Goal: Task Accomplishment & Management: Manage account settings

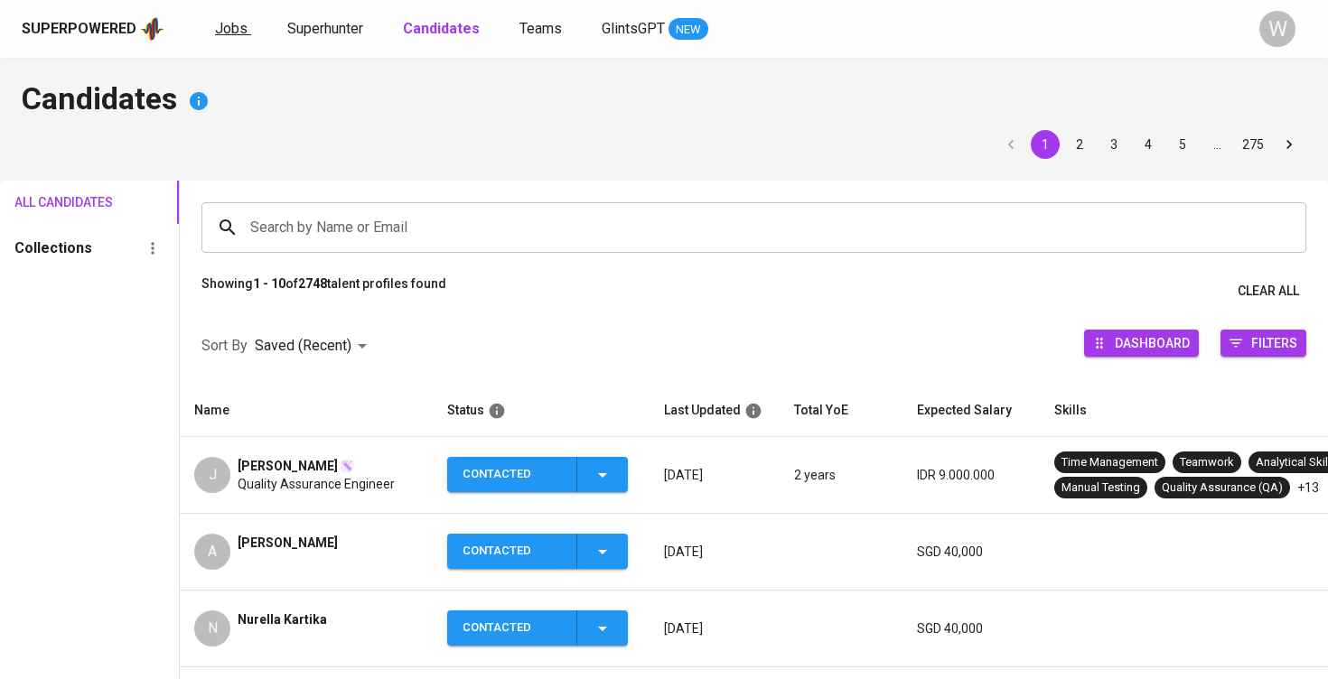
click at [233, 25] on span "Jobs" at bounding box center [231, 28] width 33 height 17
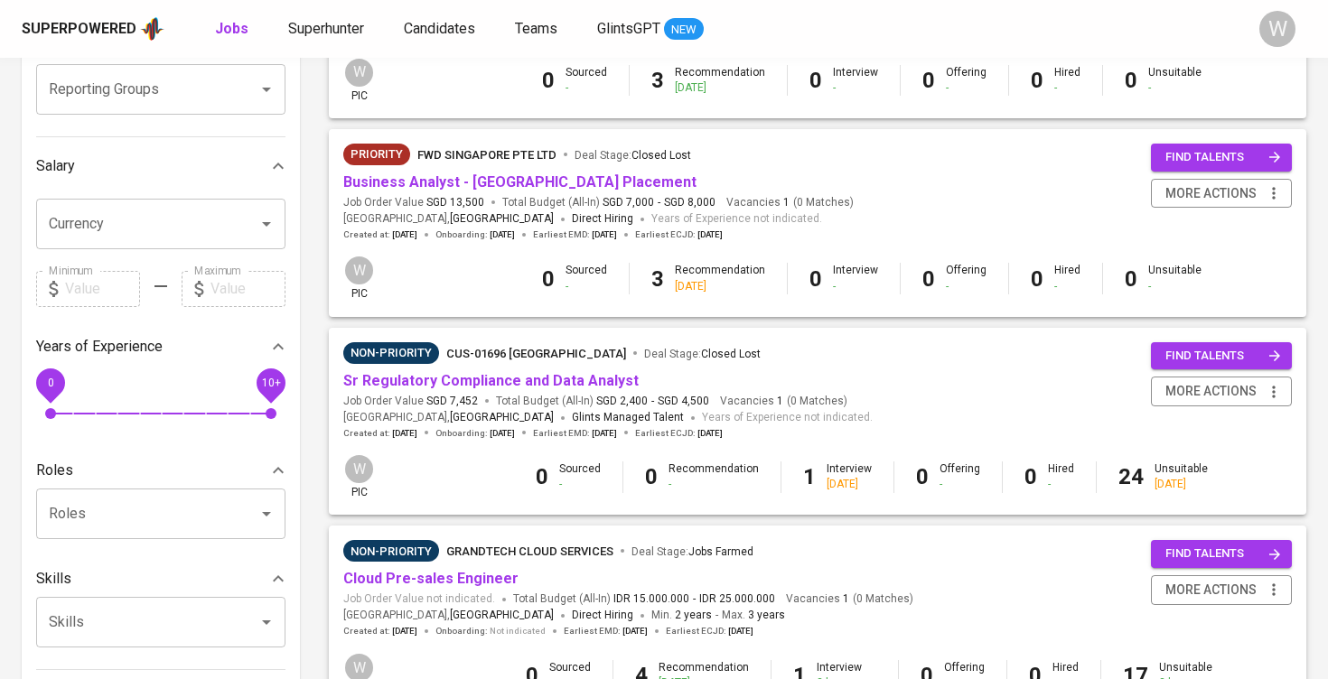
scroll to position [331, 0]
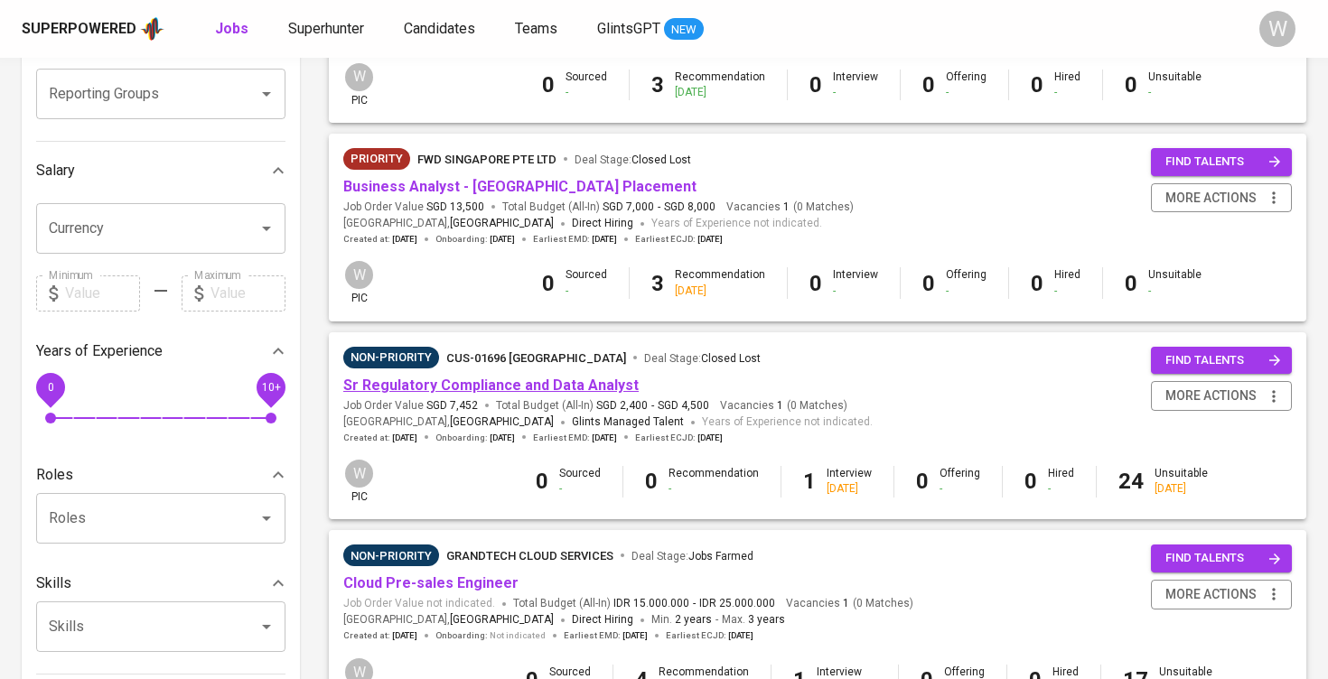
click at [495, 379] on link "Sr Regulatory Compliance and Data Analyst" at bounding box center [490, 385] width 295 height 17
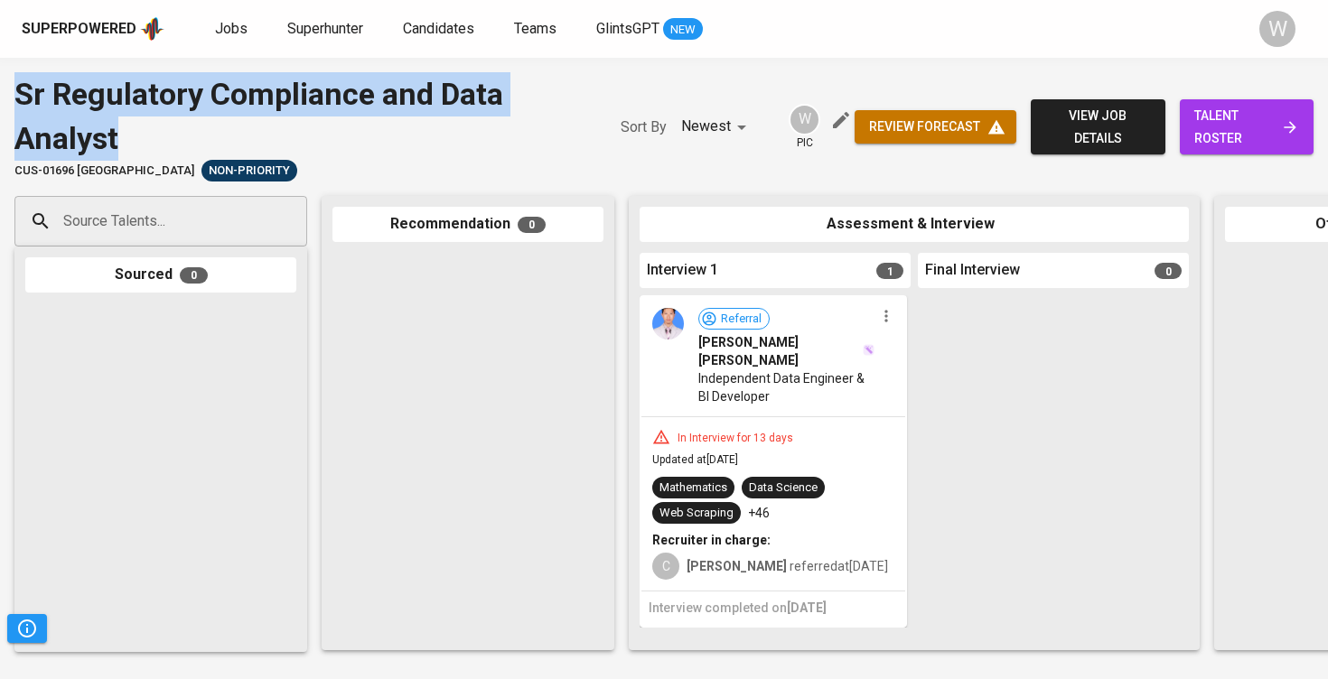
drag, startPoint x: 114, startPoint y: 140, endPoint x: 19, endPoint y: 104, distance: 101.5
click at [19, 104] on div "Sr Regulatory Compliance and Data Analyst" at bounding box center [299, 116] width 570 height 88
copy div "Sr Regulatory Compliance and Data Analyst"
click at [612, 342] on div "Recommendation 0" at bounding box center [468, 423] width 293 height 454
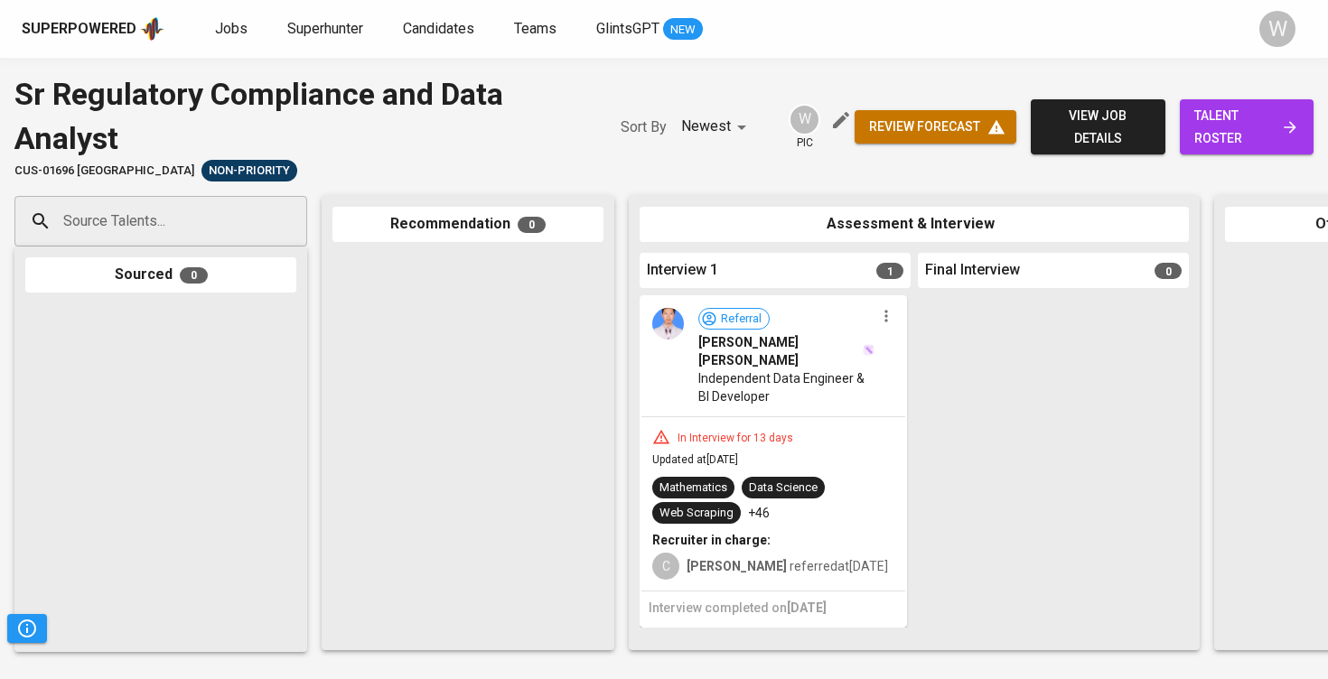
click at [506, 2] on div "Superpowered Jobs Superhunter Candidates Teams GlintsGPT NEW W" at bounding box center [664, 29] width 1328 height 58
click at [237, 20] on span "Jobs" at bounding box center [231, 28] width 33 height 17
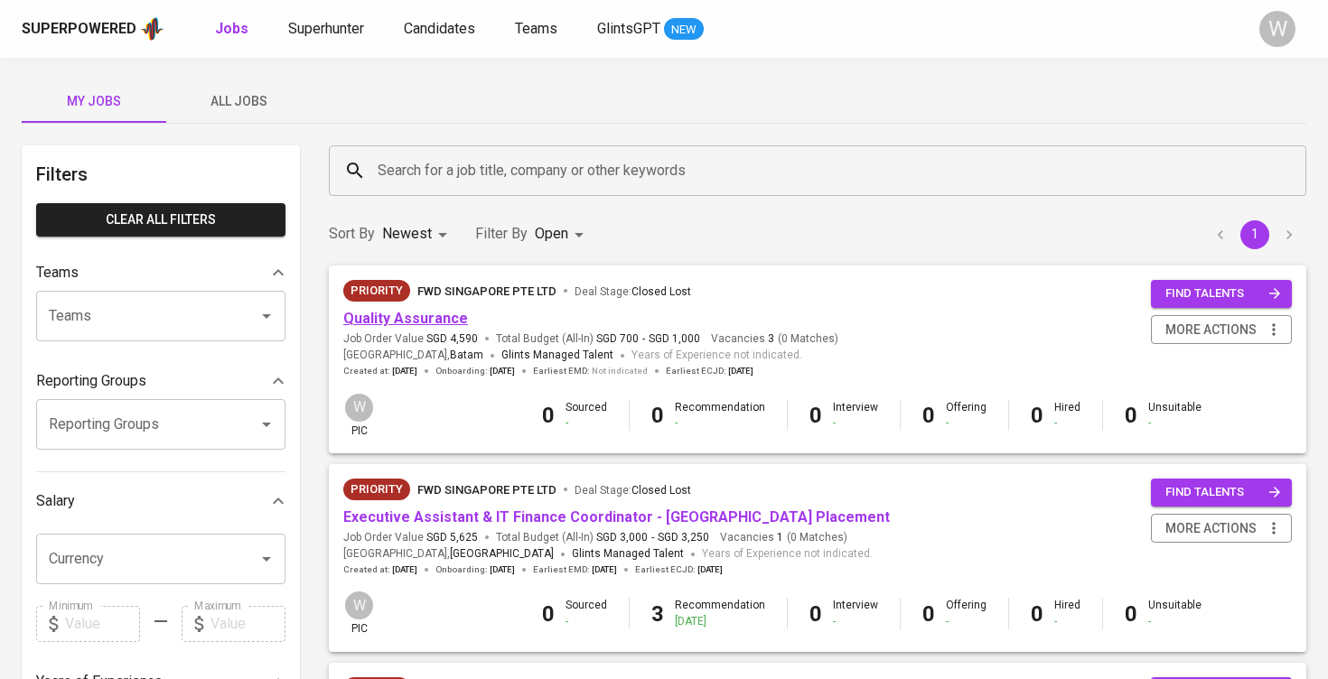
click at [437, 312] on link "Quality Assurance" at bounding box center [405, 318] width 125 height 17
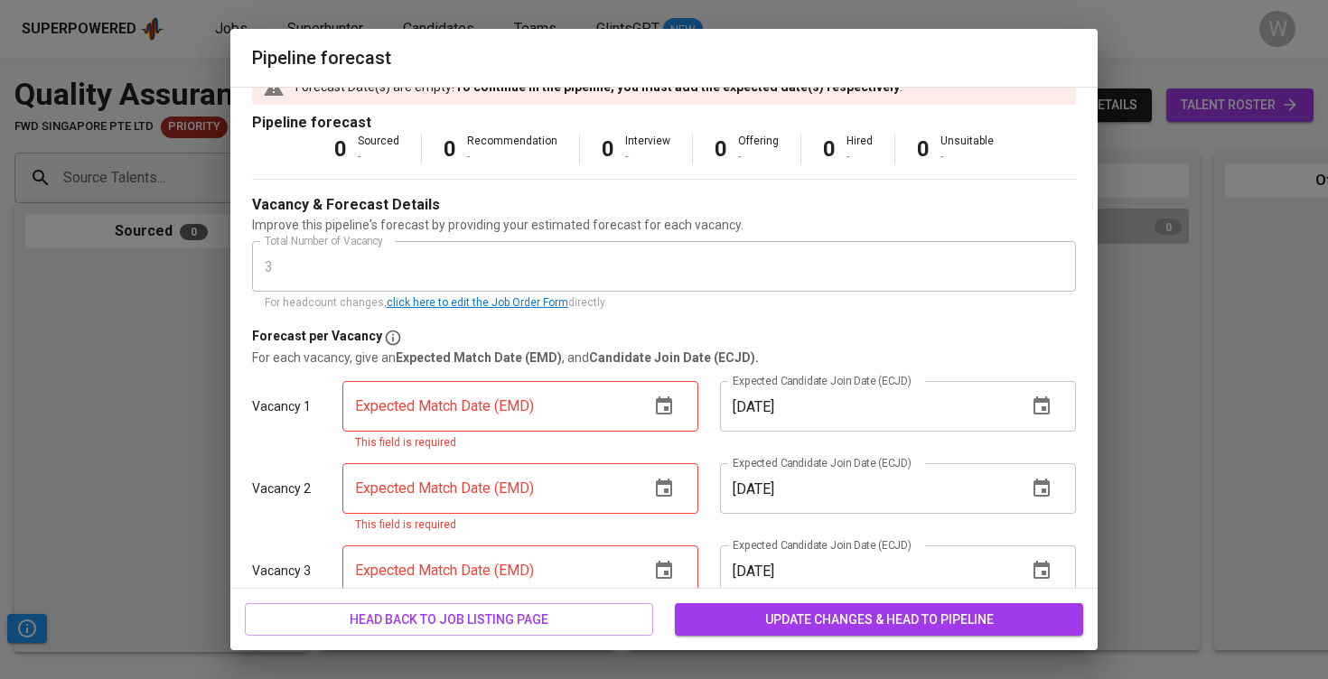
scroll to position [34, 0]
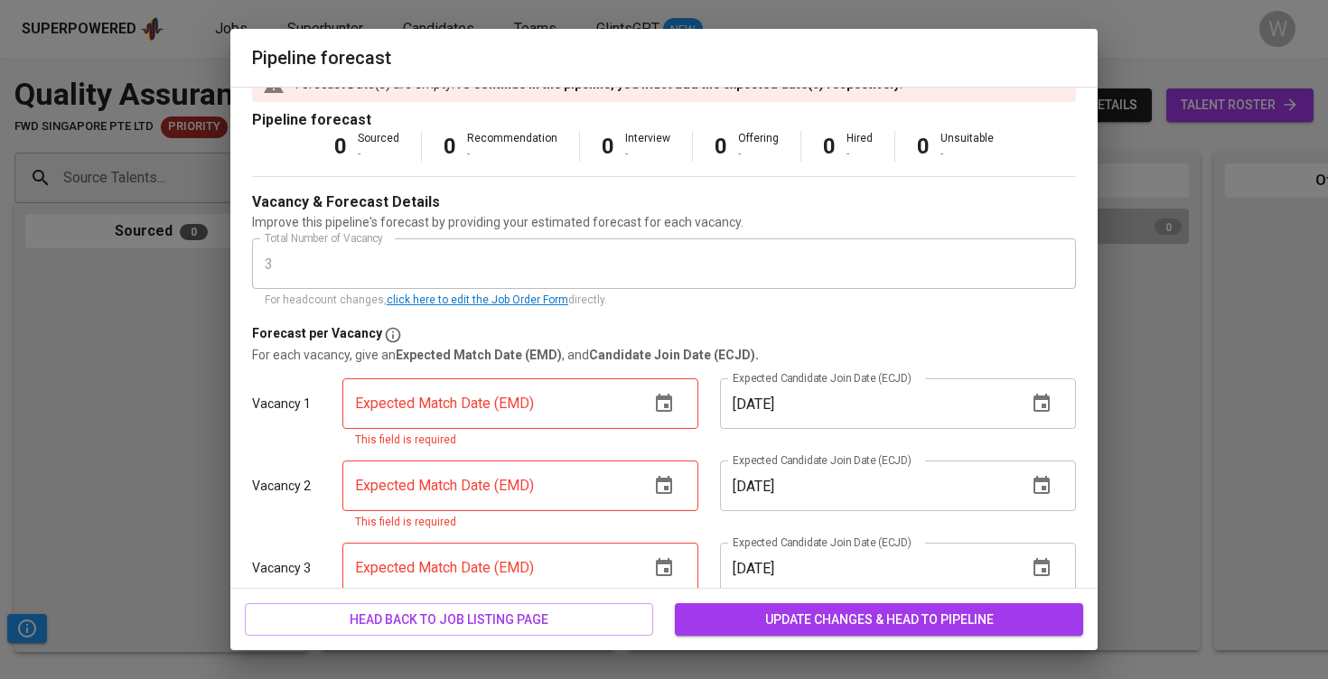
click at [434, 299] on link "click here to edit the Job Order Form" at bounding box center [478, 300] width 182 height 13
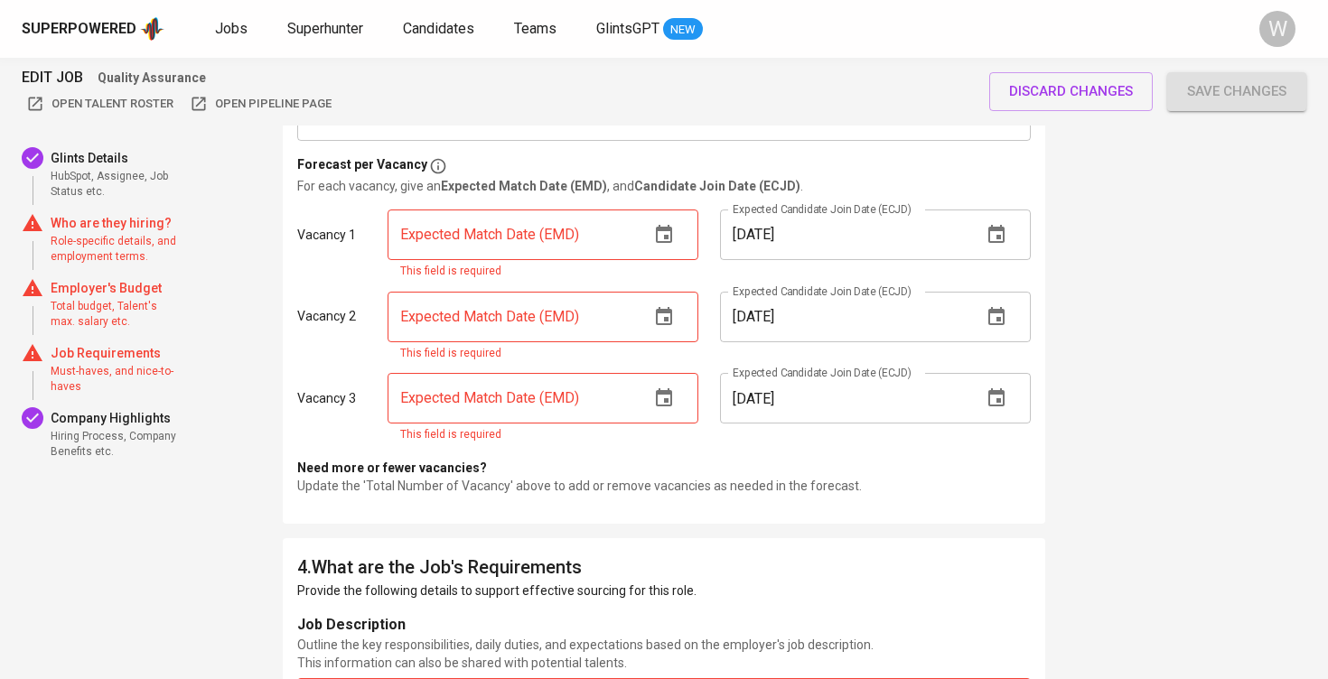
scroll to position [2231, 0]
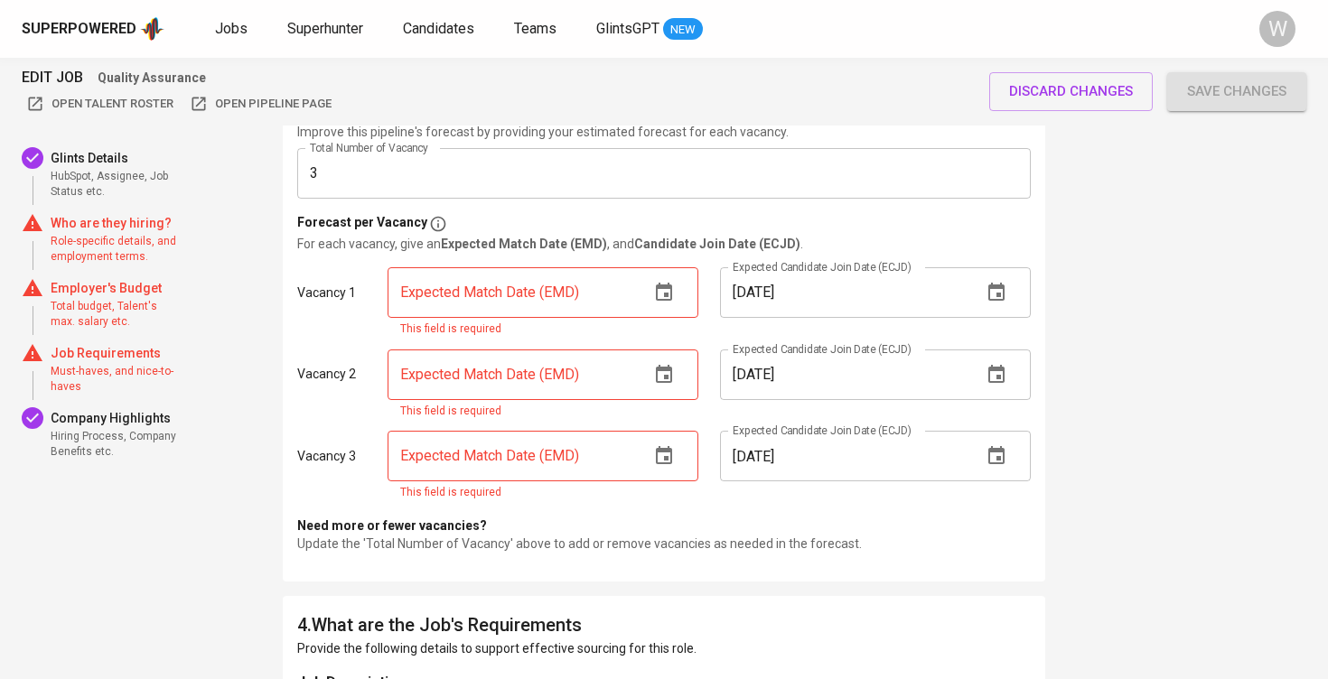
click at [627, 474] on input "text" at bounding box center [510, 456] width 247 height 51
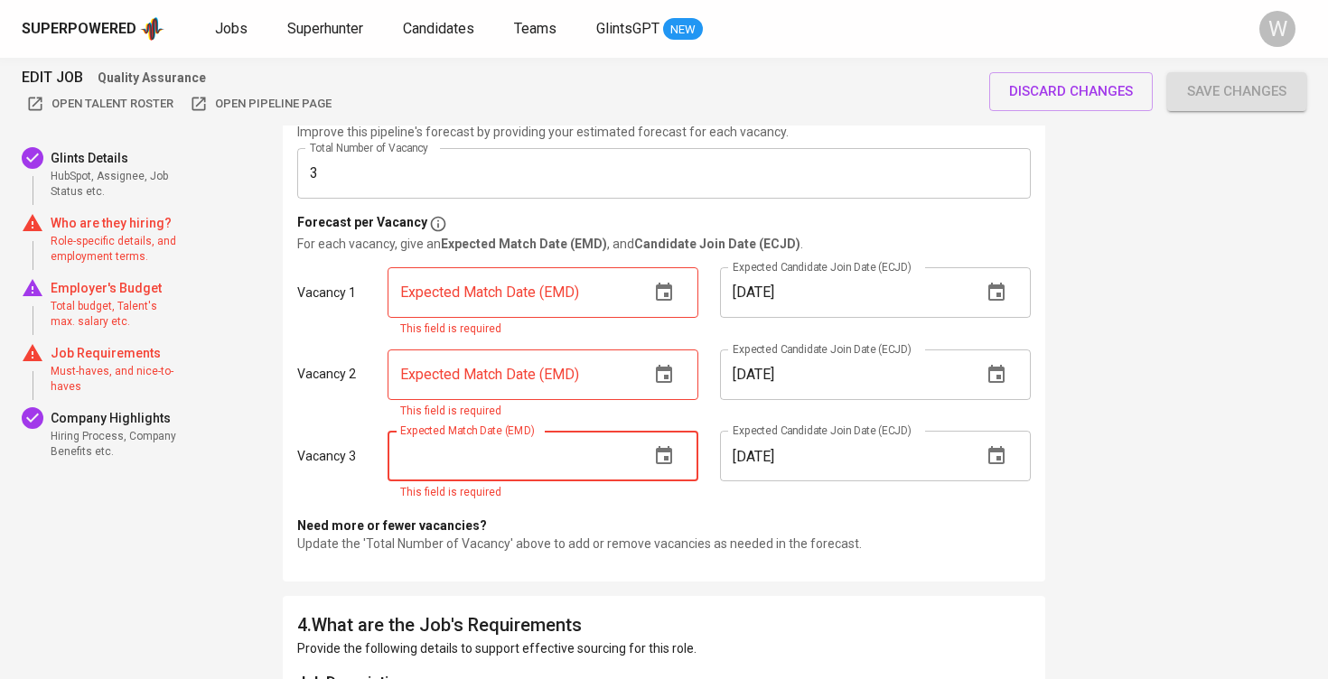
click at [467, 191] on input "3" at bounding box center [663, 173] width 733 height 51
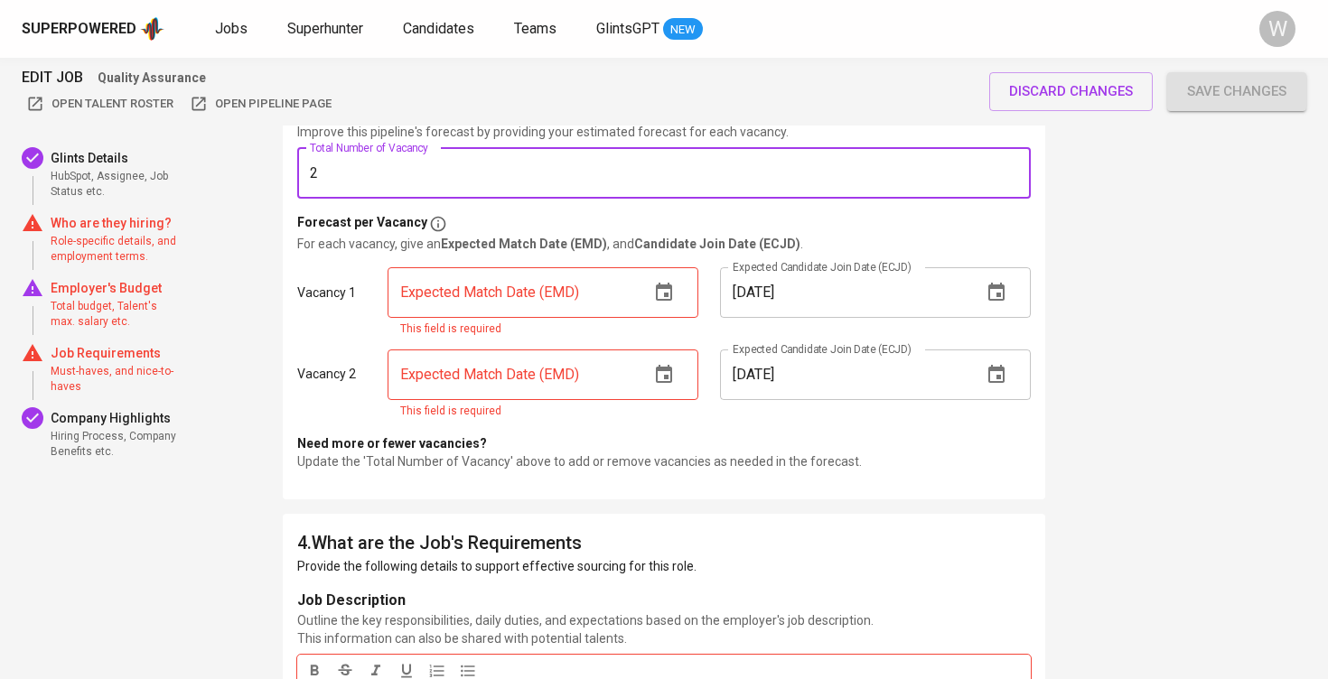
type input "2"
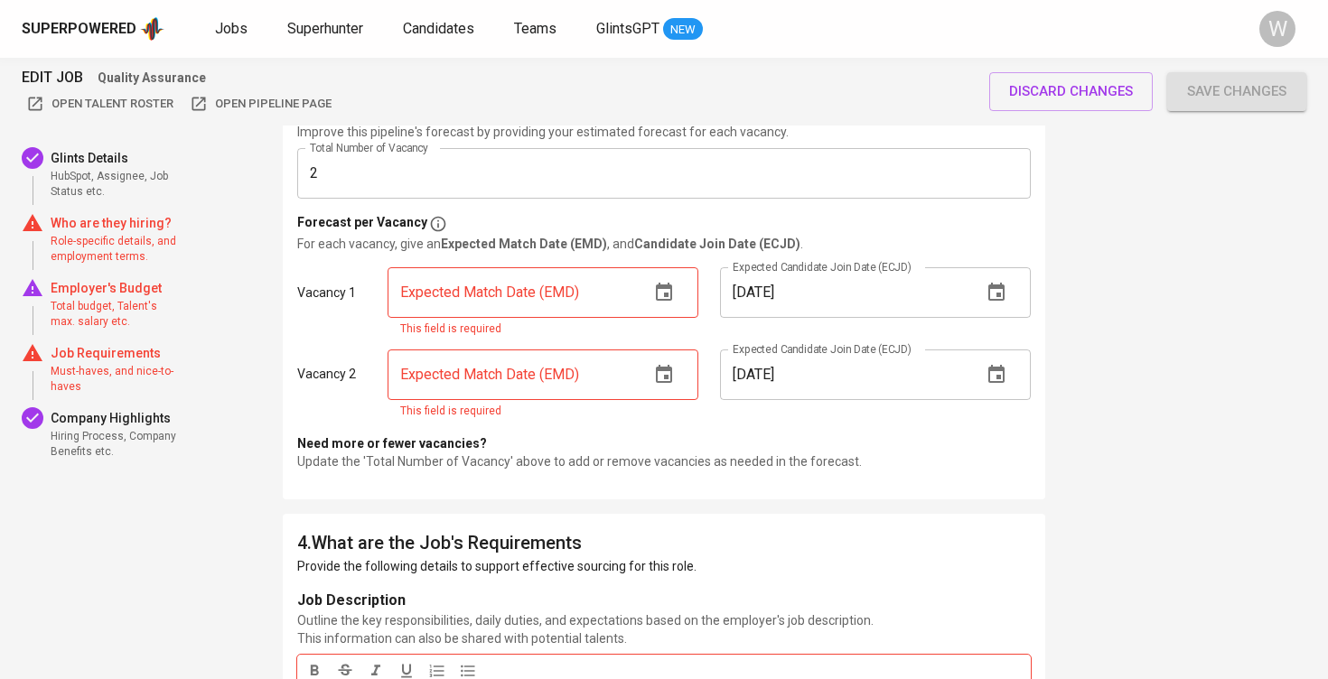
click at [1263, 81] on span "Save changes" at bounding box center [1236, 90] width 99 height 23
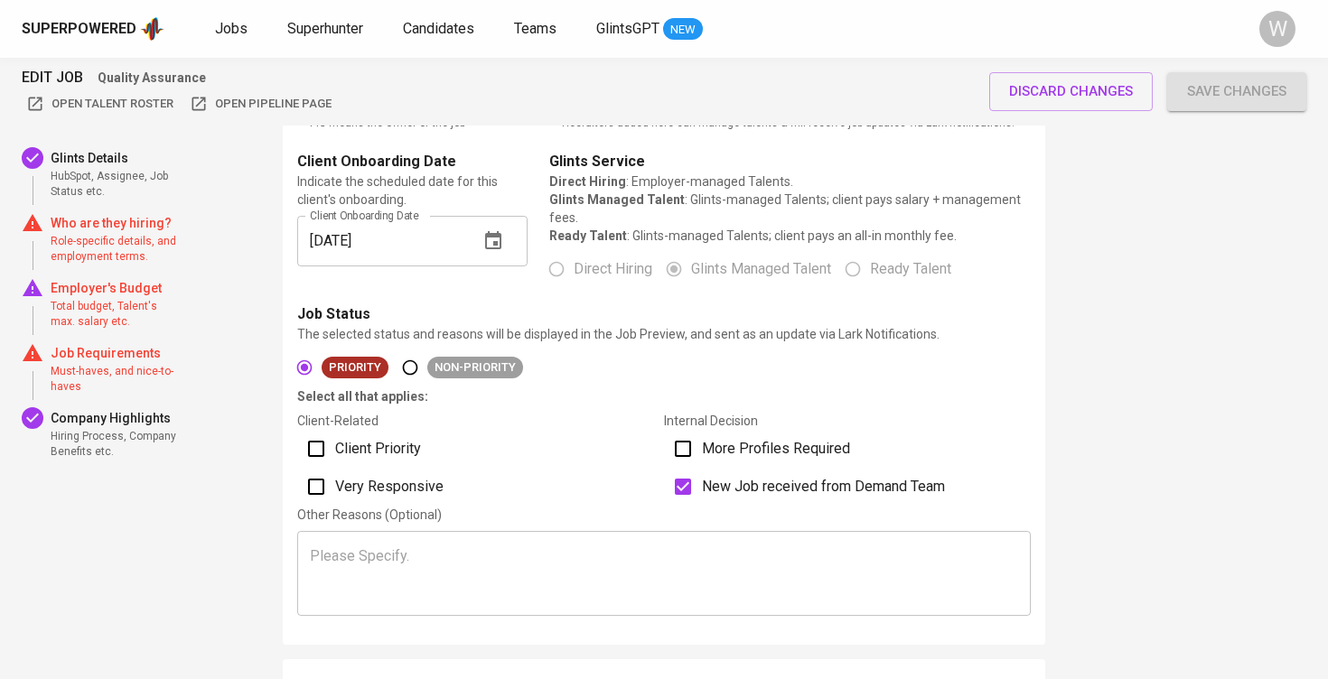
scroll to position [846, 0]
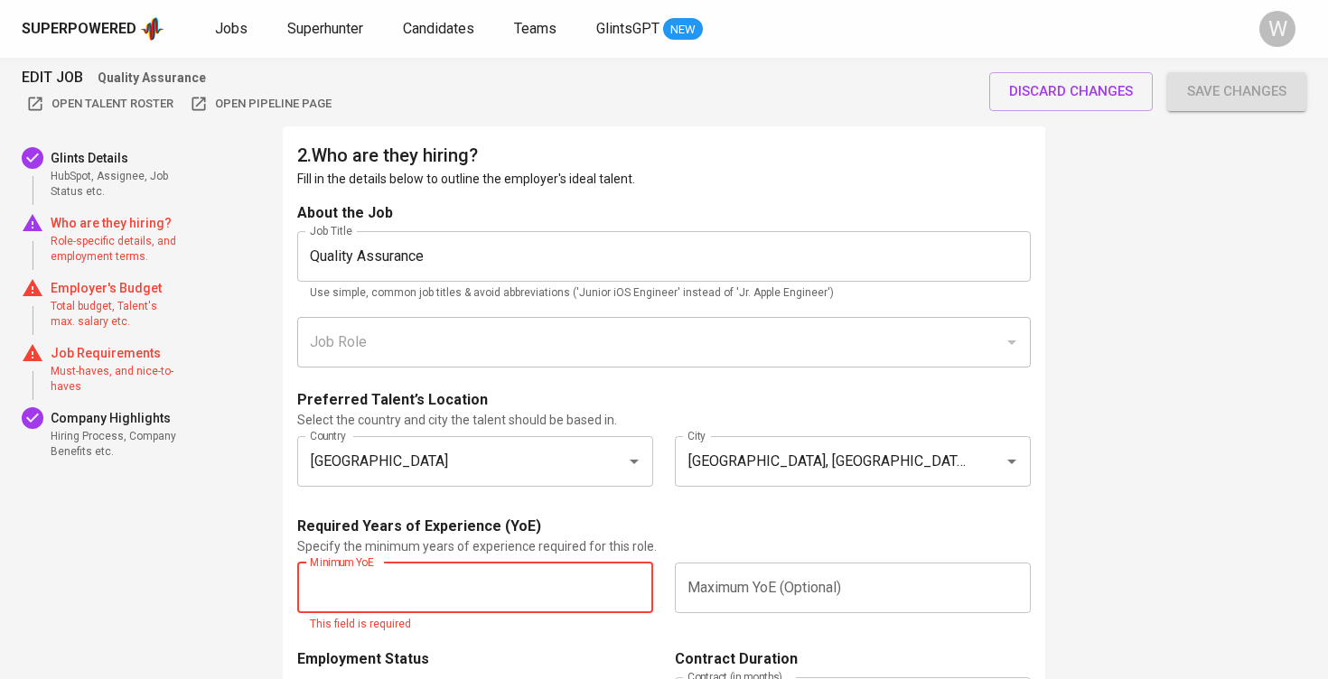
click at [496, 584] on input "text" at bounding box center [475, 588] width 356 height 51
type input "1"
click at [778, 563] on input "text" at bounding box center [853, 588] width 356 height 51
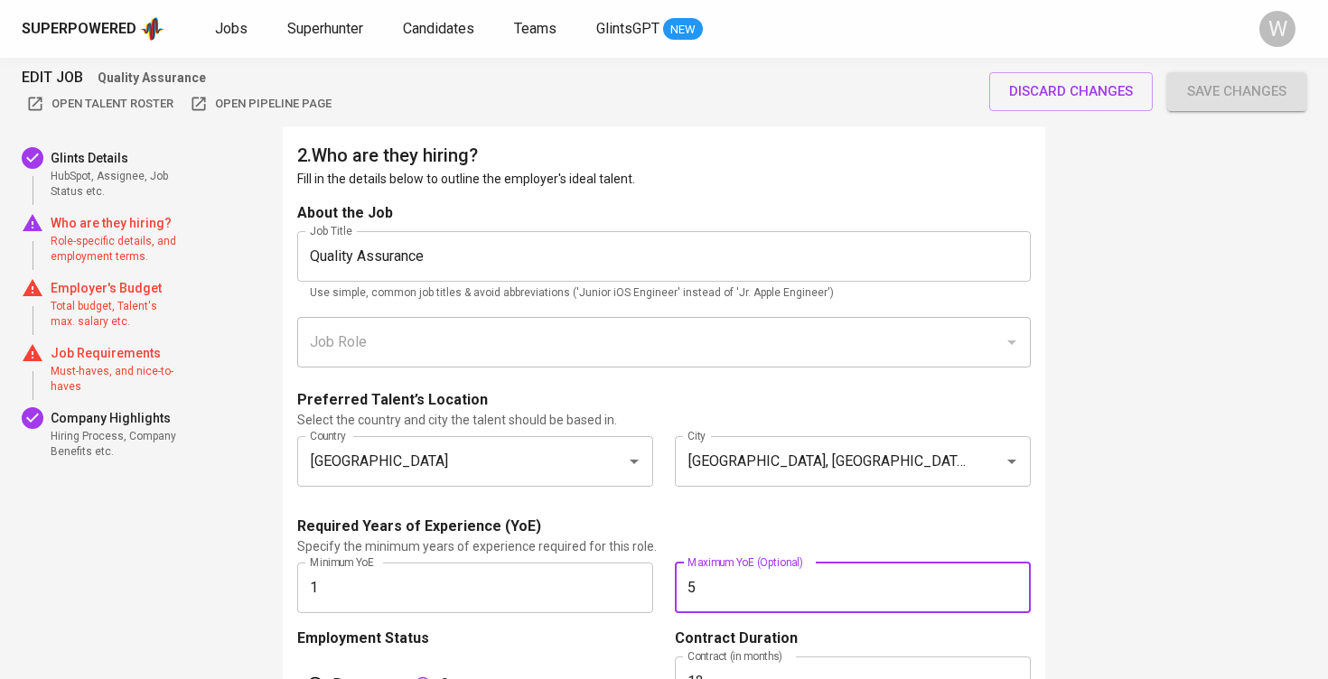
type input "5"
click at [772, 522] on div "Required Years of Experience (YoE)" at bounding box center [663, 527] width 733 height 22
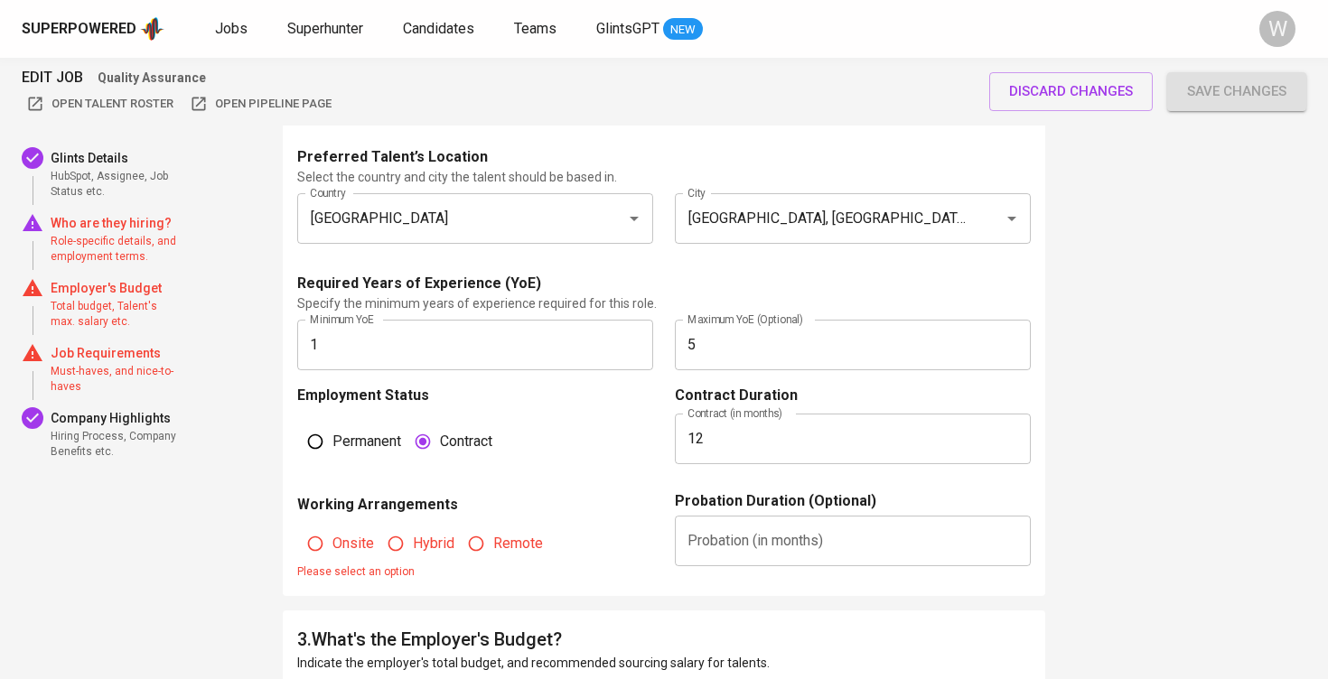
scroll to position [1089, 0]
click at [417, 539] on span "Hybrid" at bounding box center [434, 544] width 42 height 22
click at [413, 539] on input "Hybrid" at bounding box center [395, 544] width 34 height 34
radio input "true"
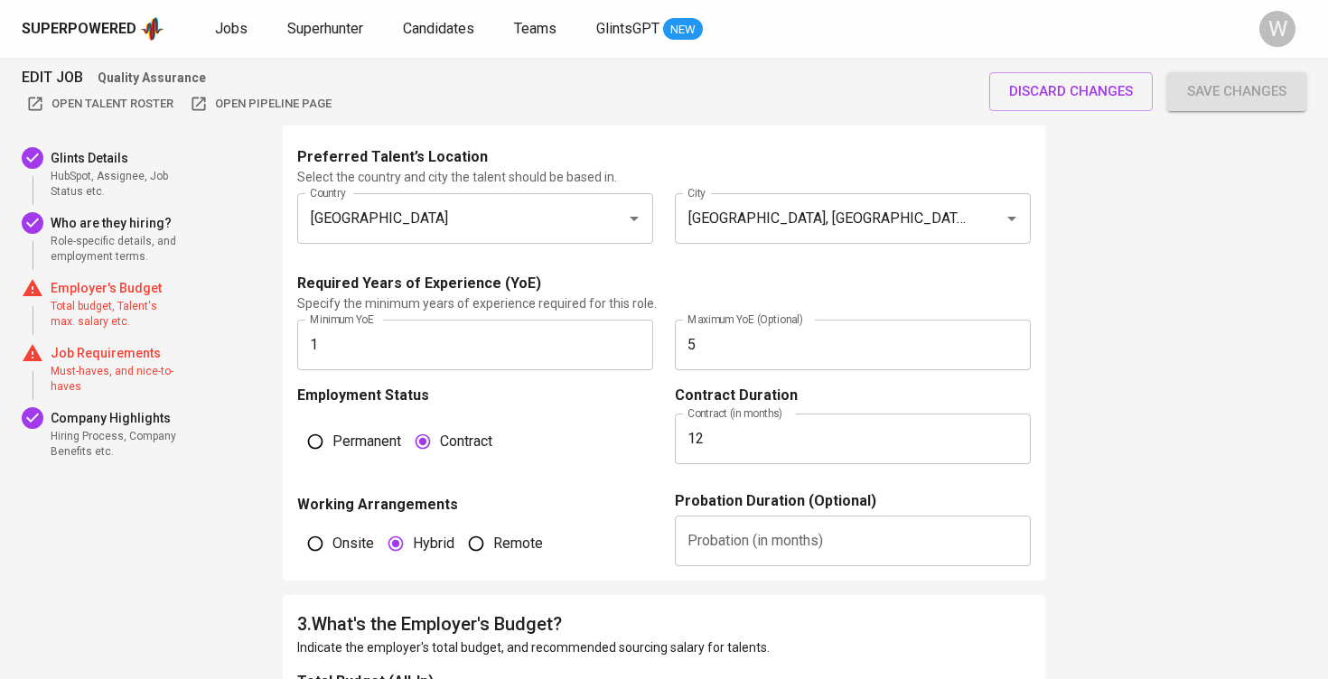
click at [479, 544] on input "Remote" at bounding box center [476, 544] width 34 height 34
radio input "true"
click at [326, 542] on input "Onsite" at bounding box center [315, 544] width 34 height 34
radio input "true"
click at [722, 523] on input "text" at bounding box center [853, 541] width 356 height 51
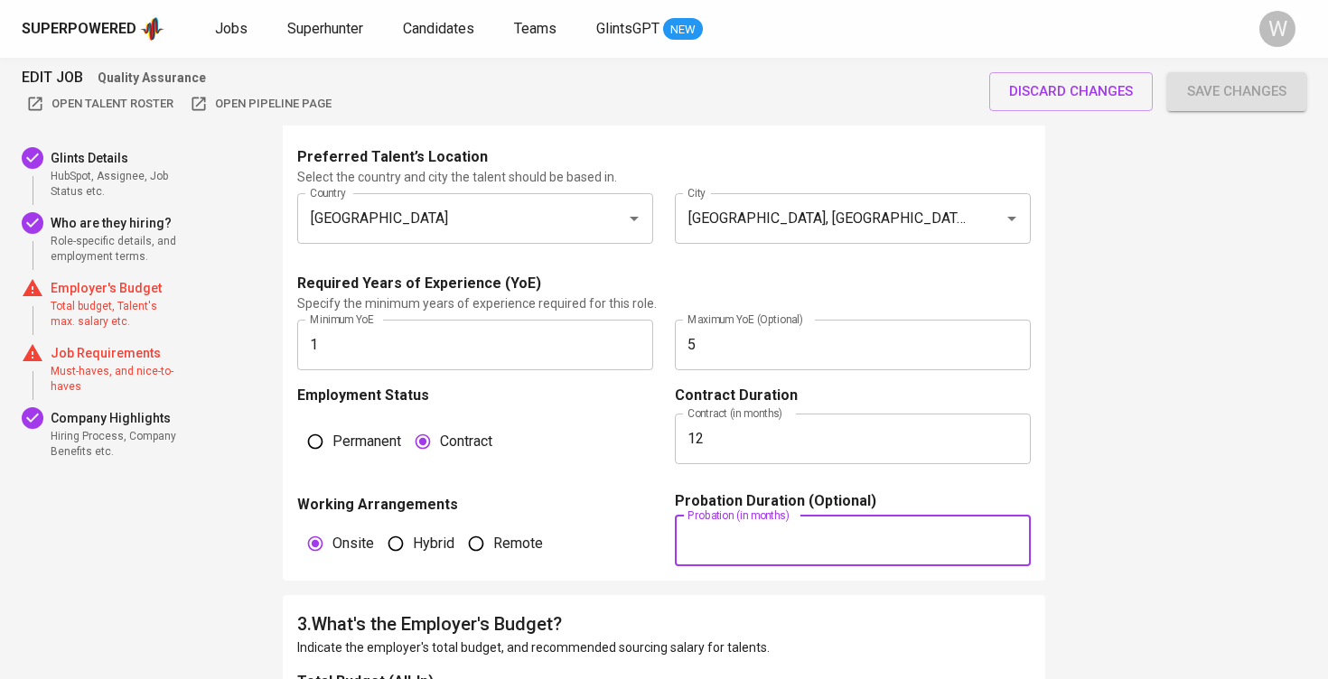
click at [622, 483] on div "Employment Status Permanent Contract" at bounding box center [475, 438] width 356 height 106
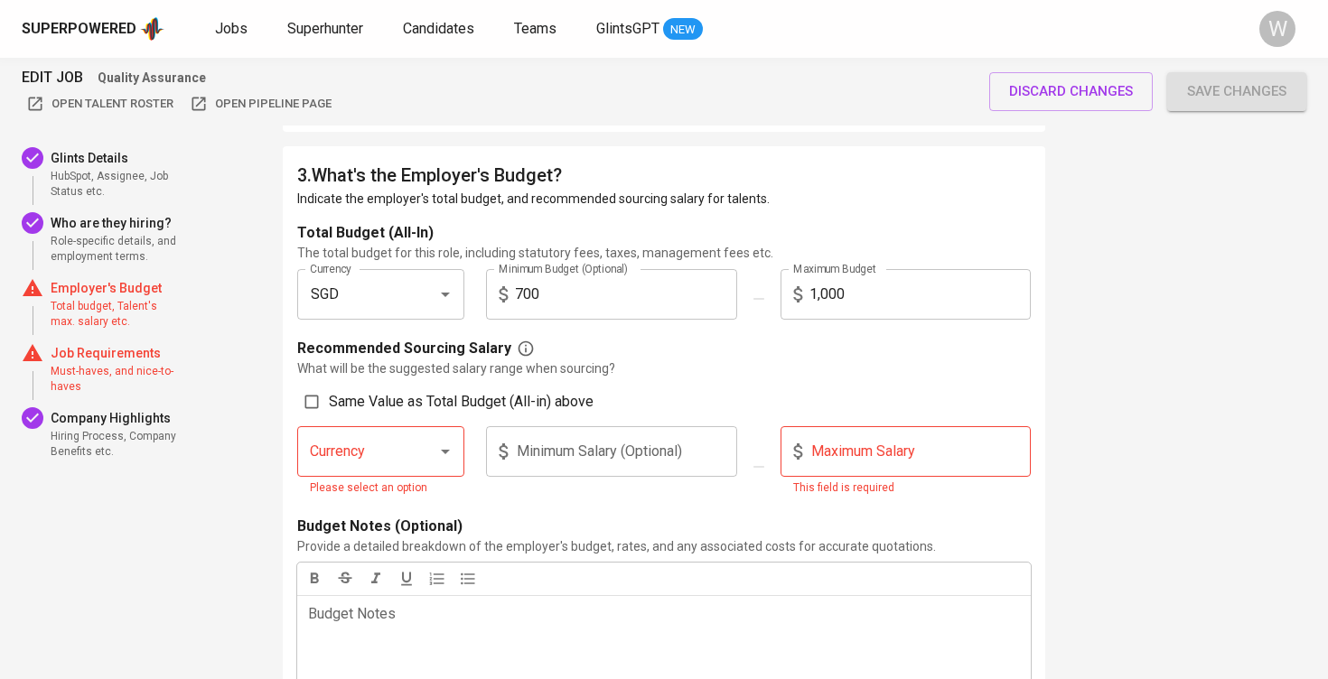
scroll to position [1538, 0]
click at [422, 450] on div at bounding box center [432, 451] width 47 height 25
click at [359, 281] on input "SGD" at bounding box center [355, 294] width 100 height 34
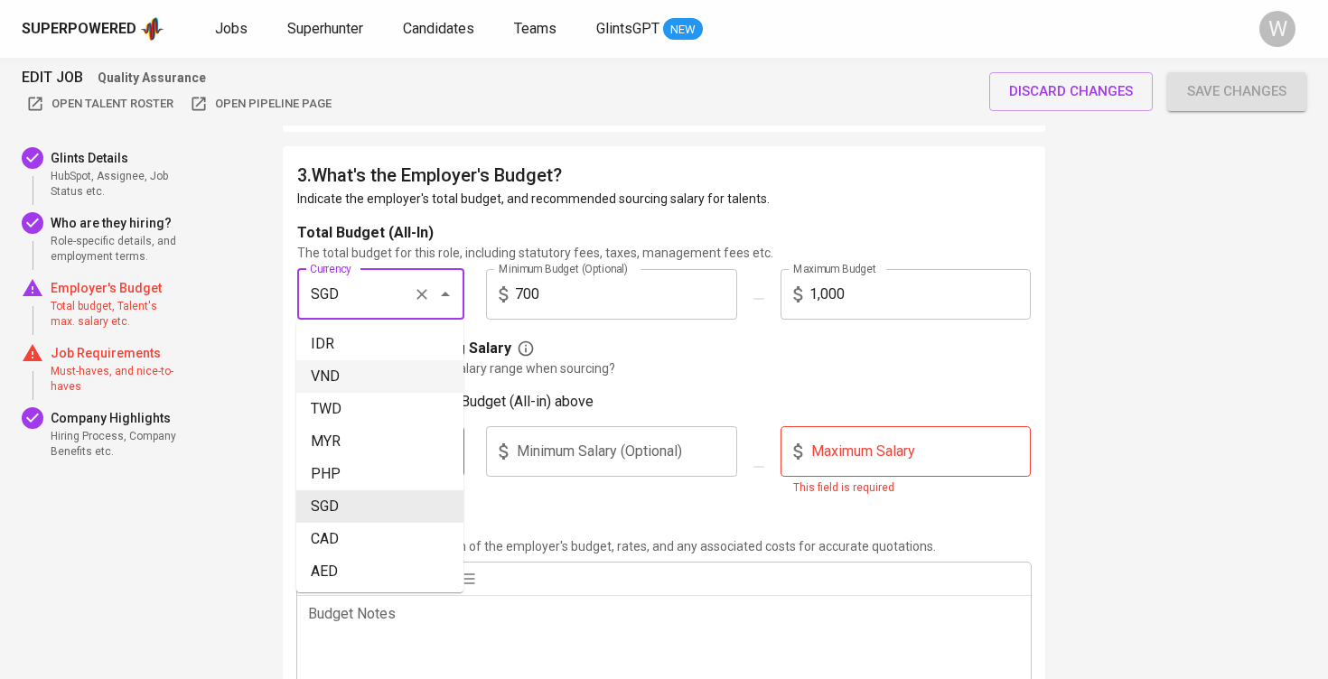
click at [544, 368] on p "What will be the suggested salary range when sourcing?" at bounding box center [663, 368] width 733 height 18
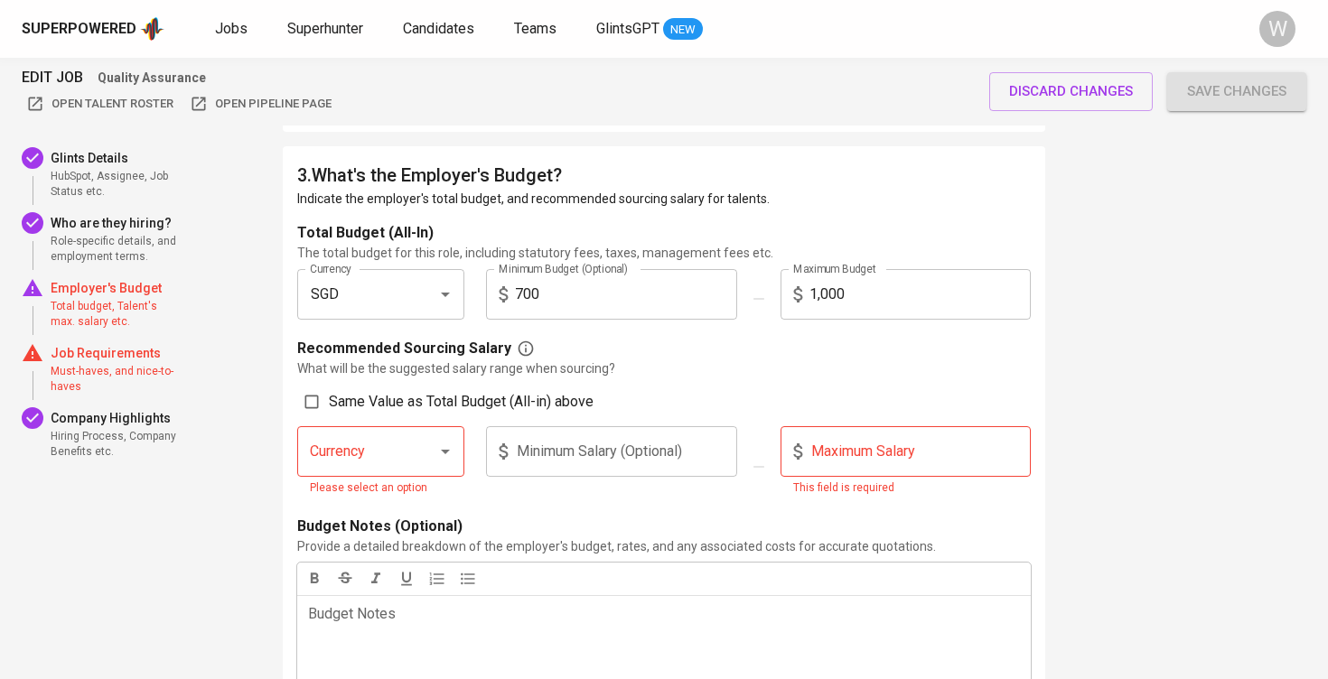
click at [378, 462] on input "Currency" at bounding box center [355, 451] width 100 height 34
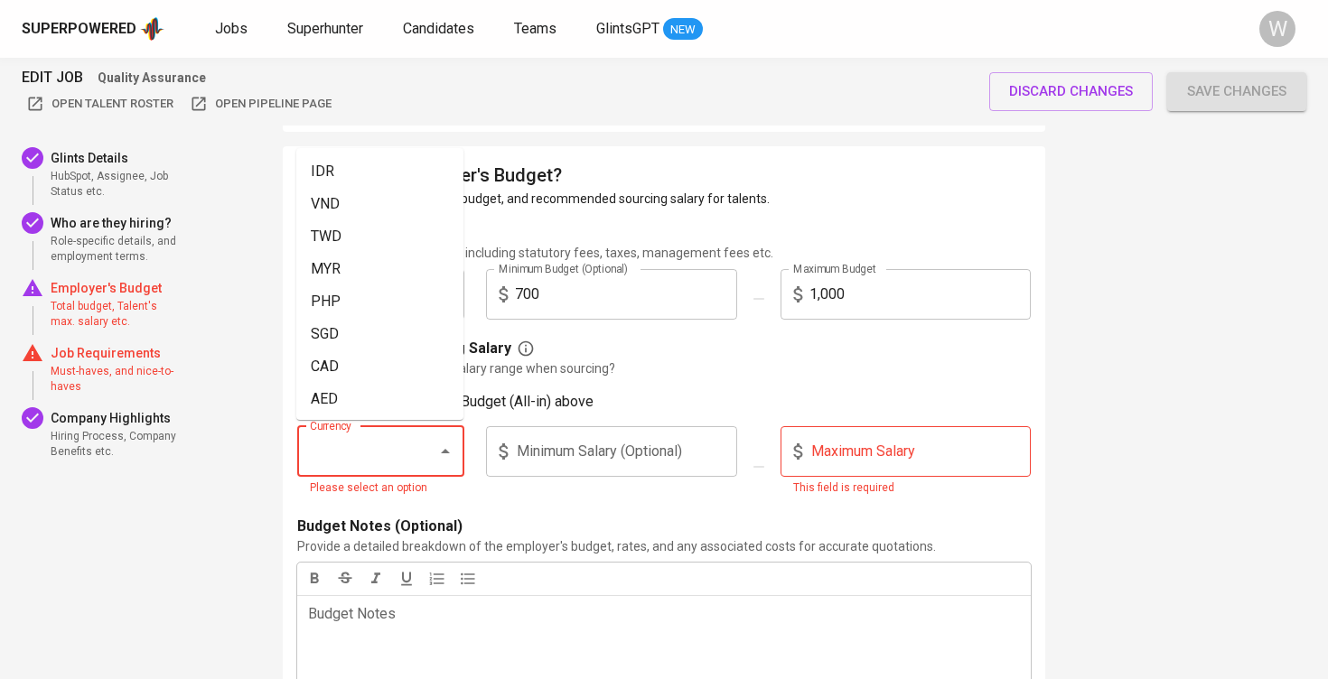
paste input "SGD"
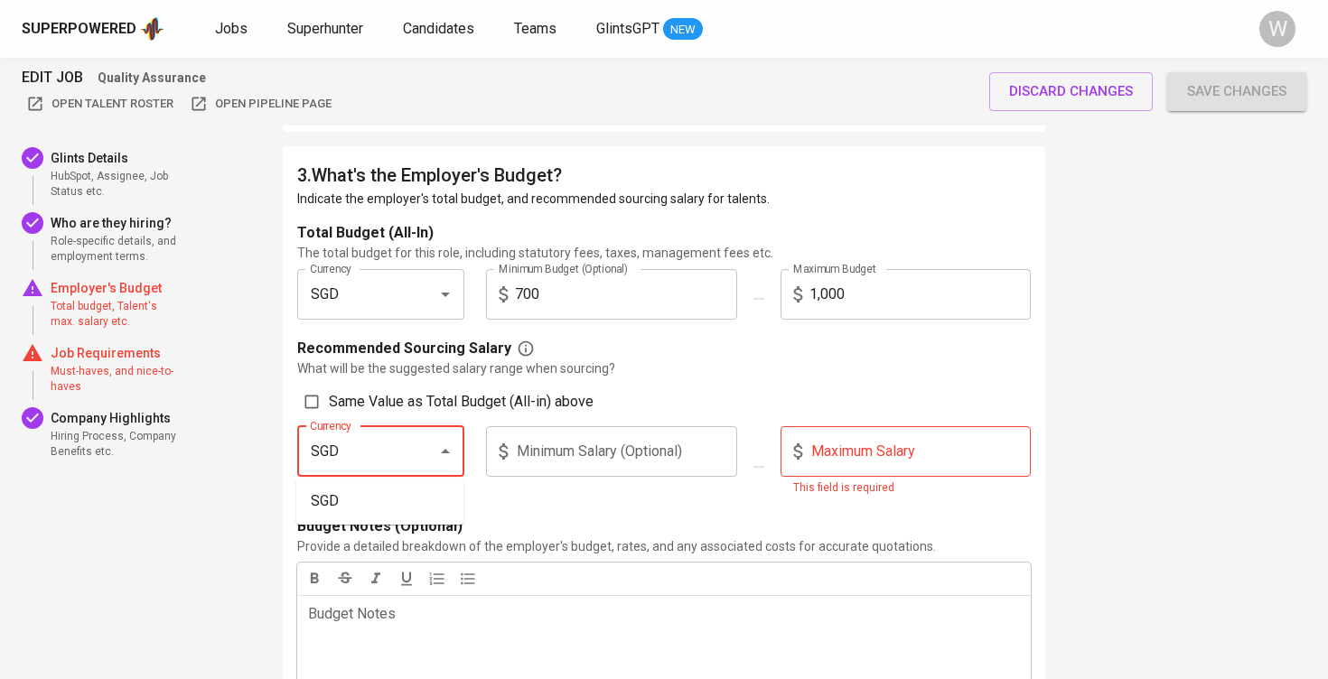
type input "SGD"
click at [548, 462] on input "text" at bounding box center [626, 451] width 222 height 51
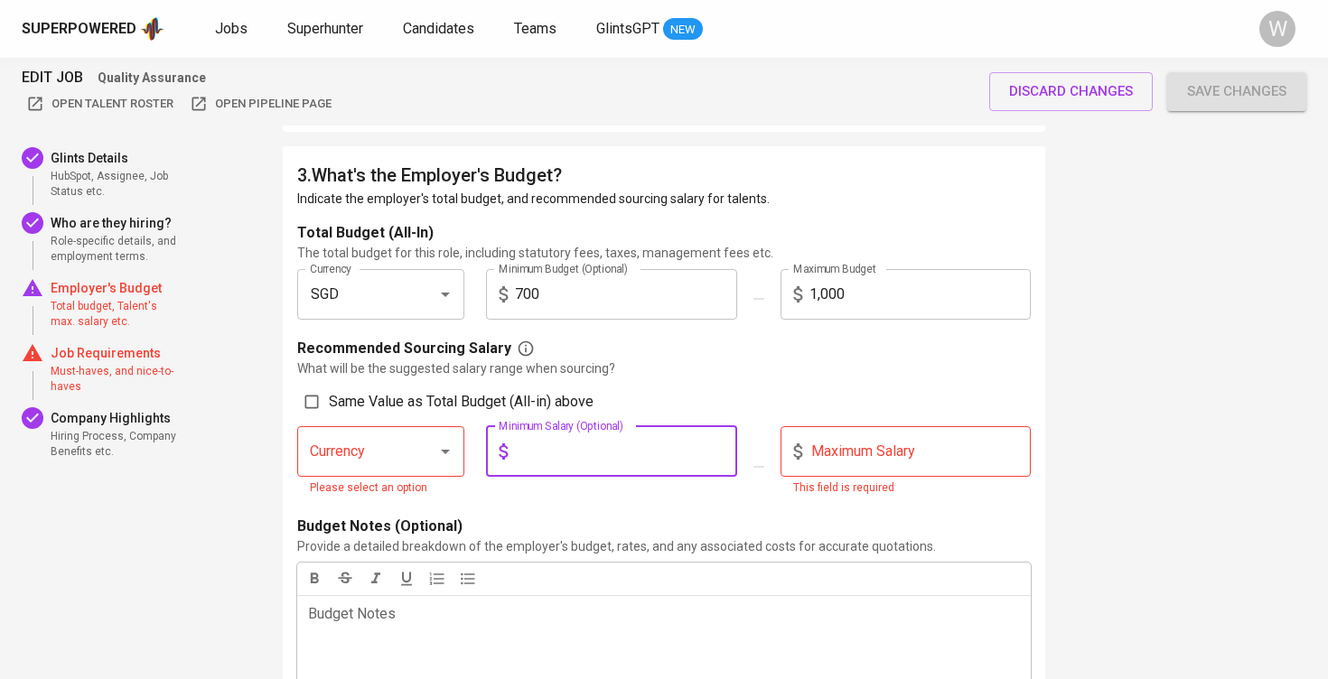
click at [363, 467] on div "Currency" at bounding box center [380, 451] width 167 height 51
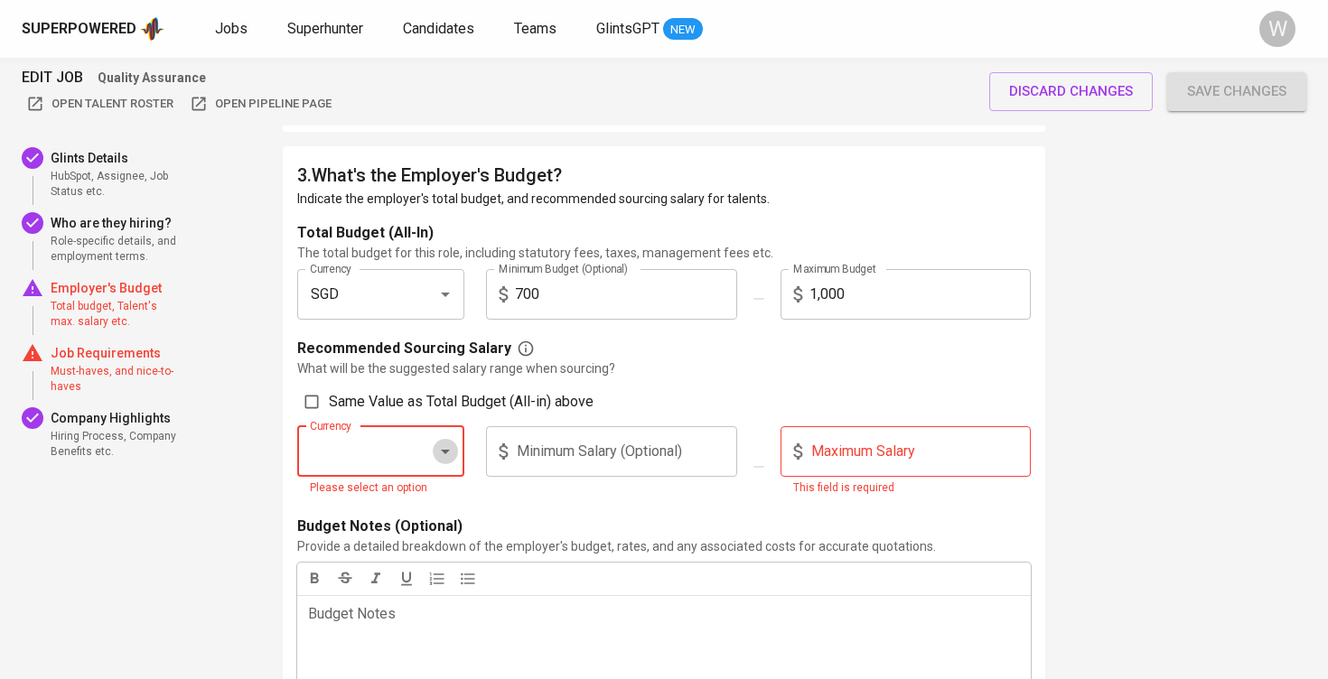
click at [435, 452] on icon "Open" at bounding box center [445, 452] width 22 height 22
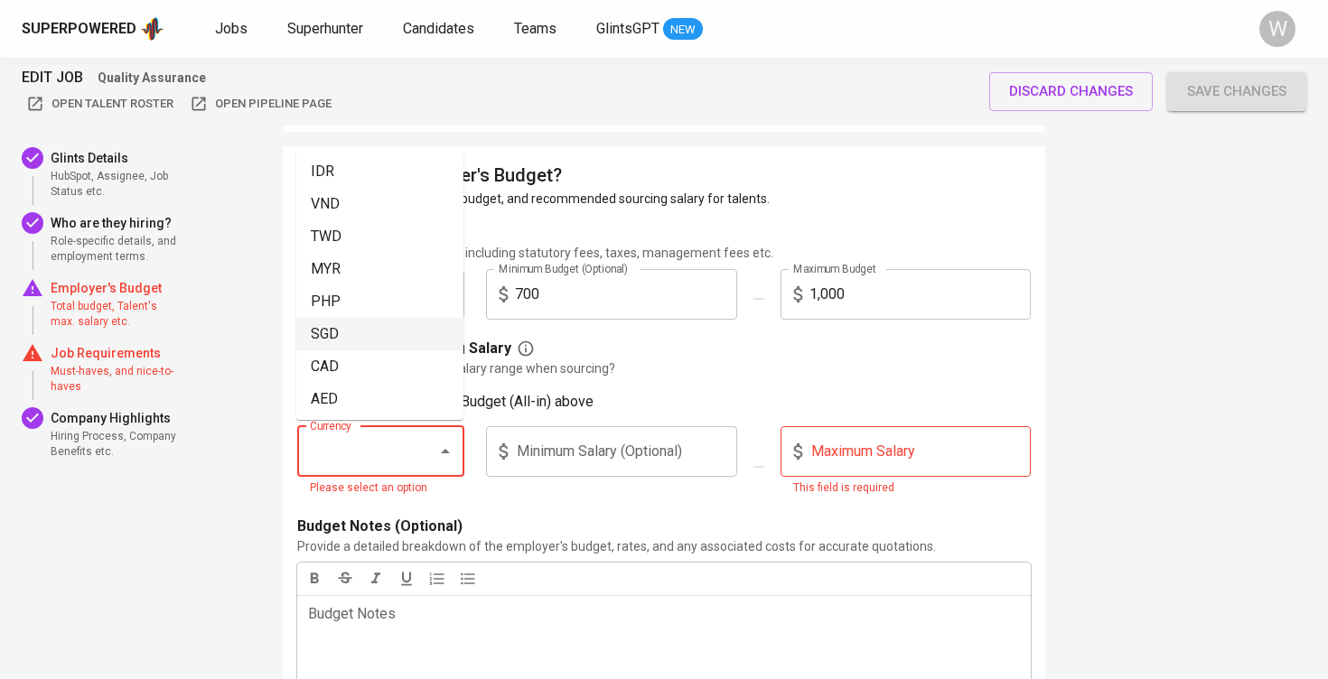
click at [369, 323] on li "SGD" at bounding box center [379, 334] width 167 height 33
type input "SGD"
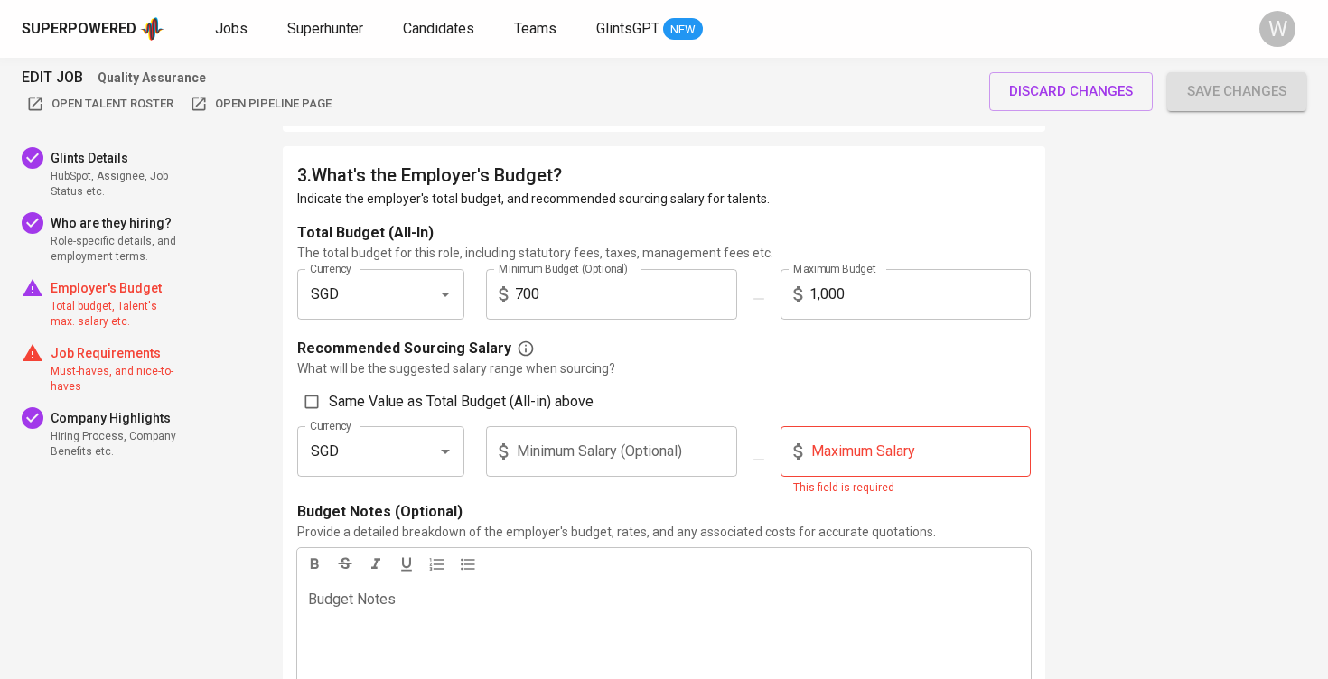
click at [563, 446] on input "text" at bounding box center [626, 451] width 222 height 51
type input "700"
click at [919, 465] on input "text" at bounding box center [920, 451] width 222 height 51
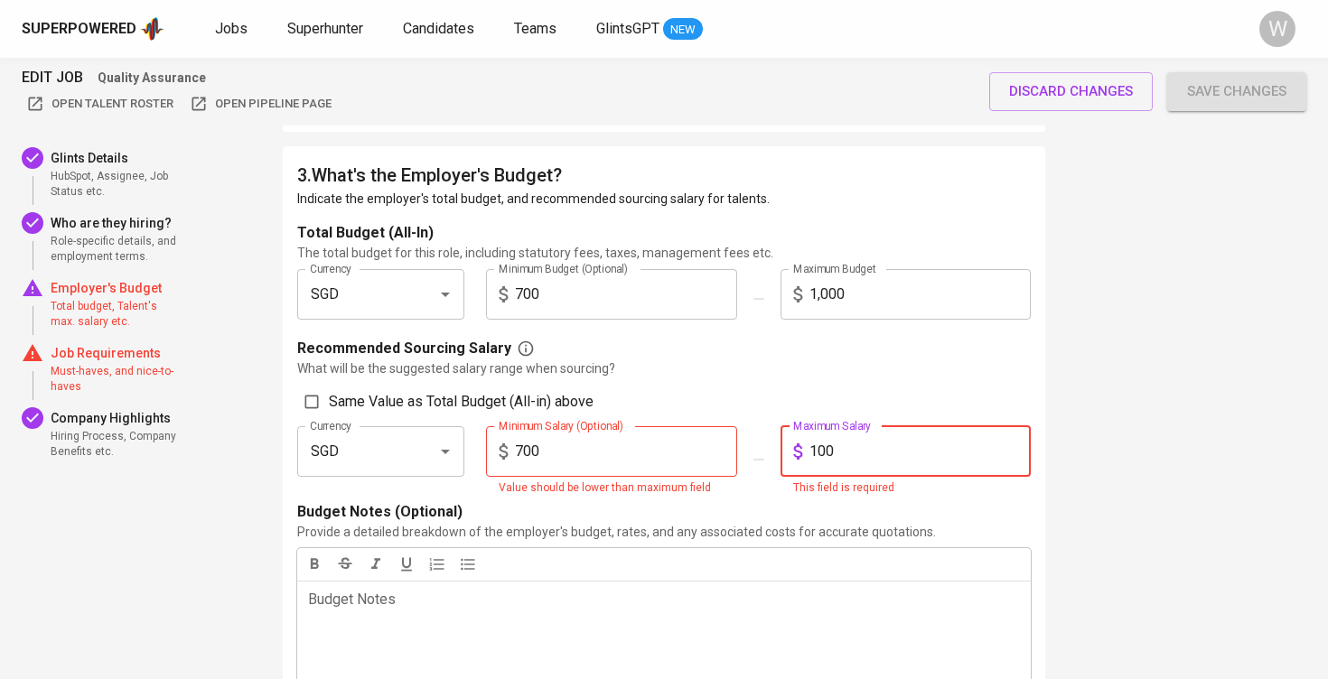
type input "1,000"
checkbox input "true"
type input "10,000"
checkbox input "false"
type input "1,000"
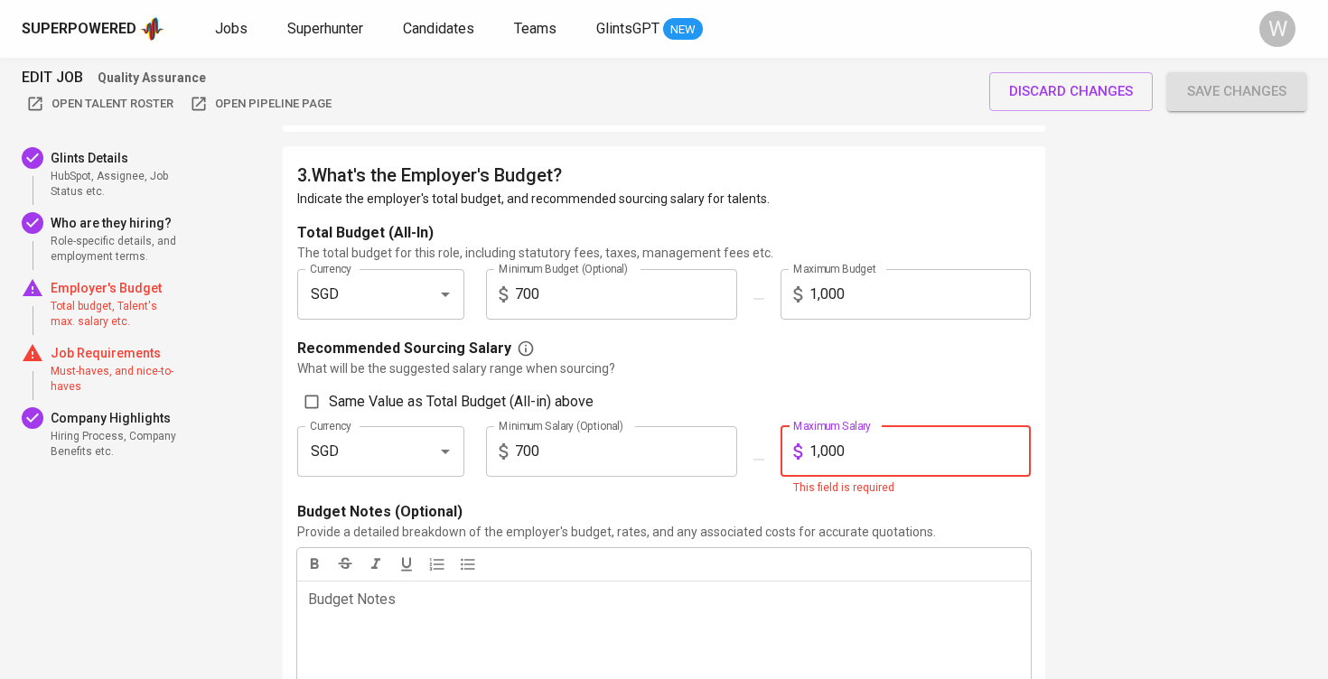
checkbox input "true"
click at [861, 361] on p "What will be the suggested salary range when sourcing?" at bounding box center [663, 368] width 733 height 18
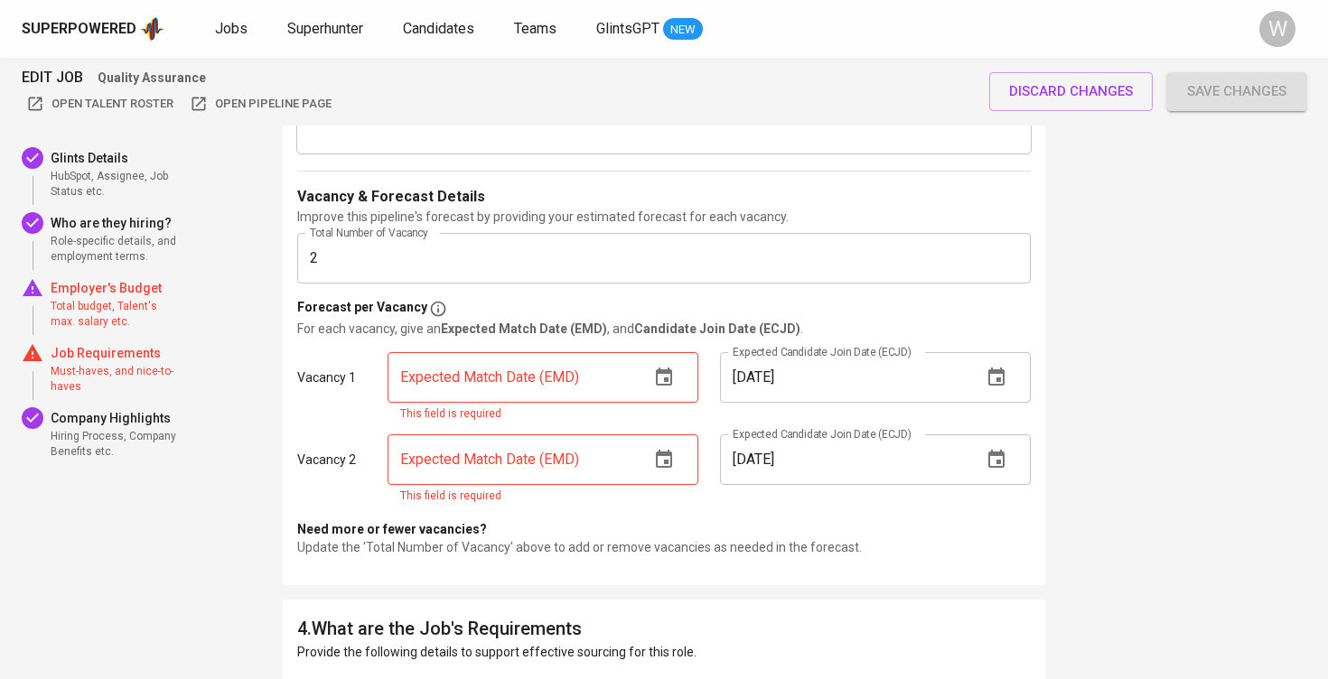
scroll to position [2091, 0]
click at [530, 366] on input "text" at bounding box center [510, 375] width 247 height 51
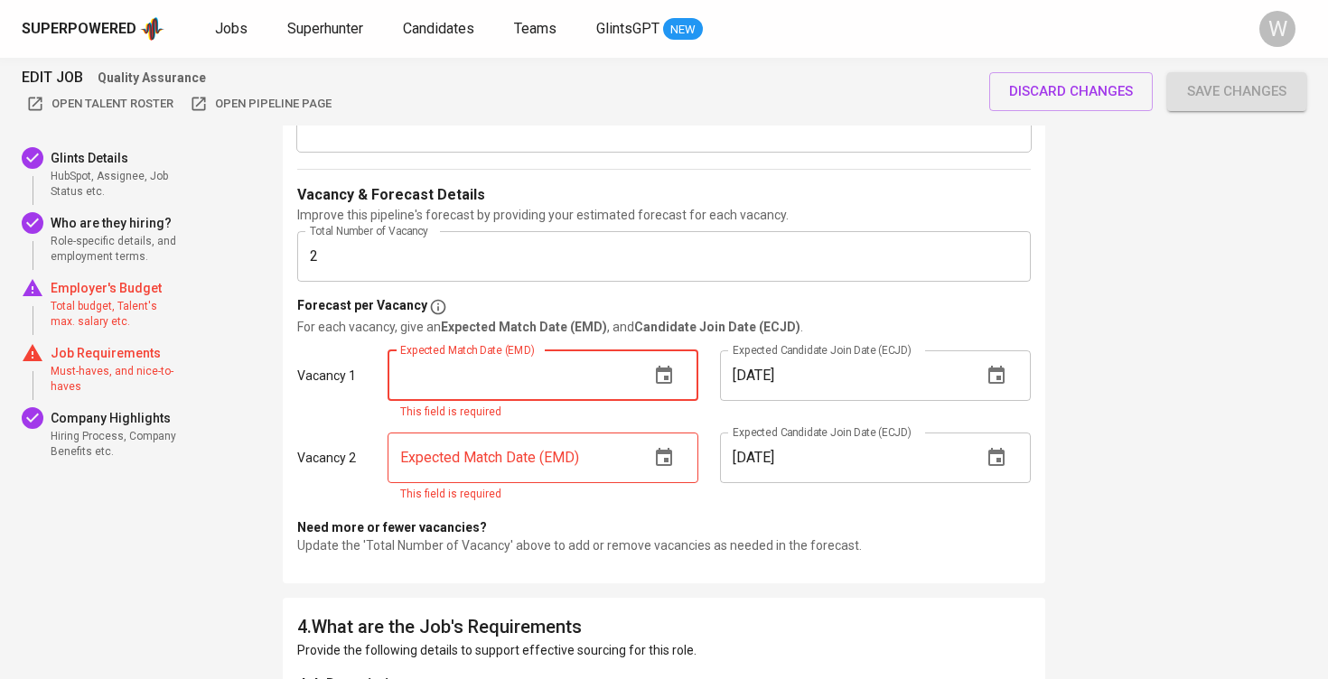
click at [666, 372] on icon "button" at bounding box center [664, 376] width 22 height 22
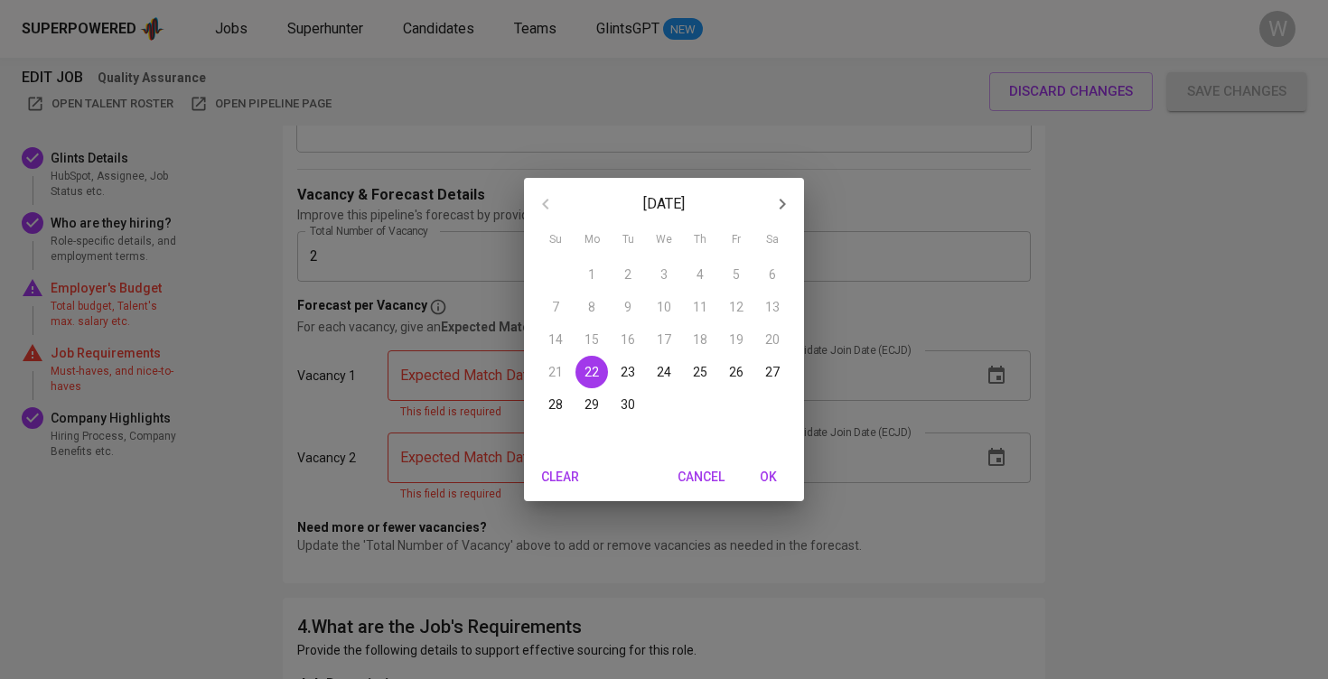
click at [786, 200] on icon "button" at bounding box center [782, 204] width 22 height 22
click at [741, 412] on p "31" at bounding box center [736, 405] width 14 height 18
type input "10/31/2025"
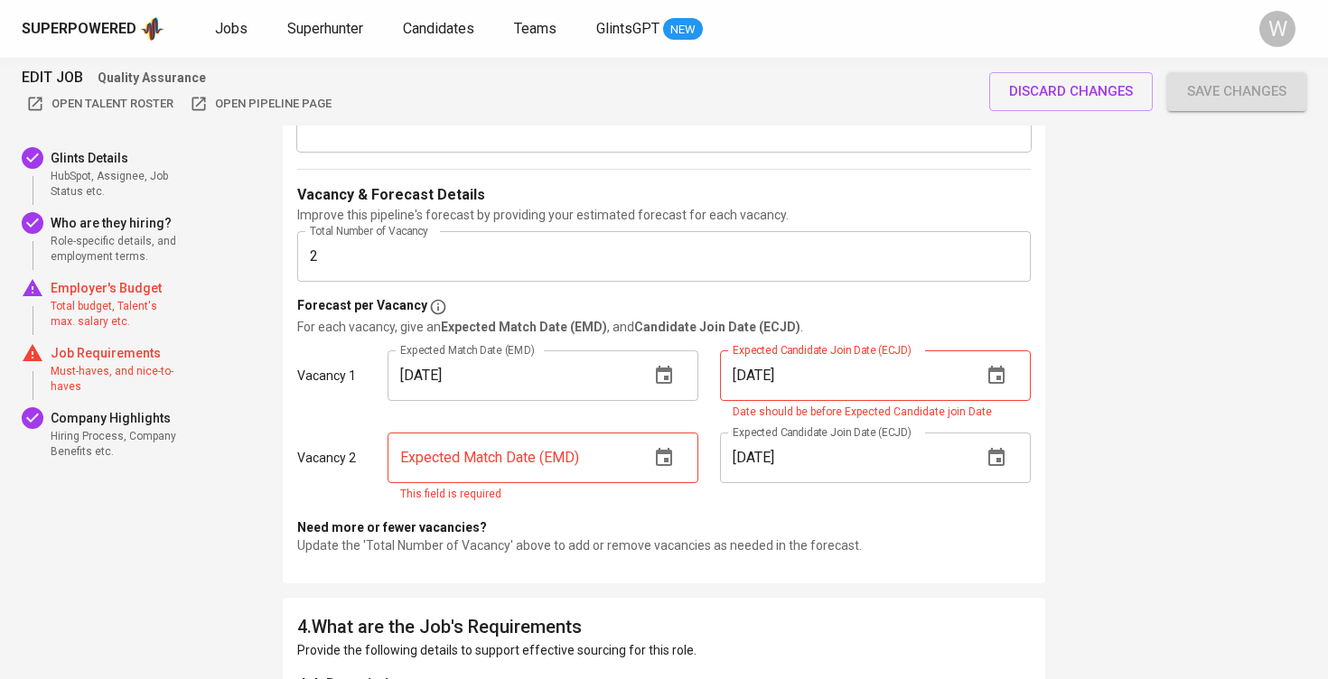
click at [1002, 377] on icon "button" at bounding box center [996, 376] width 22 height 22
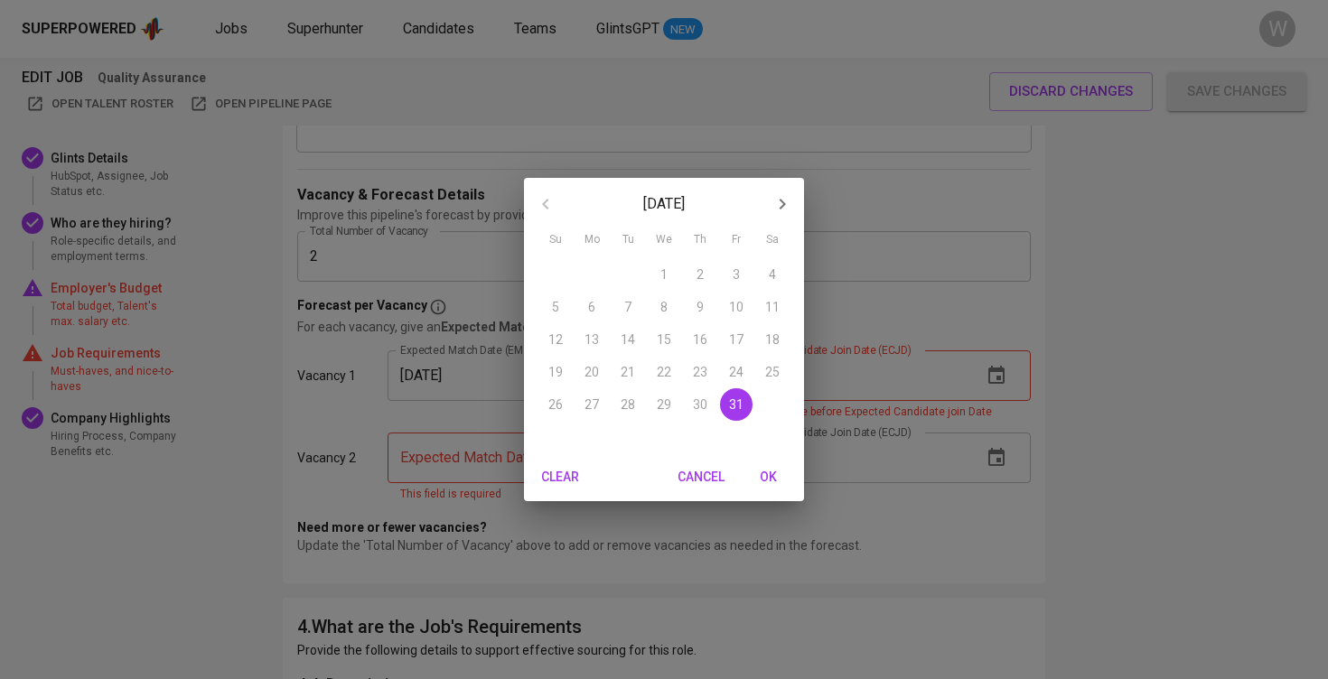
click at [787, 211] on icon "button" at bounding box center [782, 204] width 22 height 22
click at [547, 204] on icon "button" at bounding box center [546, 204] width 22 height 22
click at [760, 479] on span "OK" at bounding box center [767, 477] width 43 height 23
type input "10/31/2025"
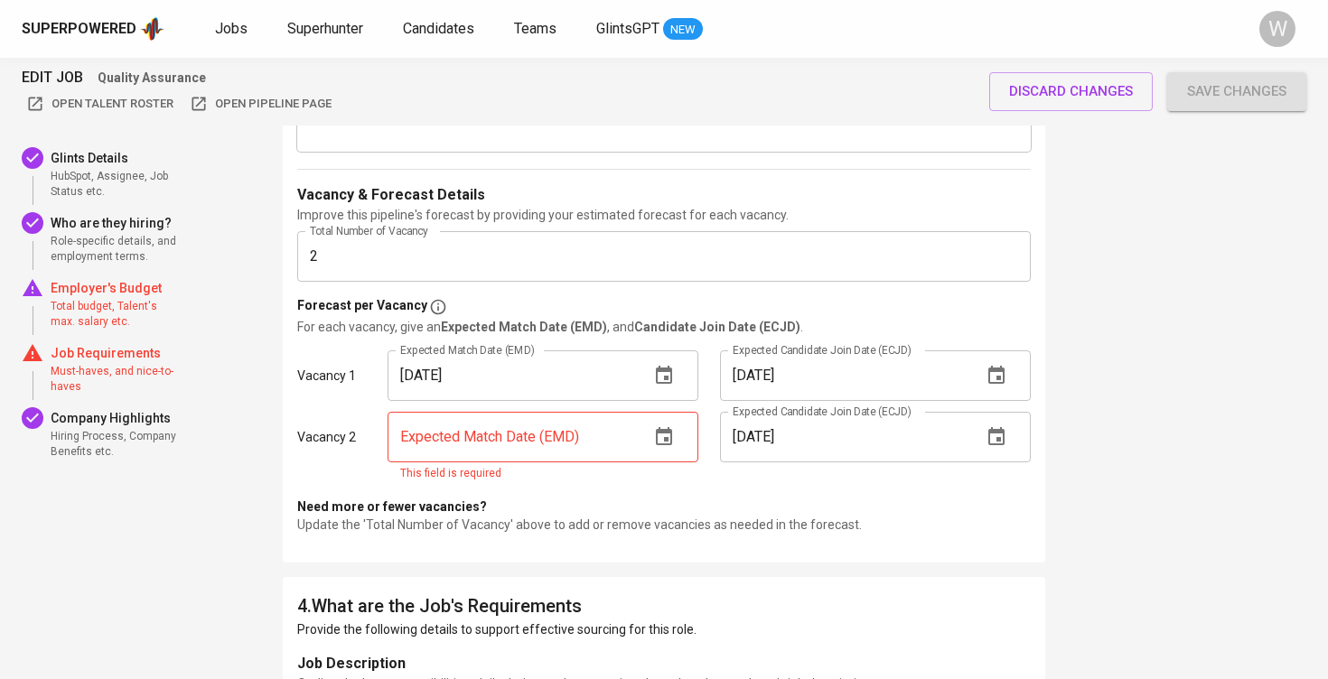
click at [650, 436] on button "button" at bounding box center [663, 436] width 43 height 43
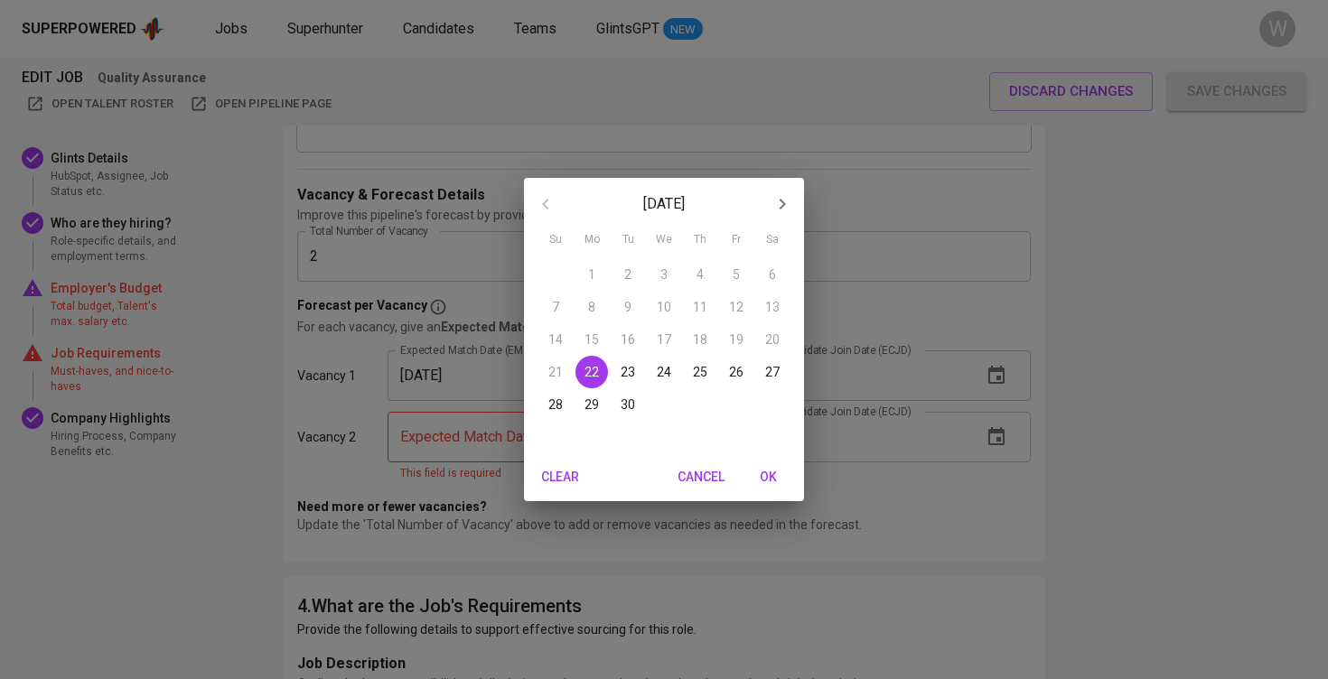
click at [789, 209] on icon "button" at bounding box center [782, 204] width 22 height 22
click at [750, 413] on span "31" at bounding box center [736, 405] width 33 height 18
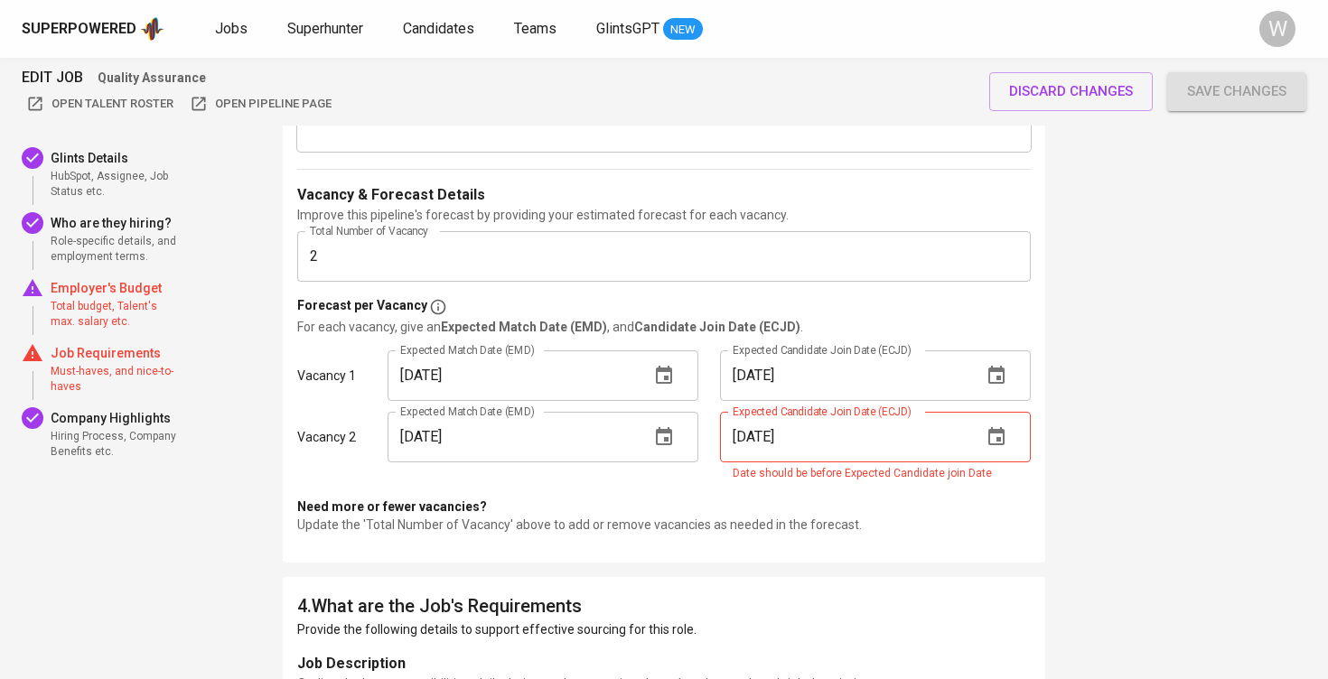
type input "10/31/2025"
click at [993, 435] on icon "button" at bounding box center [996, 437] width 22 height 22
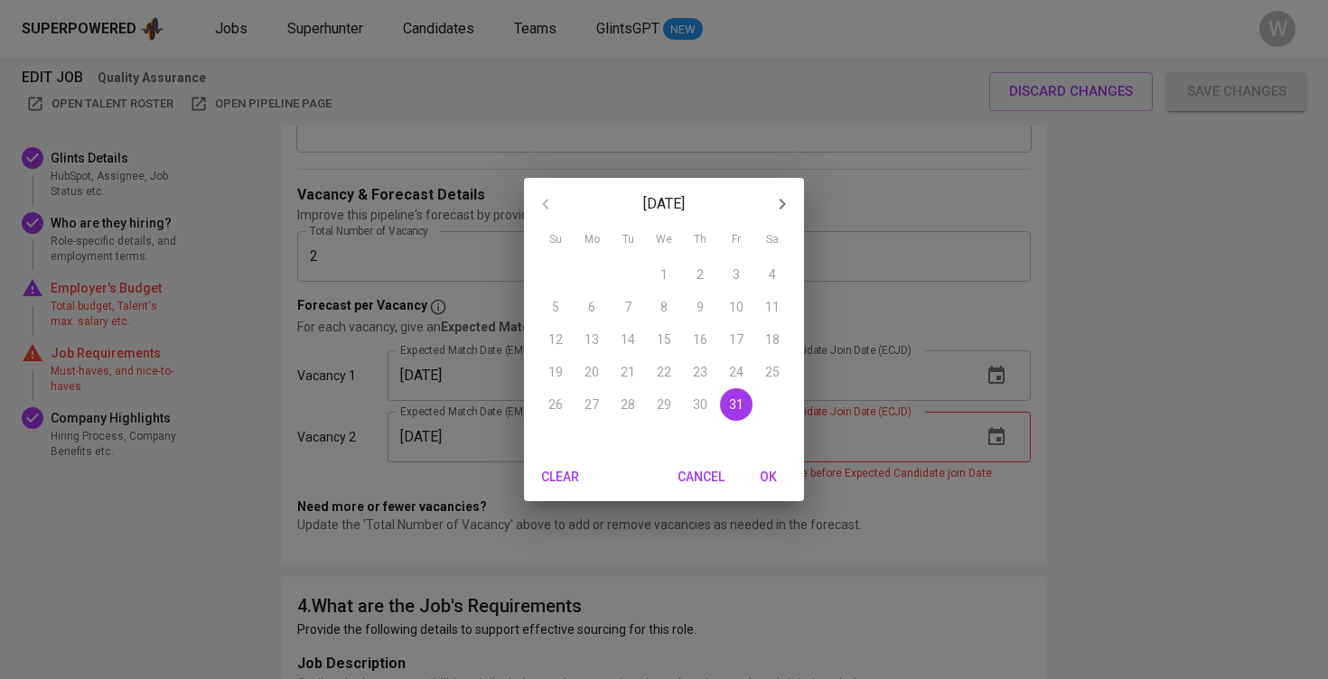
click at [772, 477] on span "OK" at bounding box center [767, 477] width 43 height 23
type input "10/31/2025"
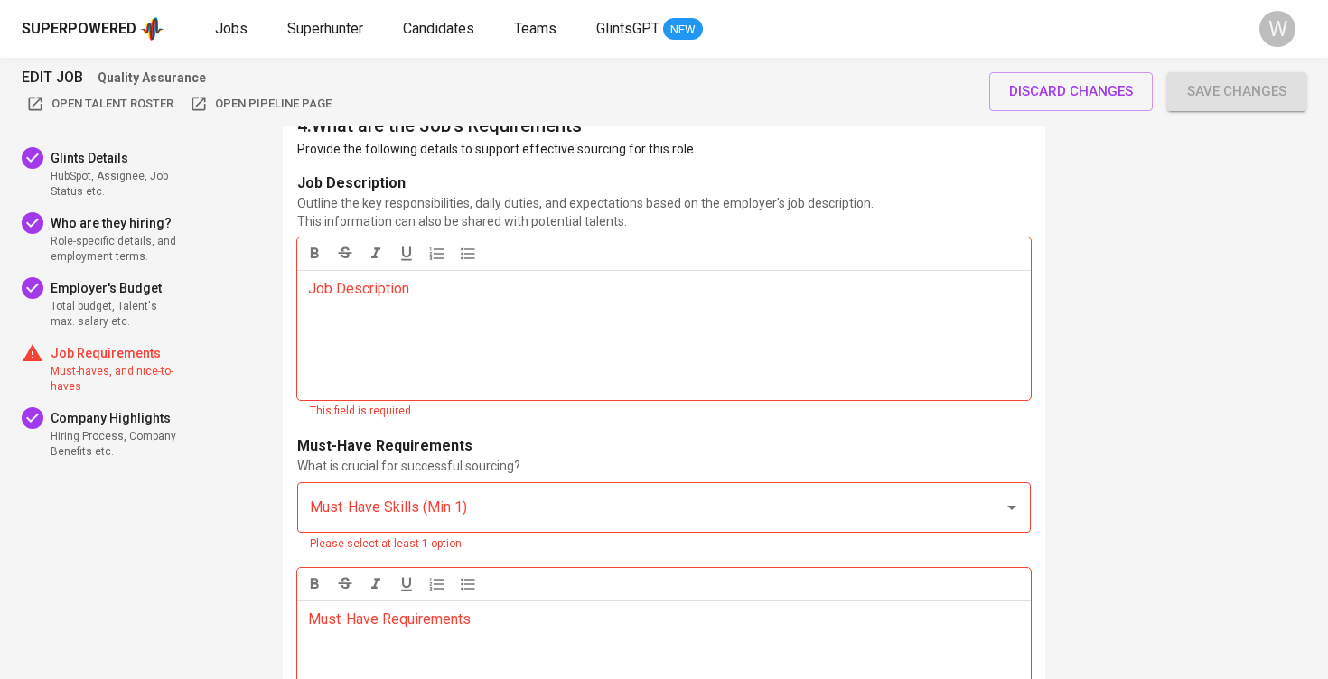
click at [741, 377] on div "Job Description ﻿" at bounding box center [663, 335] width 733 height 130
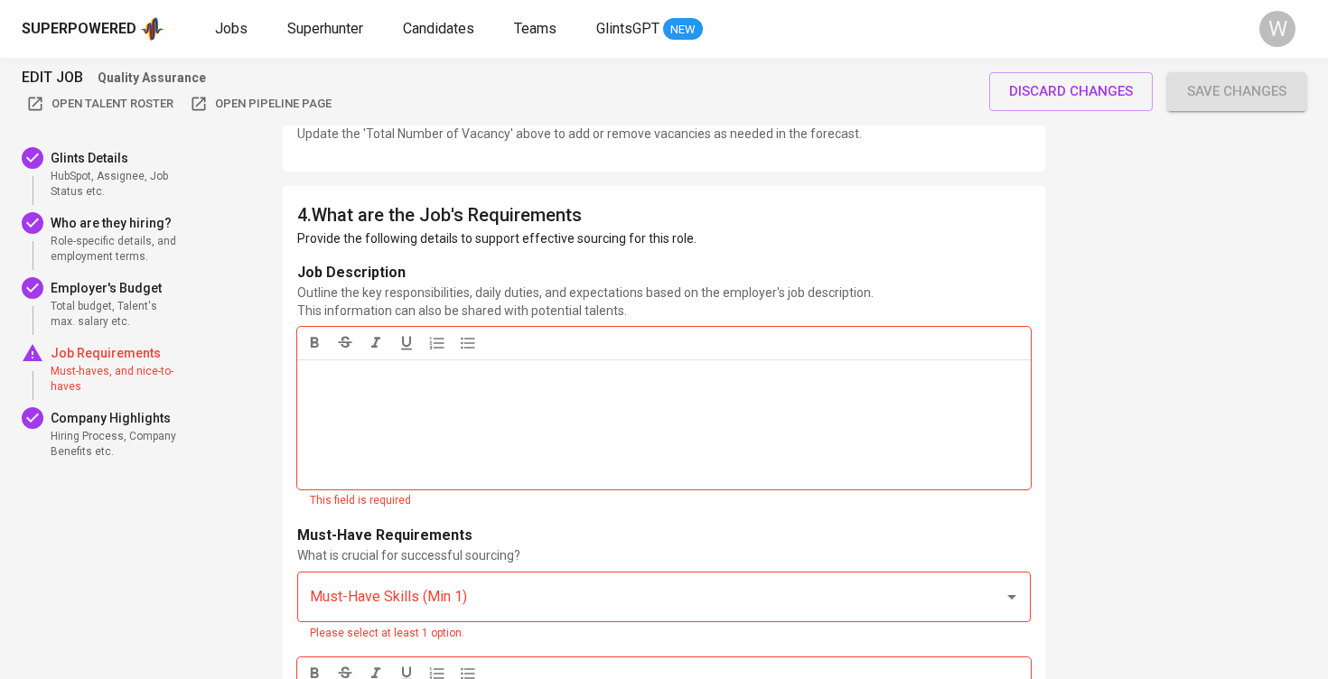
click at [733, 274] on div "Job Description" at bounding box center [663, 273] width 733 height 22
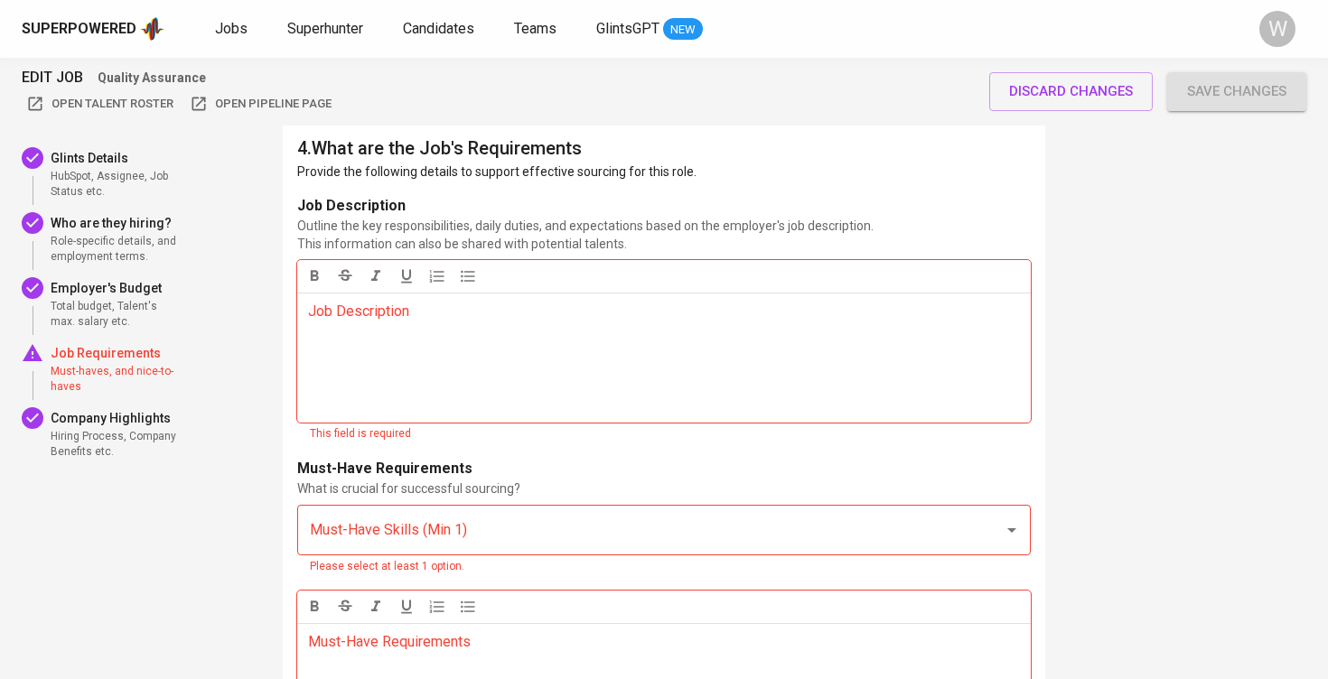
scroll to position [2524, 0]
click at [676, 324] on div "Job Description ﻿" at bounding box center [663, 361] width 733 height 130
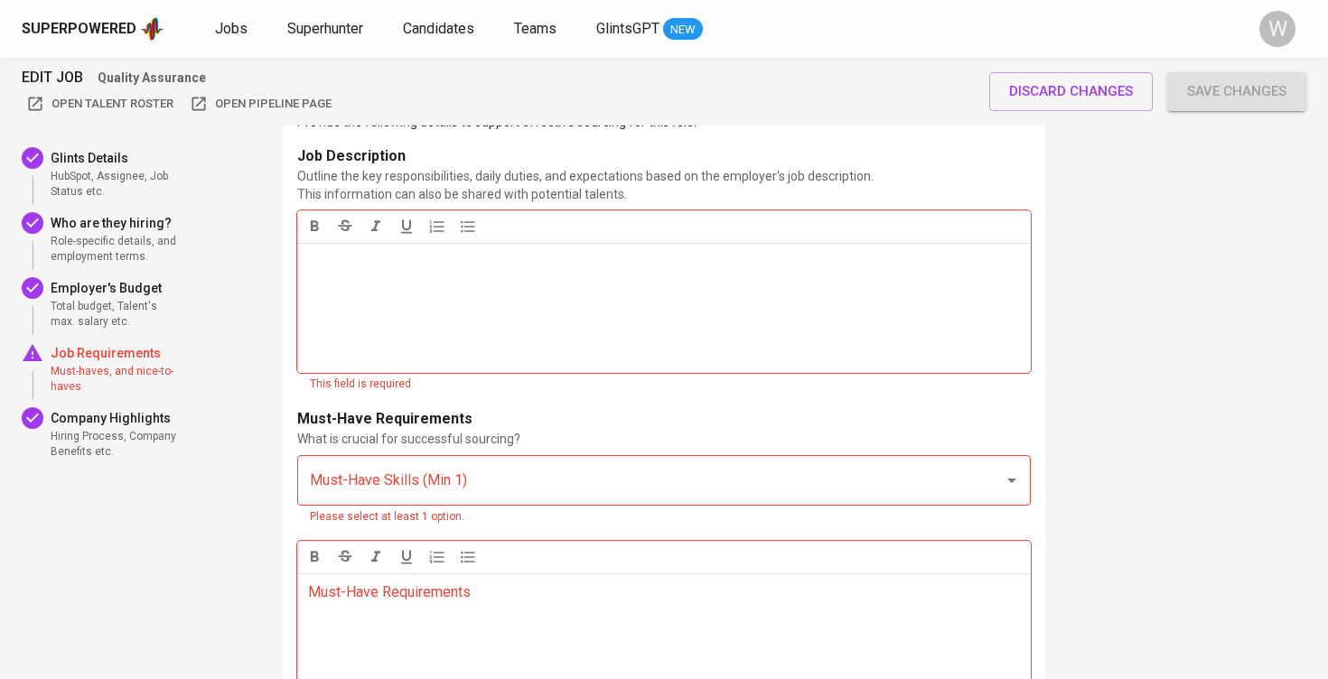
click at [545, 482] on input "Must-Have Skills (Min 1)" at bounding box center [638, 480] width 667 height 34
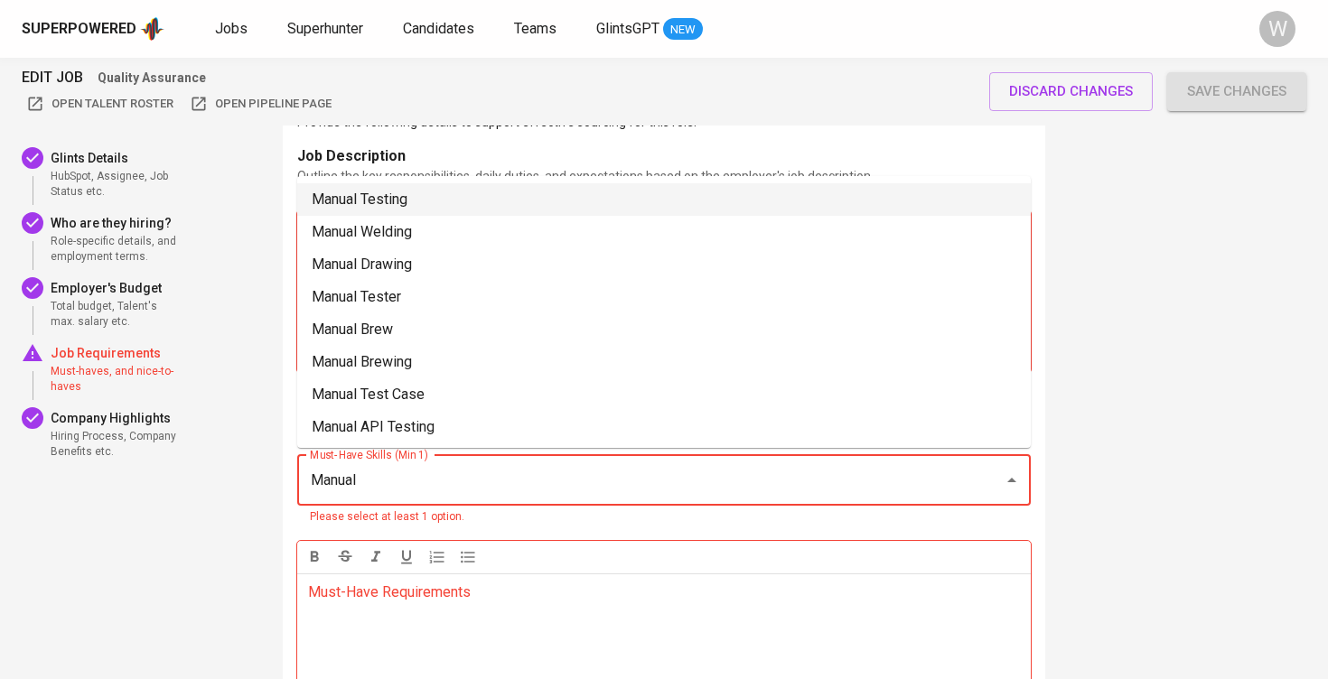
click at [387, 197] on li "Manual Testing" at bounding box center [663, 199] width 733 height 33
type input "Manual"
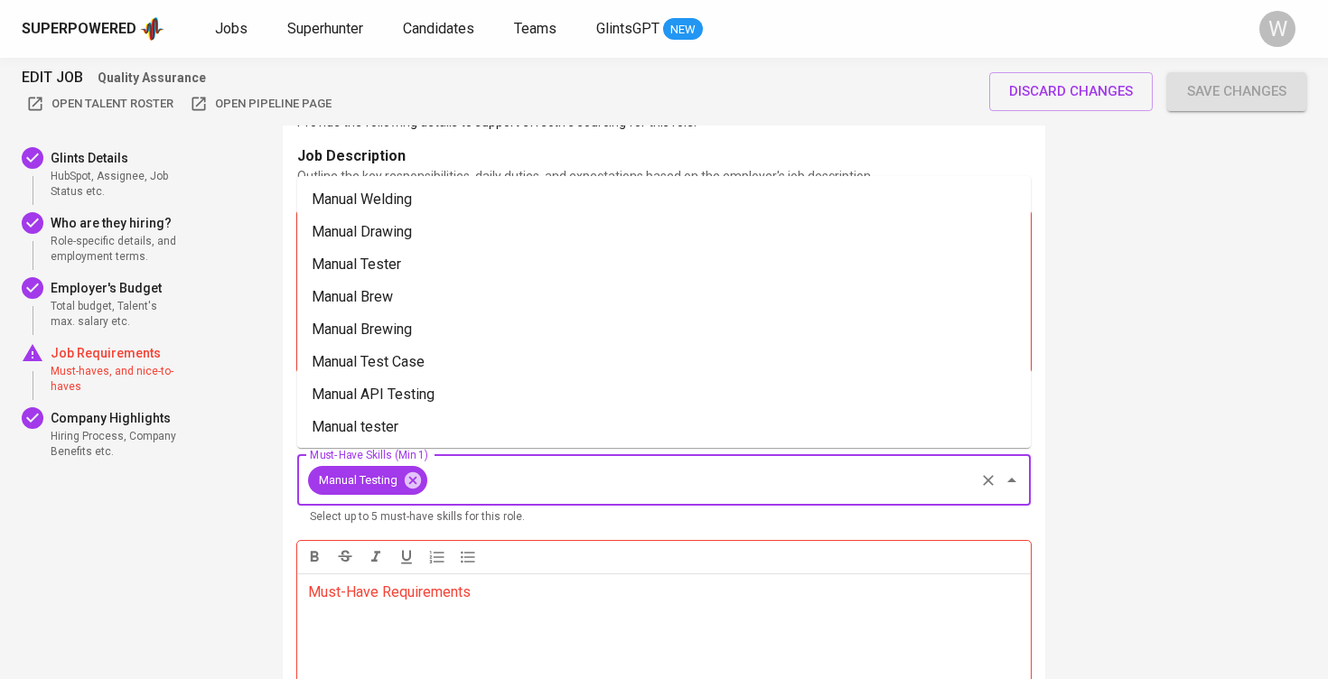
click at [477, 467] on input "Must-Have Skills (Min 1)" at bounding box center [701, 480] width 542 height 34
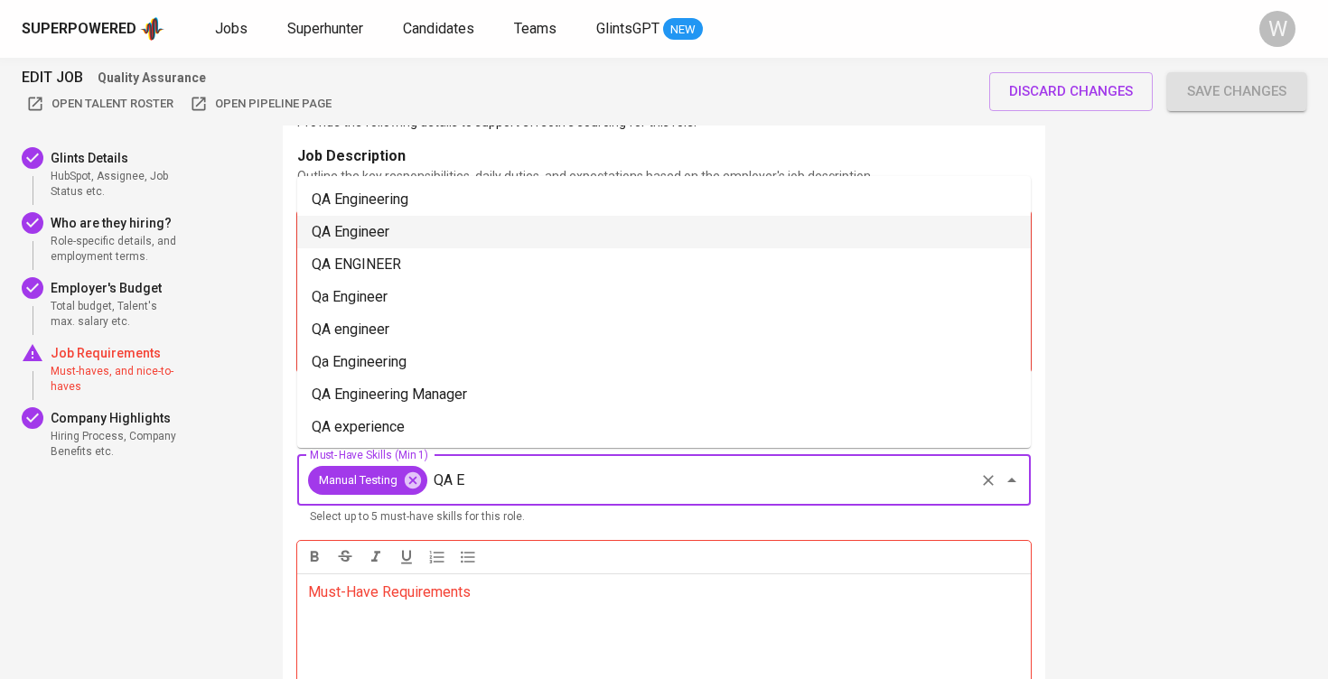
click at [527, 222] on li "QA Engineer" at bounding box center [663, 232] width 733 height 33
type input "QA E"
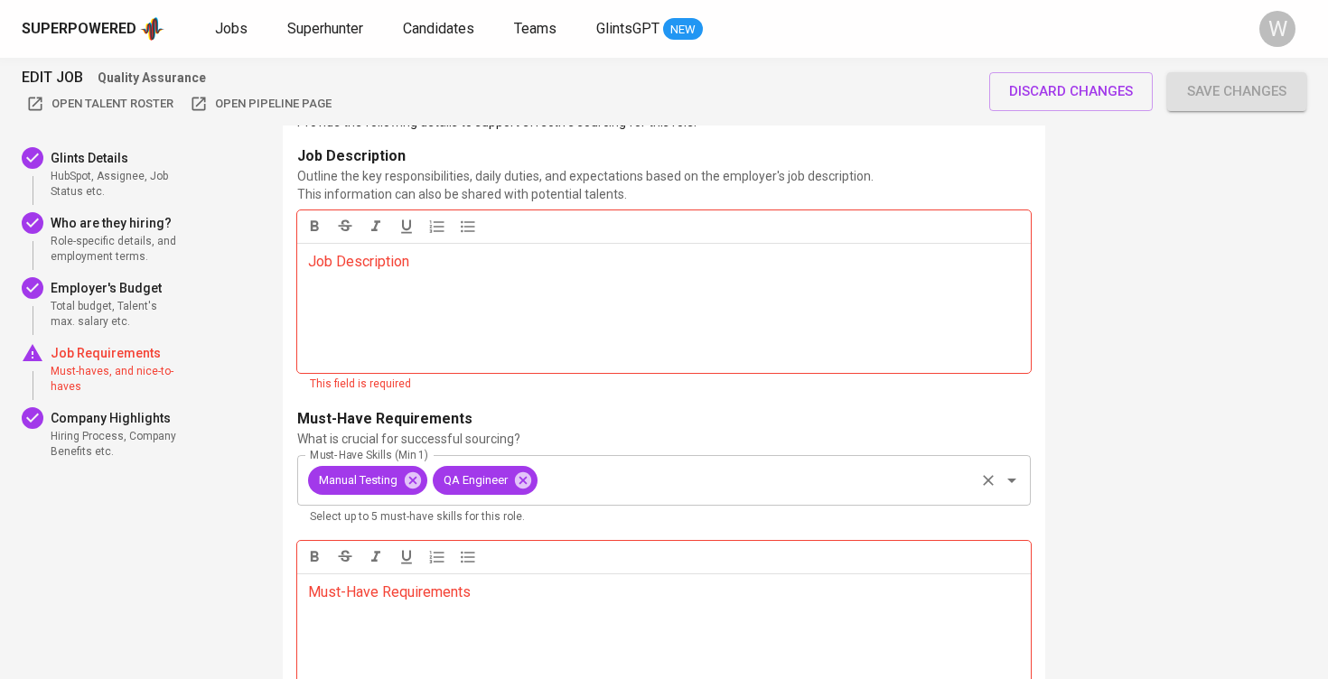
click at [586, 483] on input "Must-Have Skills (Min 1)" at bounding box center [756, 480] width 432 height 34
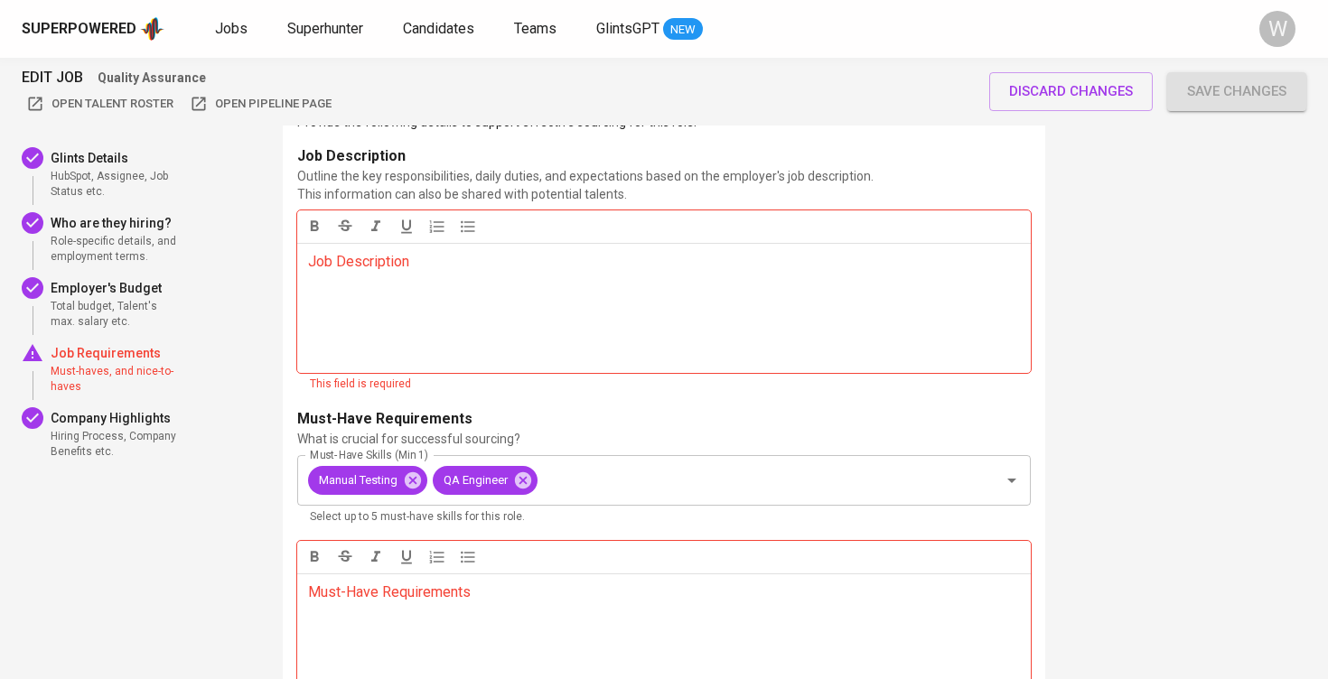
click at [625, 265] on p "Job Description ﻿" at bounding box center [664, 262] width 712 height 22
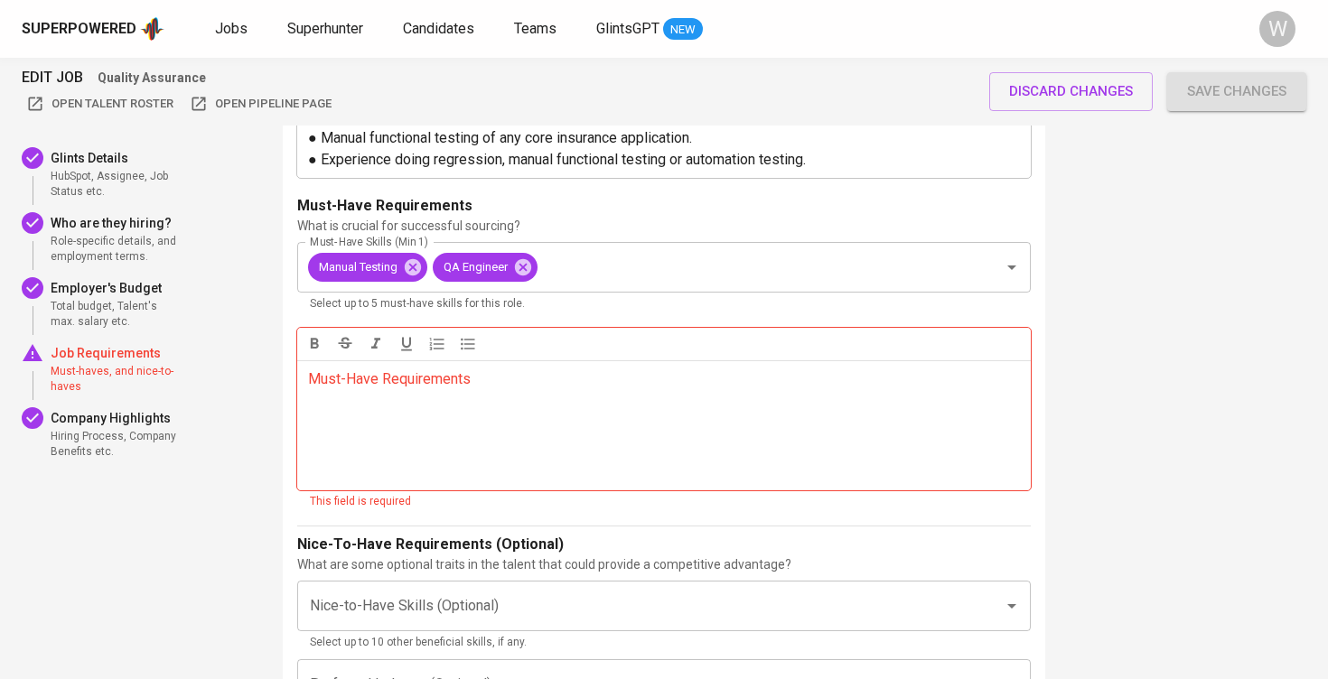
scroll to position [2832, 0]
click at [354, 469] on div "Must-Have Requirements ﻿" at bounding box center [663, 424] width 733 height 130
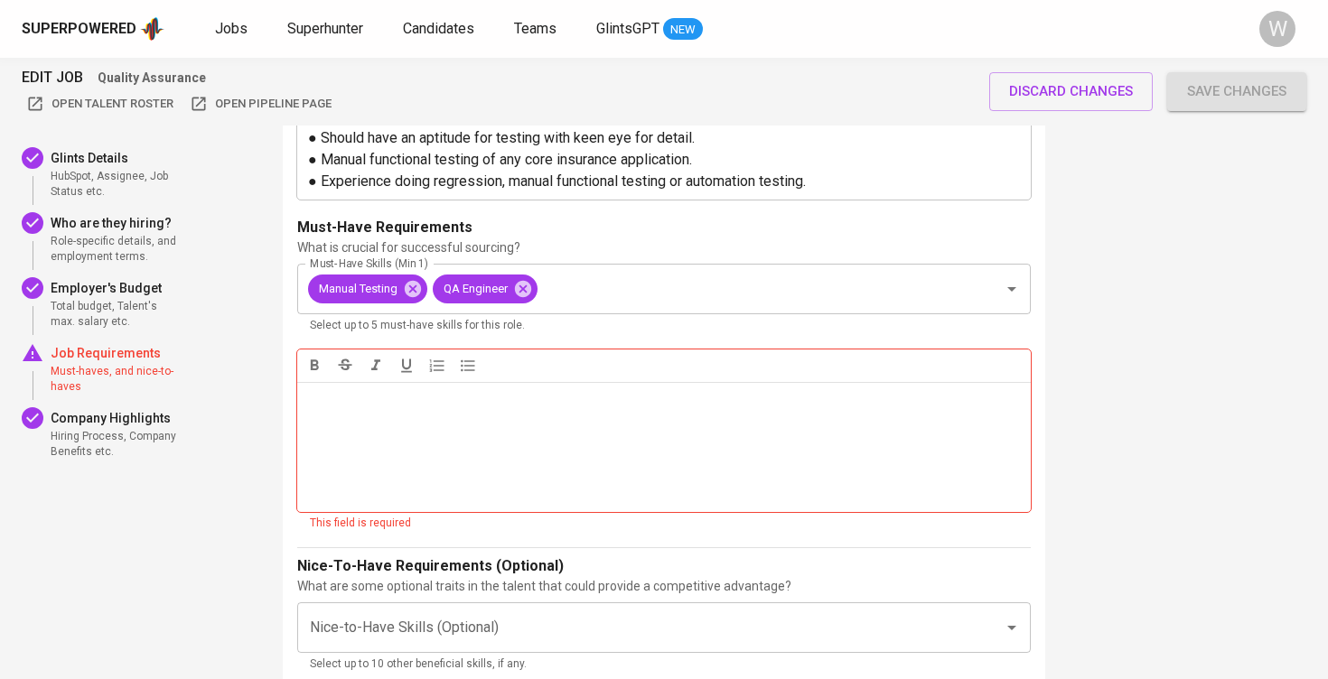
scroll to position [2860, 0]
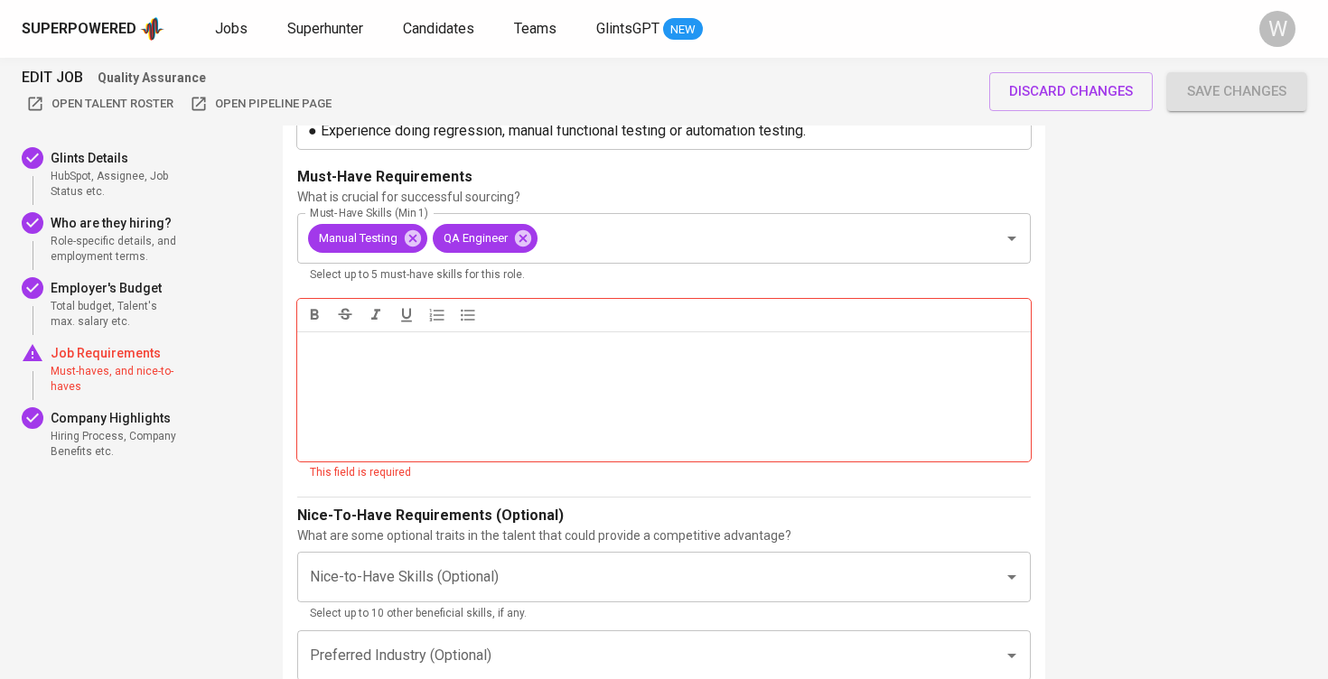
click at [764, 384] on div "Must-Have Requirements ﻿" at bounding box center [663, 396] width 733 height 130
drag, startPoint x: 387, startPoint y: 378, endPoint x: 300, endPoint y: 366, distance: 88.5
click at [300, 366] on div "Must-Have Requirements ﻿" at bounding box center [663, 396] width 733 height 130
click at [287, 414] on div "4 . What are the Job's Requirements Provide the following details to support ef…" at bounding box center [664, 395] width 762 height 1217
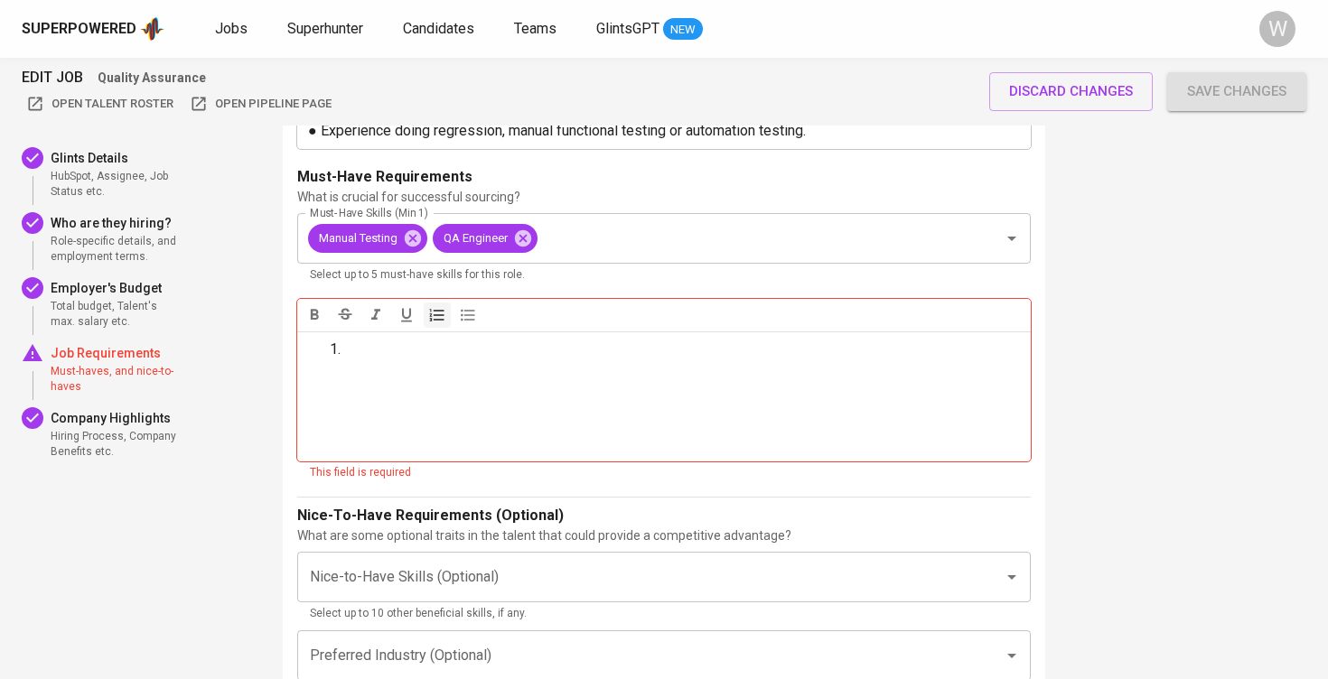
click at [340, 447] on div "Must-Have Requirements ﻿" at bounding box center [663, 396] width 733 height 130
click at [338, 482] on div "This field is required" at bounding box center [664, 473] width 708 height 18
click at [415, 527] on p "Nice-To-Have Requirements (Optional)" at bounding box center [430, 516] width 266 height 22
click at [472, 573] on div "Nice-to-Have Skills (Optional)" at bounding box center [663, 577] width 733 height 51
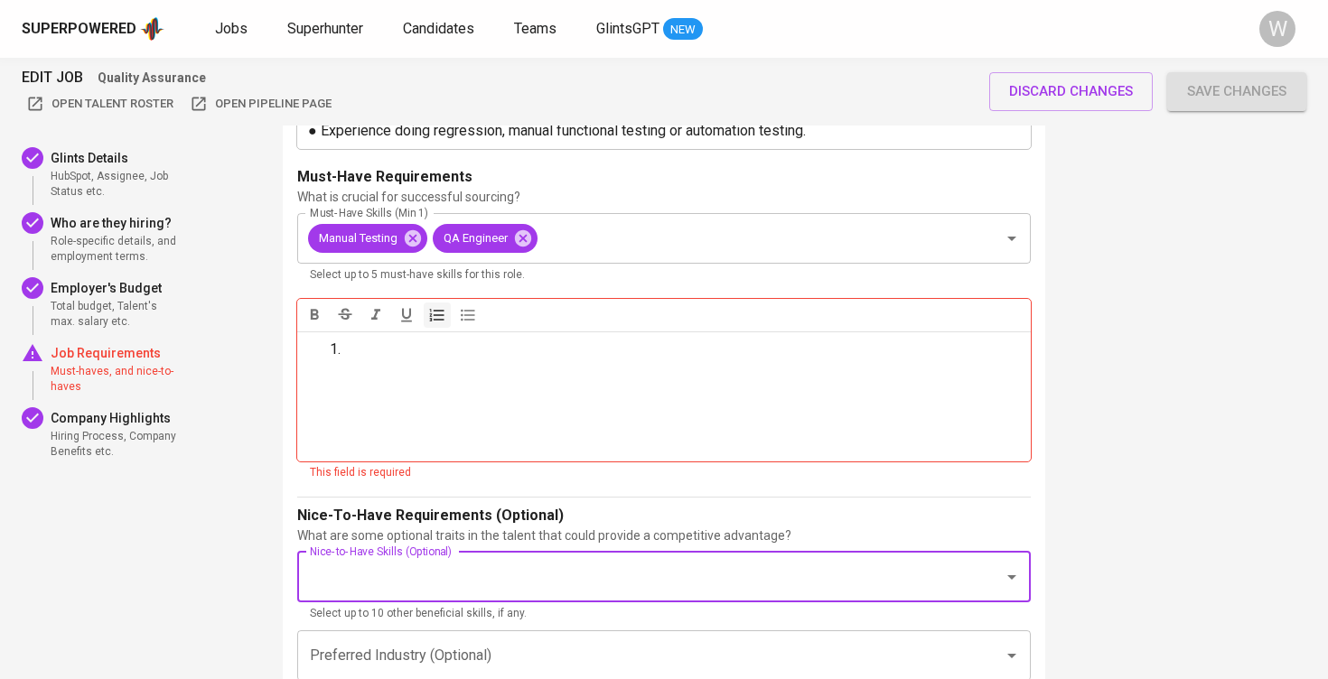
click at [480, 430] on div "Must-Have Requirements ﻿" at bounding box center [663, 396] width 733 height 130
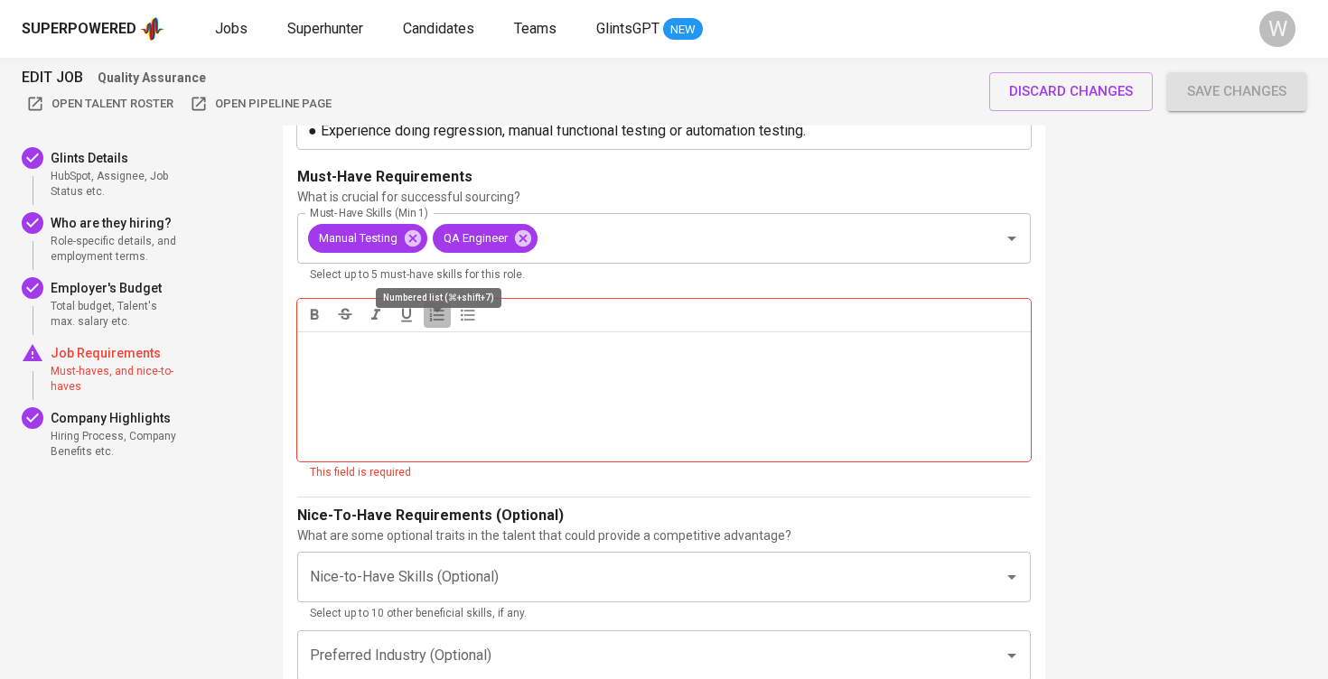
click at [427, 328] on button "button" at bounding box center [437, 315] width 27 height 25
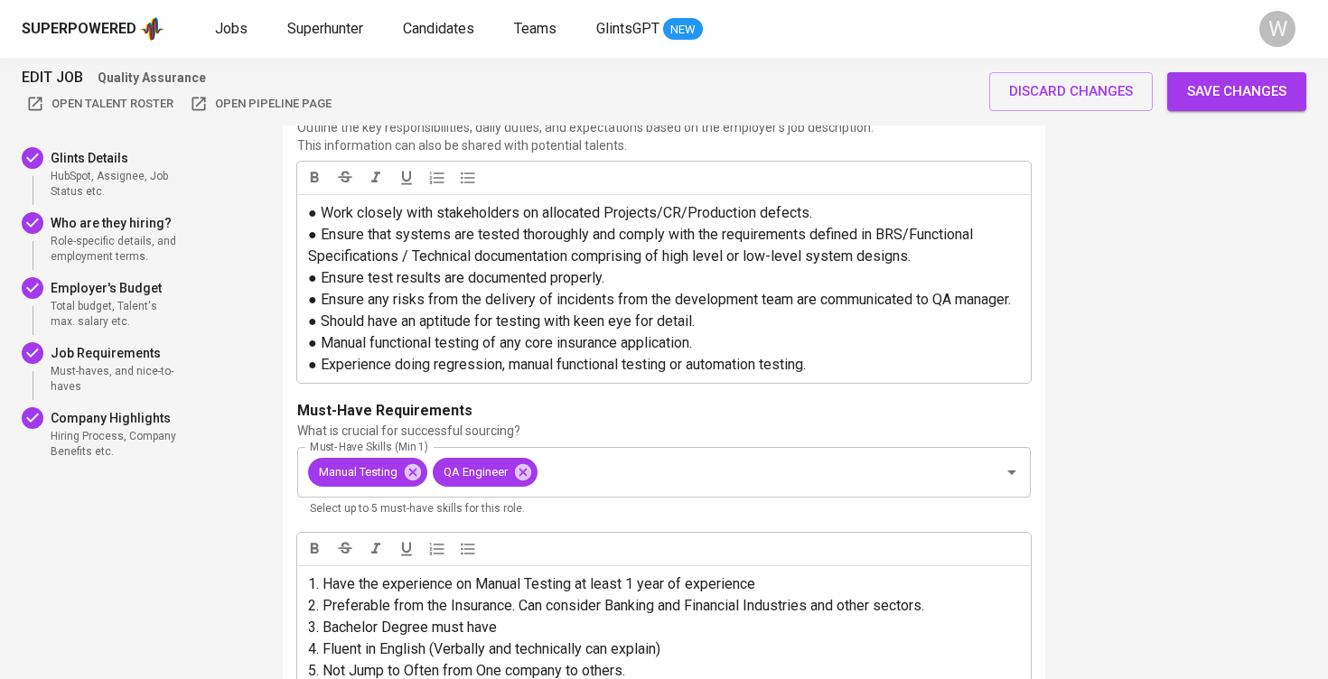
scroll to position [1208, 0]
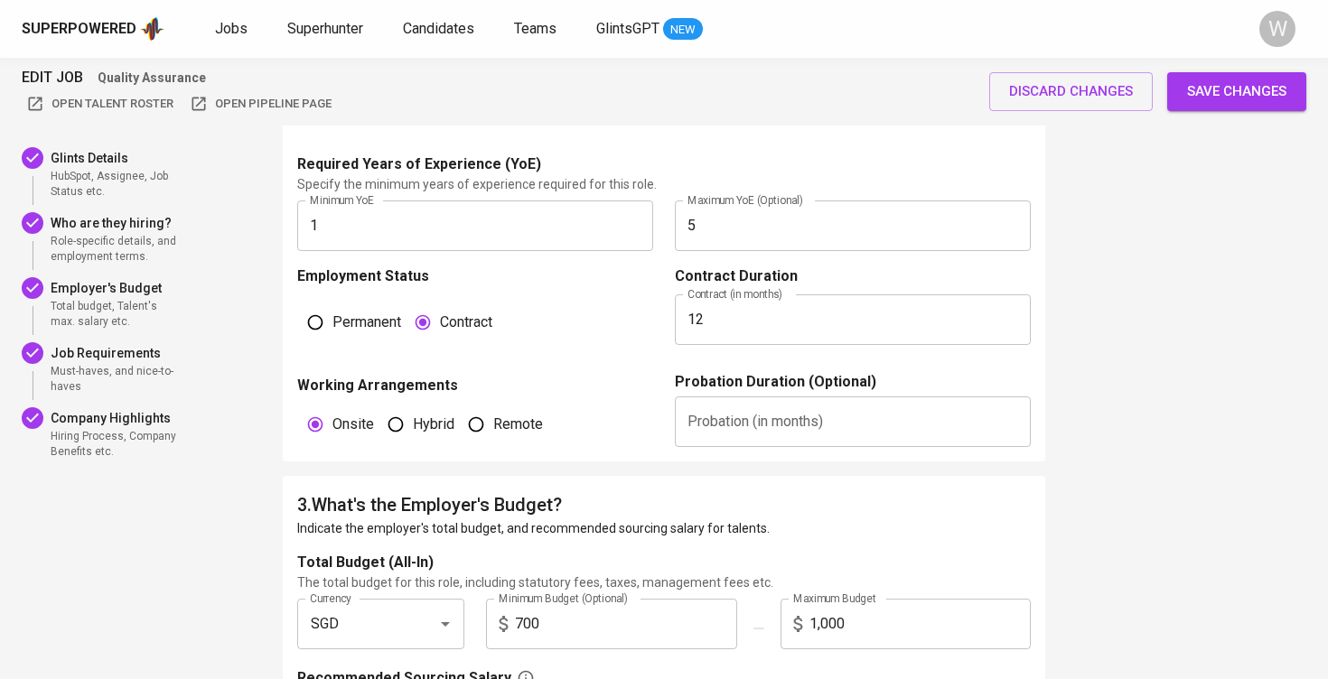
click at [1217, 98] on span "Save changes" at bounding box center [1236, 90] width 99 height 23
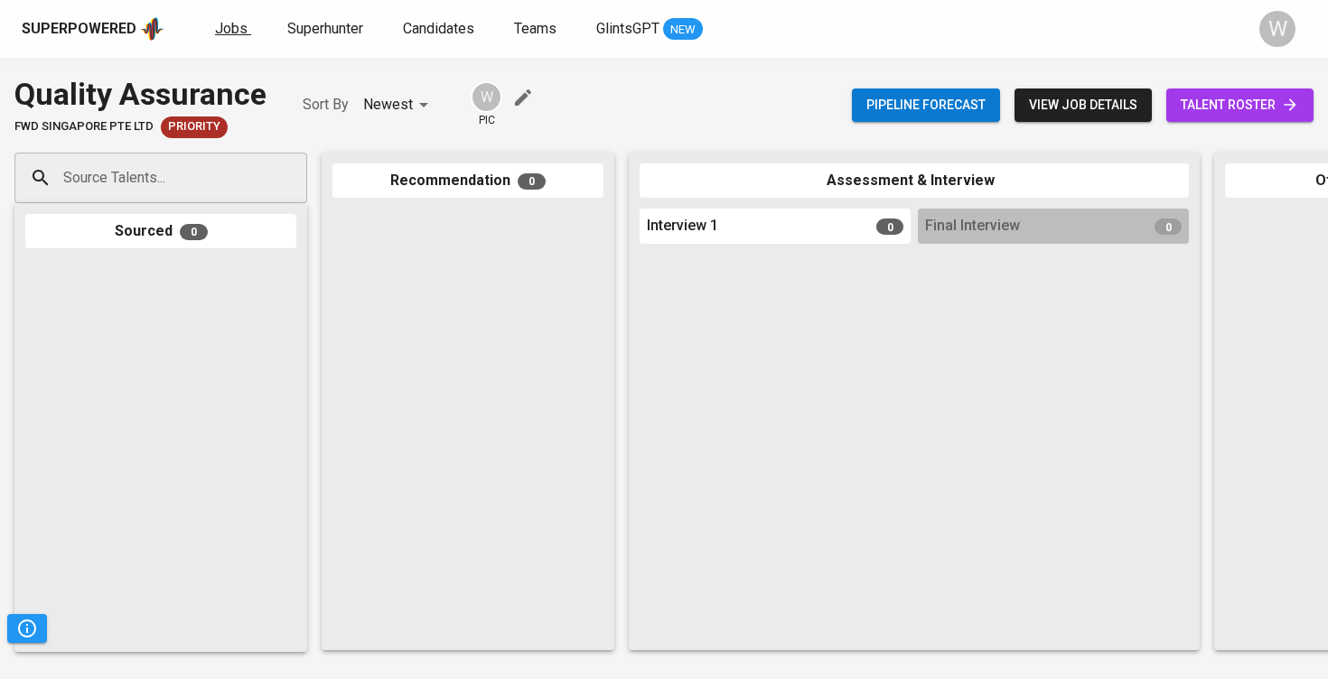
click at [221, 23] on span "Jobs" at bounding box center [231, 28] width 33 height 17
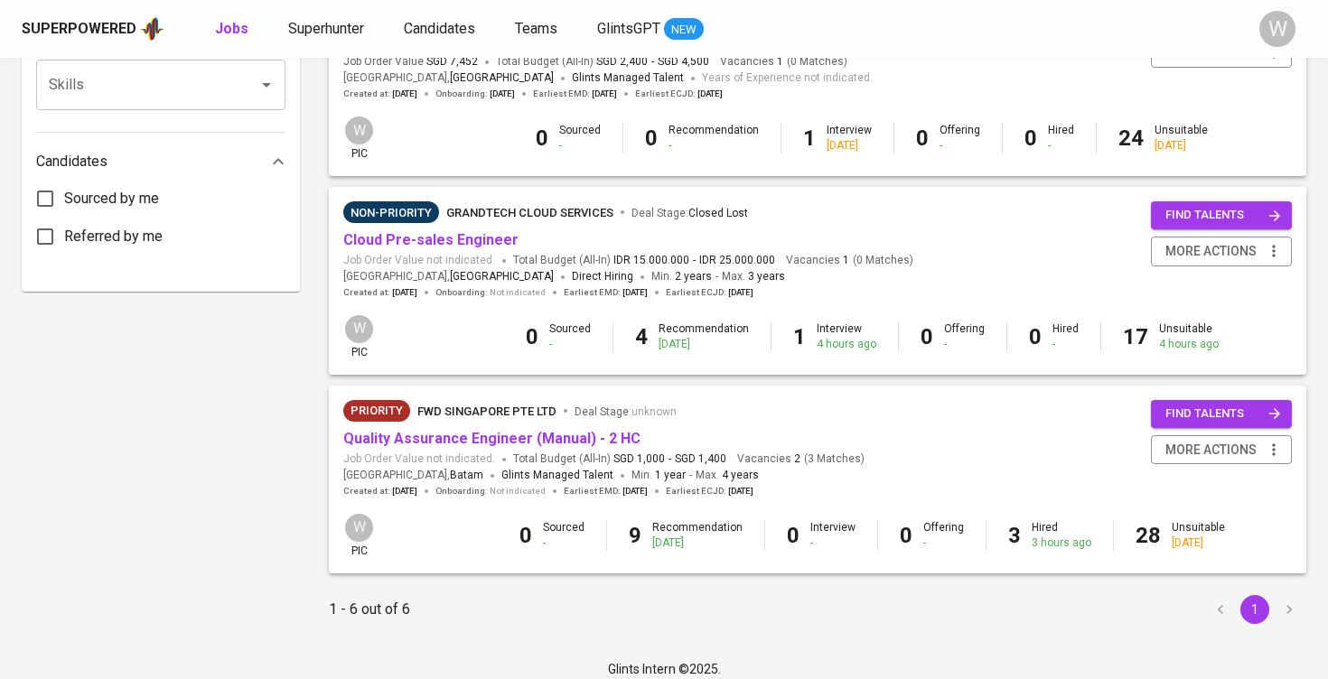
scroll to position [871, 0]
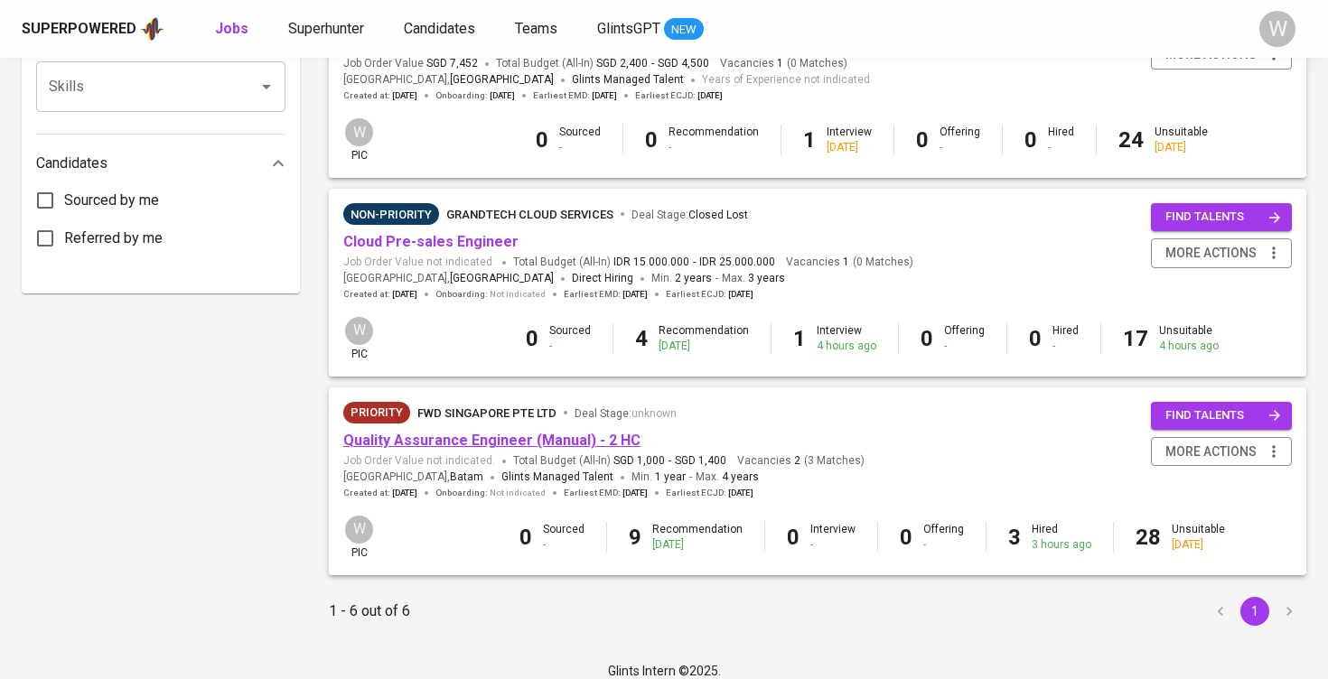
click at [554, 432] on link "Quality Assurance Engineer (Manual) - 2 HC" at bounding box center [491, 440] width 297 height 17
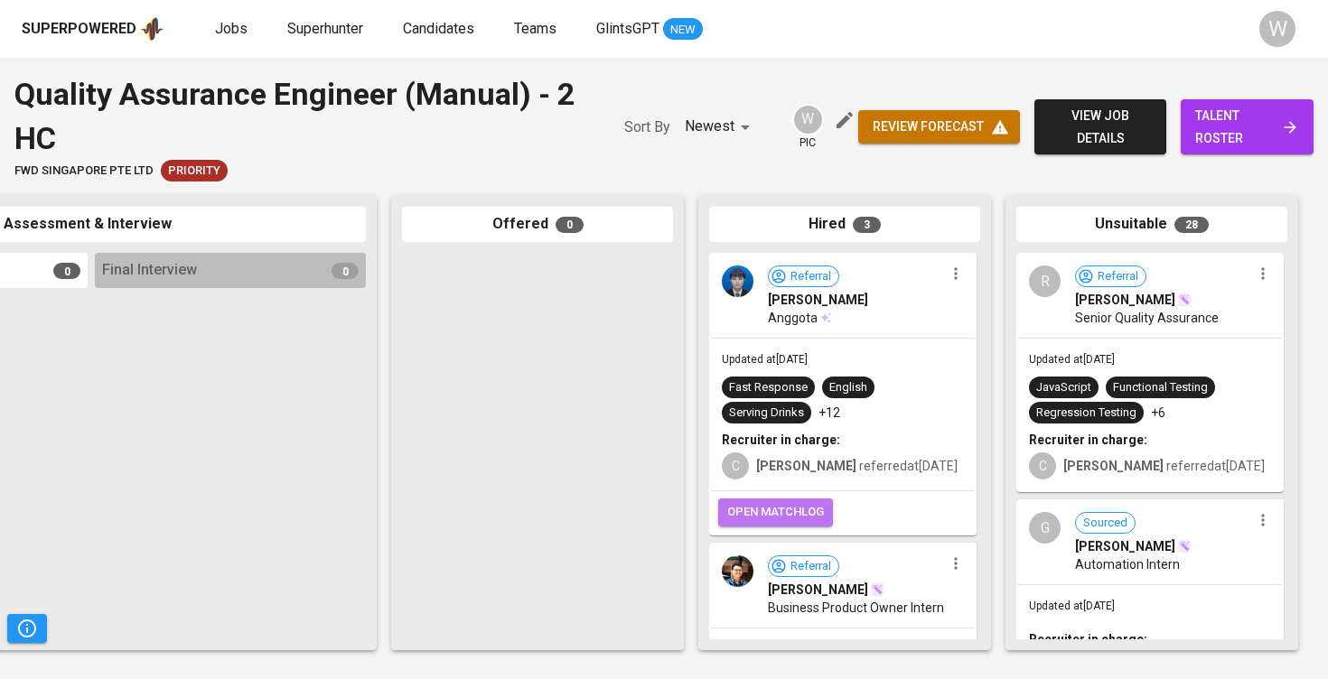
click at [791, 523] on span "open matchlog" at bounding box center [775, 512] width 97 height 21
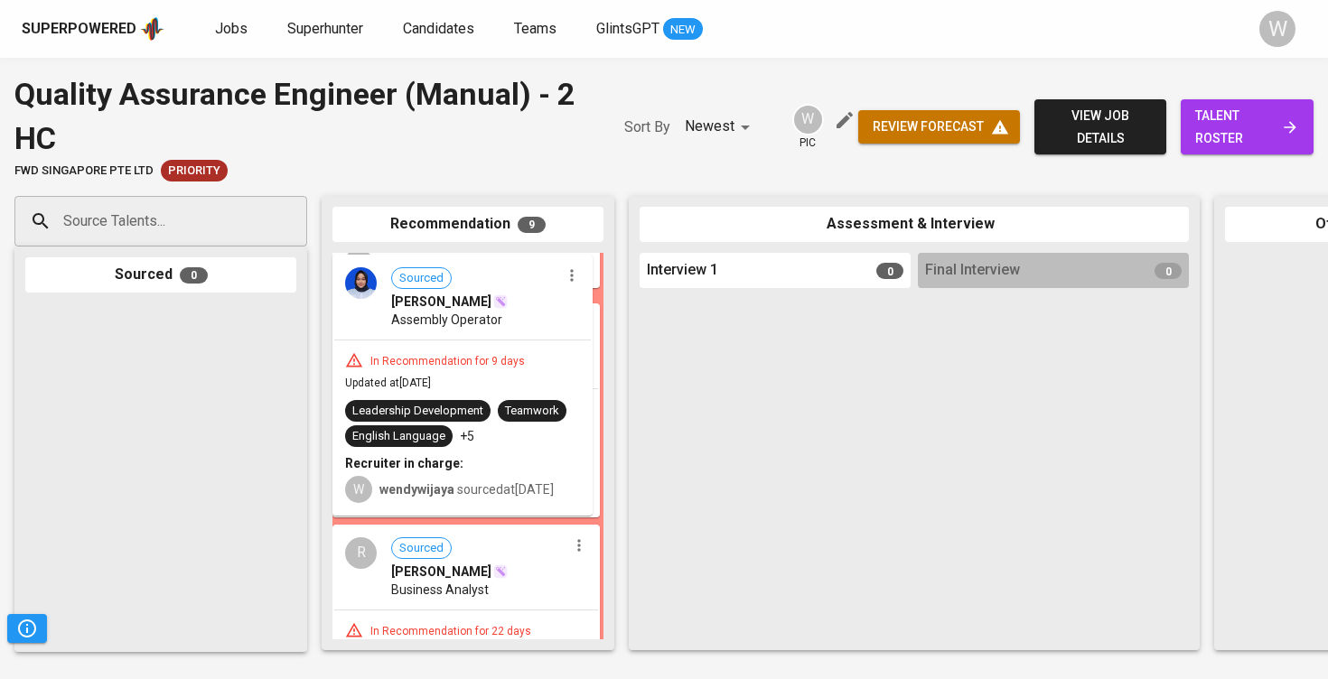
scroll to position [1216, 0]
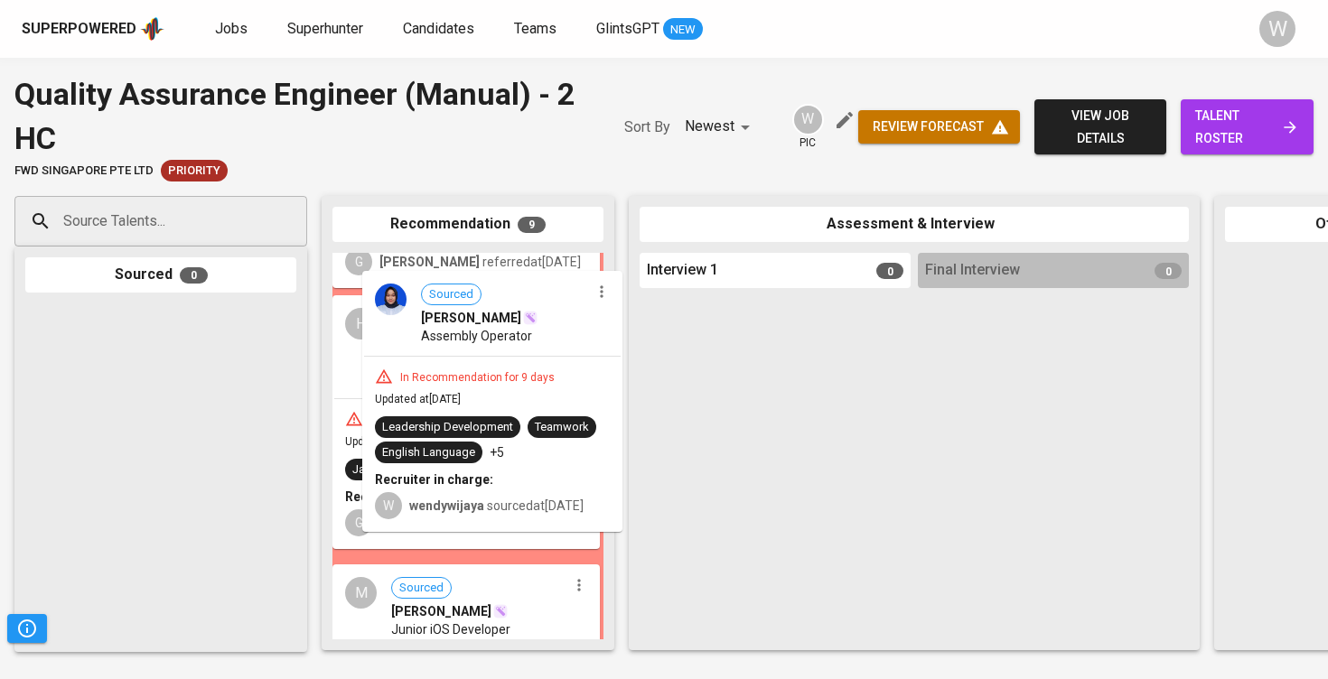
drag, startPoint x: 407, startPoint y: 317, endPoint x: 433, endPoint y: 333, distance: 30.1
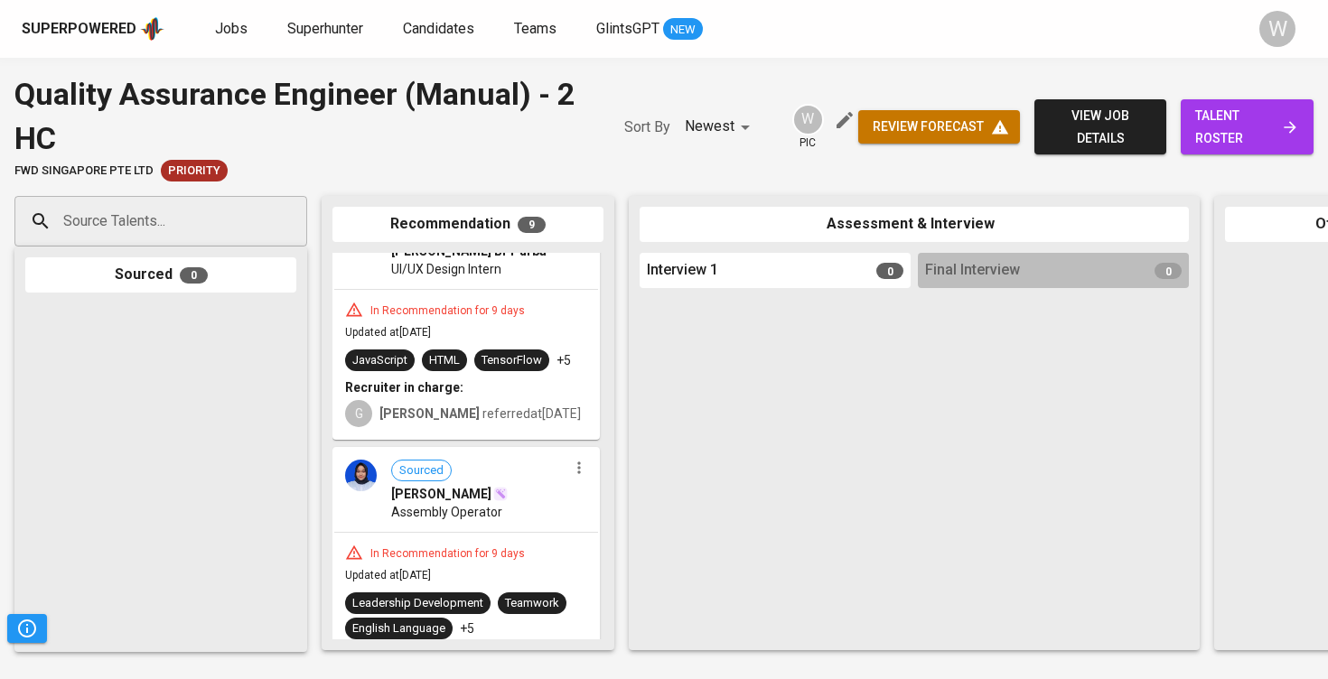
scroll to position [1401, 0]
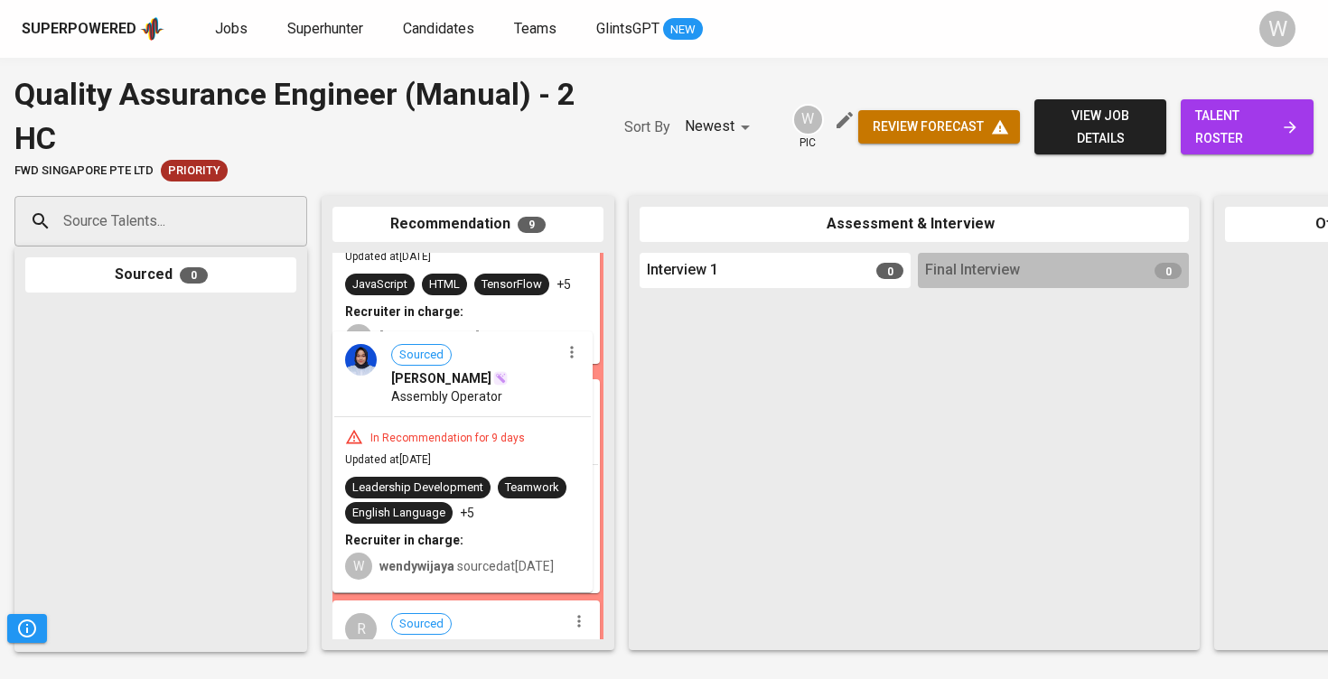
drag, startPoint x: 438, startPoint y: 389, endPoint x: 555, endPoint y: 420, distance: 121.4
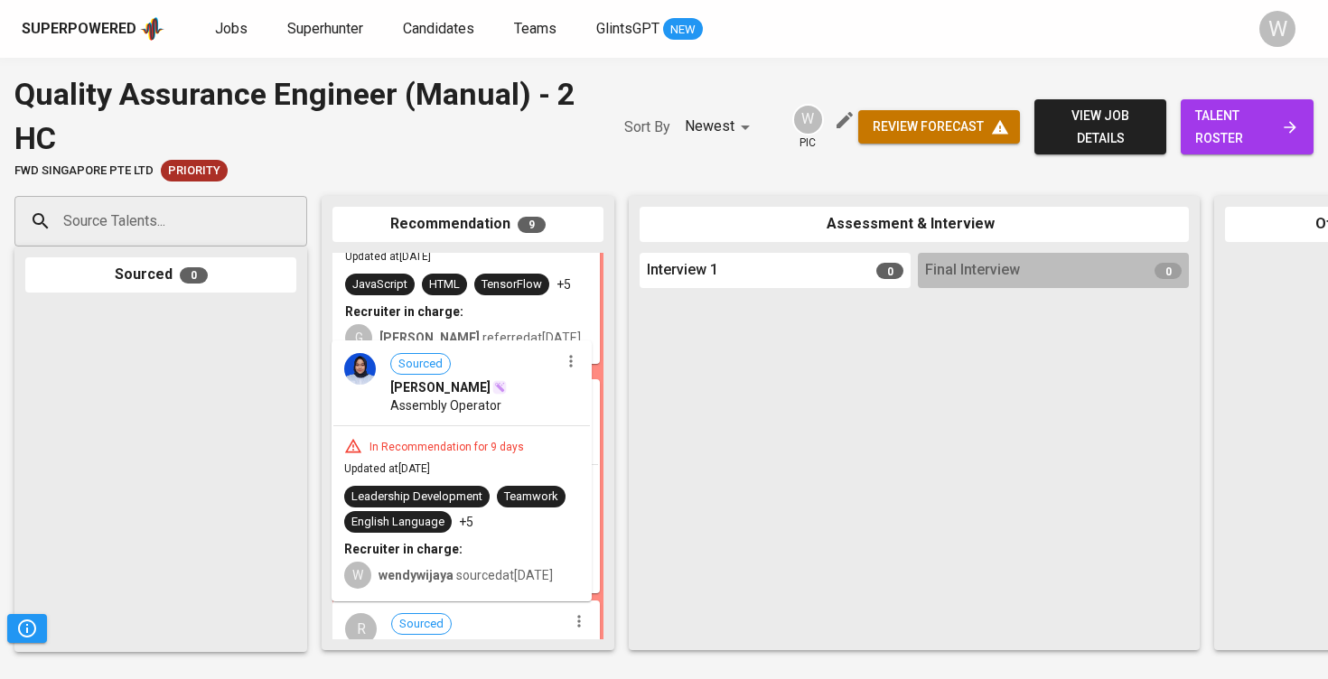
drag, startPoint x: 510, startPoint y: 415, endPoint x: 517, endPoint y: 424, distance: 11.0
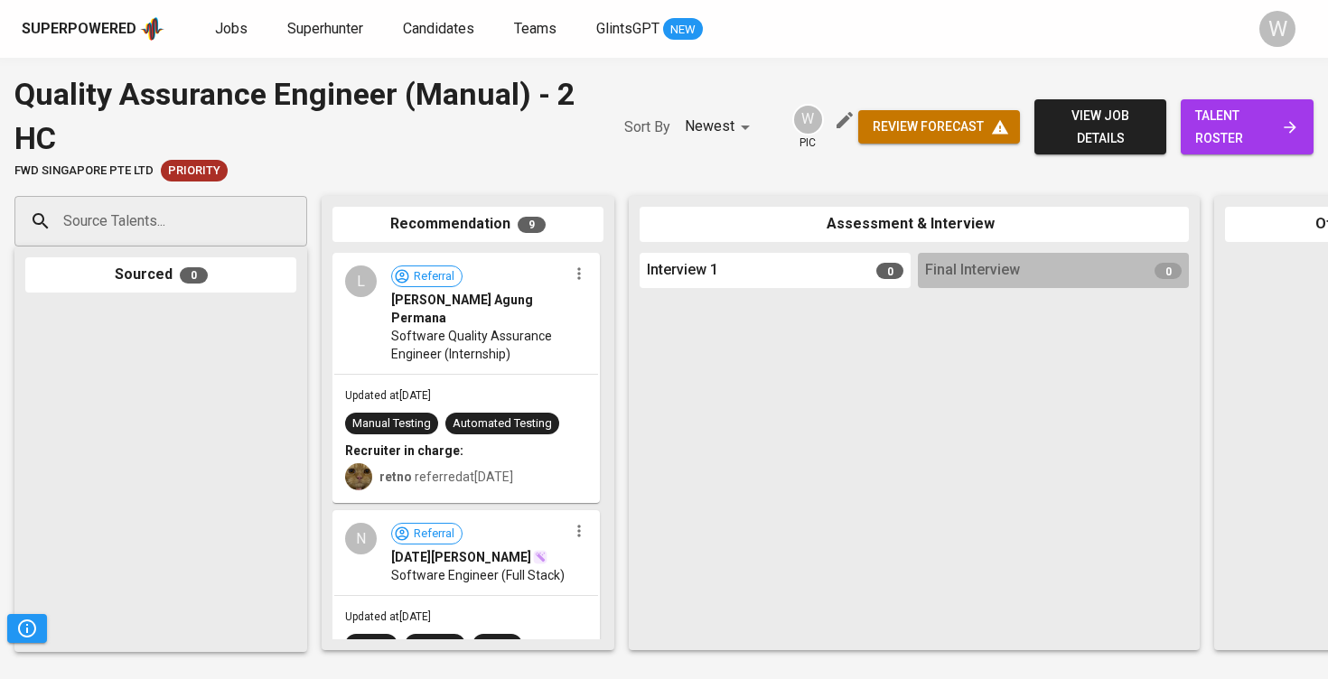
scroll to position [0, 0]
click at [576, 276] on icon "button" at bounding box center [579, 274] width 18 height 18
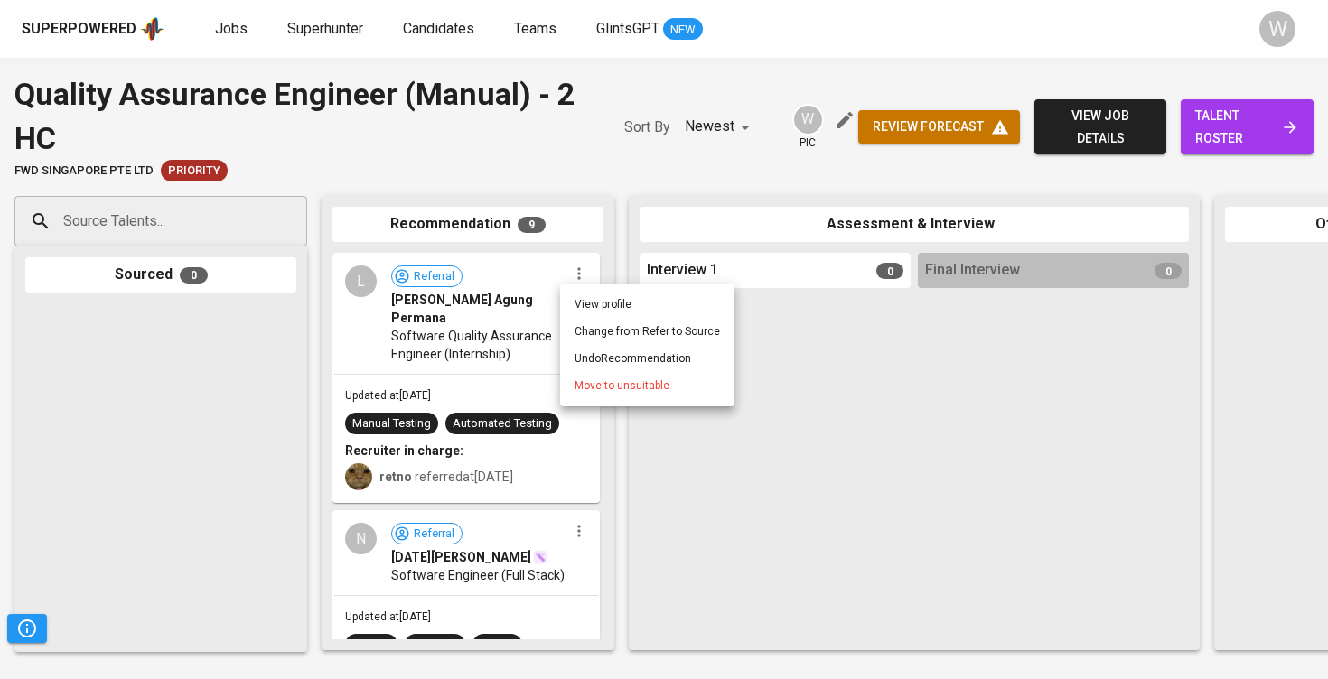
click at [637, 385] on span "Move to unsuitable" at bounding box center [621, 386] width 95 height 16
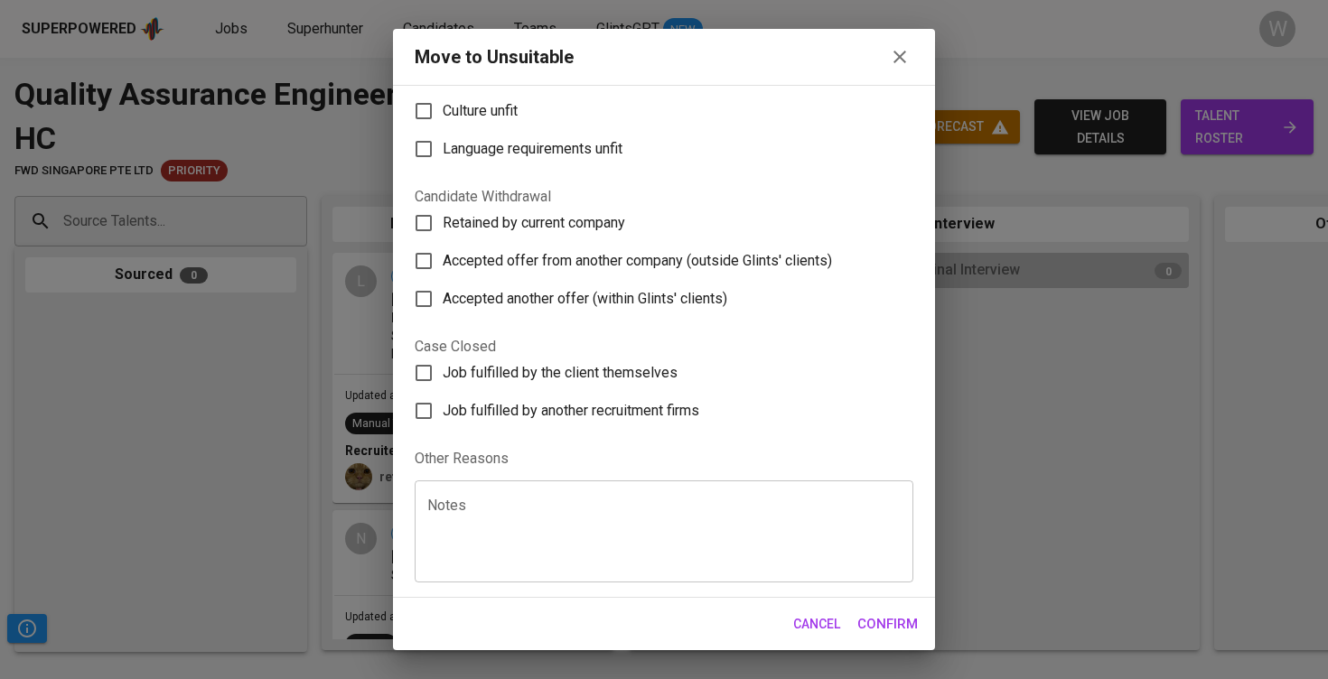
scroll to position [248, 0]
click at [904, 62] on icon "button" at bounding box center [899, 57] width 13 height 13
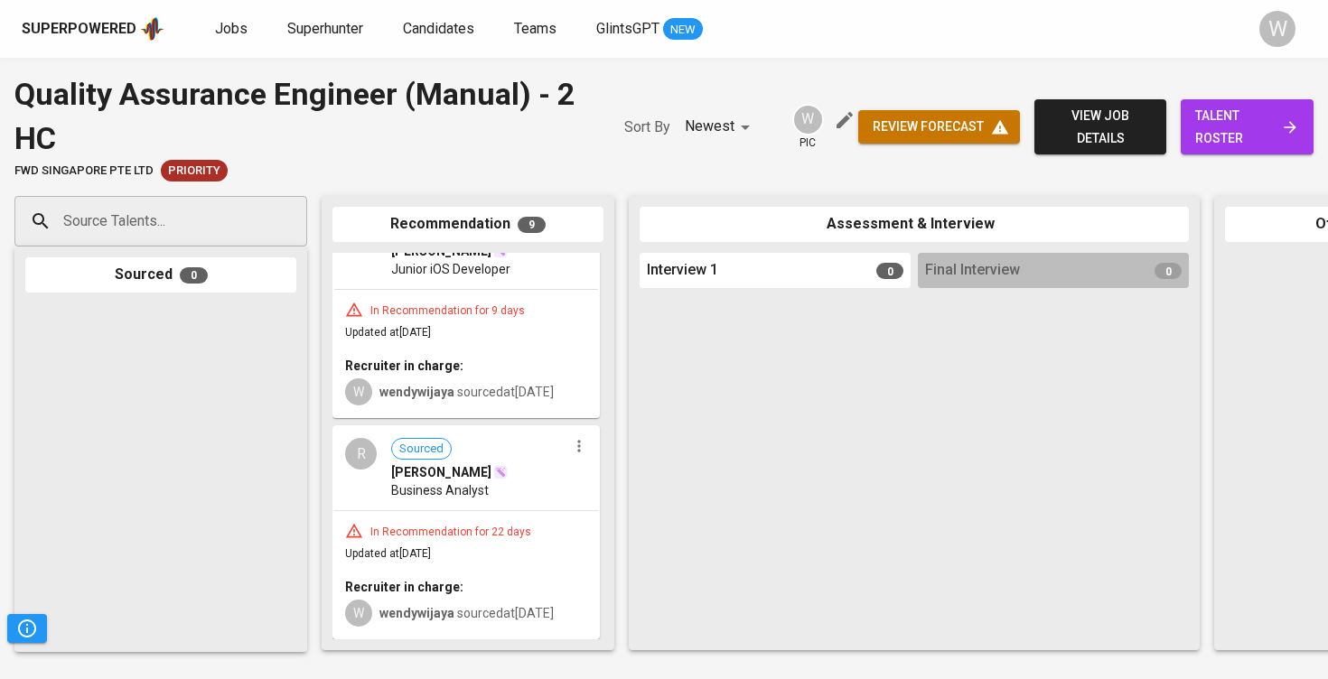
scroll to position [1831, 0]
click at [574, 437] on icon "button" at bounding box center [579, 446] width 18 height 18
click at [599, 519] on li "Move to unsuitable" at bounding box center [641, 511] width 163 height 27
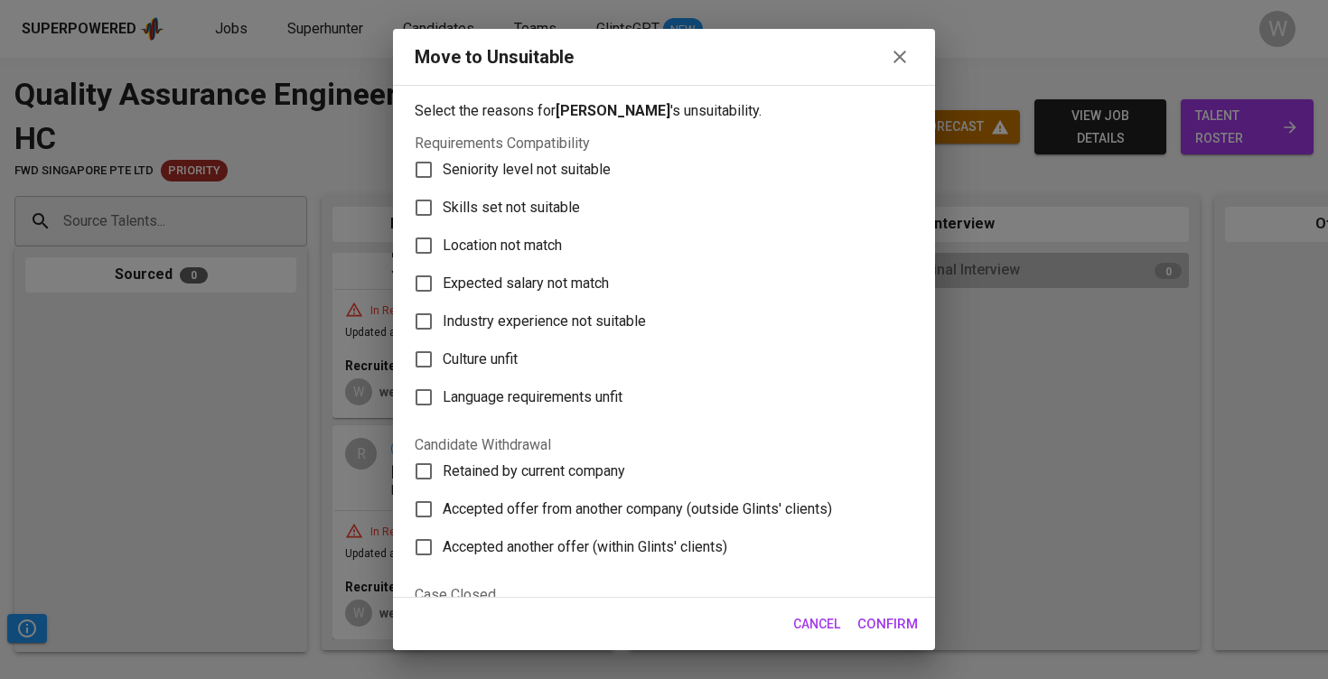
click at [797, 625] on span "Cancel" at bounding box center [816, 624] width 47 height 23
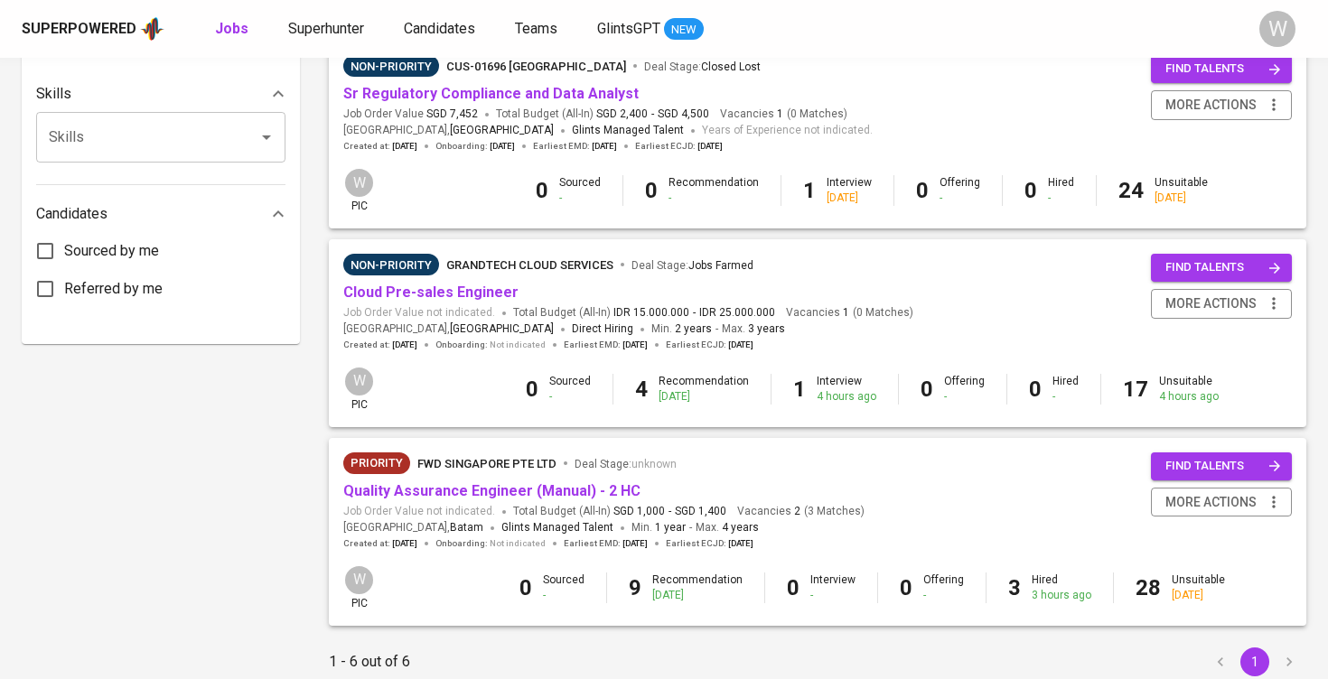
scroll to position [860, 0]
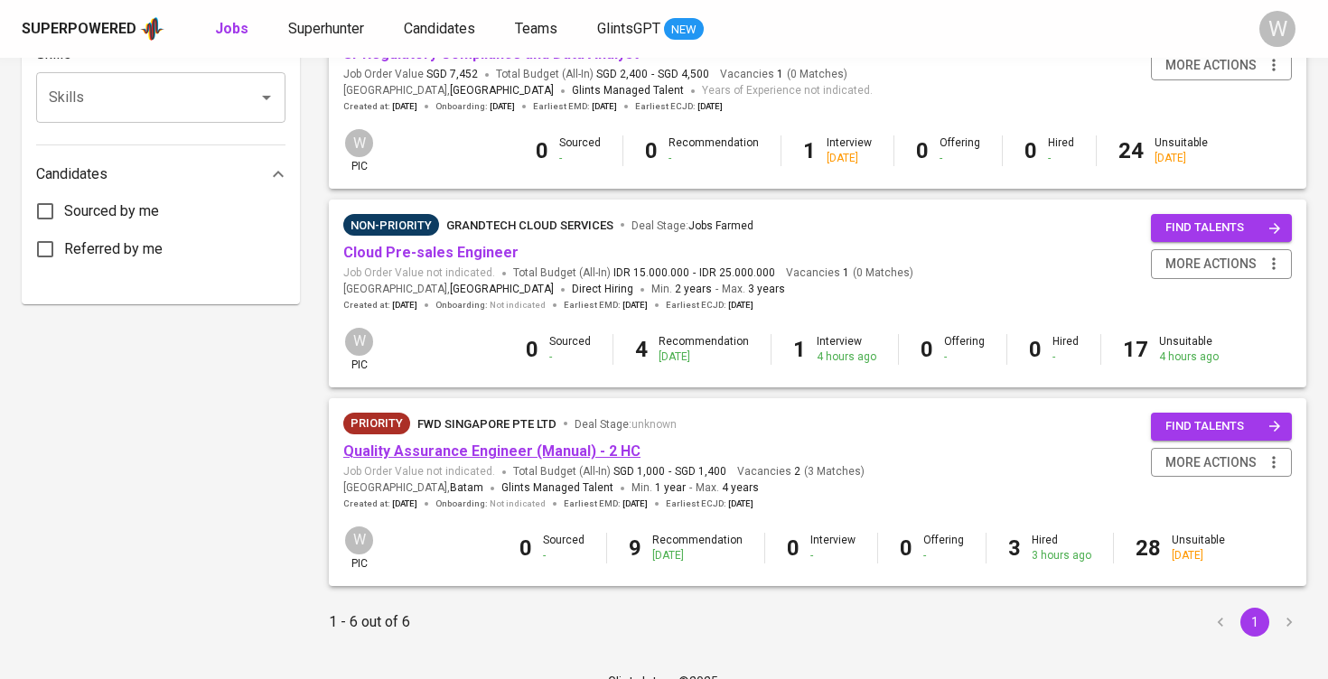
click at [477, 443] on link "Quality Assurance Engineer (Manual) - 2 HC" at bounding box center [491, 451] width 297 height 17
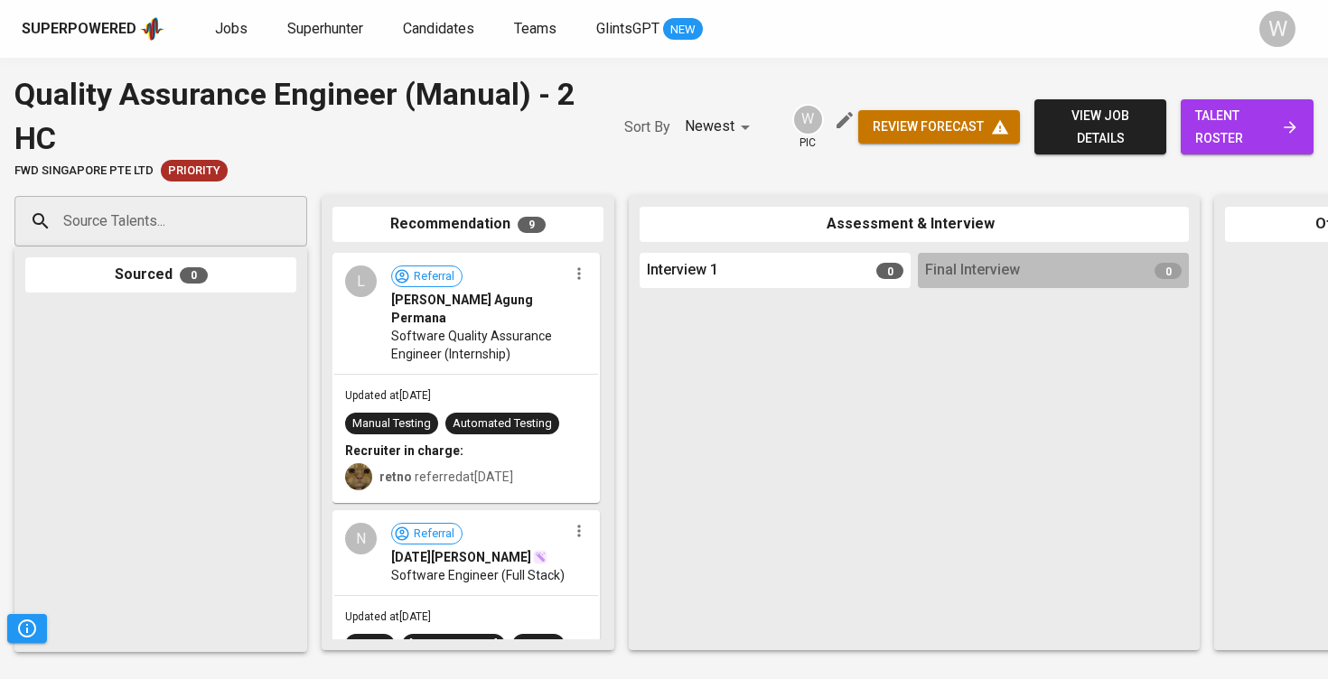
click at [577, 277] on icon "button" at bounding box center [578, 273] width 3 height 12
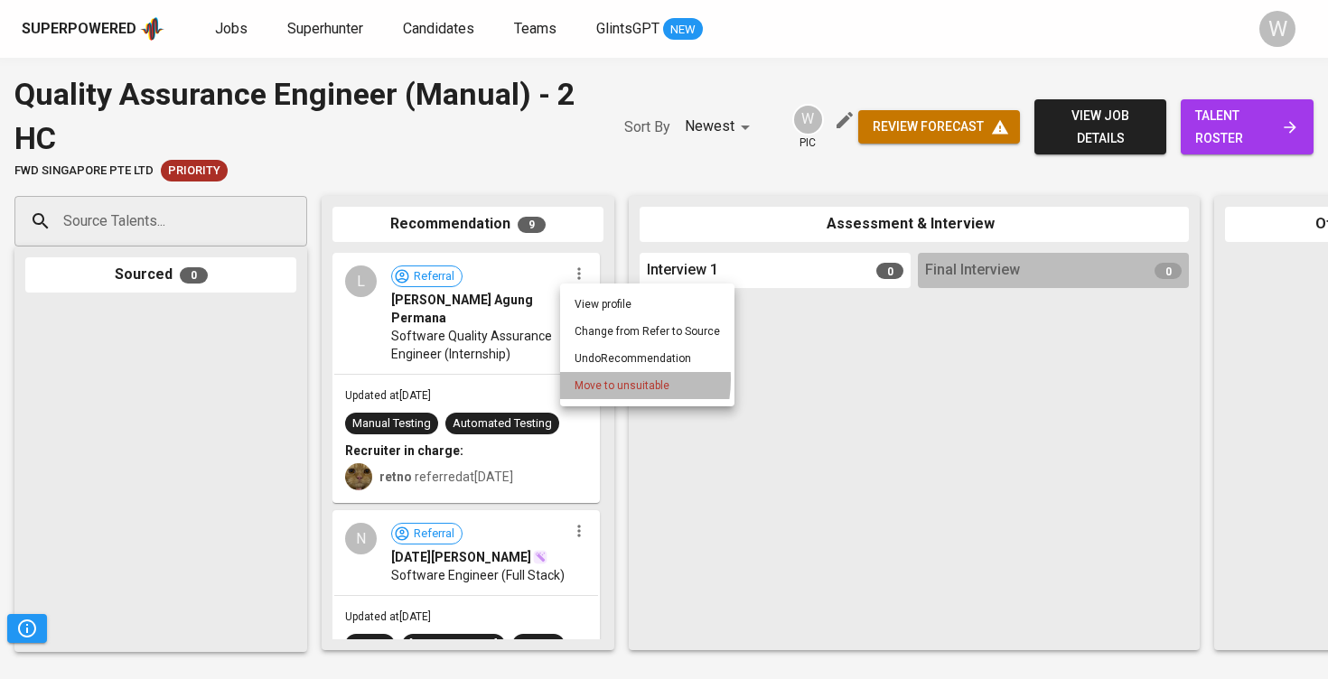
click at [596, 379] on span "Move to unsuitable" at bounding box center [621, 386] width 95 height 16
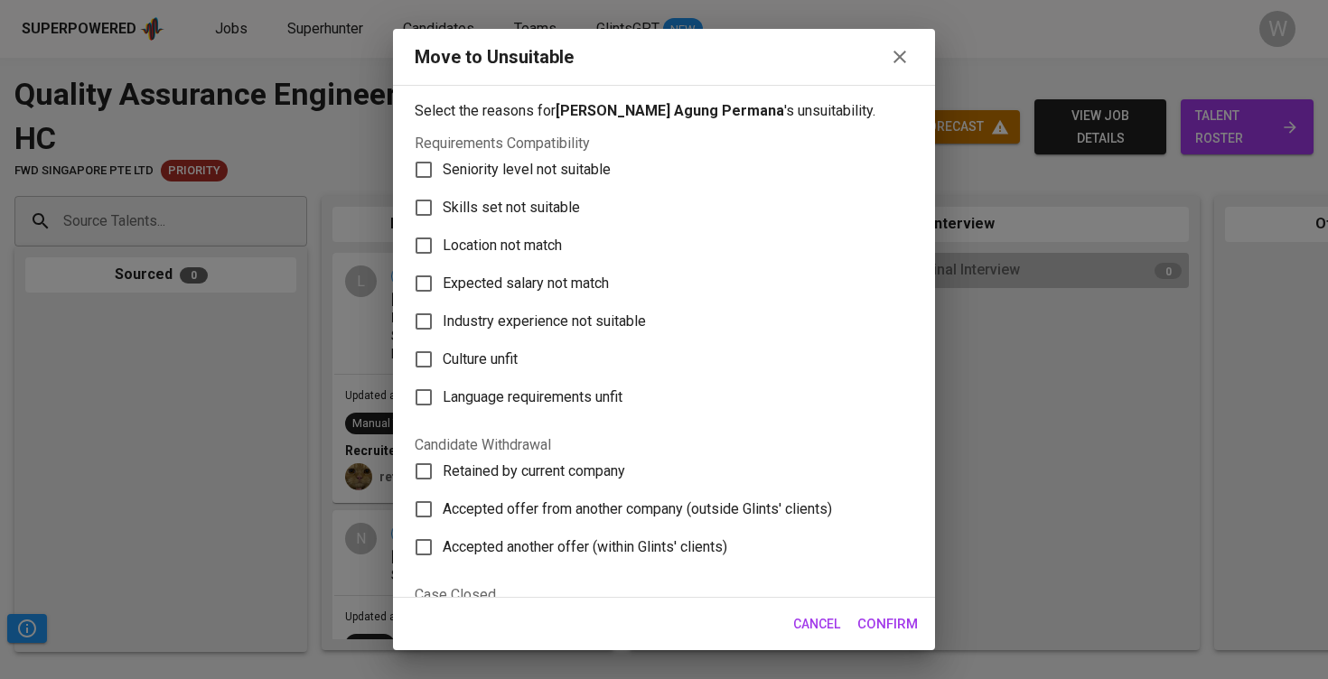
click at [528, 185] on label "Seniority level not suitable" at bounding box center [652, 170] width 494 height 38
click at [443, 185] on input "Seniority level not suitable" at bounding box center [424, 170] width 38 height 38
checkbox input "true"
click at [526, 205] on span "Skills set not suitable" at bounding box center [511, 208] width 137 height 22
click at [443, 205] on input "Skills set not suitable" at bounding box center [424, 208] width 38 height 38
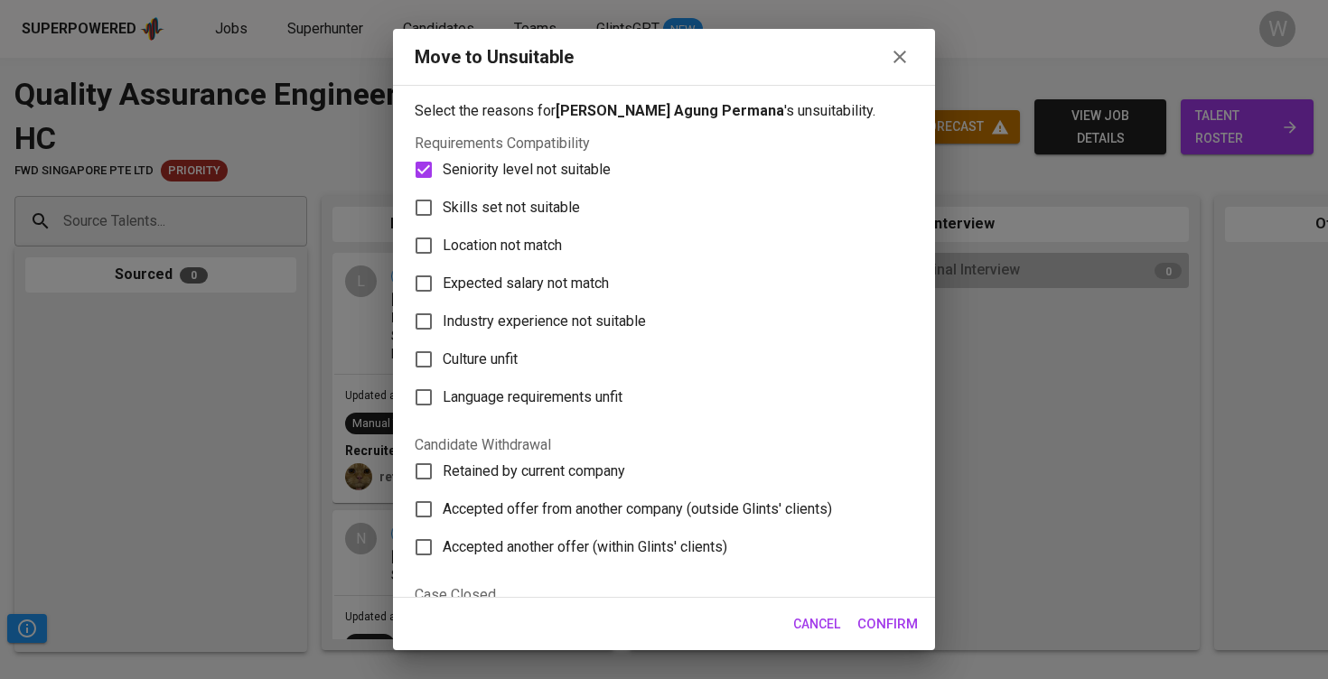
checkbox input "true"
click at [530, 177] on span "Seniority level not suitable" at bounding box center [527, 170] width 168 height 22
click at [443, 177] on input "Seniority level not suitable" at bounding box center [424, 170] width 38 height 38
checkbox input "false"
click at [876, 620] on span "Confirm" at bounding box center [887, 623] width 61 height 23
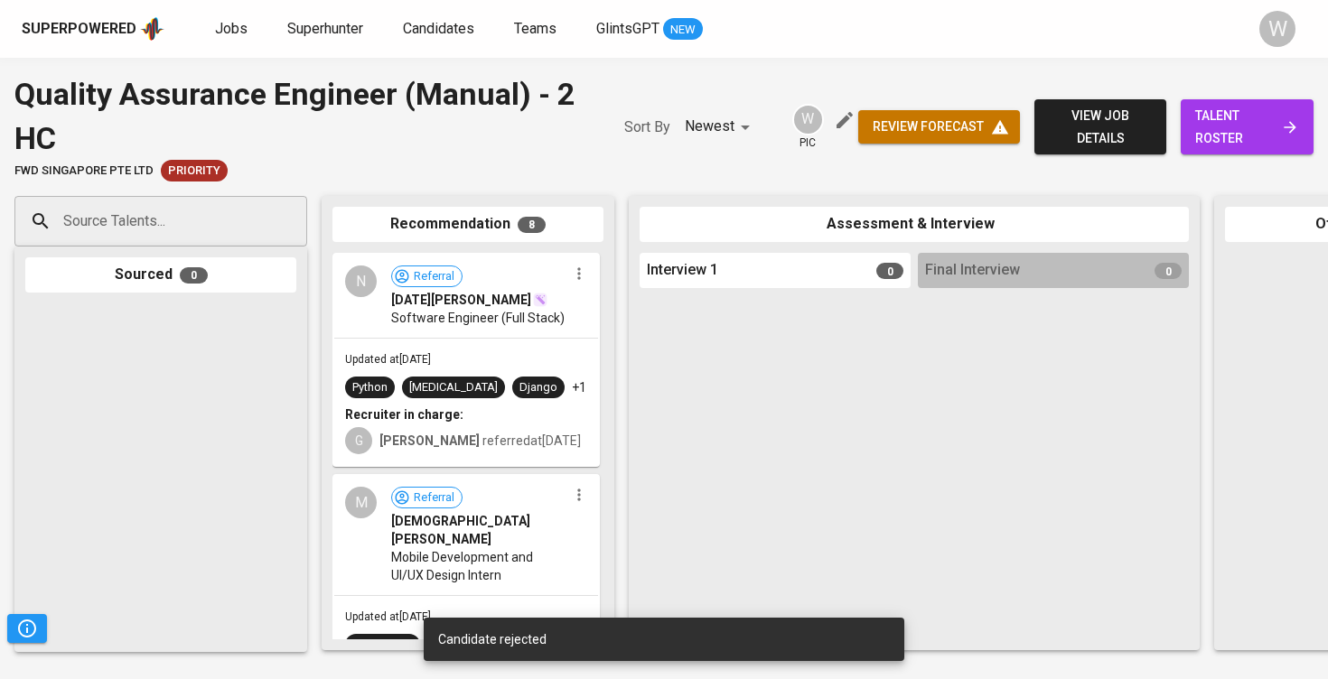
click at [577, 267] on icon "button" at bounding box center [578, 273] width 3 height 12
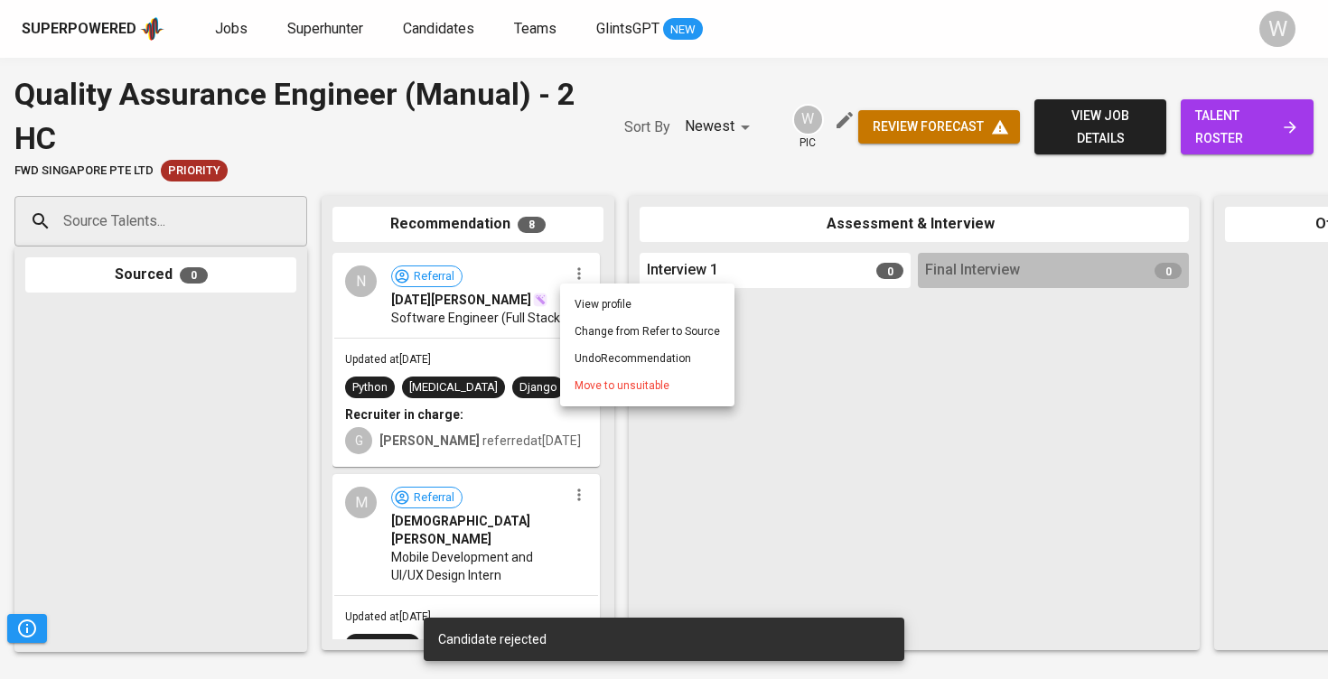
click at [569, 391] on li "Move to unsuitable" at bounding box center [647, 385] width 174 height 27
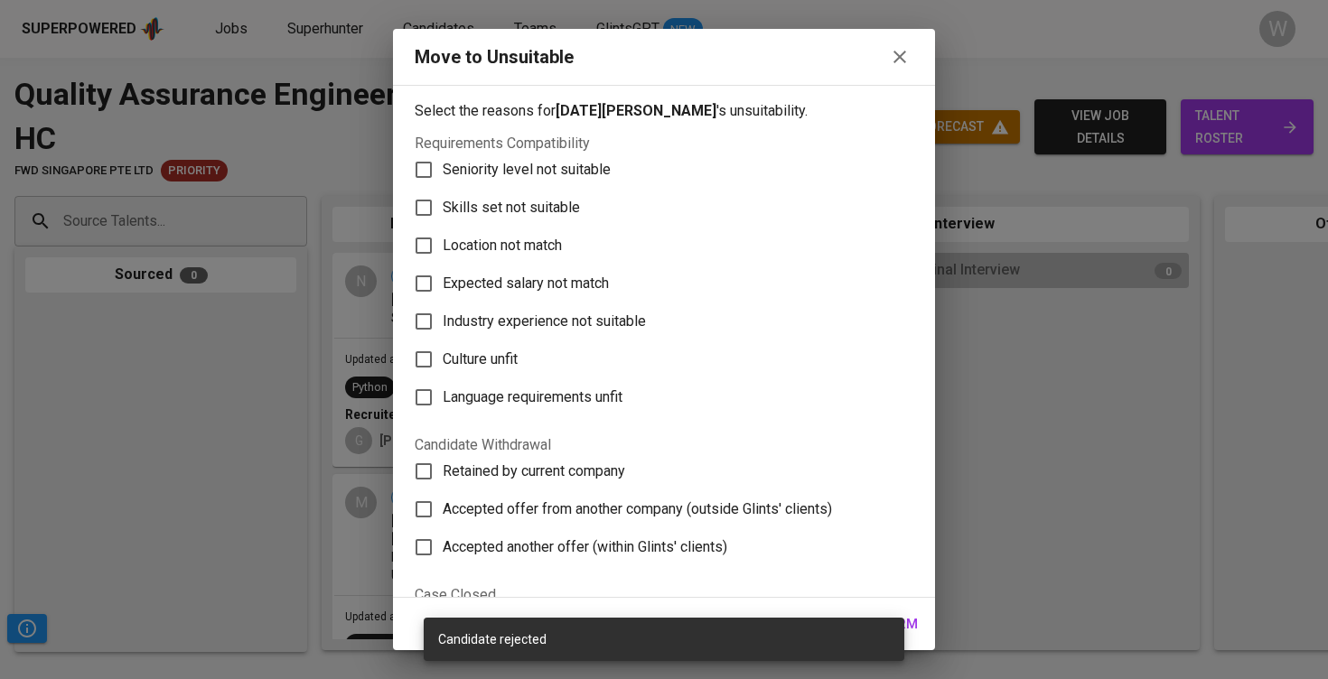
click at [514, 208] on span "Skills set not suitable" at bounding box center [511, 208] width 137 height 22
click at [443, 208] on input "Skills set not suitable" at bounding box center [424, 208] width 38 height 38
checkbox input "true"
click at [907, 622] on span "Confirm" at bounding box center [887, 623] width 61 height 23
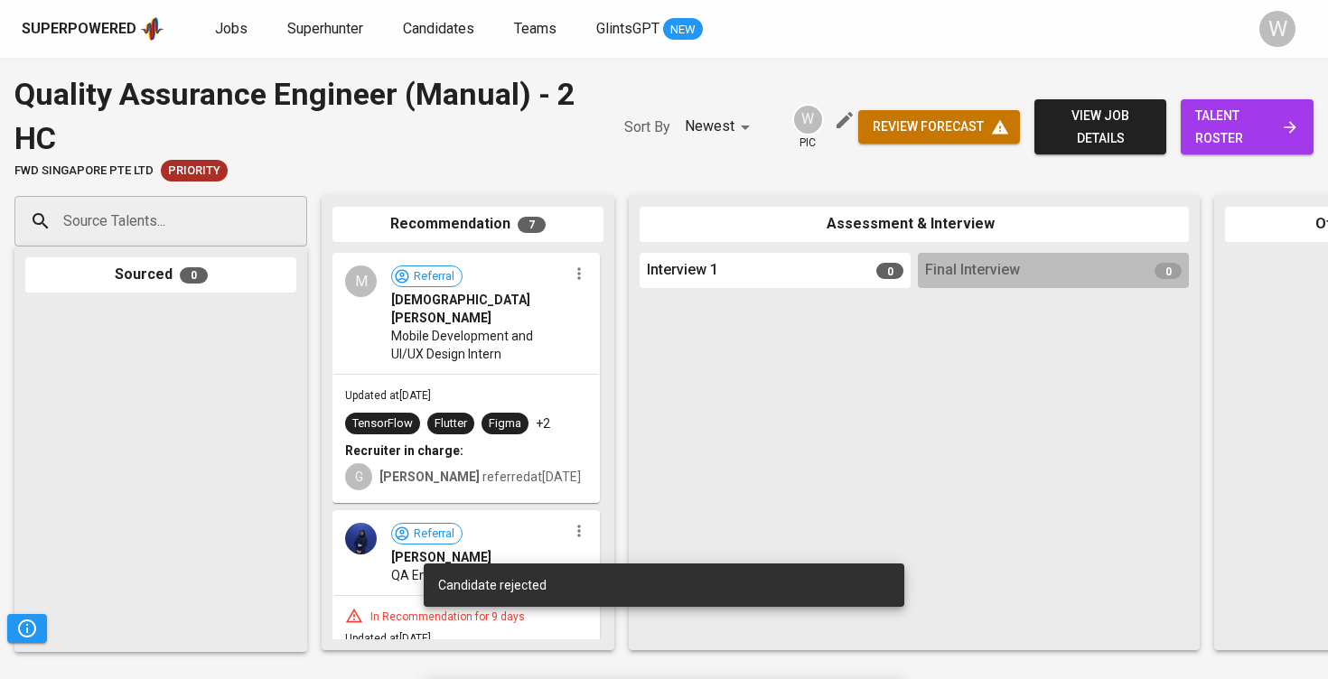
click at [570, 272] on icon "button" at bounding box center [579, 274] width 18 height 18
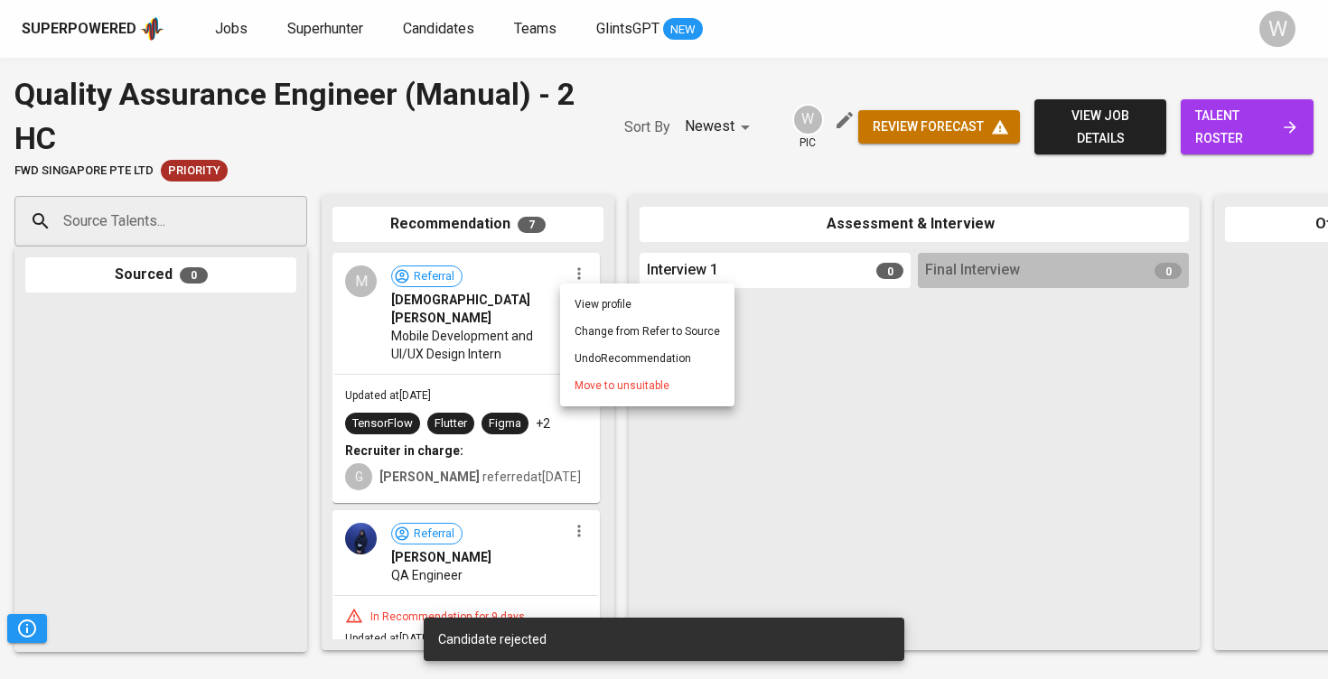
click at [636, 380] on span "Move to unsuitable" at bounding box center [621, 386] width 95 height 16
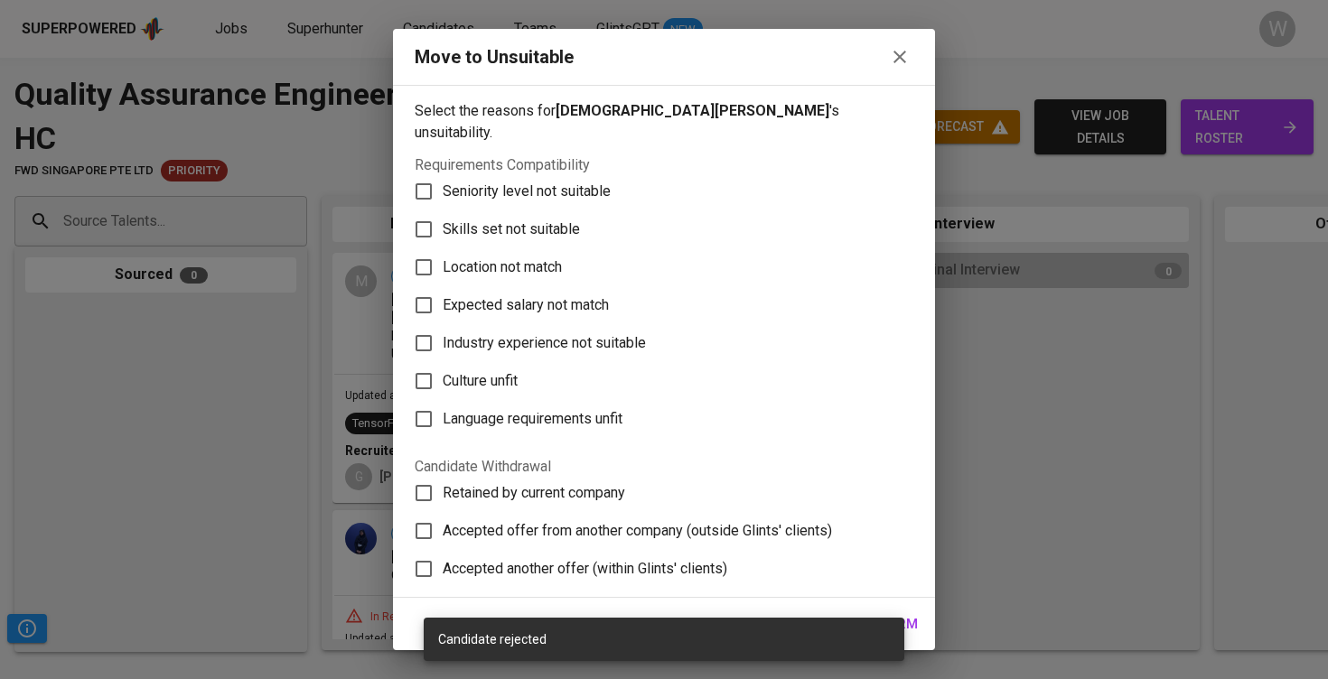
click at [555, 219] on span "Skills set not suitable" at bounding box center [511, 230] width 137 height 22
click at [443, 210] on input "Skills set not suitable" at bounding box center [424, 229] width 38 height 38
checkbox input "true"
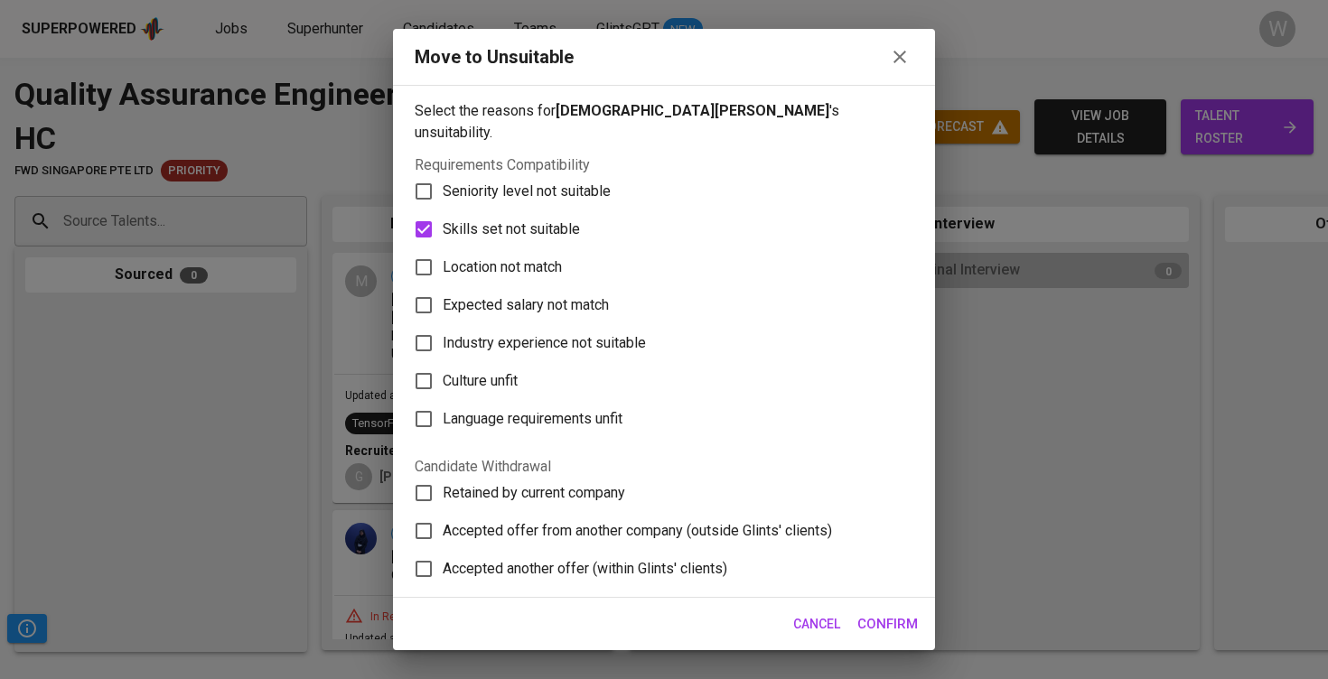
click at [900, 610] on button "Confirm" at bounding box center [887, 624] width 80 height 38
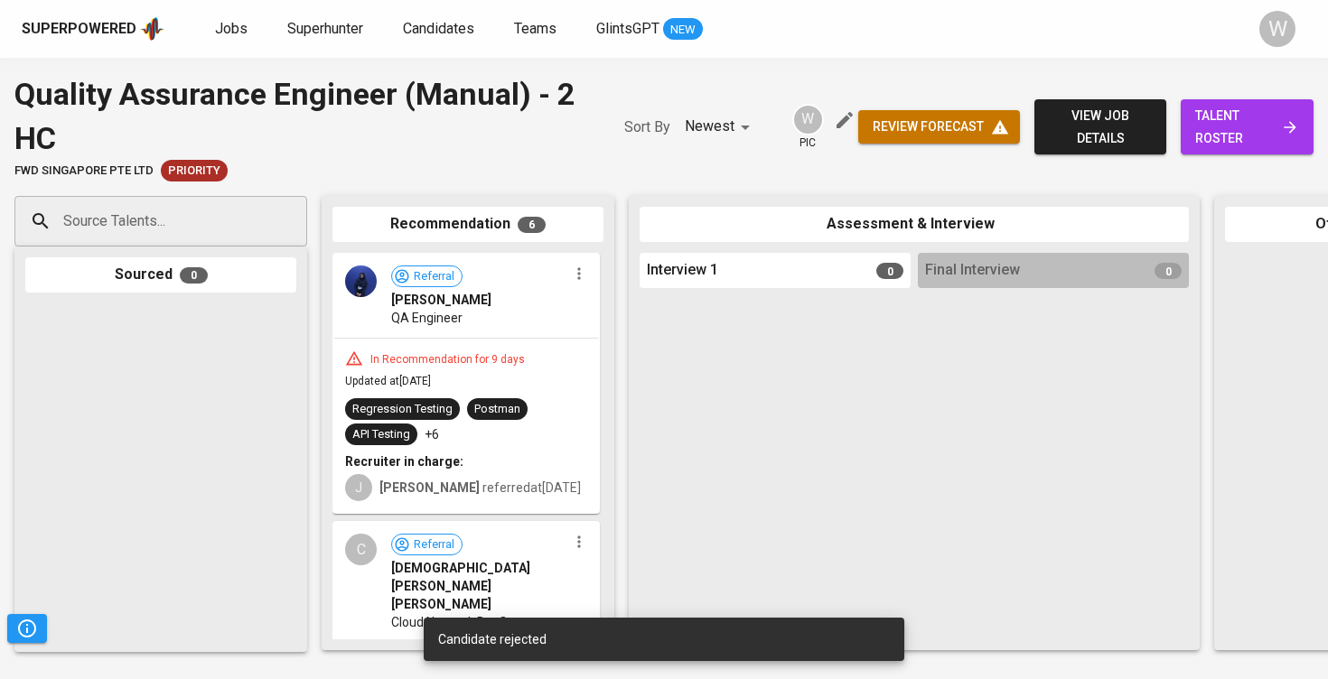
click at [574, 273] on icon "button" at bounding box center [579, 274] width 18 height 18
click at [592, 361] on span "Move to unsuitable" at bounding box center [621, 358] width 95 height 16
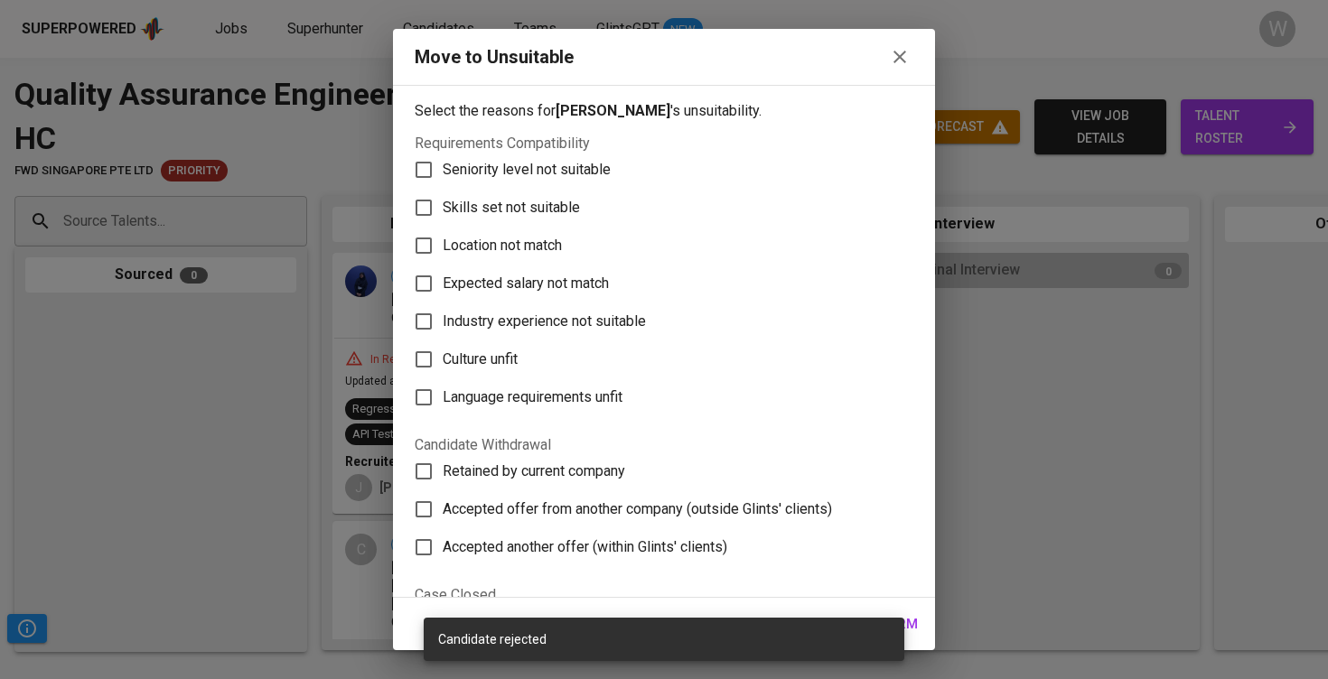
click at [560, 203] on span "Skills set not suitable" at bounding box center [511, 208] width 137 height 22
click at [443, 203] on input "Skills set not suitable" at bounding box center [424, 208] width 38 height 38
checkbox input "true"
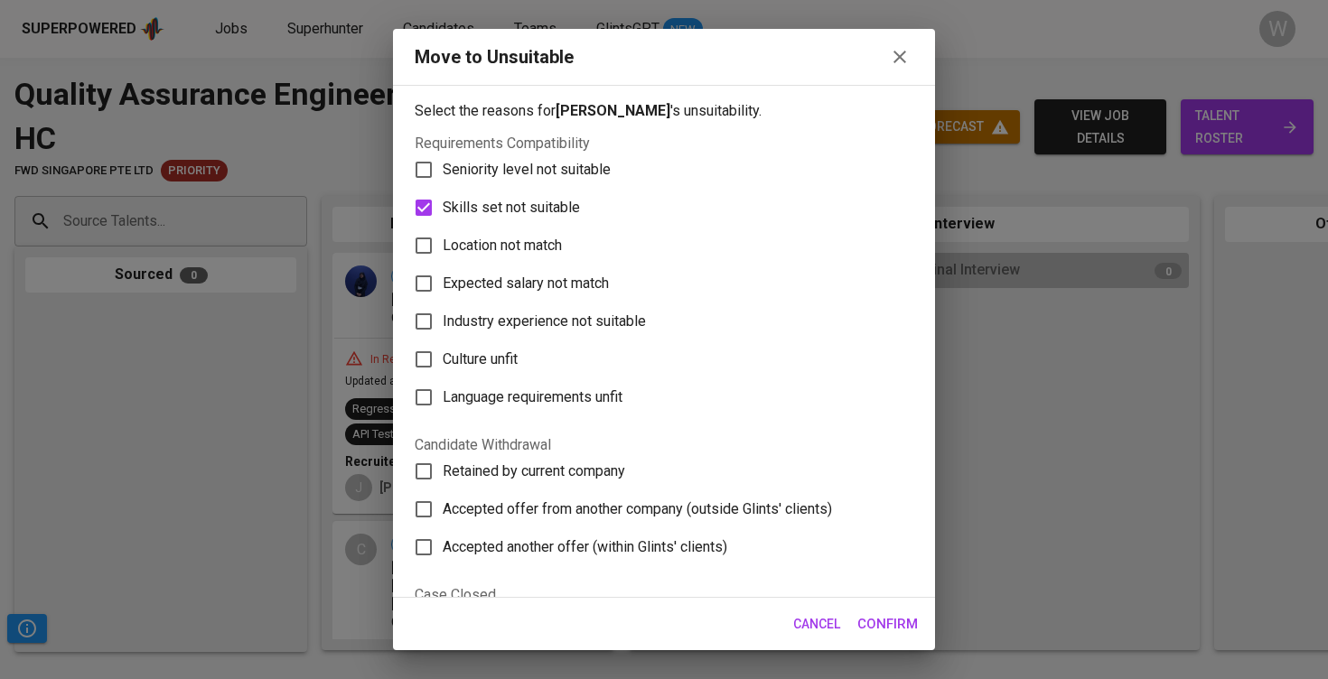
click at [897, 632] on span "Confirm" at bounding box center [887, 623] width 61 height 23
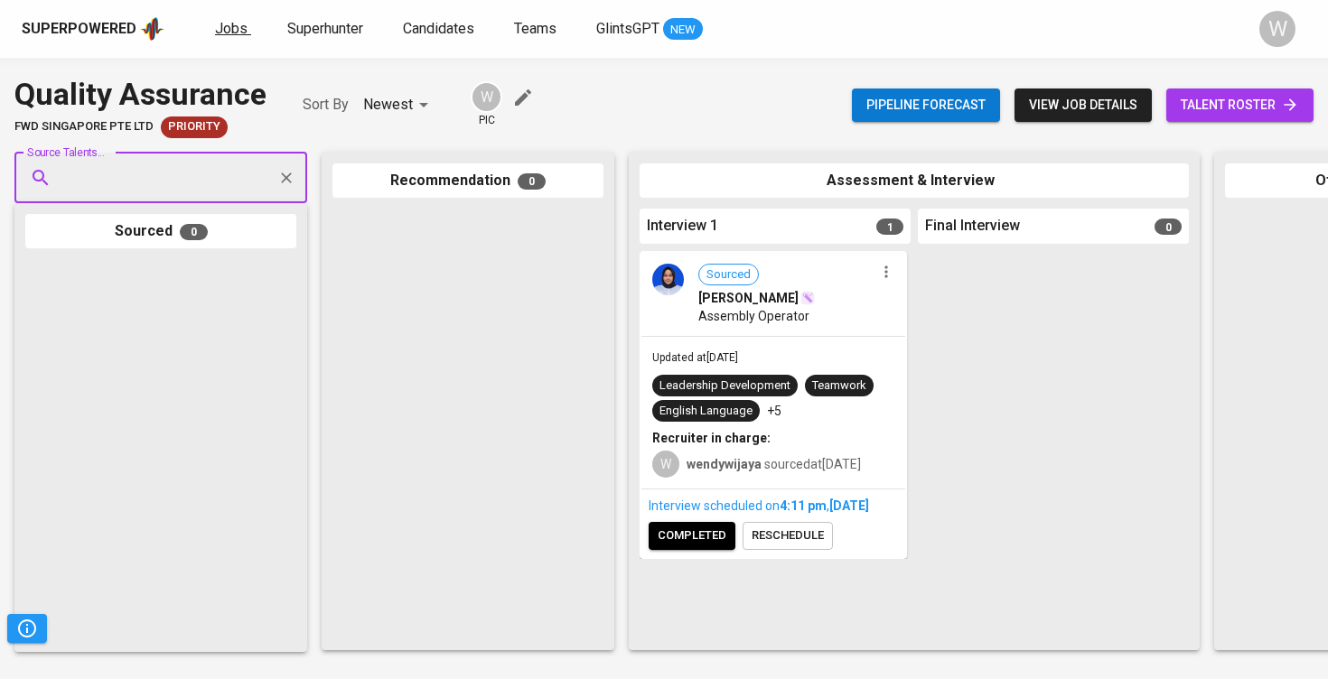
click at [243, 31] on span "Jobs" at bounding box center [231, 28] width 33 height 17
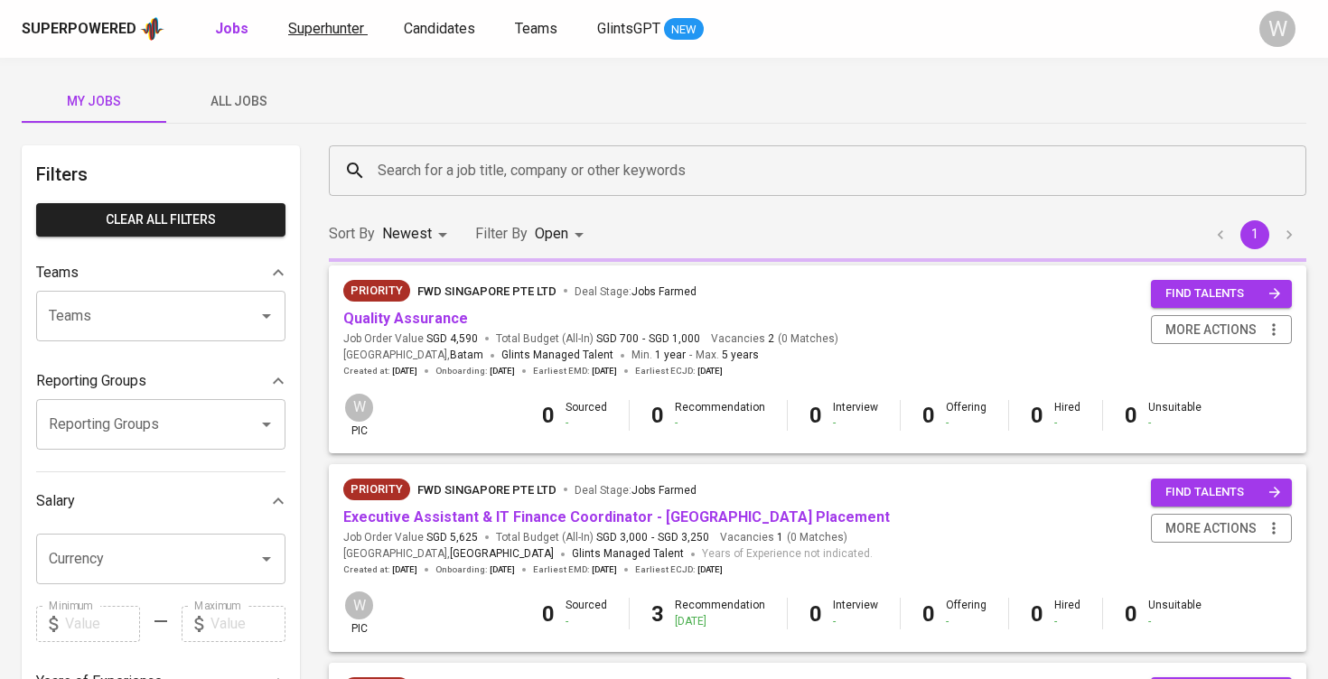
click at [309, 33] on span "Superhunter" at bounding box center [326, 28] width 76 height 17
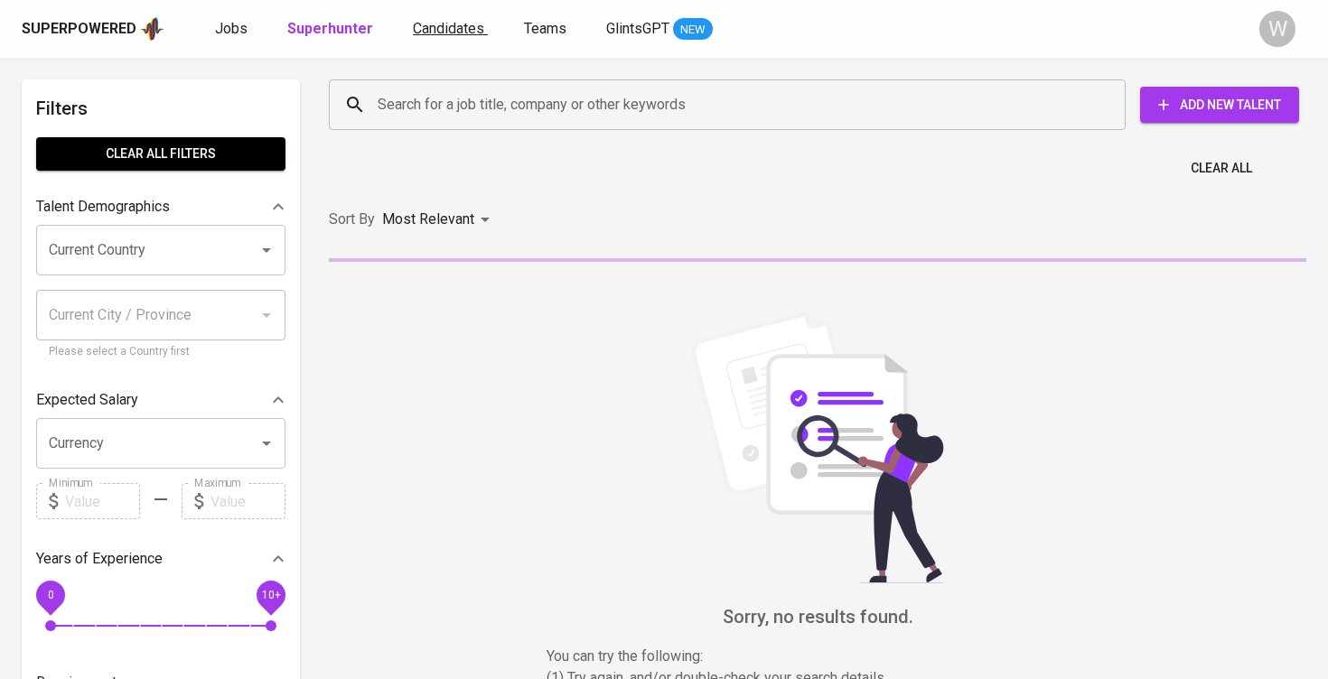
click at [419, 20] on span "Candidates" at bounding box center [448, 28] width 71 height 17
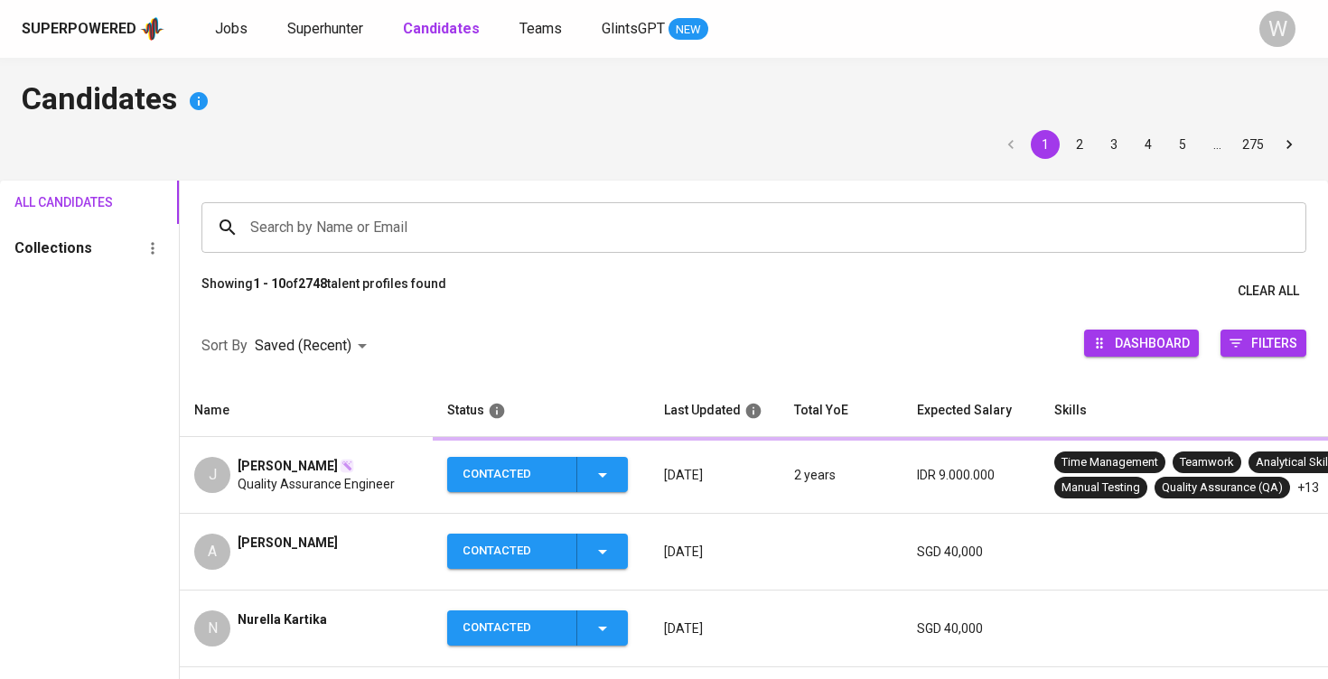
click at [387, 208] on div "Search by Name or Email" at bounding box center [753, 227] width 1105 height 51
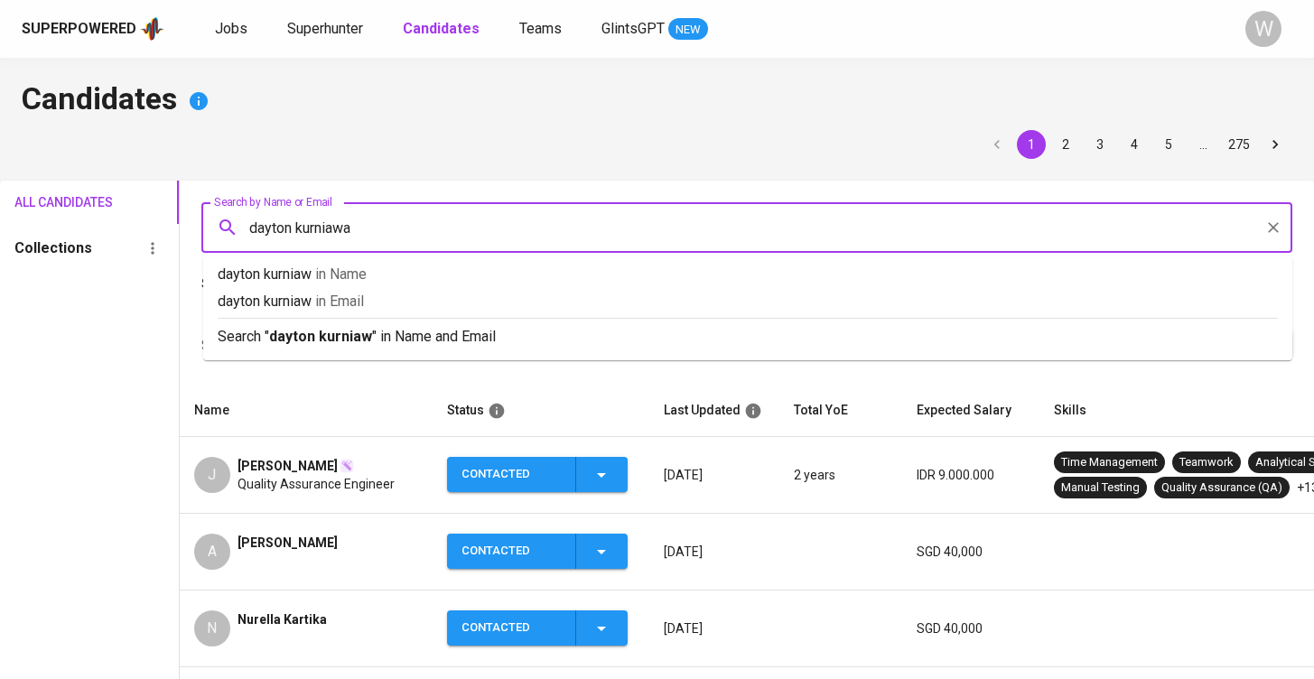
type input "[PERSON_NAME]"
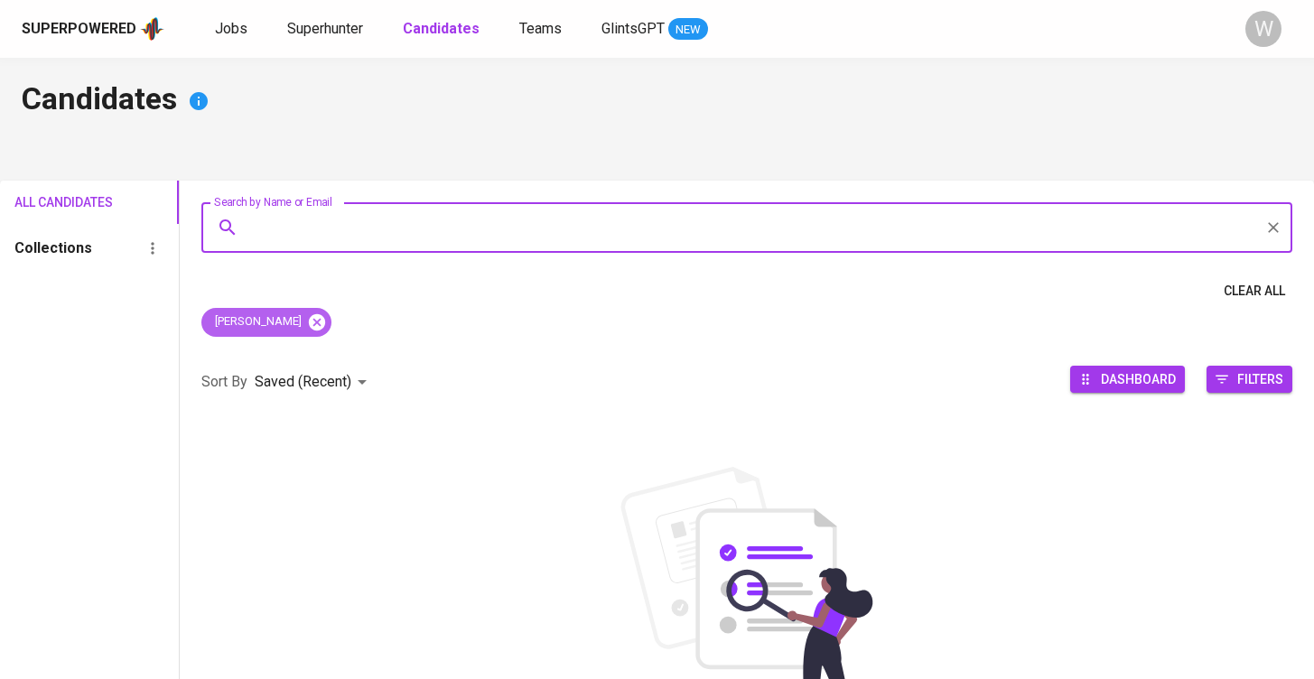
click at [321, 325] on icon at bounding box center [317, 322] width 20 height 20
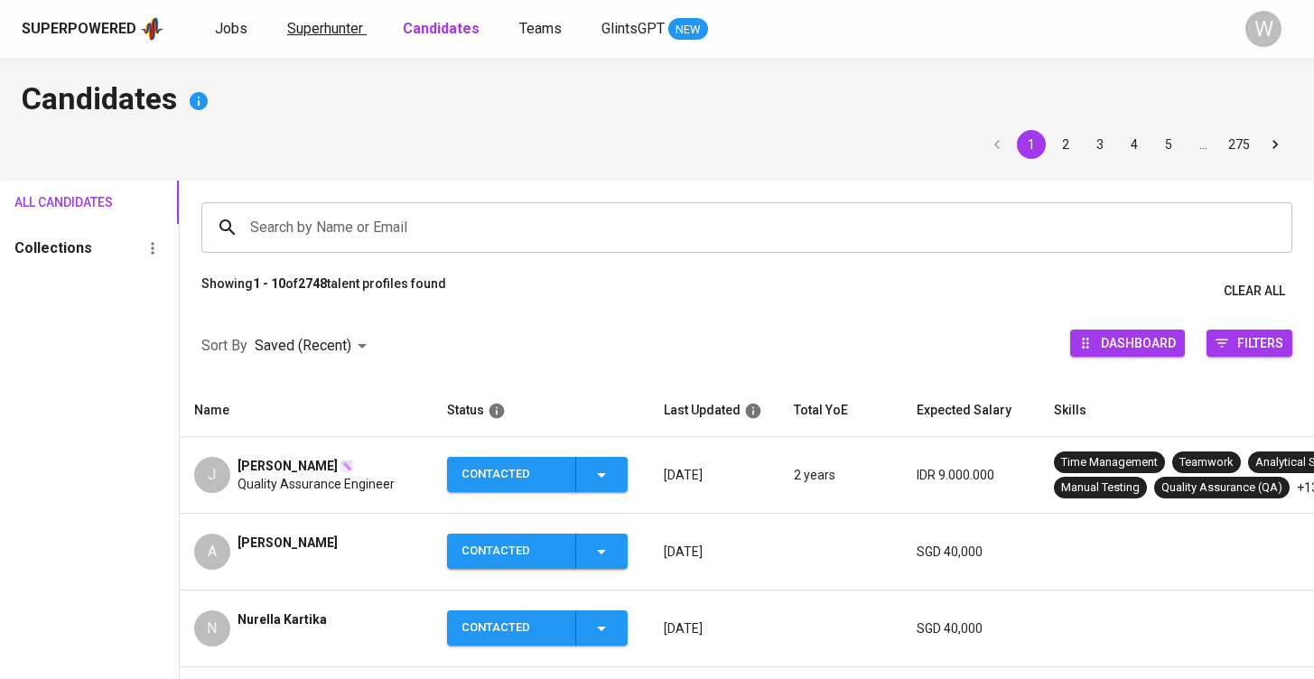
click at [353, 31] on span "Superhunter" at bounding box center [325, 28] width 76 height 17
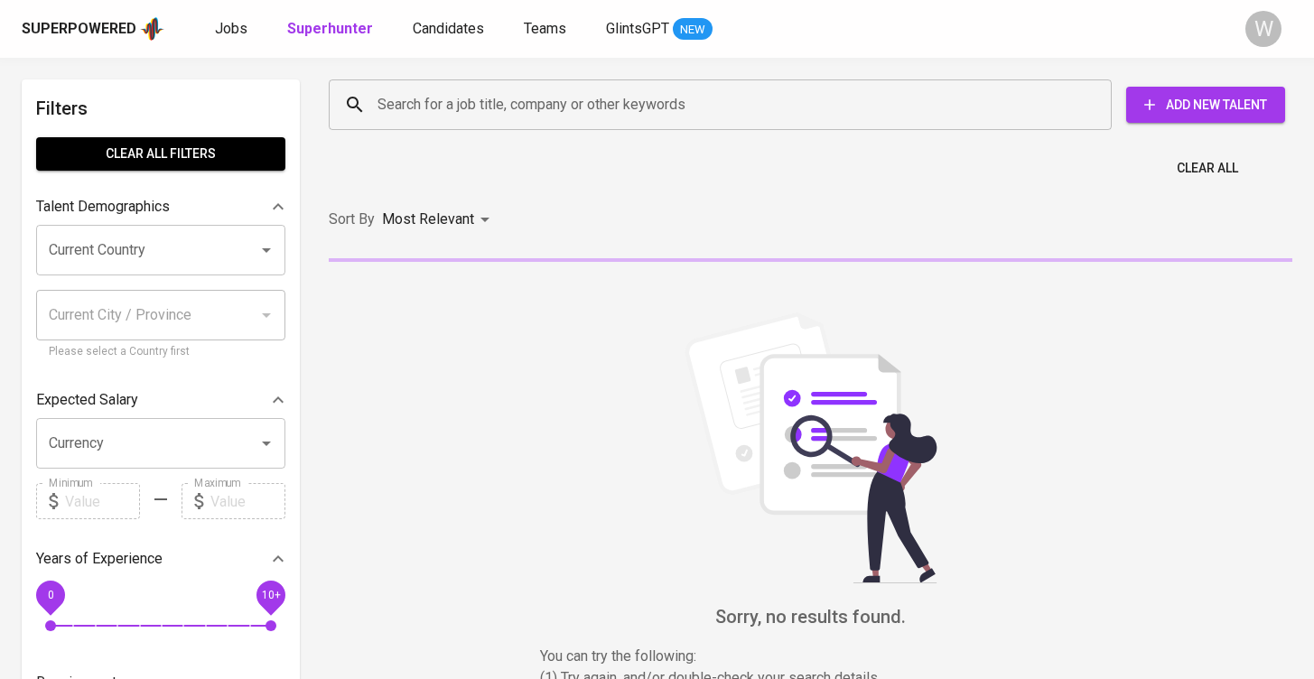
click at [511, 95] on input "Search for a job title, company or other keywords" at bounding box center [725, 105] width 704 height 34
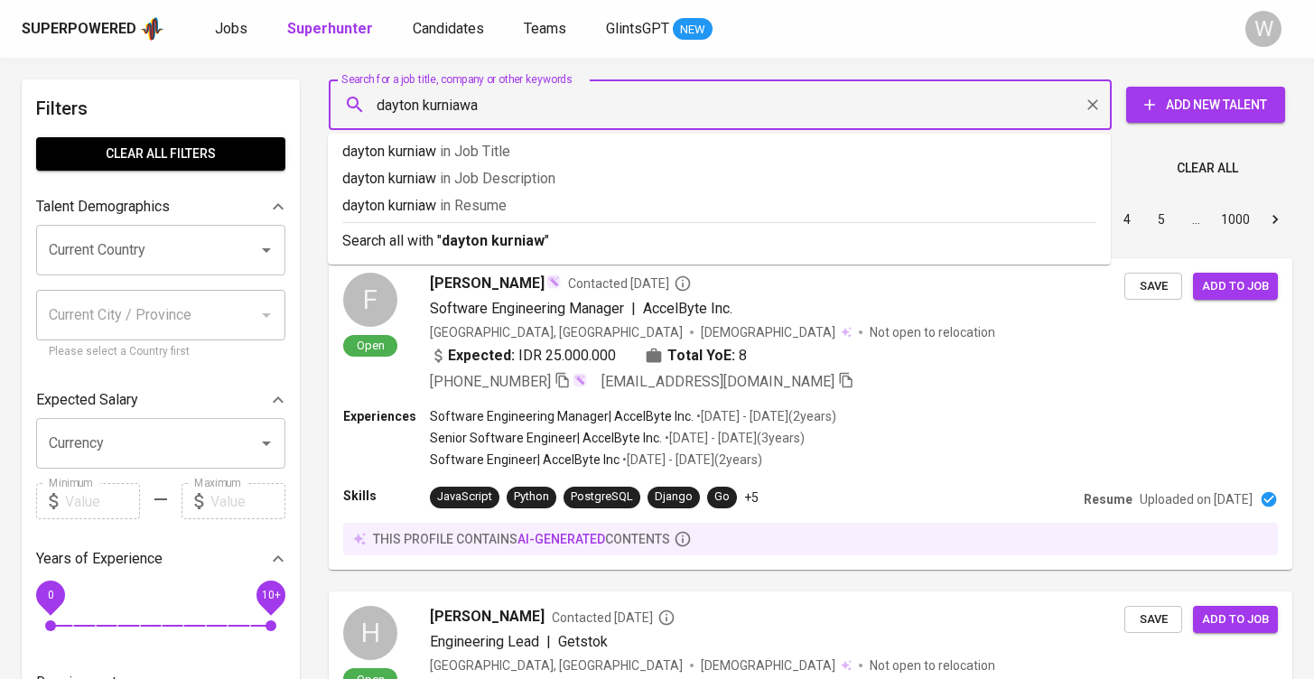
type input "[PERSON_NAME]"
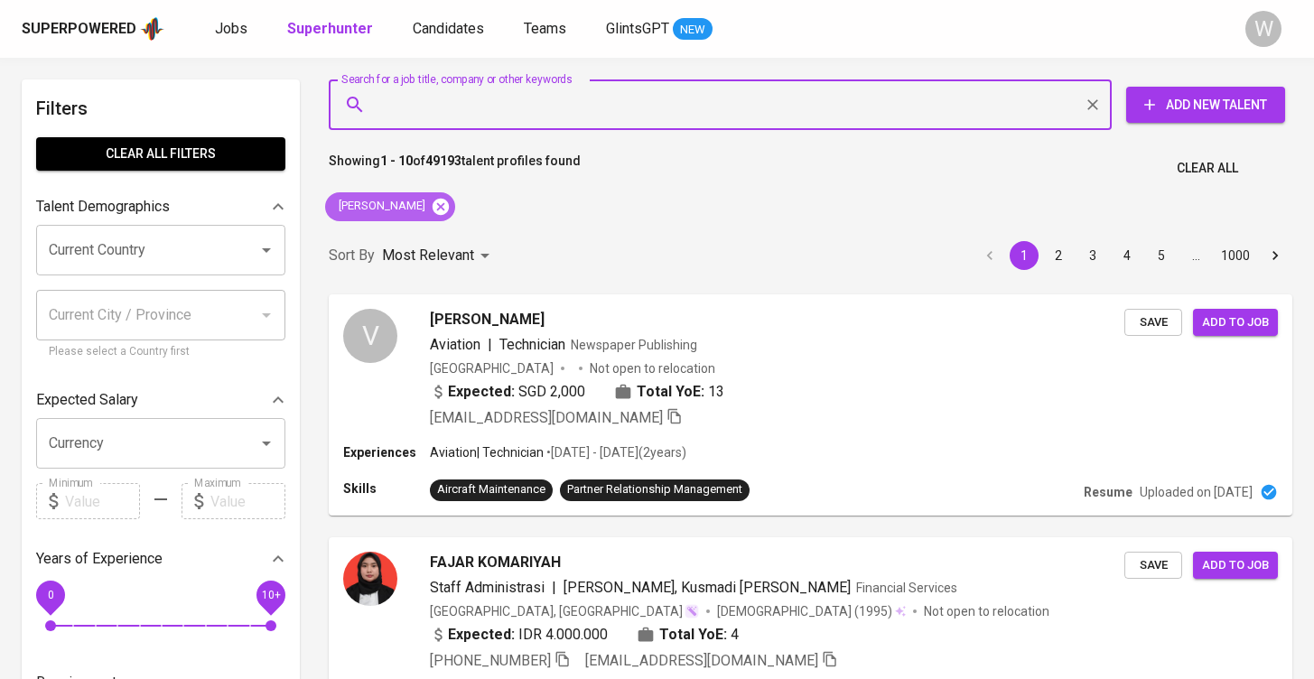
click at [451, 214] on icon at bounding box center [441, 207] width 20 height 20
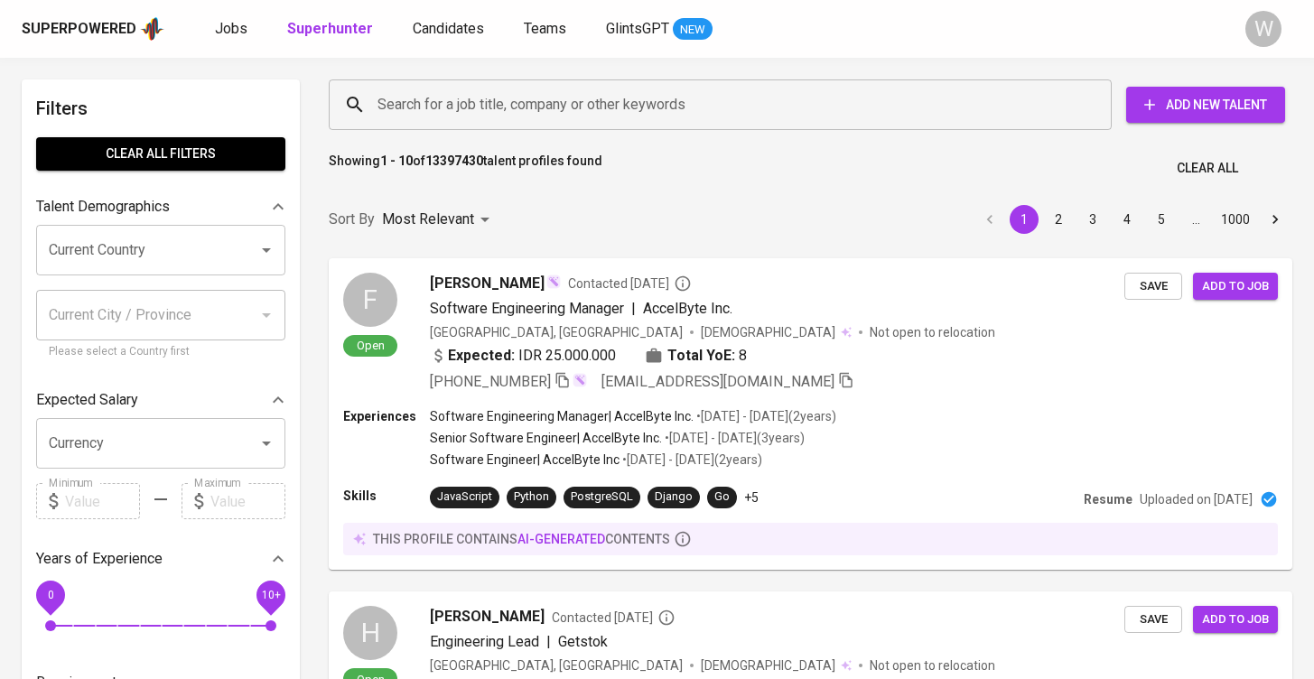
click at [445, 128] on div "Search for a job title, company or other keywords" at bounding box center [720, 104] width 783 height 51
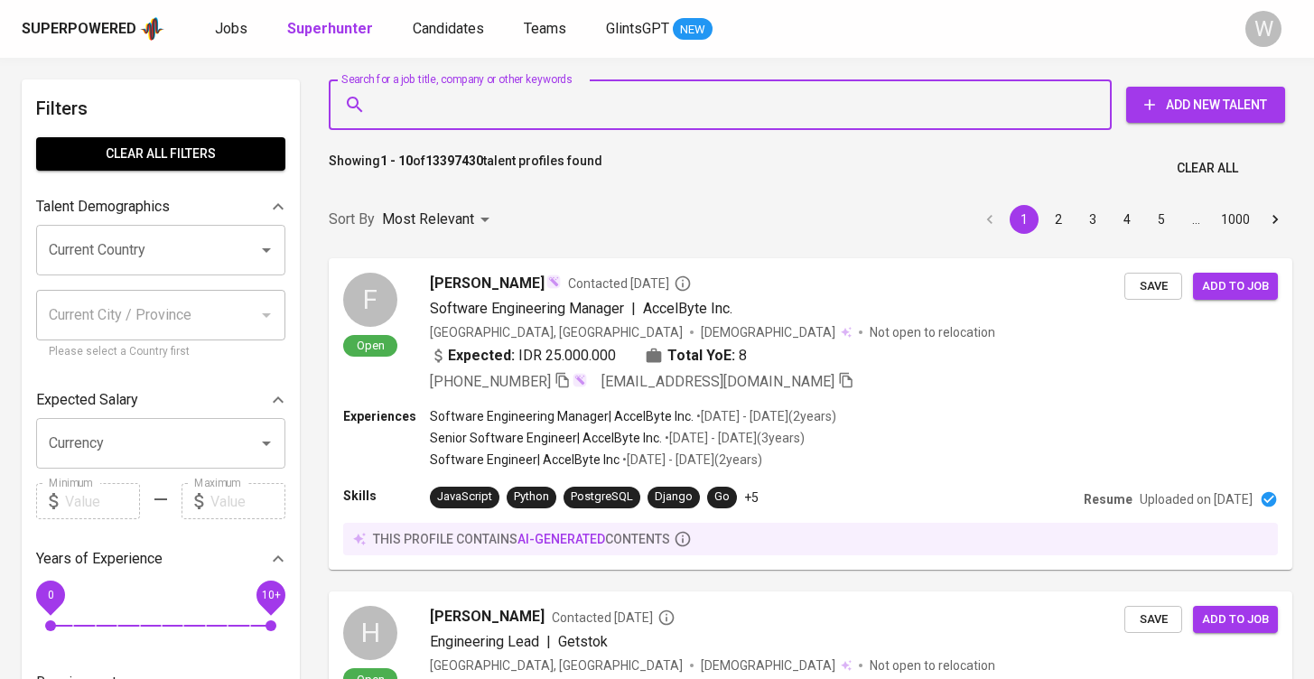
click at [445, 111] on input "Search for a job title, company or other keywords" at bounding box center [725, 105] width 704 height 34
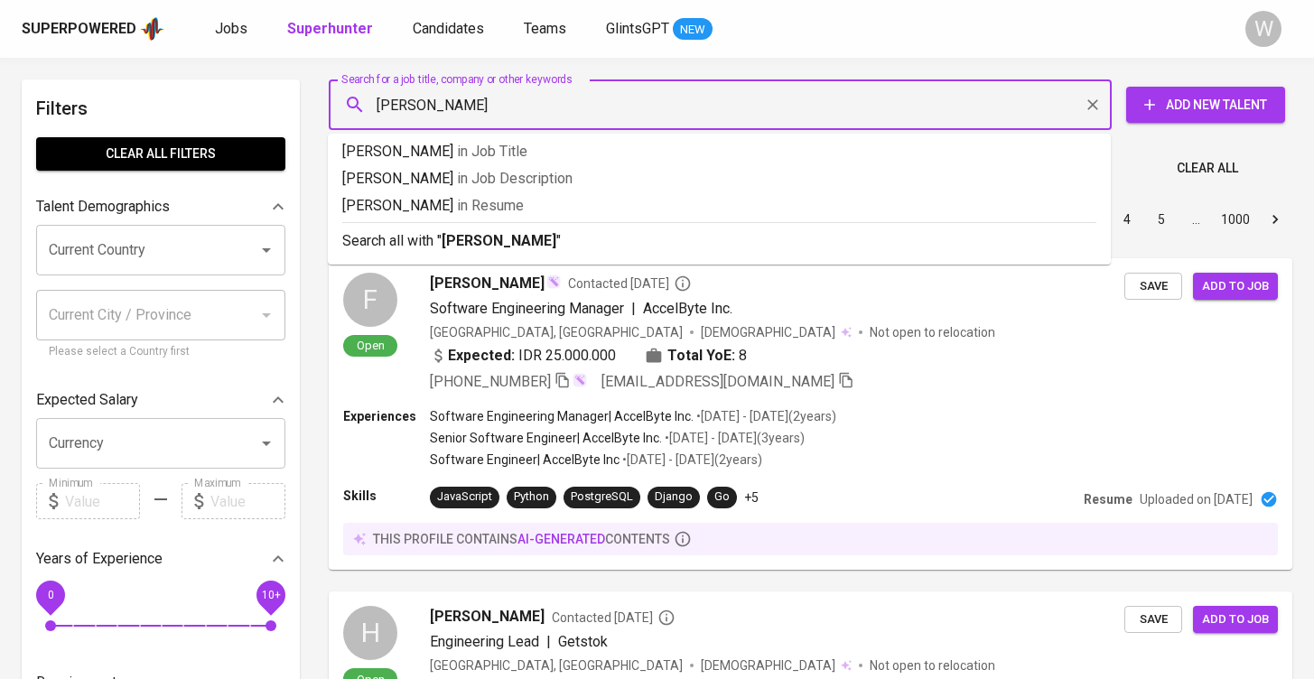
type input "Dayton Kurniawan"
click at [550, 241] on b "Dayton Kurniawan" at bounding box center [499, 240] width 115 height 17
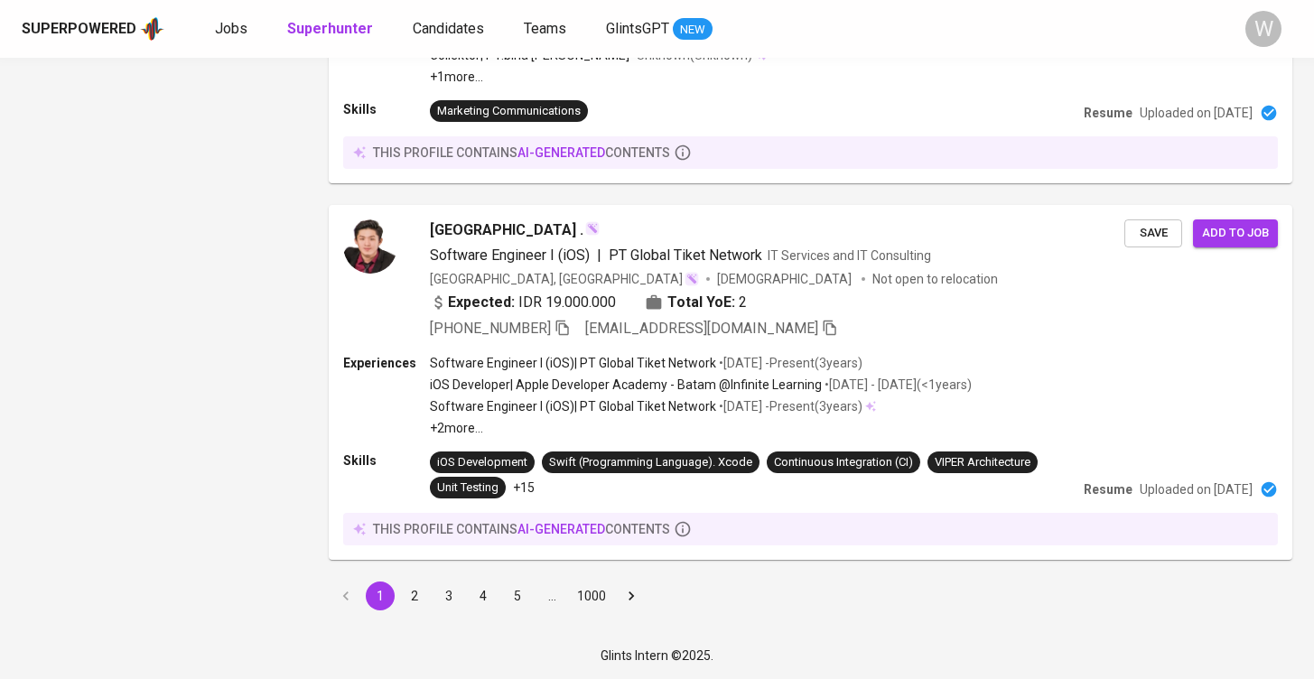
scroll to position [2779, 0]
click at [416, 599] on button "2" at bounding box center [414, 596] width 29 height 29
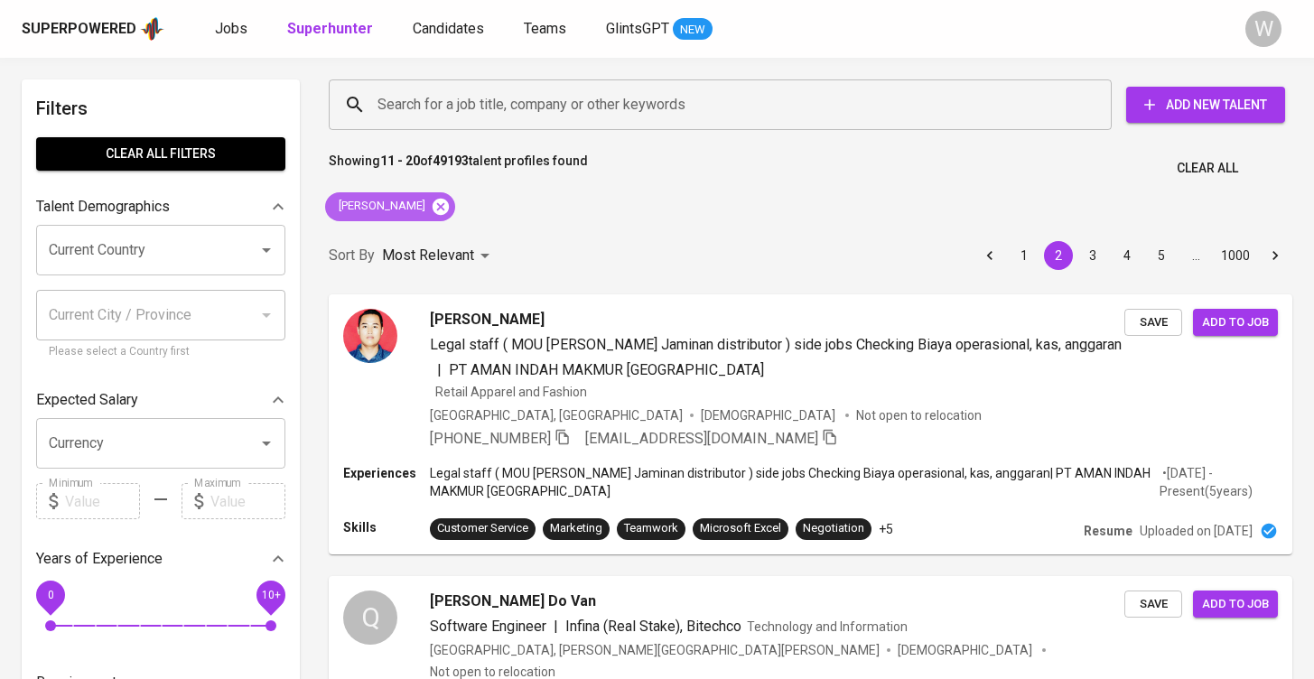
click at [449, 198] on icon at bounding box center [441, 206] width 16 height 16
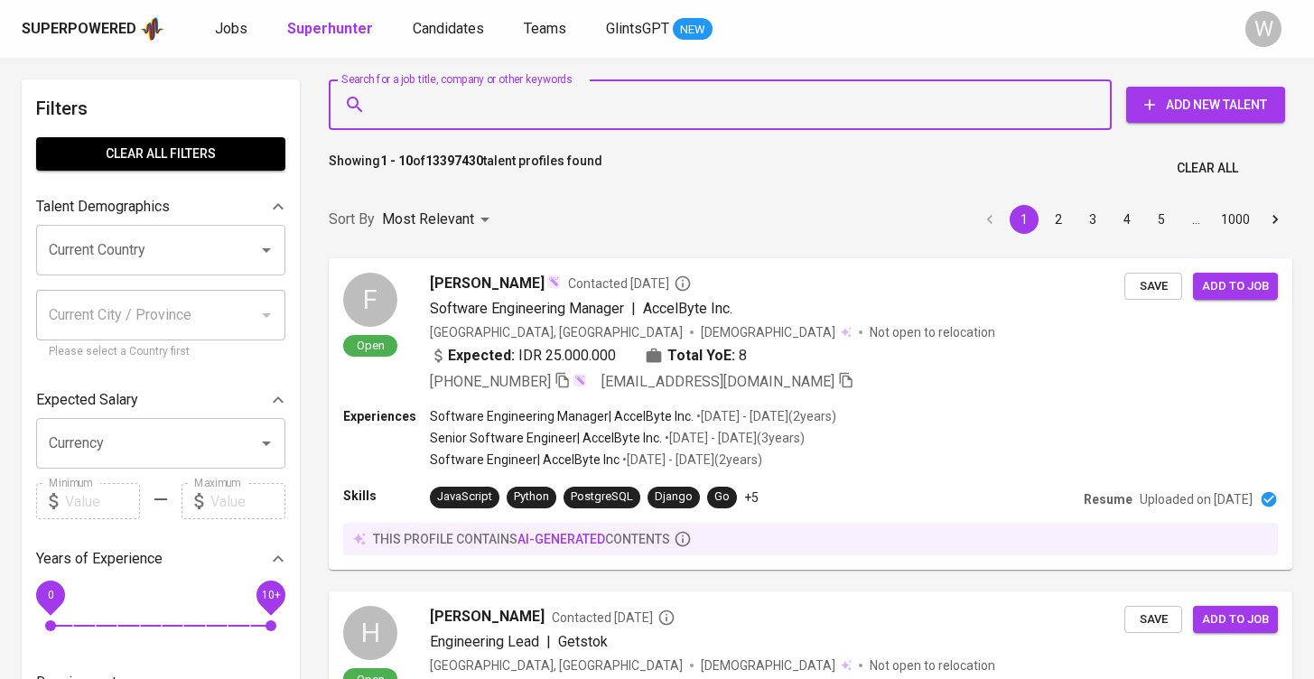
click at [451, 118] on input "Search for a job title, company or other keywords" at bounding box center [725, 105] width 704 height 34
paste input "dayton.kurniawan@gmail.com"
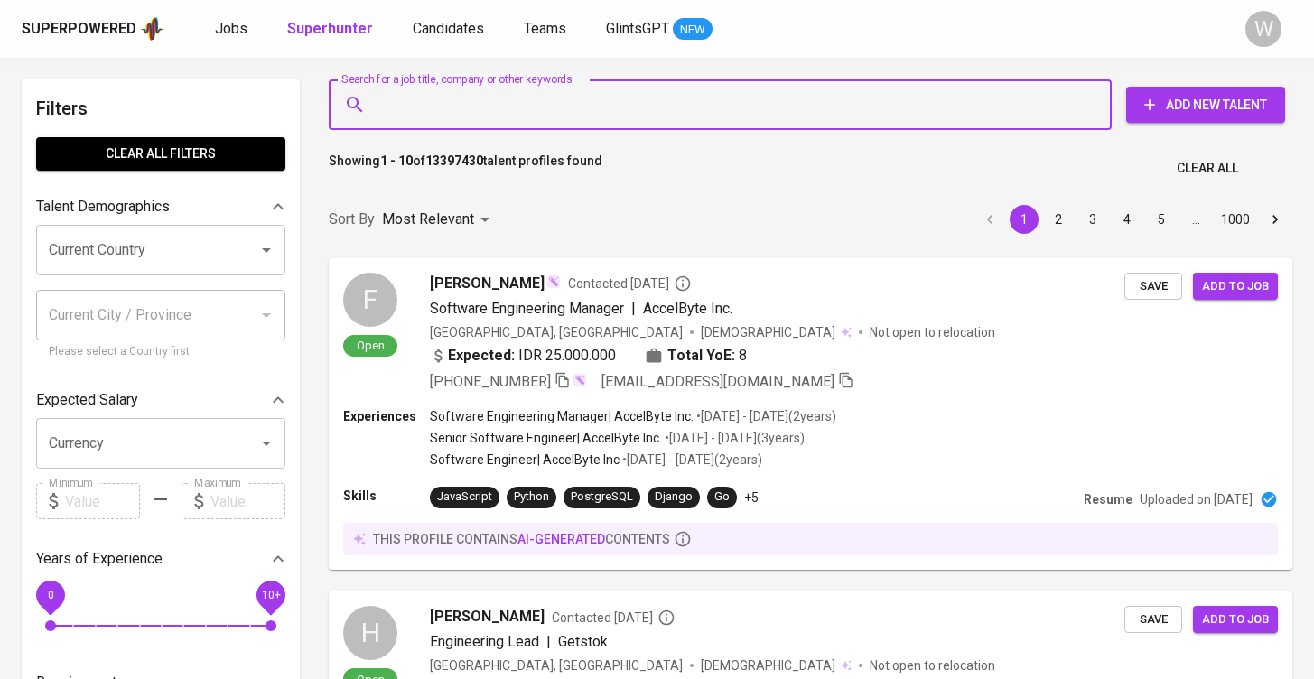
type input "dayton.kurniawan@gmail.com"
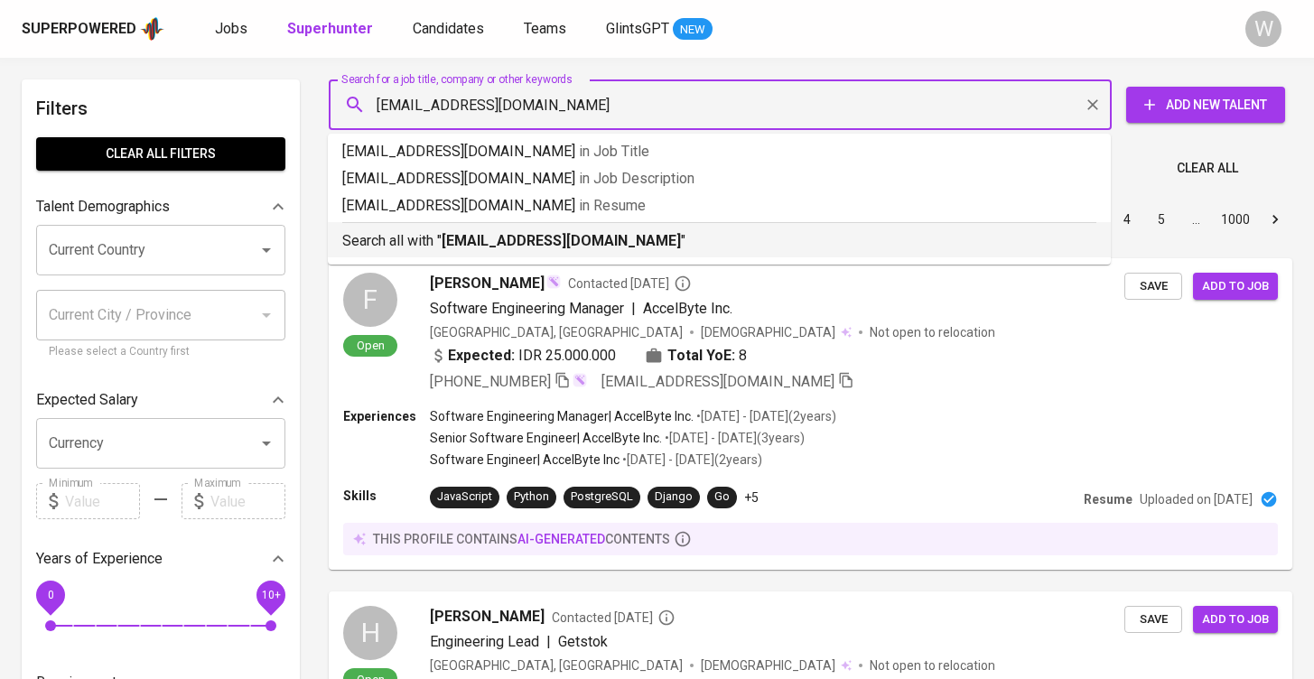
click at [497, 238] on b "dayton.kurniawan@gmail.com" at bounding box center [561, 240] width 239 height 17
click at [497, 238] on div "Sort By Most Relevant MOST_RELEVANT 1 2 3 4 5 … 1000" at bounding box center [810, 219] width 985 height 55
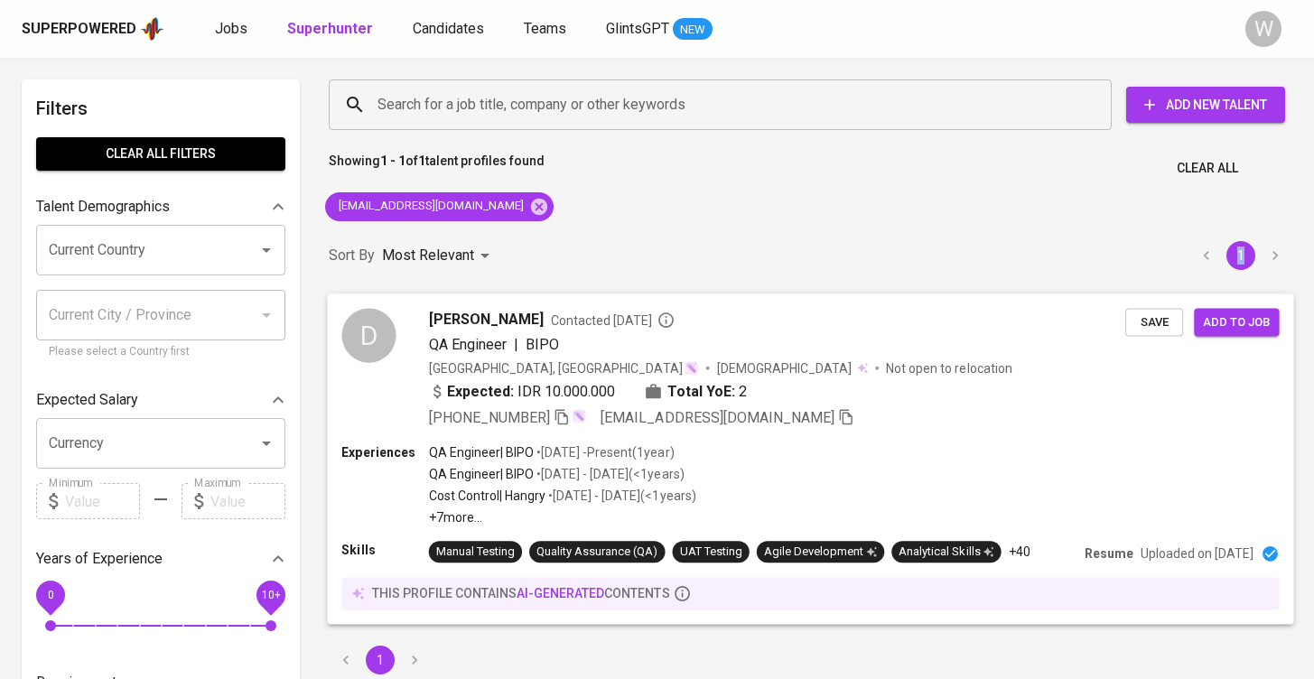
click at [620, 336] on div "QA Engineer | BIPO" at bounding box center [777, 344] width 696 height 22
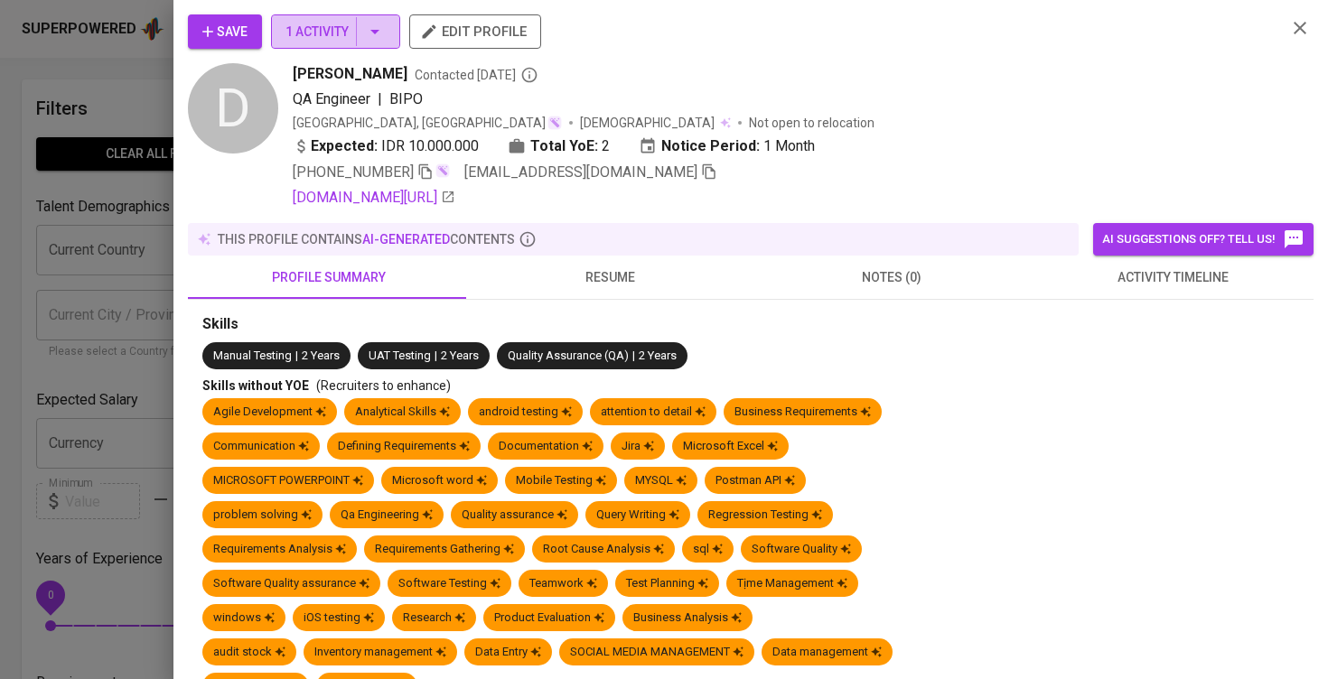
click at [349, 20] on button "1 Activity" at bounding box center [335, 31] width 129 height 34
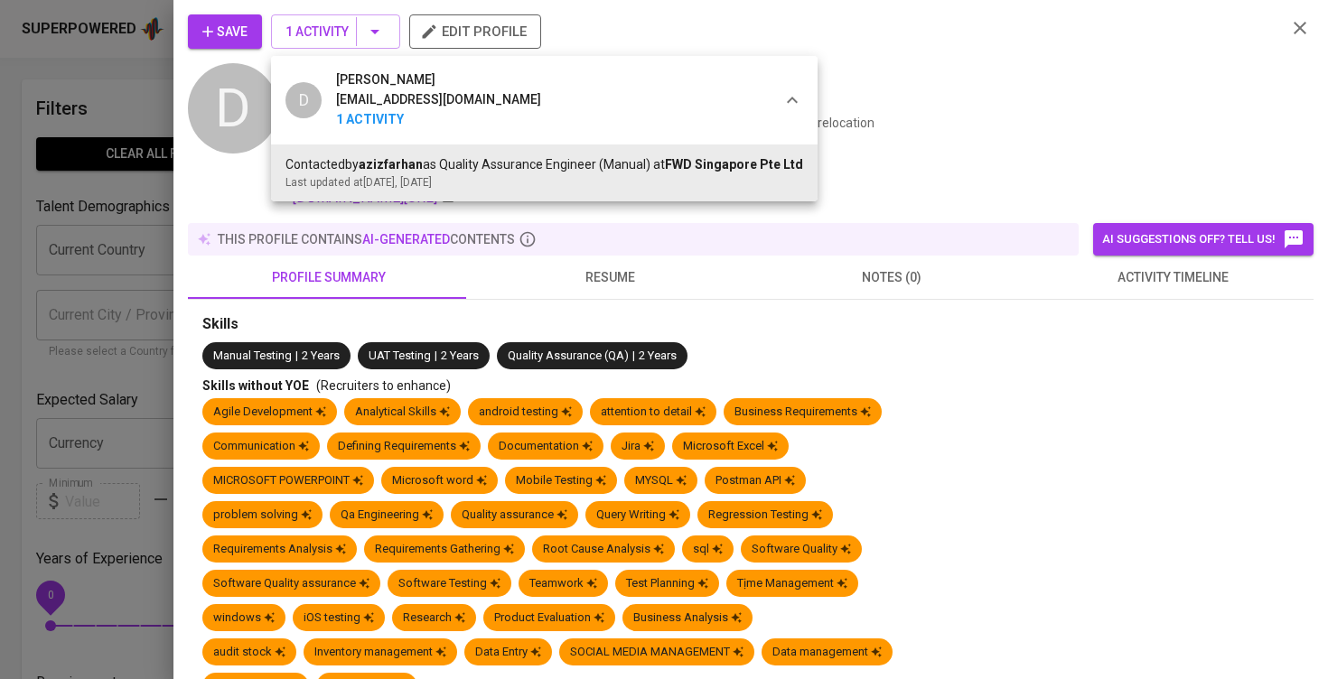
click at [1192, 292] on div at bounding box center [664, 339] width 1328 height 679
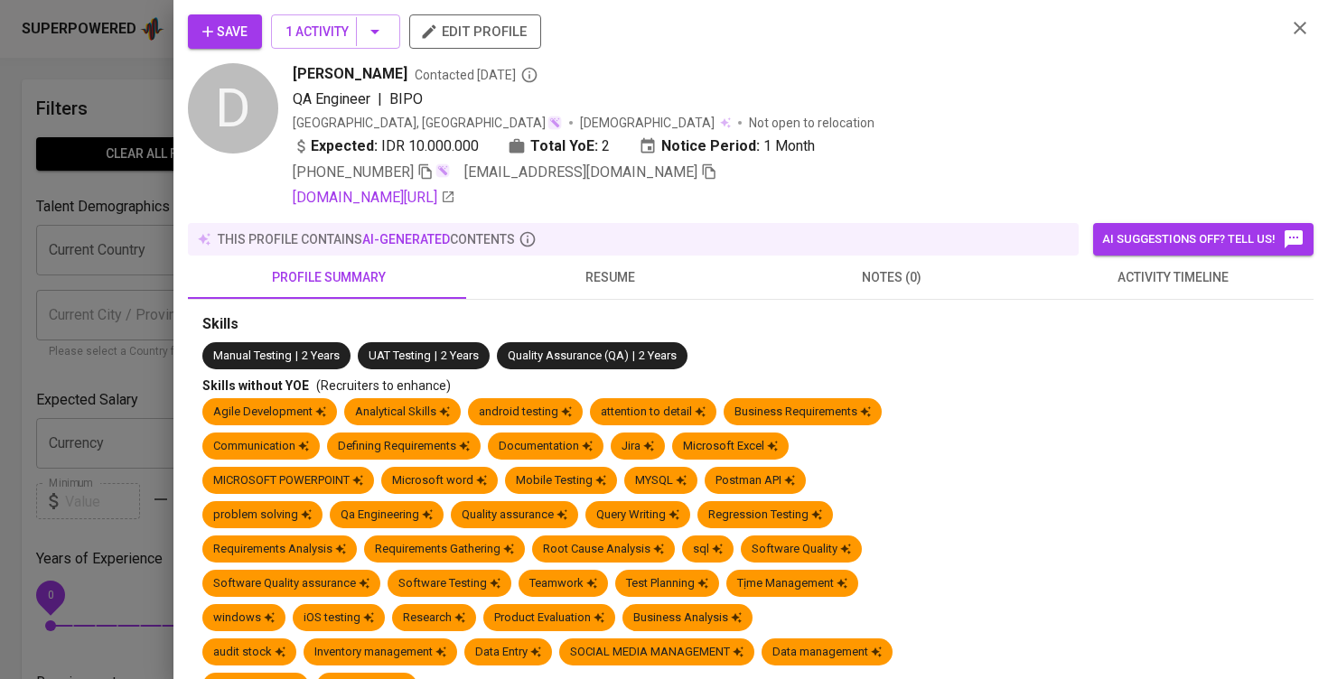
click at [1192, 292] on div "D Dayton Kurniawan dayton.kurniawan@gmail.com 1 Activity Contacted by azizfarha…" at bounding box center [664, 339] width 1328 height 679
click at [1192, 292] on button "activity timeline" at bounding box center [1173, 277] width 282 height 43
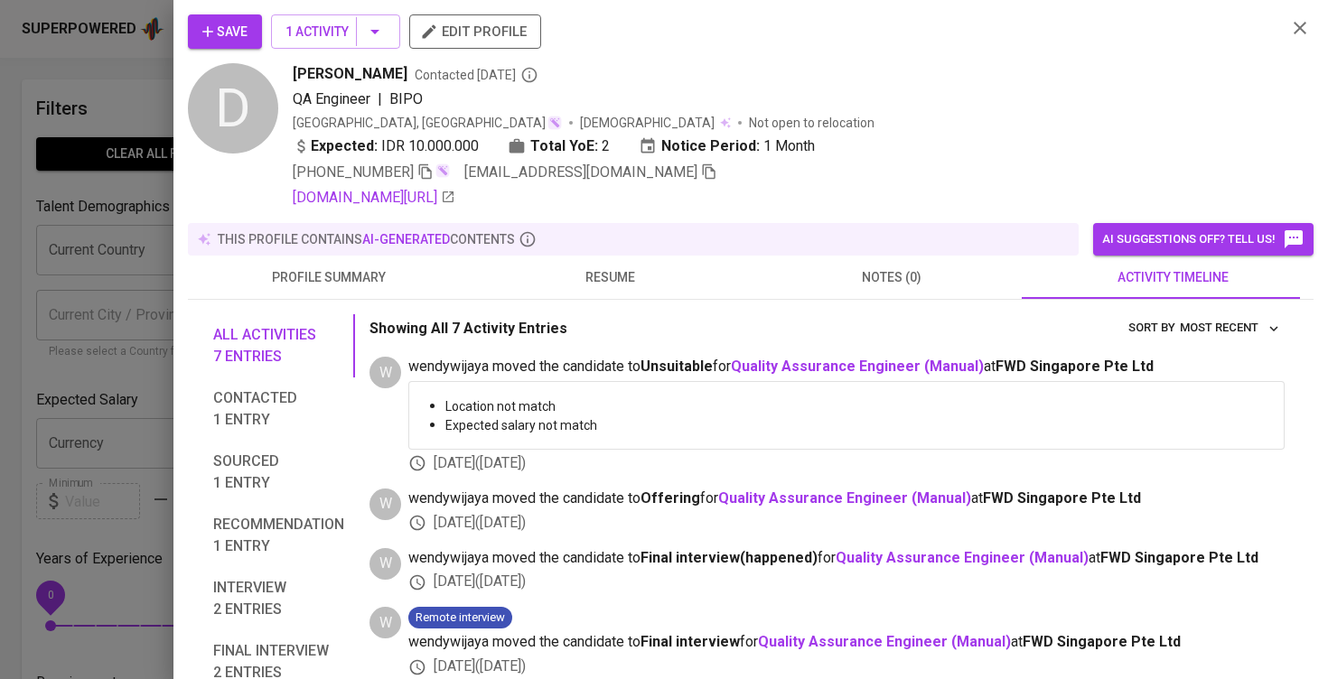
click at [569, 268] on span "resume" at bounding box center [610, 277] width 260 height 23
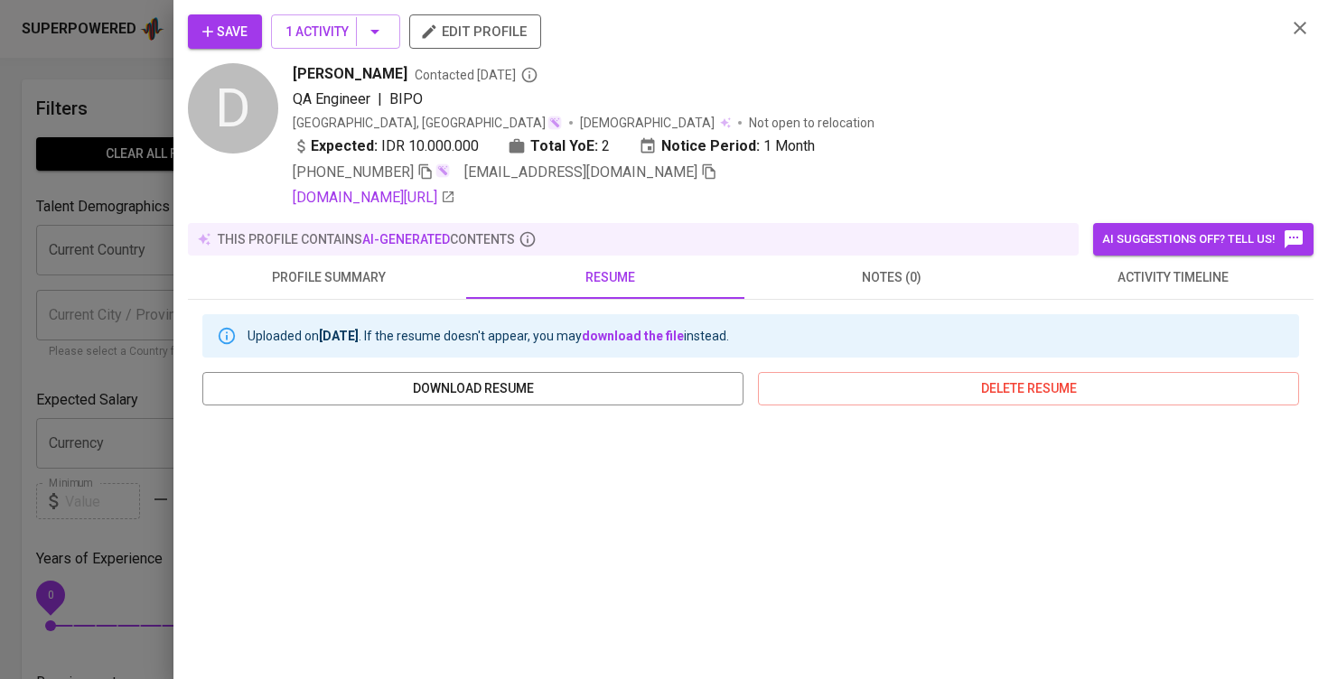
click at [17, 273] on div at bounding box center [664, 339] width 1328 height 679
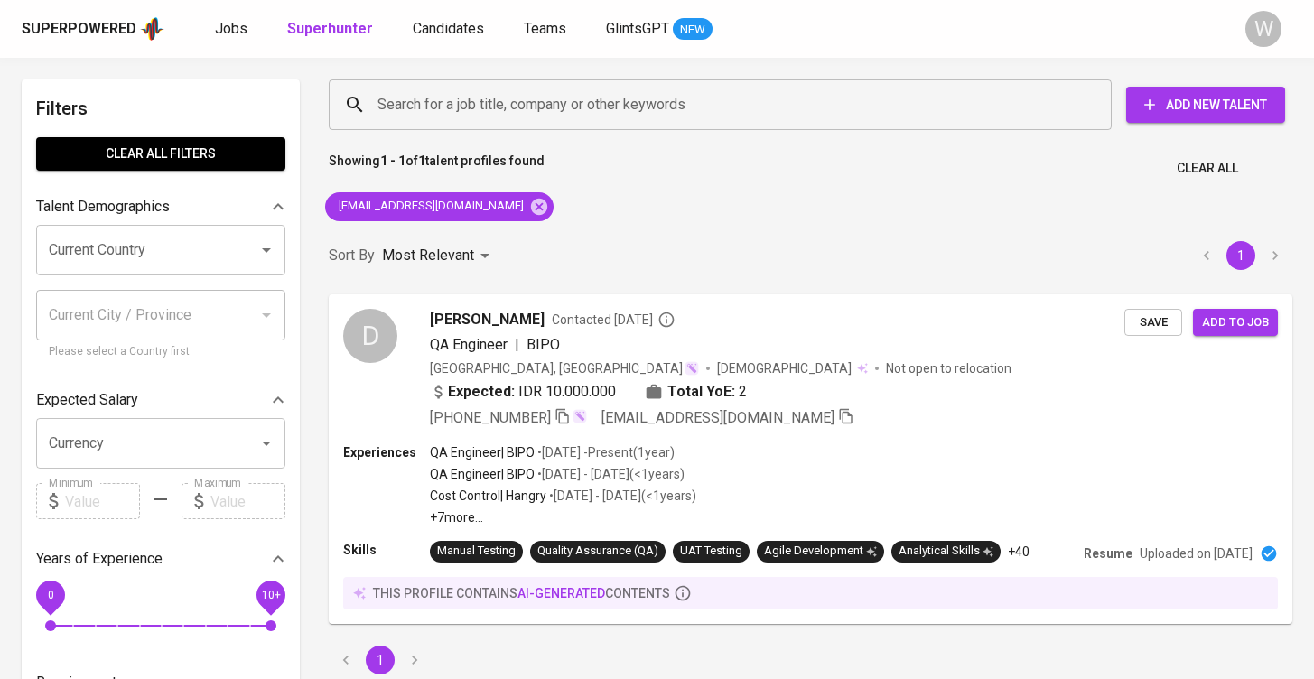
click at [396, 54] on div "Superpowered Jobs Superhunter Candidates Teams GlintsGPT NEW W" at bounding box center [657, 29] width 1314 height 58
click at [418, 31] on span "Candidates" at bounding box center [448, 28] width 71 height 17
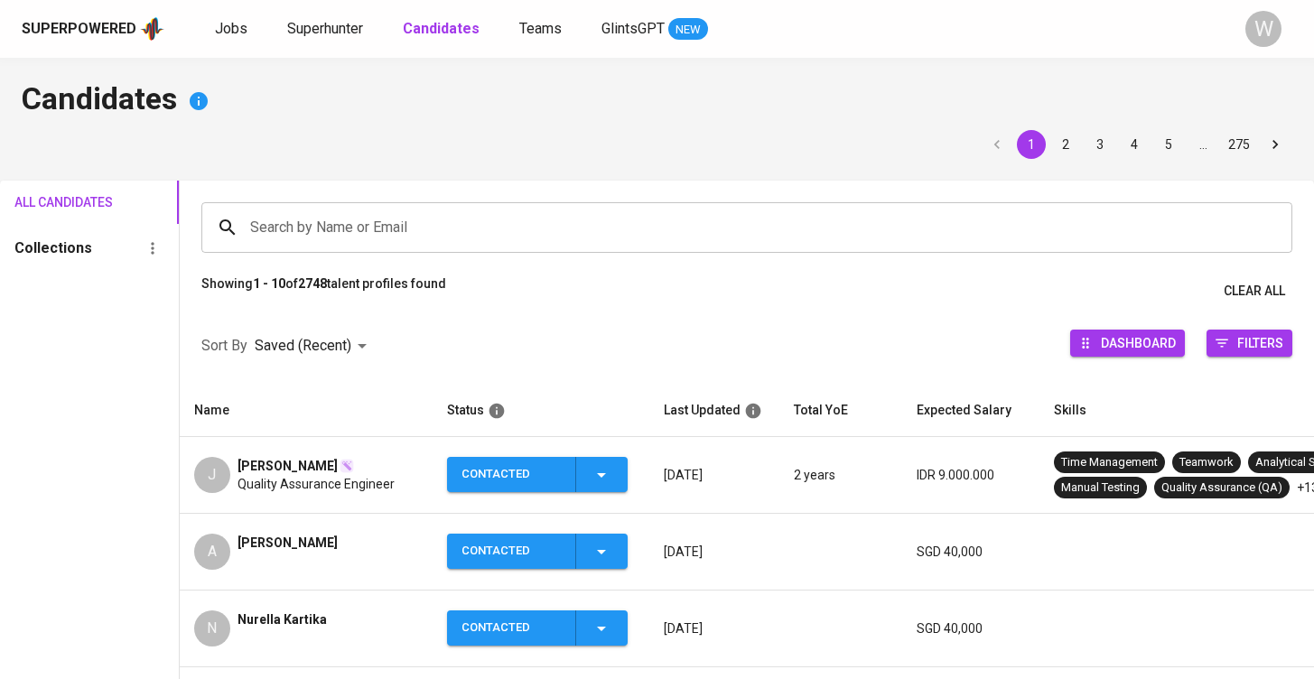
click at [403, 210] on input "Search by Name or Email" at bounding box center [752, 227] width 1012 height 34
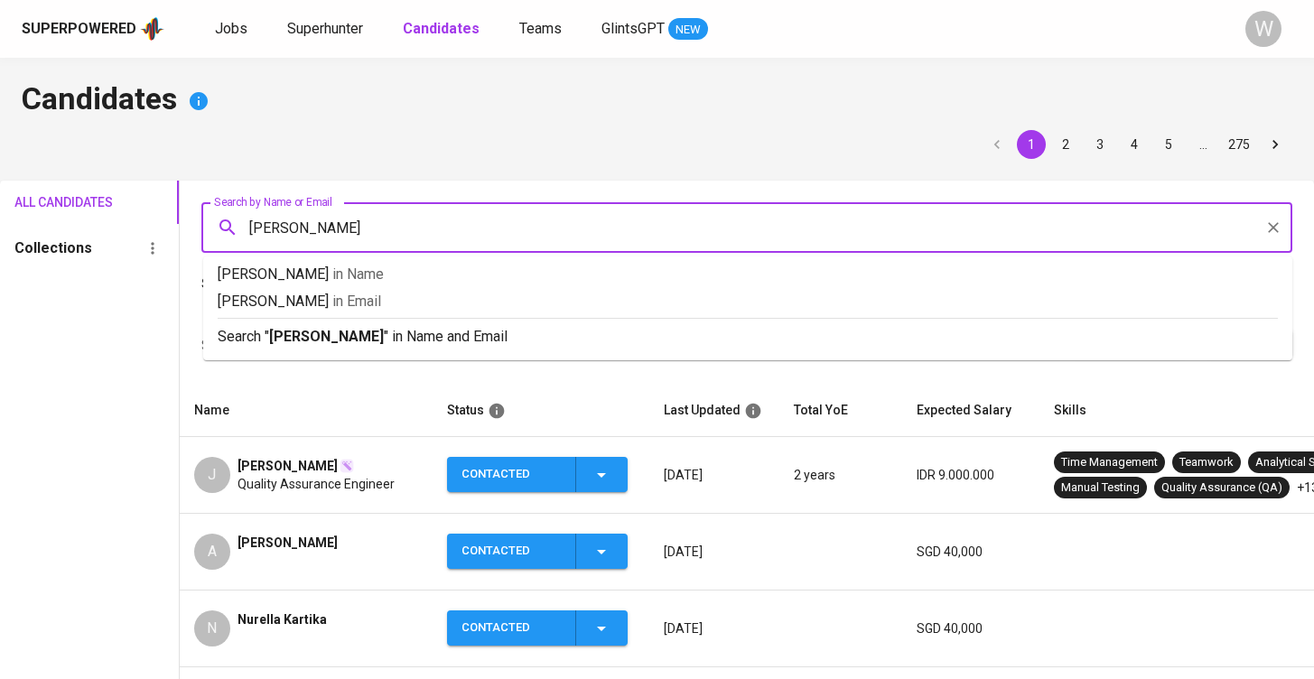
type input "samantha"
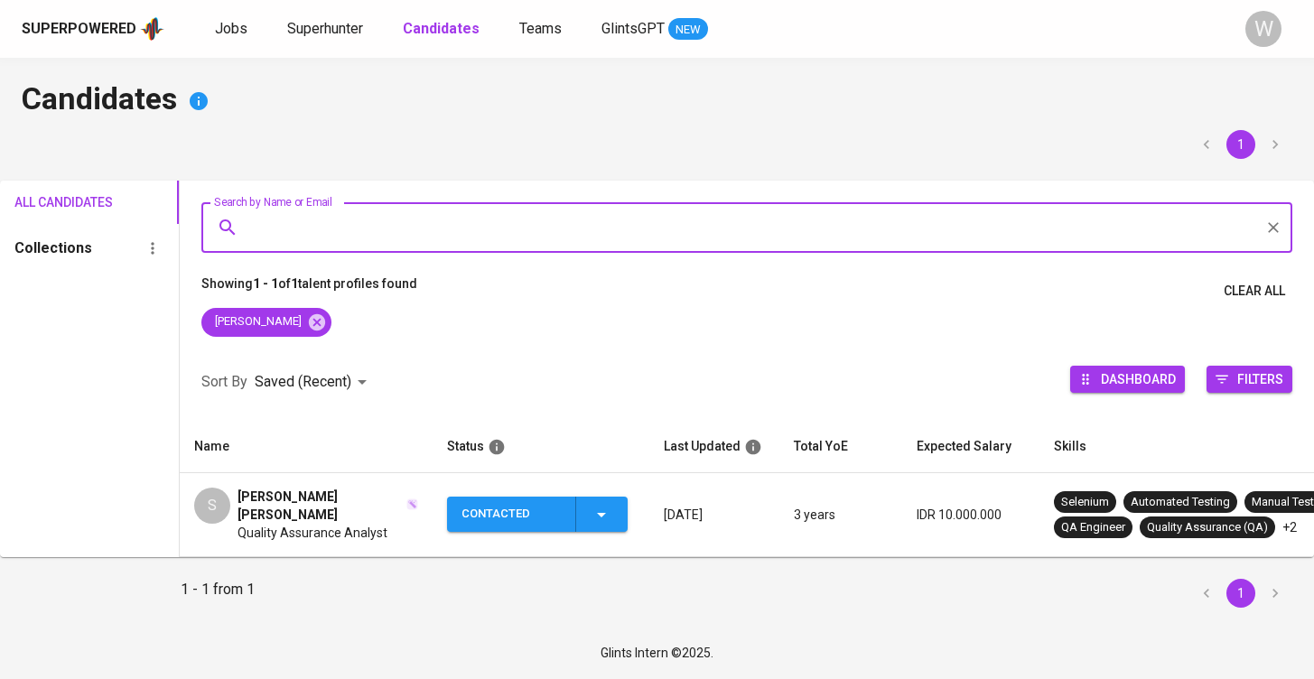
click at [328, 479] on td "S Samantha nan Quality Assurance Analyst" at bounding box center [306, 515] width 253 height 84
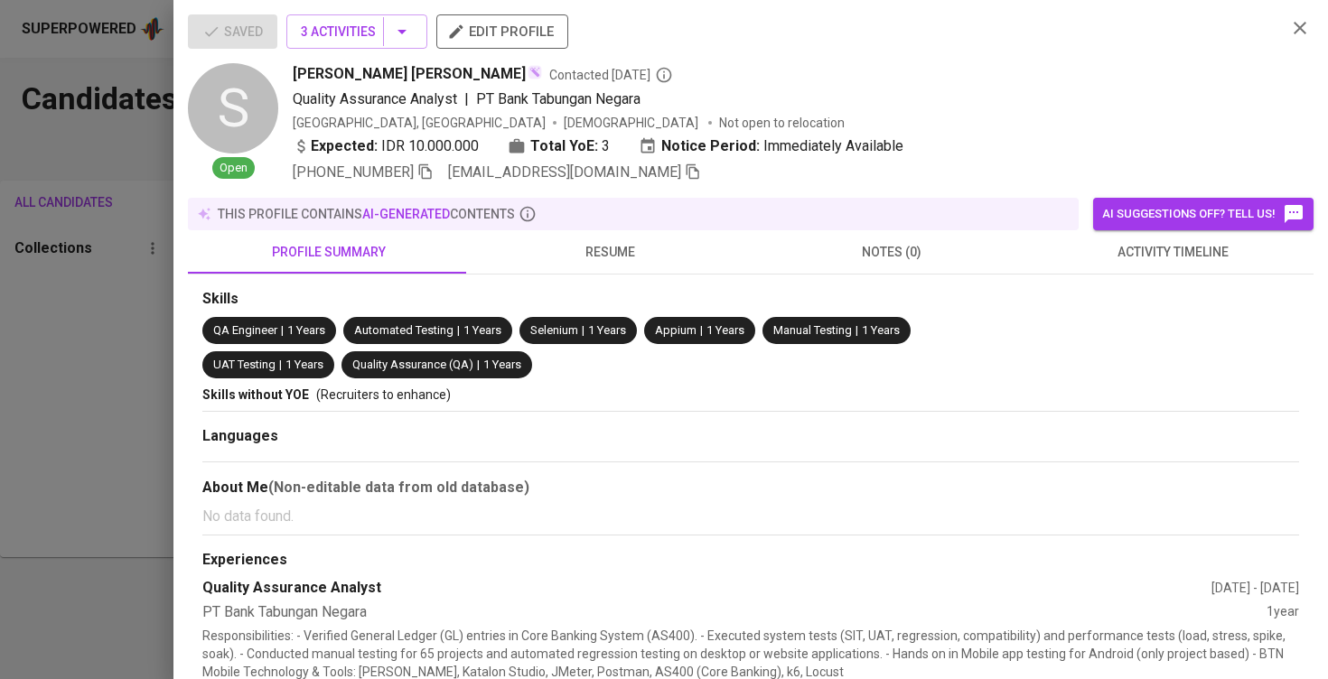
click at [316, 61] on div "Saved 3 Activities edit profile" at bounding box center [730, 38] width 1084 height 49
click at [329, 36] on span "3 Activities" at bounding box center [357, 32] width 112 height 23
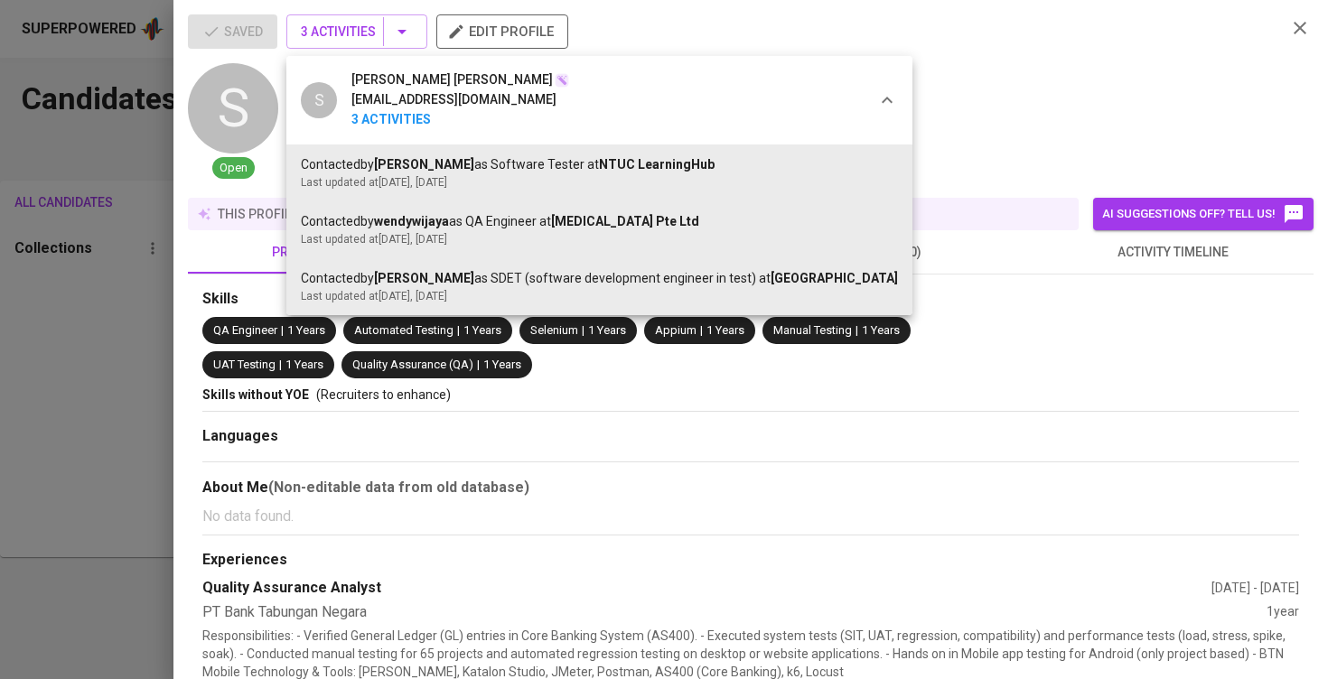
click at [696, 332] on div at bounding box center [664, 339] width 1328 height 679
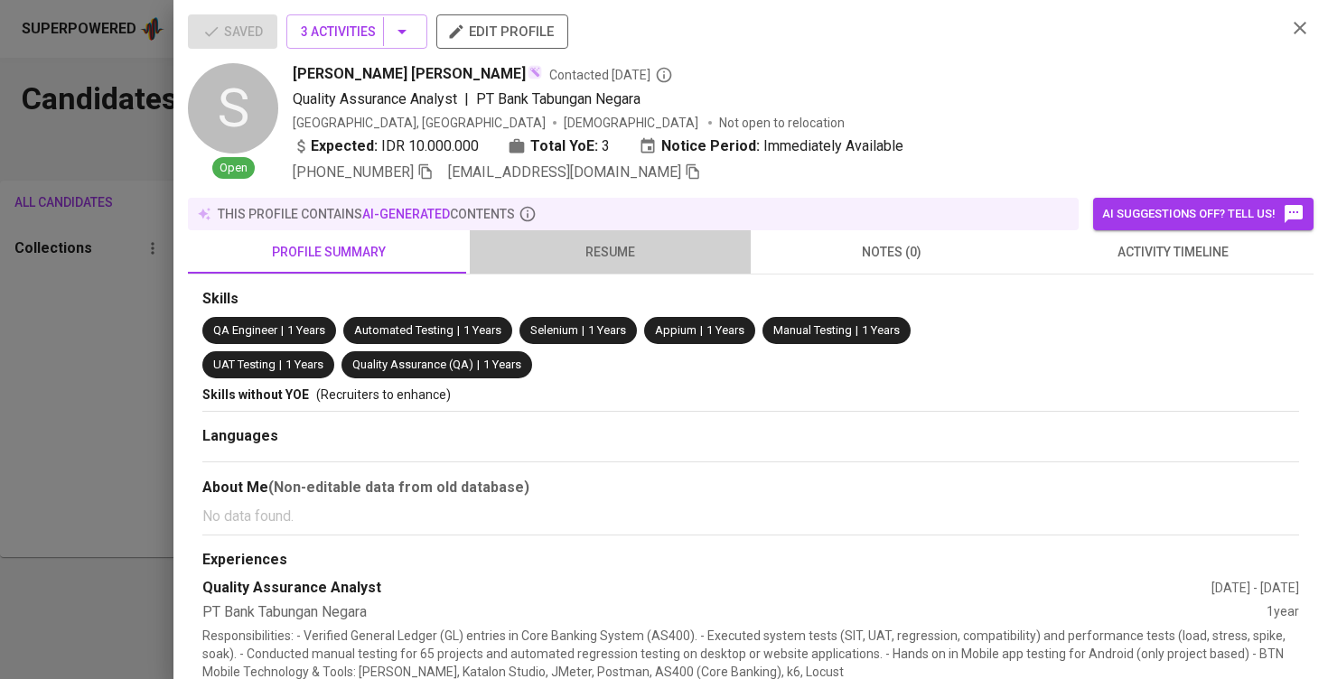
click at [668, 263] on button "resume" at bounding box center [611, 251] width 282 height 43
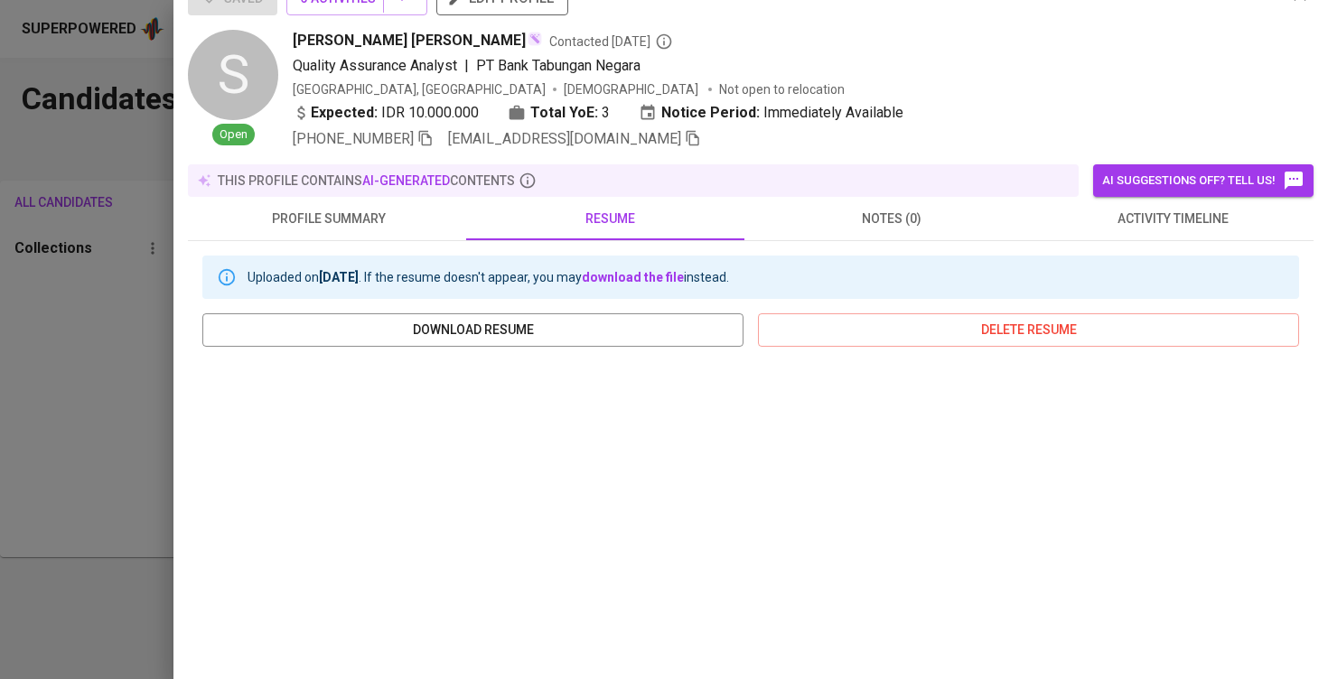
scroll to position [11, 0]
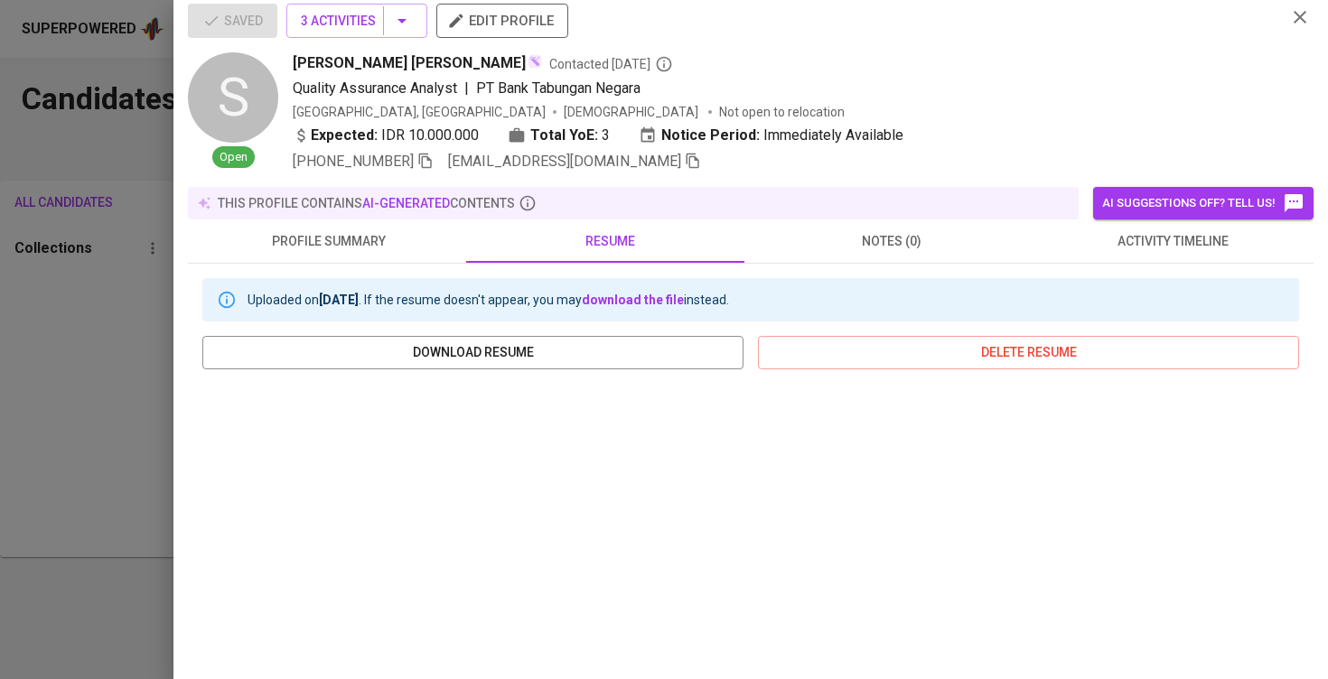
click at [1133, 240] on span "activity timeline" at bounding box center [1173, 241] width 260 height 23
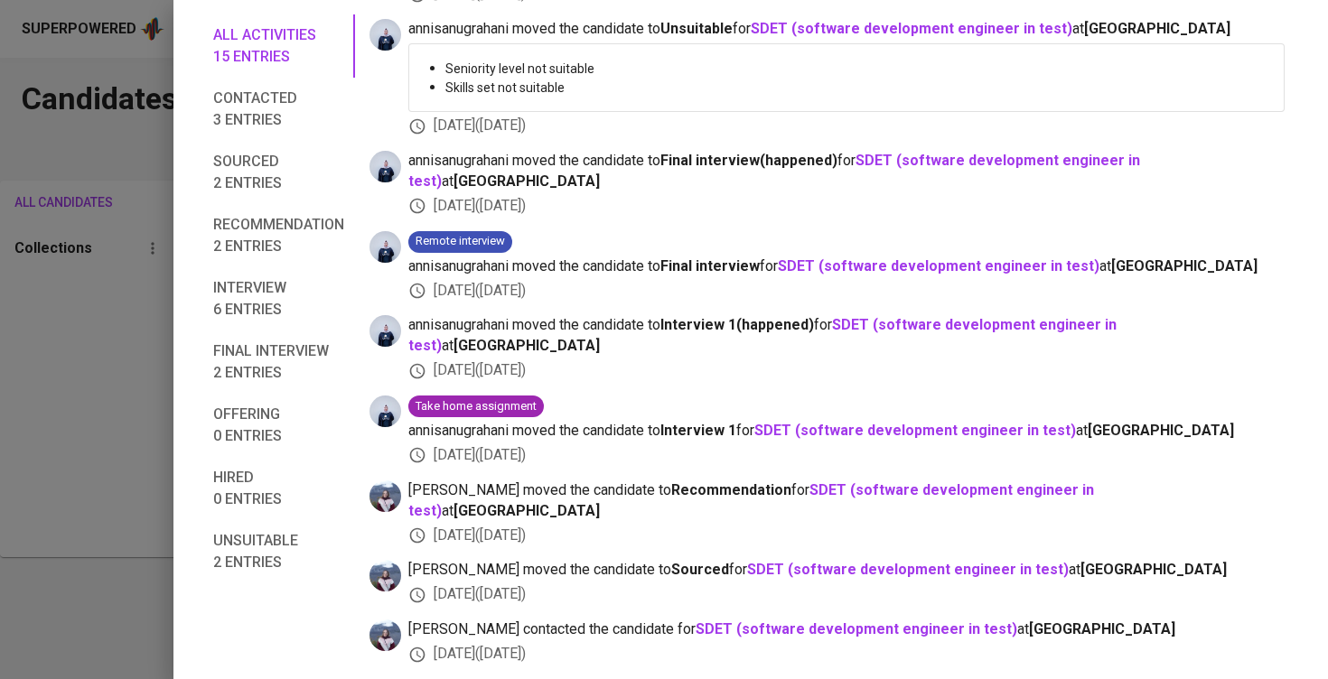
scroll to position [844, 0]
click at [1035, 317] on b "SDET (software development engineer in test)" at bounding box center [762, 335] width 708 height 38
click at [85, 303] on div at bounding box center [664, 339] width 1328 height 679
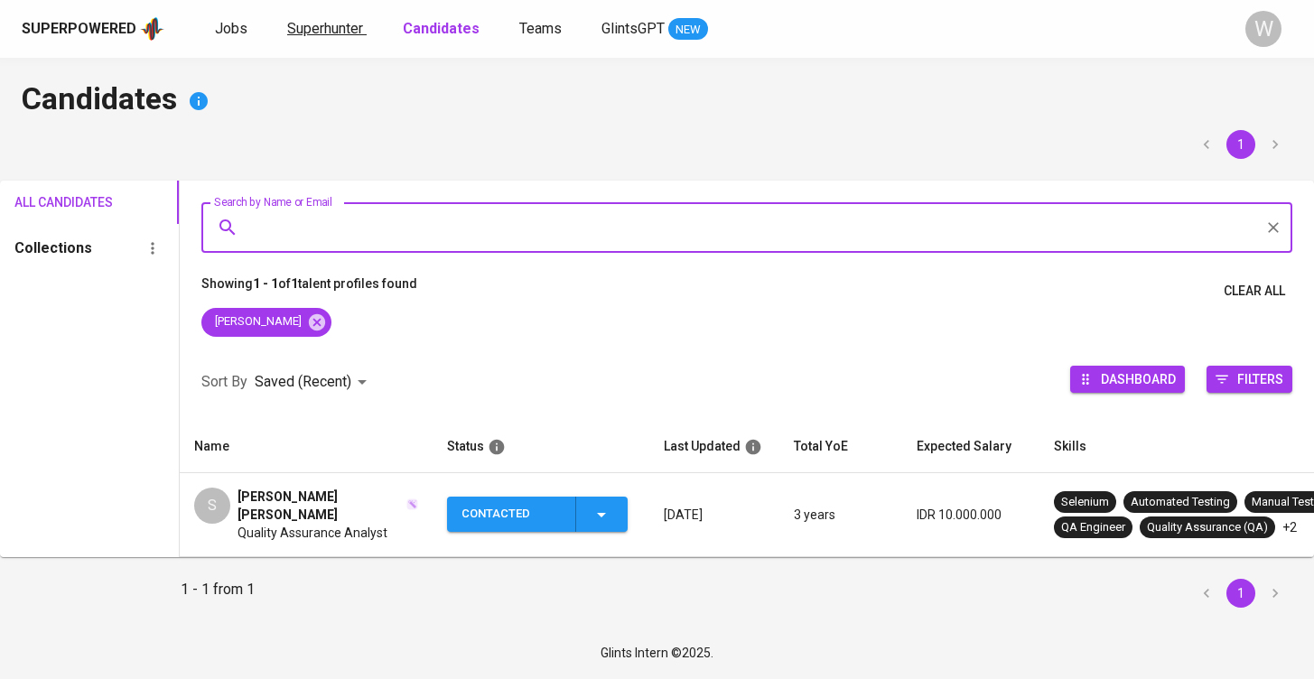
click at [290, 28] on span "Superhunter" at bounding box center [325, 28] width 76 height 17
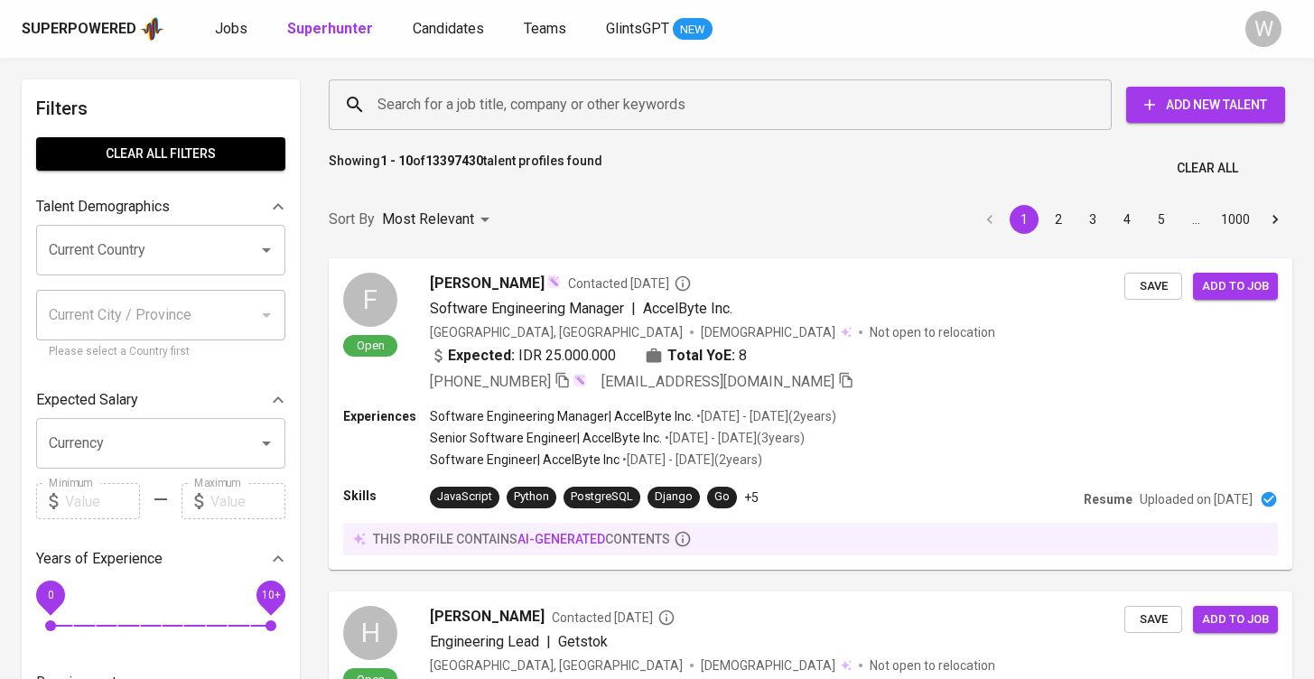
click at [531, 74] on div "Search for a job title, company or other keywords Search for a job title, compa…" at bounding box center [806, 104] width 985 height 79
click at [516, 118] on input "Search for a job title, company or other keywords" at bounding box center [725, 105] width 704 height 34
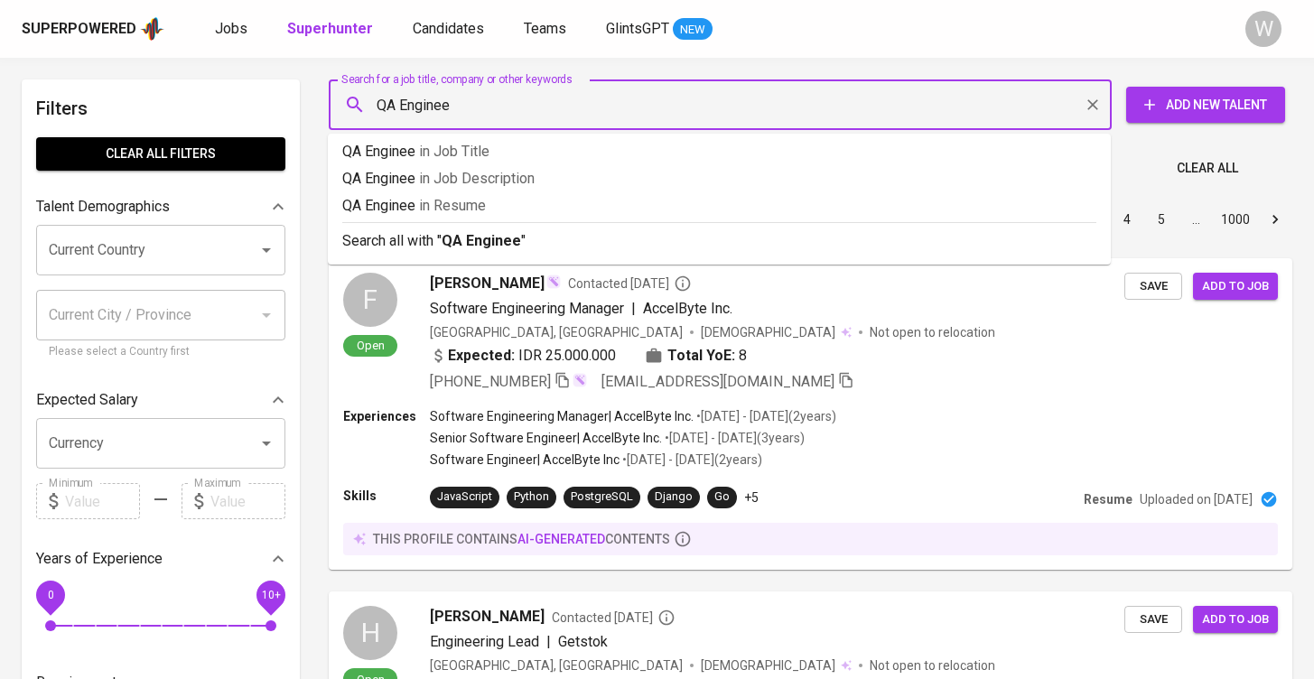
type input "QA Engineer"
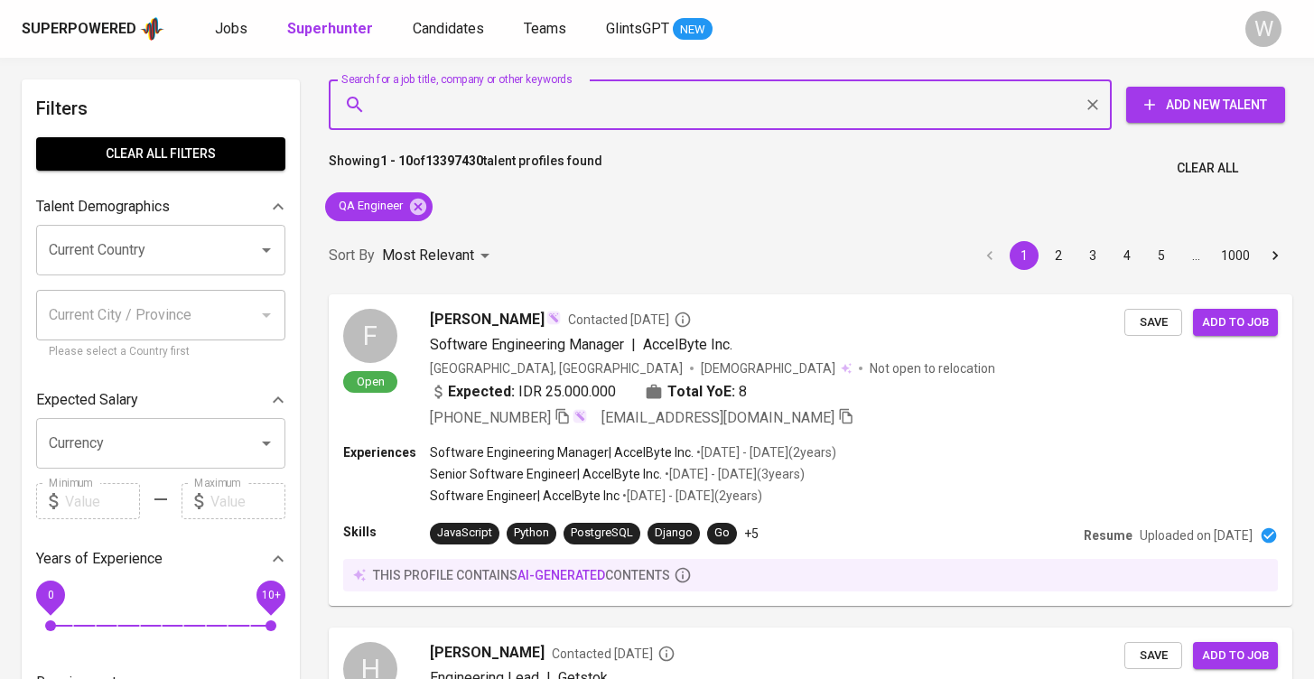
click at [541, 240] on div "Sort By Most Relevant MOST_RELEVANT 1 2 3 4 5 … 1000" at bounding box center [810, 256] width 985 height 55
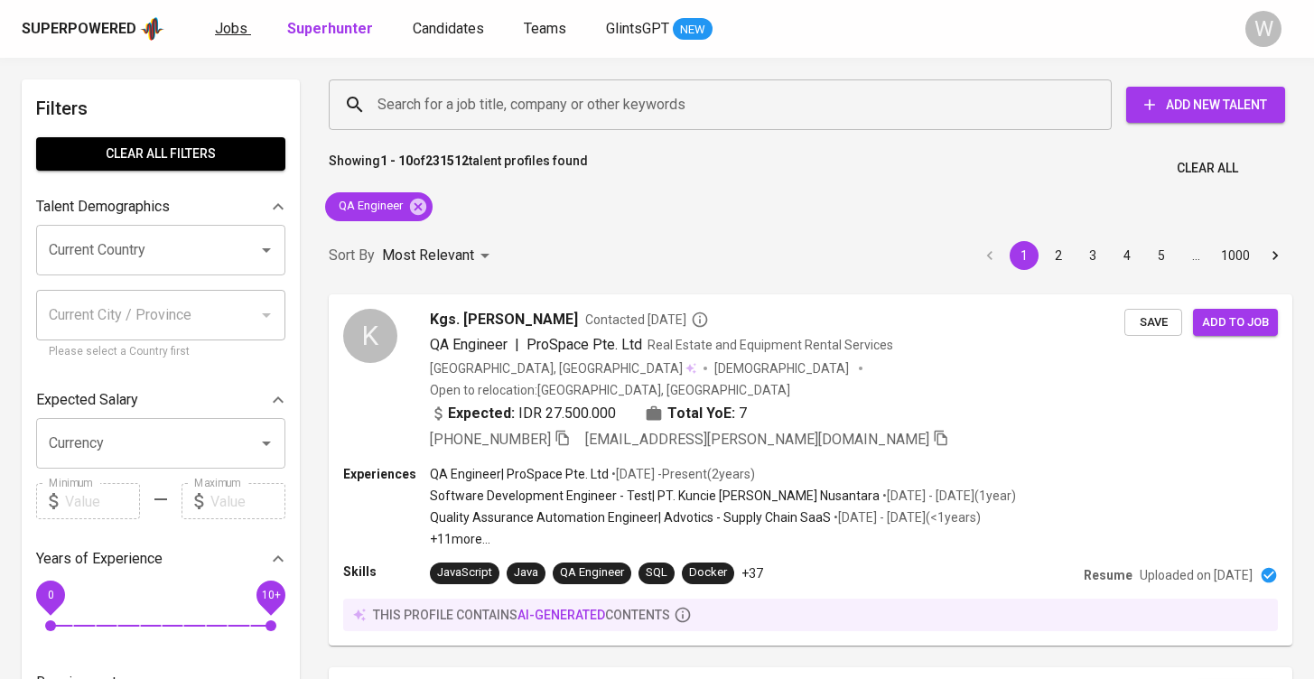
click at [239, 25] on span "Jobs" at bounding box center [231, 28] width 33 height 17
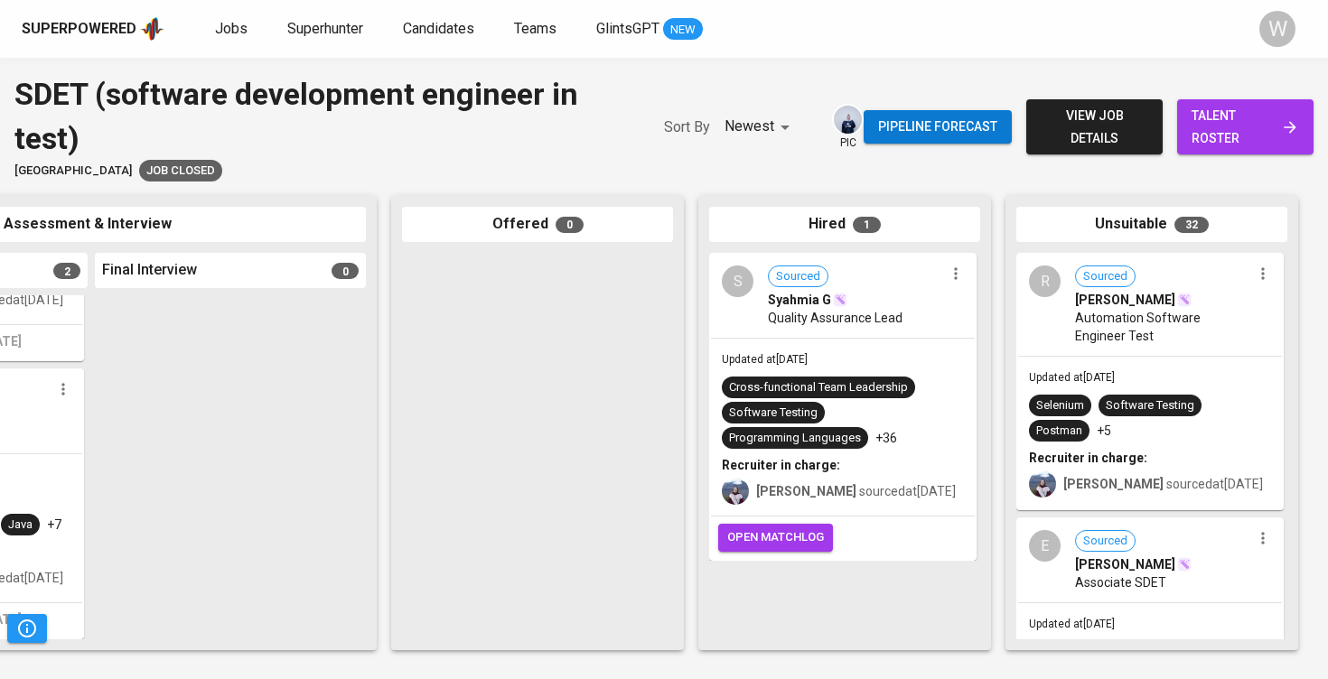
scroll to position [0, 823]
click at [1236, 129] on span "talent roster" at bounding box center [1244, 127] width 107 height 44
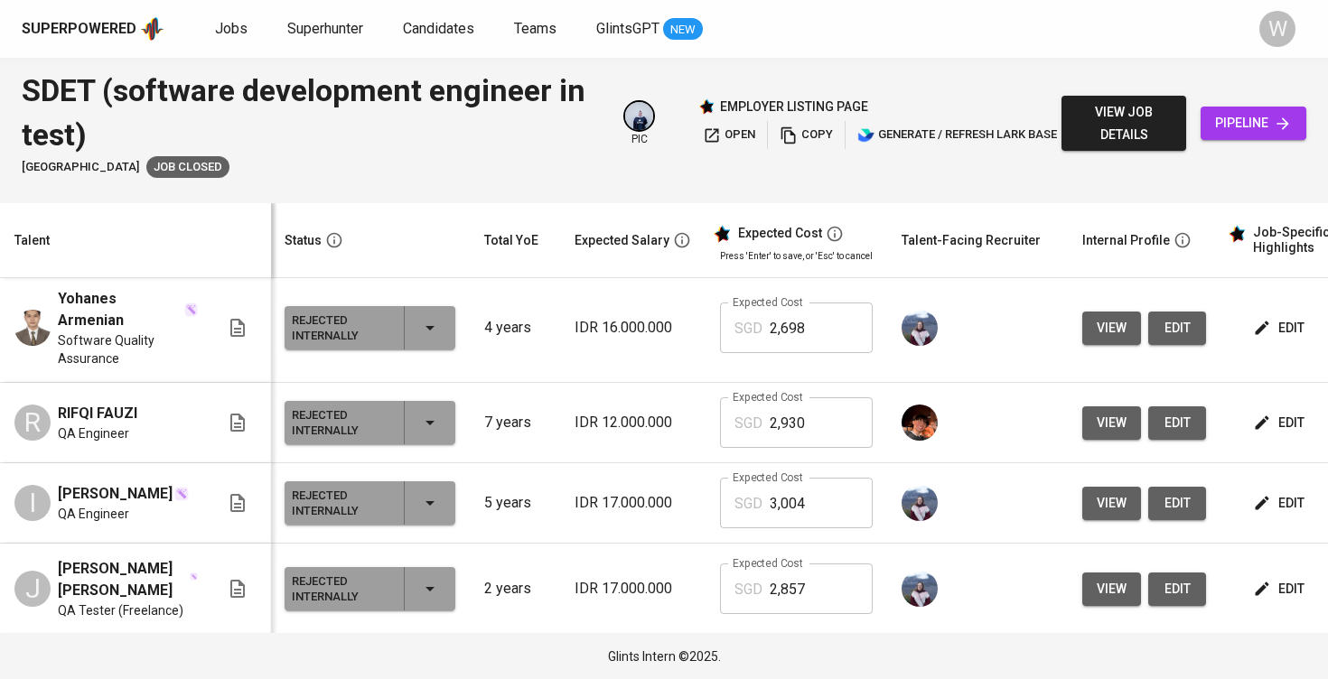
scroll to position [312, 1]
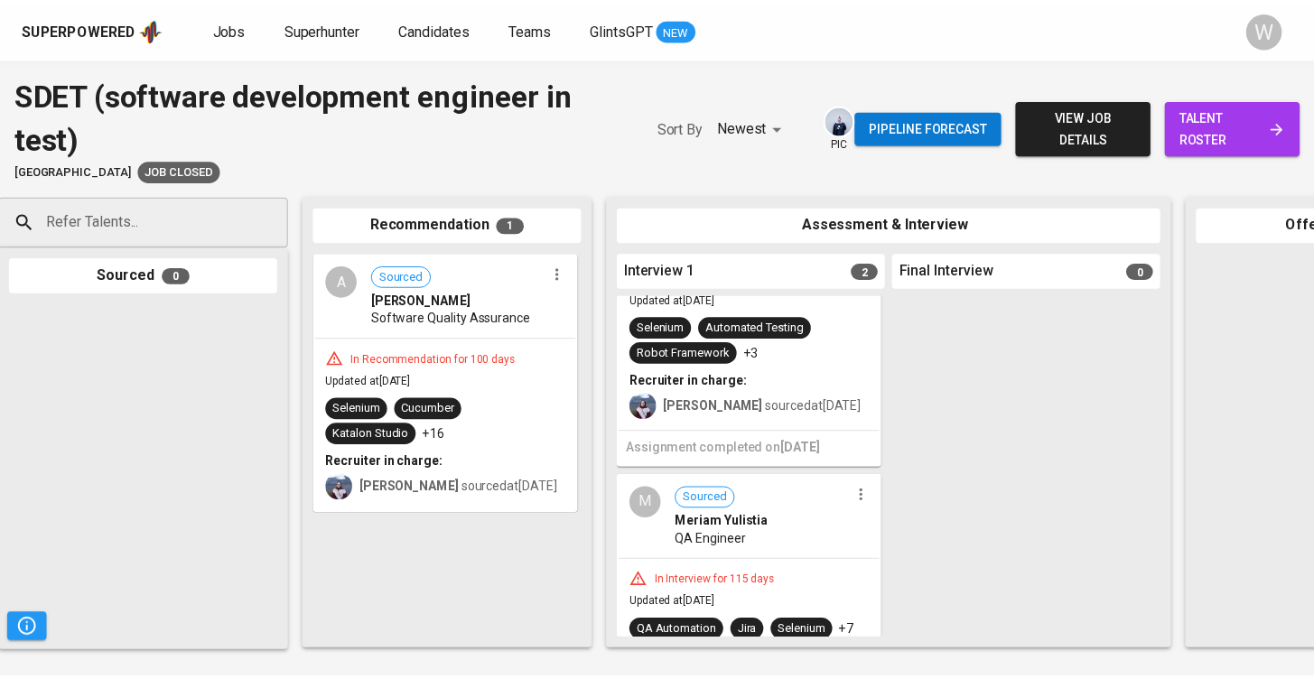
scroll to position [117, 0]
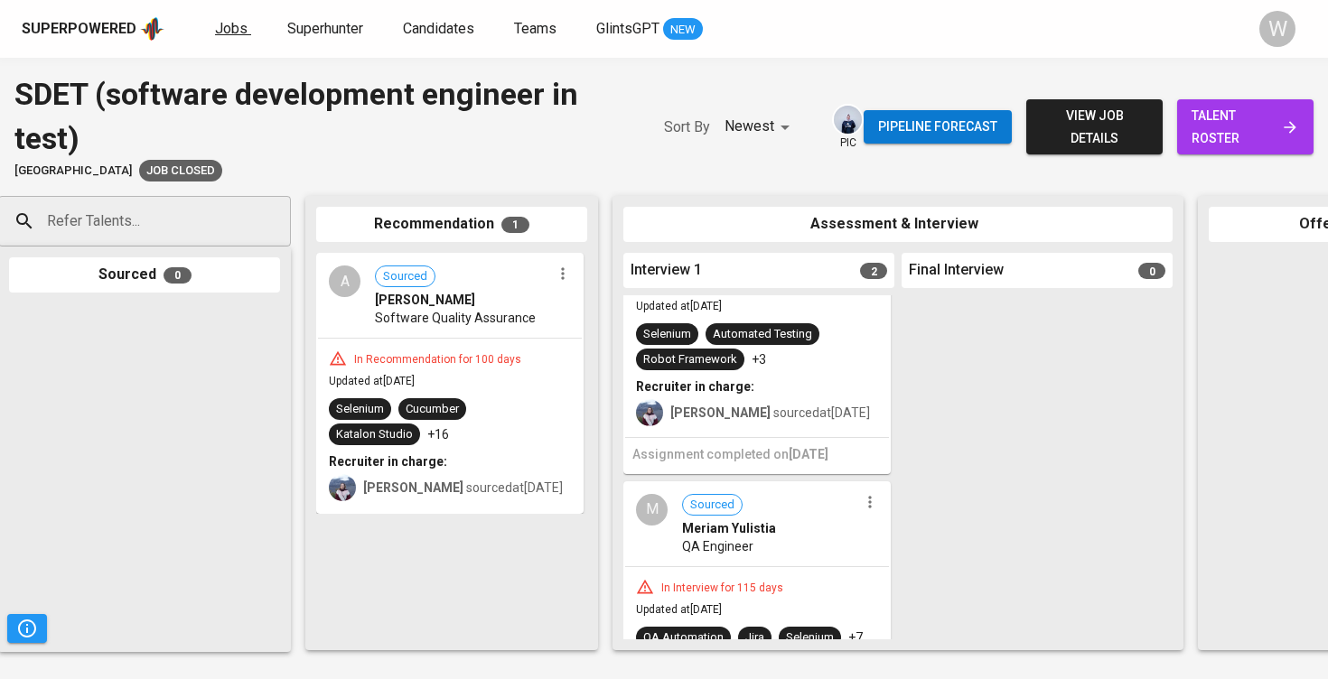
click at [229, 35] on span "Jobs" at bounding box center [231, 28] width 33 height 17
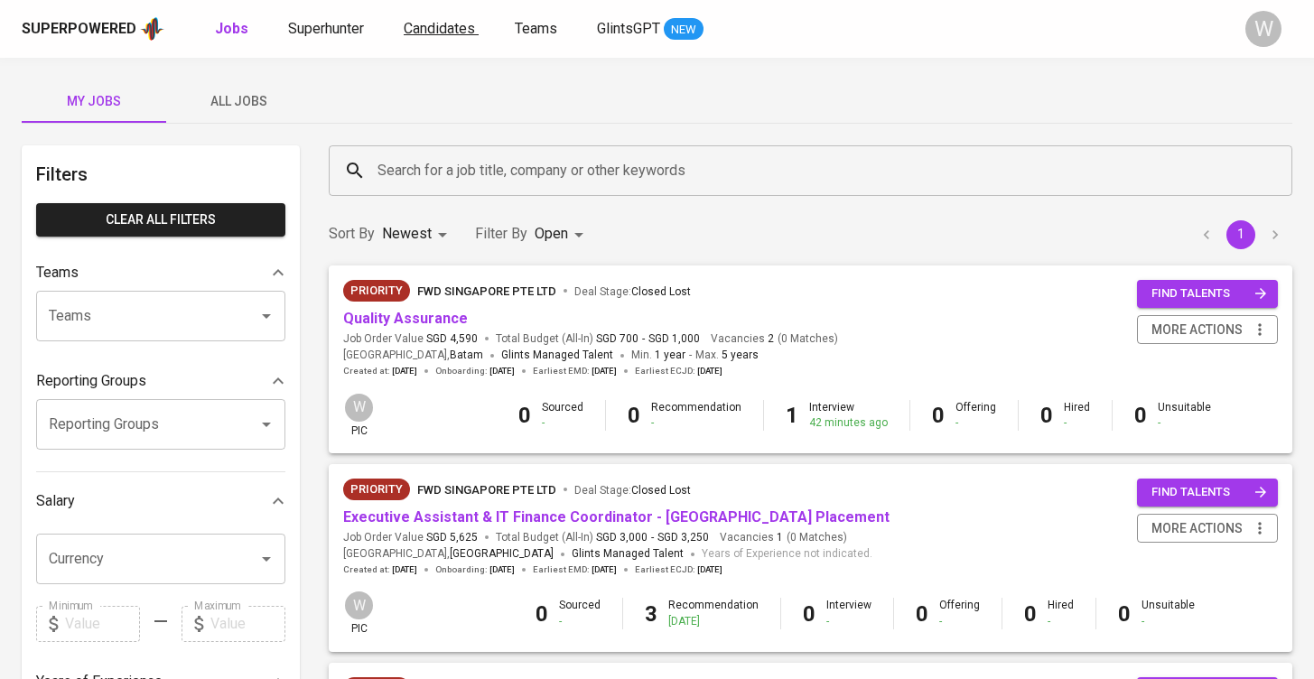
click at [456, 28] on span "Candidates" at bounding box center [439, 28] width 71 height 17
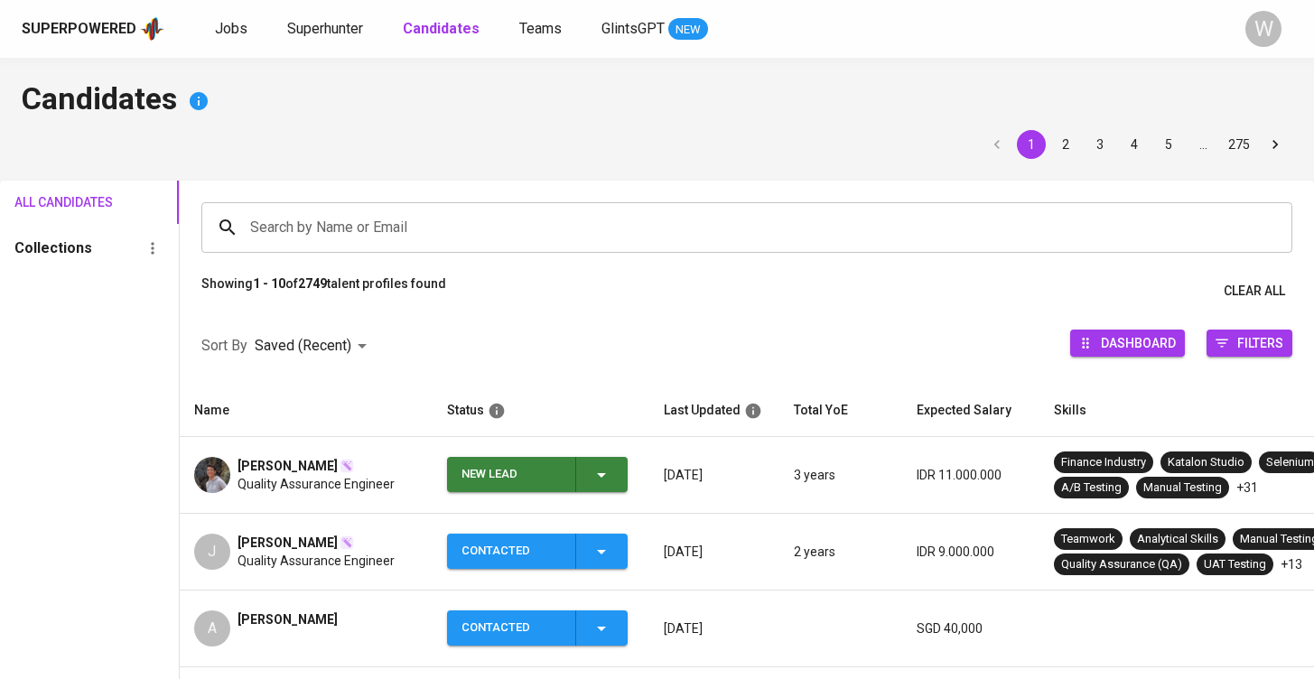
click at [334, 476] on span "Quality Assurance Engineer" at bounding box center [316, 484] width 157 height 18
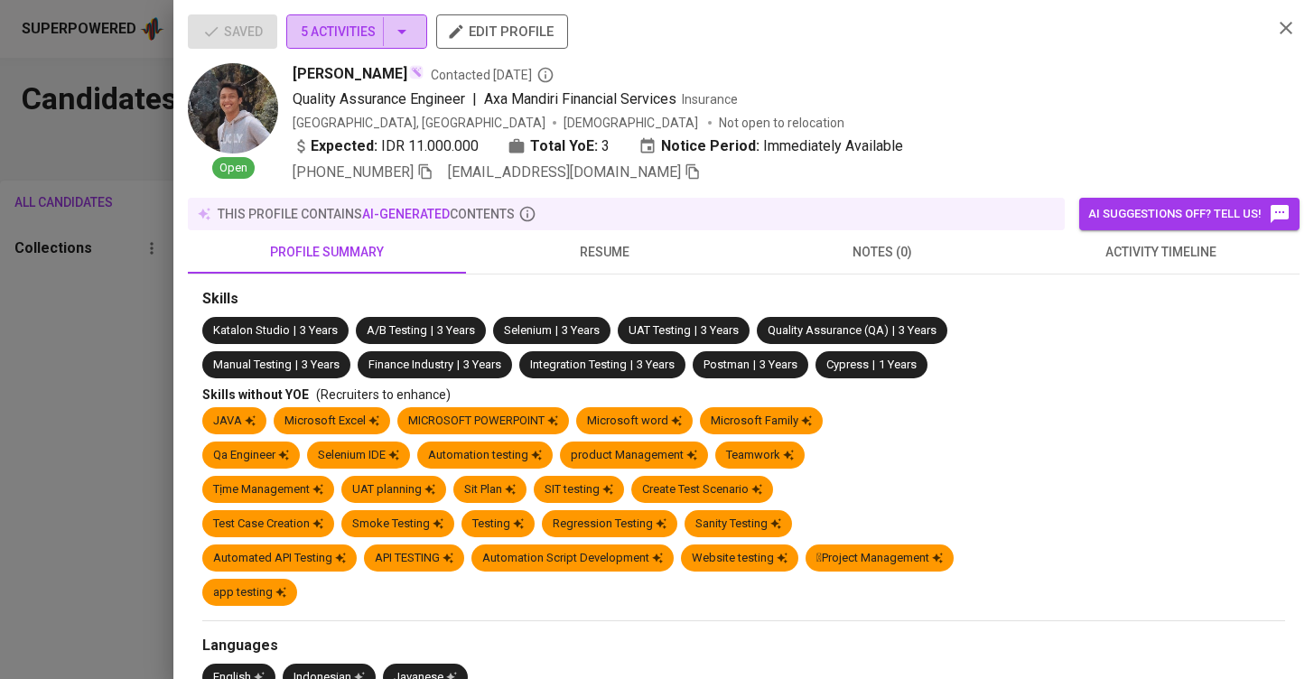
click at [406, 43] on button "5 Activities" at bounding box center [356, 31] width 141 height 34
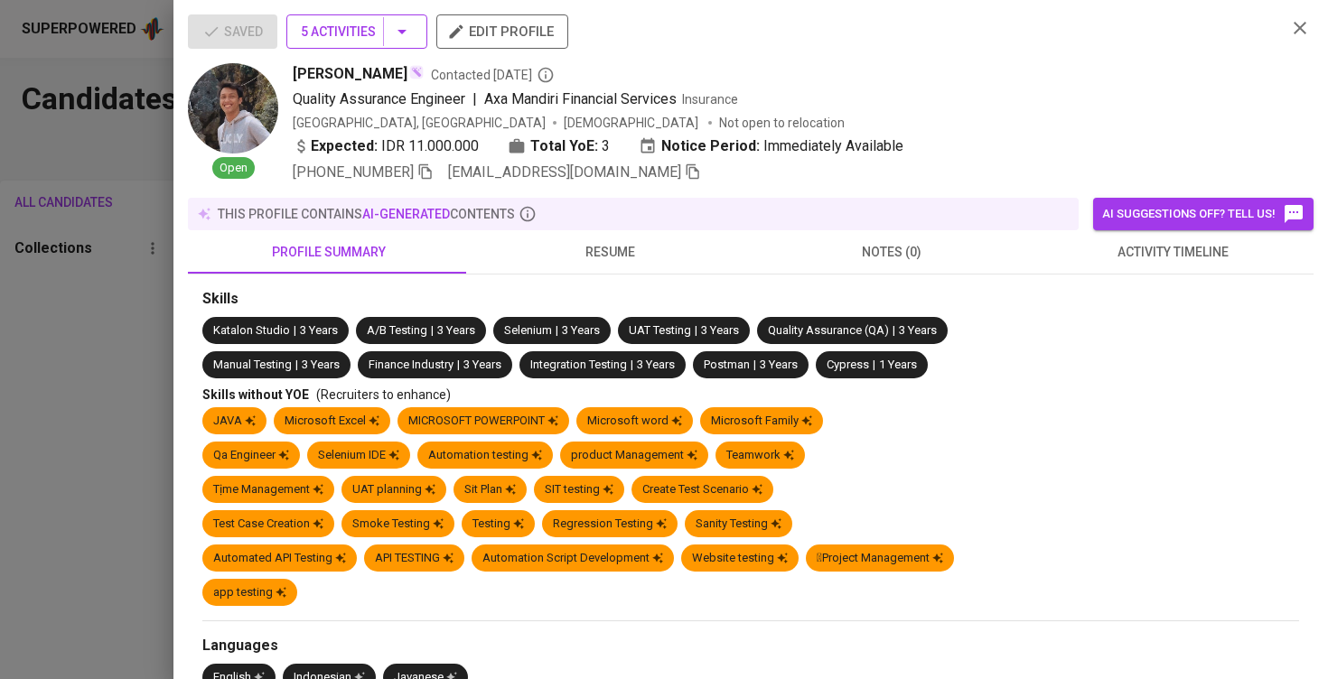
click at [406, 35] on icon "button" at bounding box center [402, 32] width 22 height 22
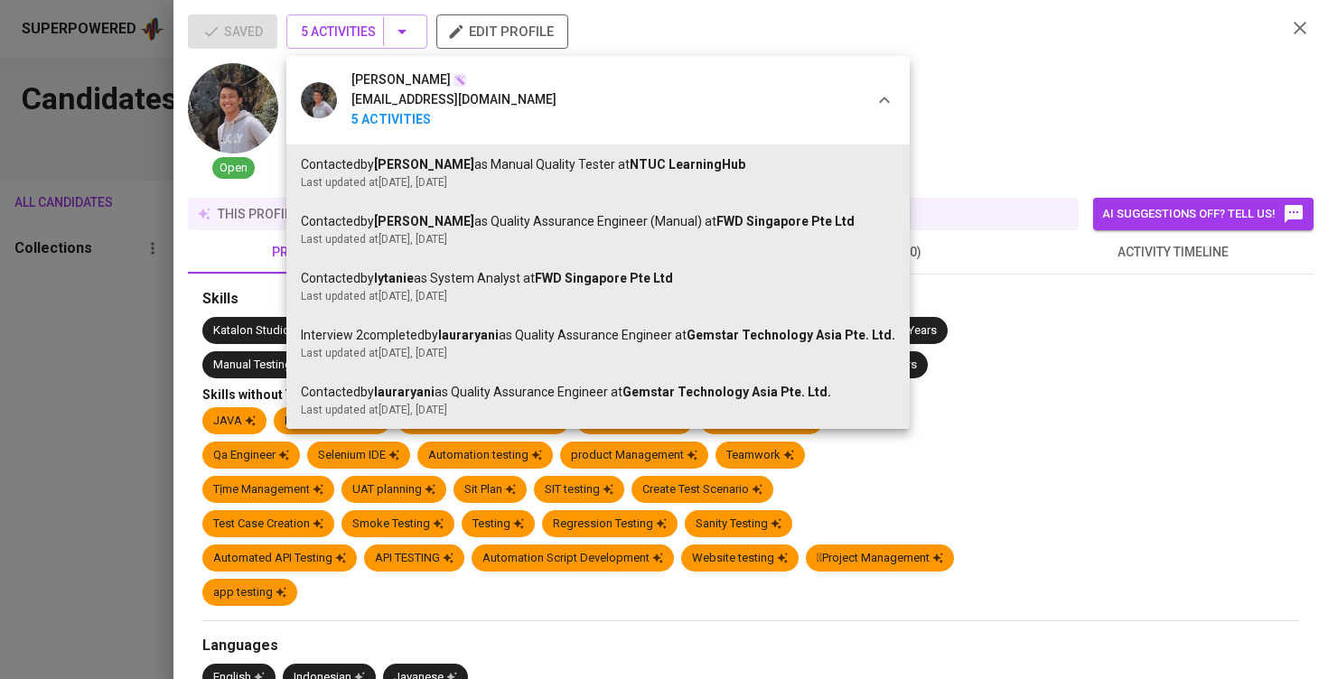
click at [1031, 259] on div at bounding box center [664, 339] width 1328 height 679
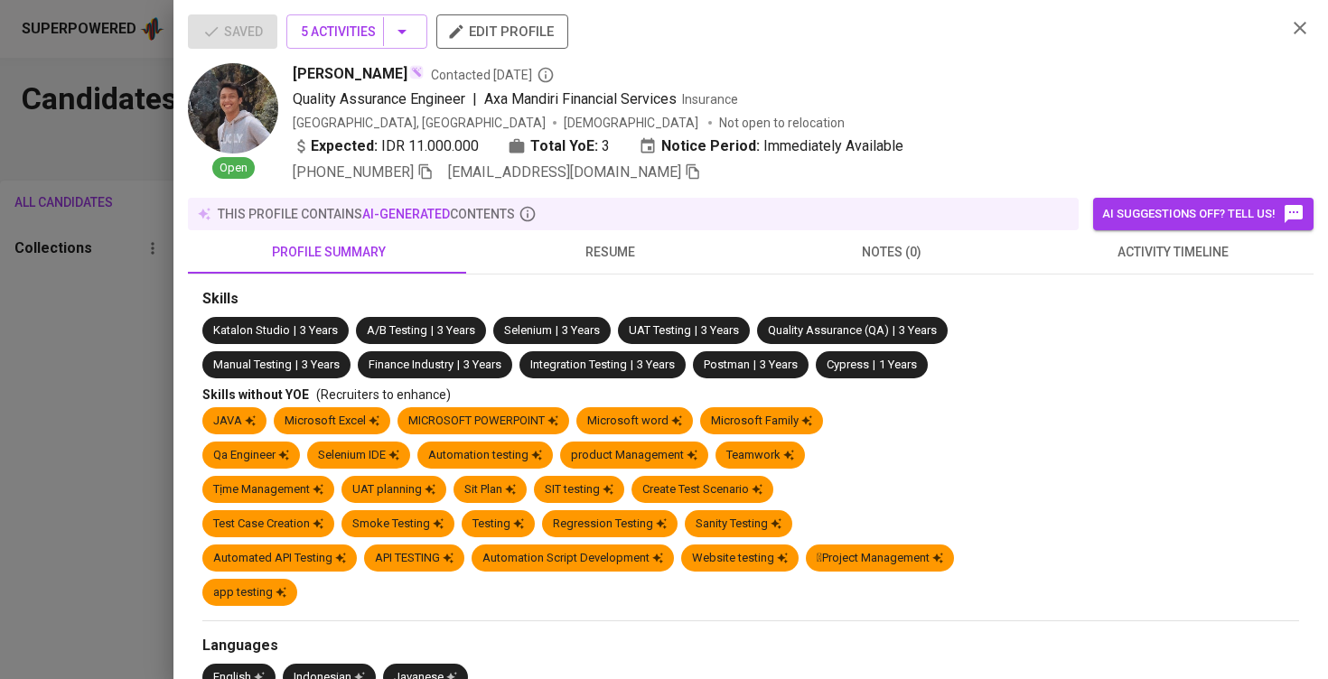
click at [1093, 266] on button "activity timeline" at bounding box center [1173, 251] width 282 height 43
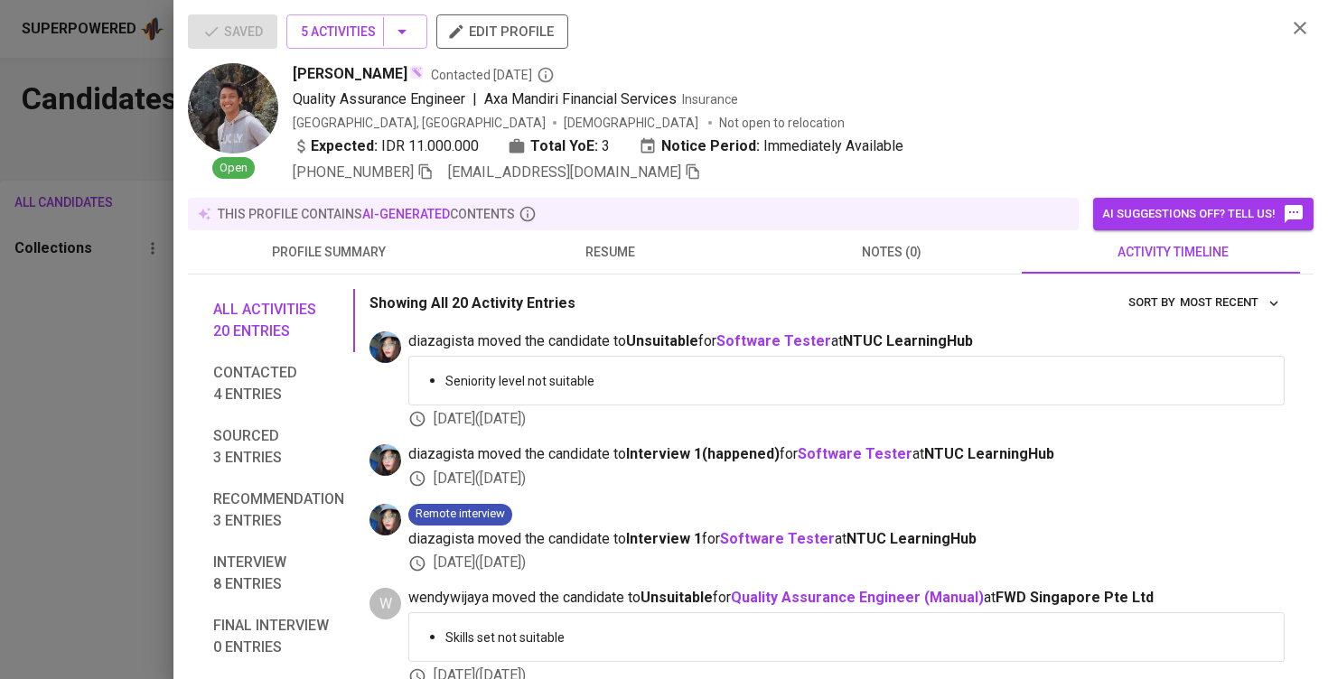
click at [166, 384] on div at bounding box center [664, 339] width 1328 height 679
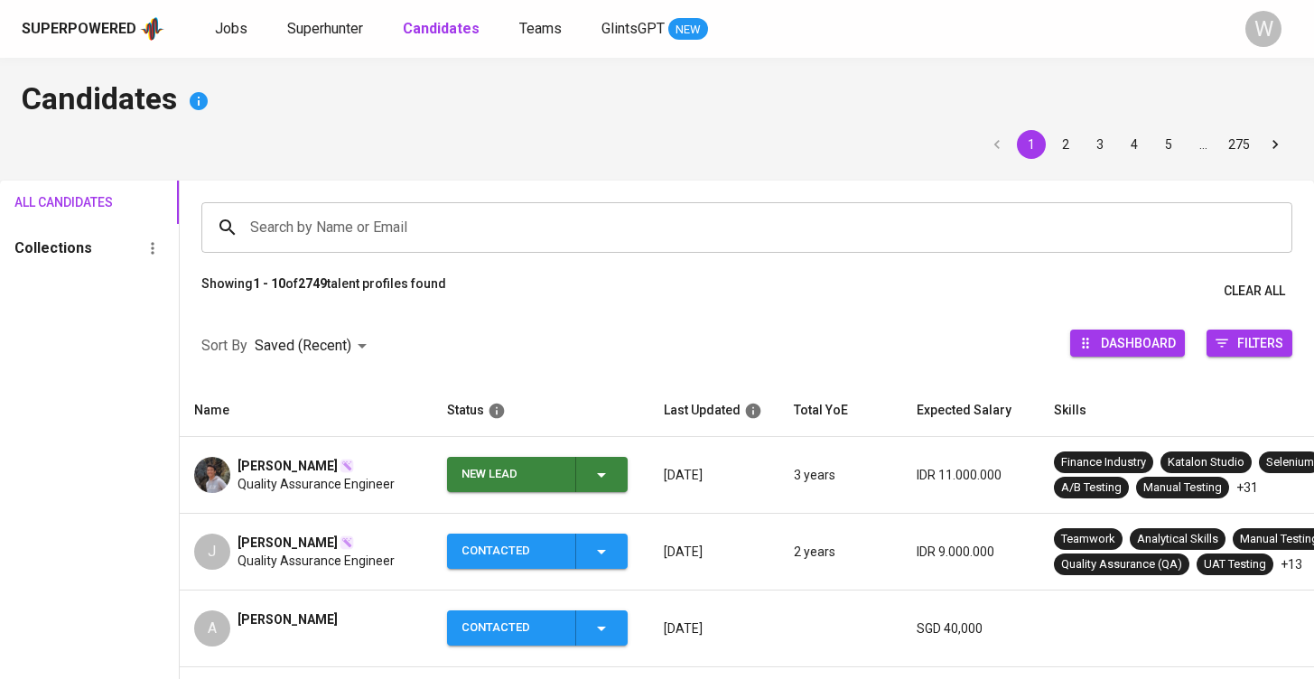
click at [337, 13] on div "Superpowered Jobs Superhunter Candidates Teams GlintsGPT NEW W" at bounding box center [657, 29] width 1314 height 58
click at [333, 29] on span "Superhunter" at bounding box center [325, 28] width 76 height 17
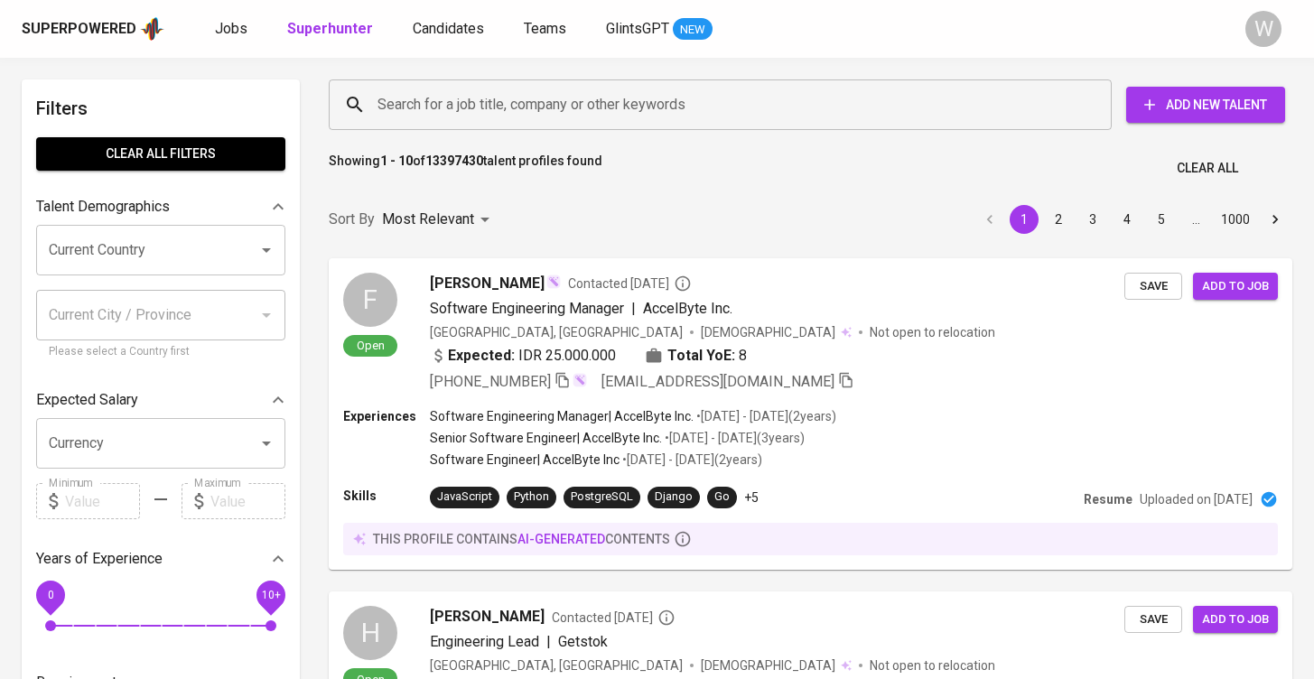
click at [400, 31] on div "Jobs Superhunter Candidates Teams GlintsGPT NEW" at bounding box center [464, 29] width 498 height 23
click at [423, 20] on span "Candidates" at bounding box center [448, 28] width 71 height 17
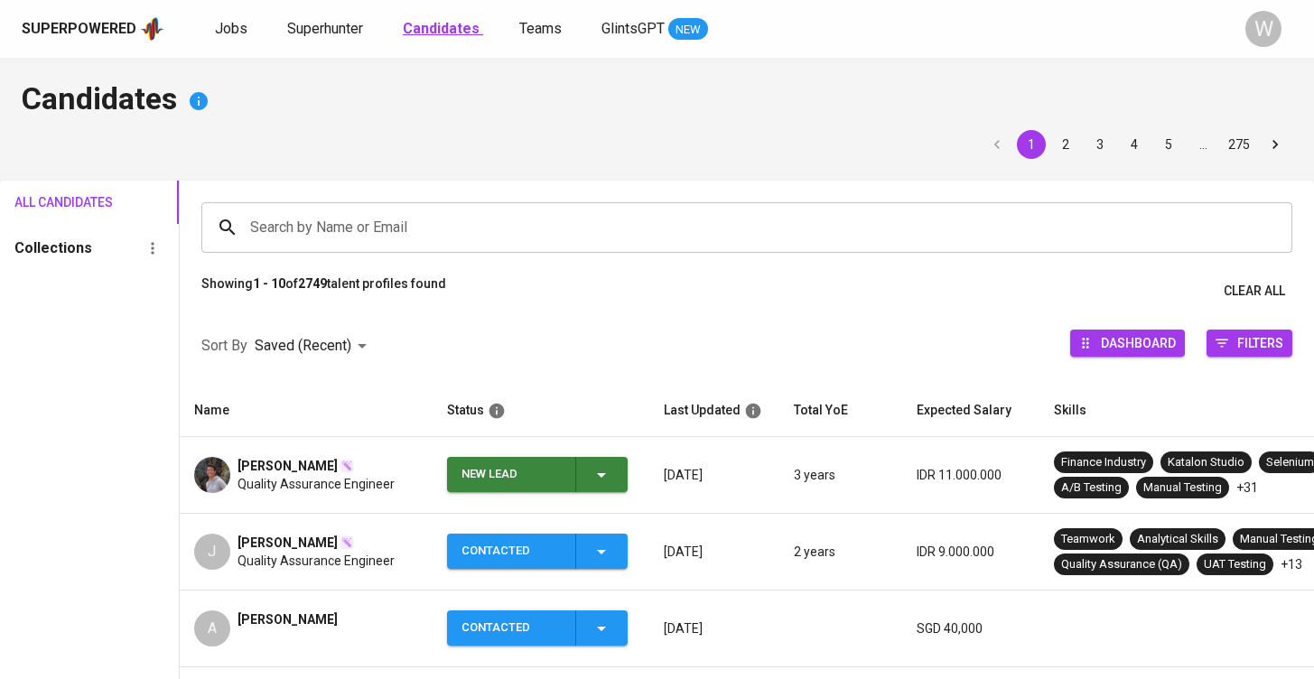
click at [442, 26] on b "Candidates" at bounding box center [441, 28] width 77 height 17
click at [409, 201] on div "Search by Name or Email Search by Name or Email" at bounding box center [747, 228] width 1134 height 94
click at [406, 218] on input "Search by Name or Email" at bounding box center [752, 227] width 1012 height 34
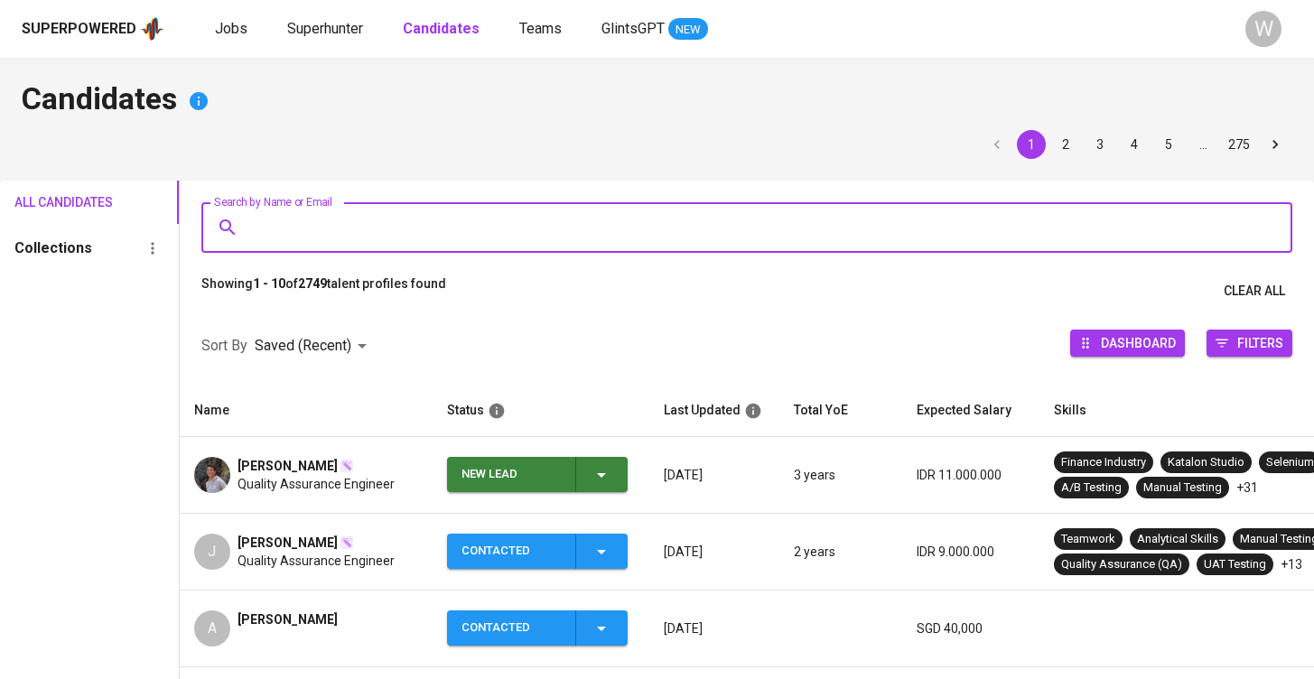
type input "v"
paste input "me@imtheluckiest.com"
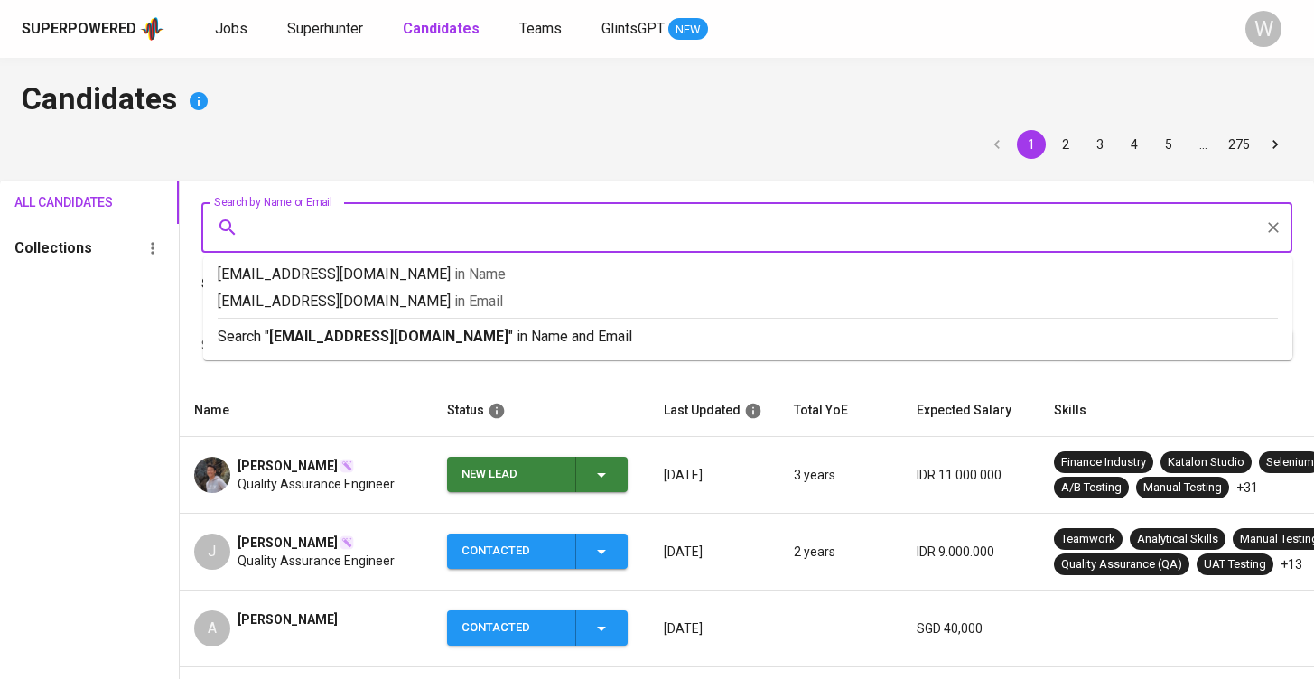
type input "me@imtheluckiest.com"
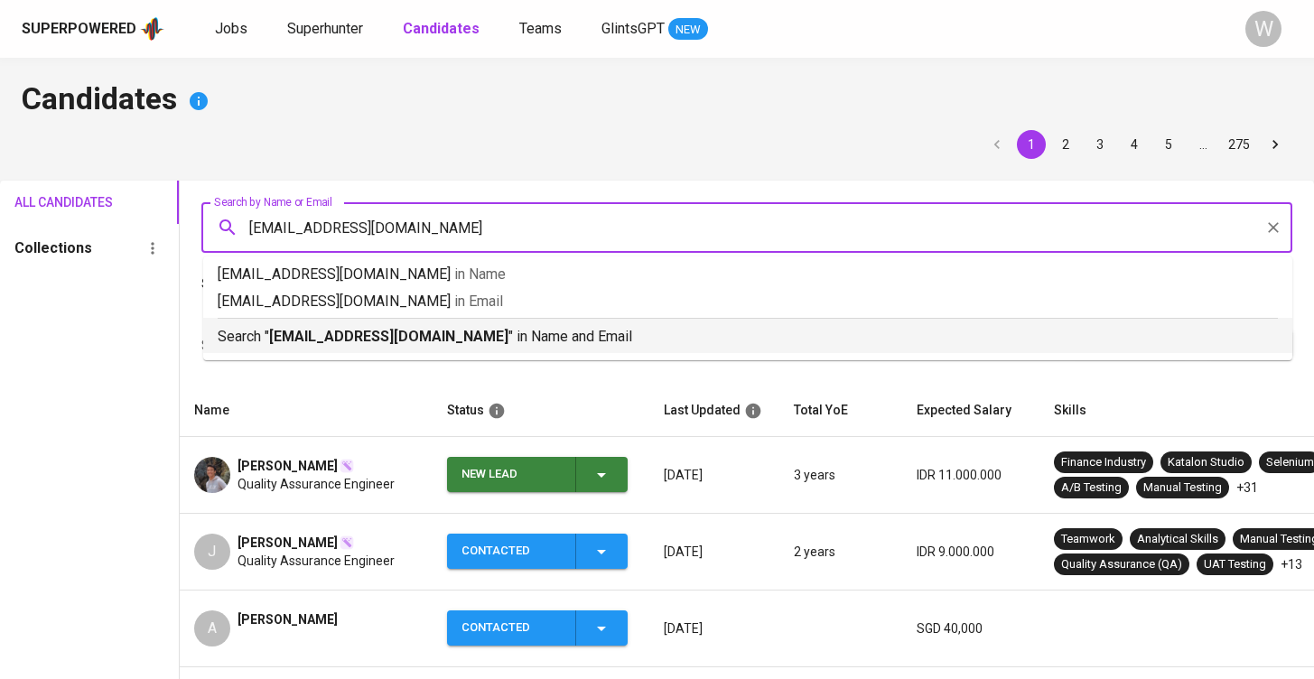
click at [300, 328] on b "me@imtheluckiest.com" at bounding box center [388, 336] width 239 height 17
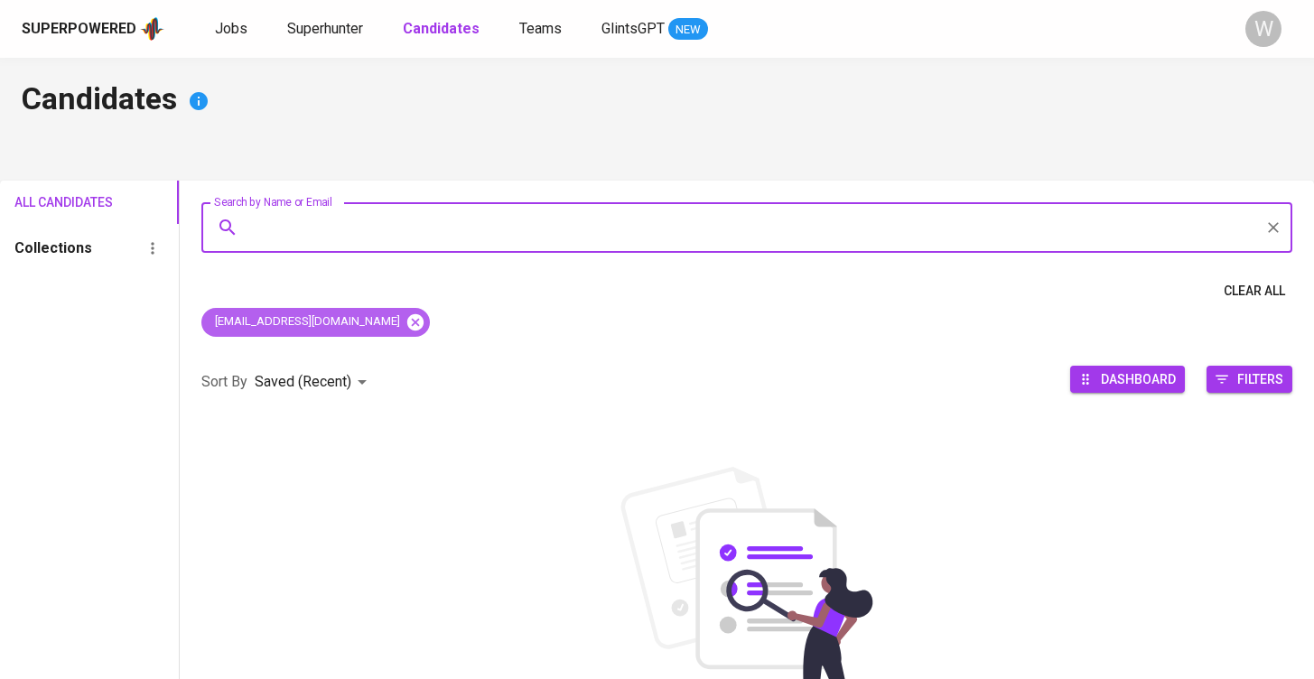
click at [407, 321] on icon at bounding box center [415, 321] width 16 height 16
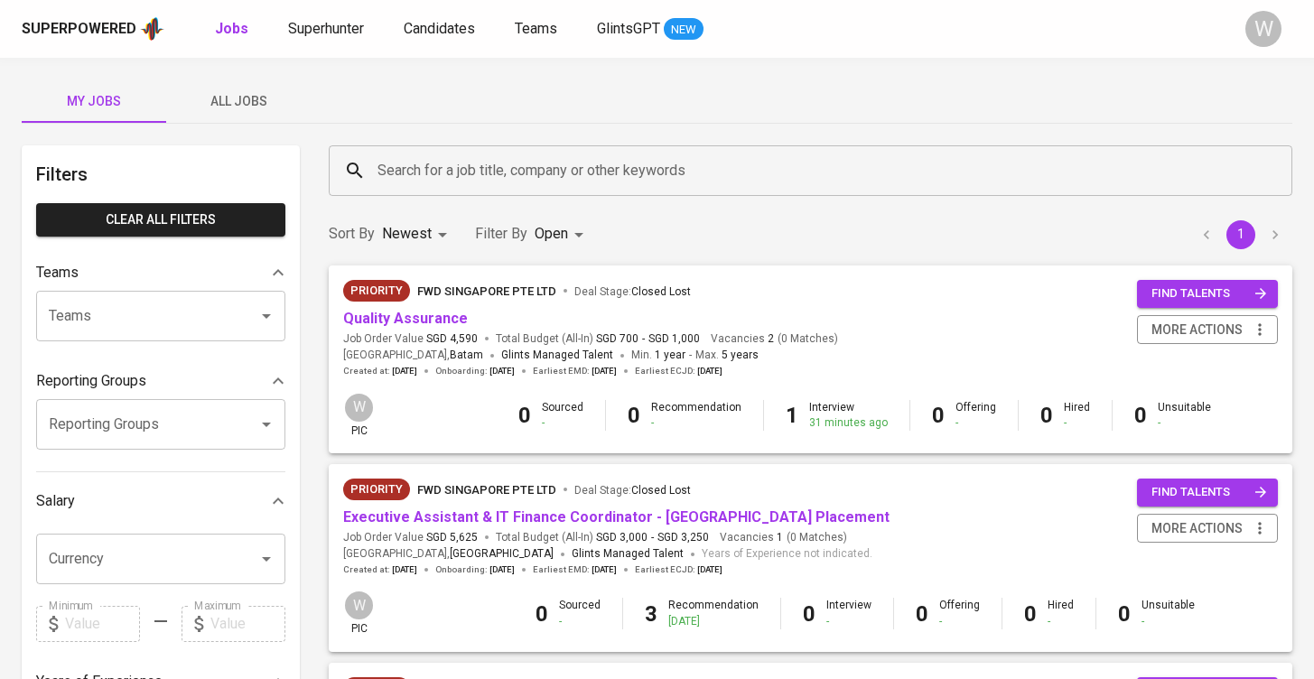
click at [339, 44] on div "Superpowered Jobs Superhunter Candidates Teams GlintsGPT NEW W" at bounding box center [657, 29] width 1314 height 58
click at [339, 24] on span "Superhunter" at bounding box center [326, 28] width 76 height 17
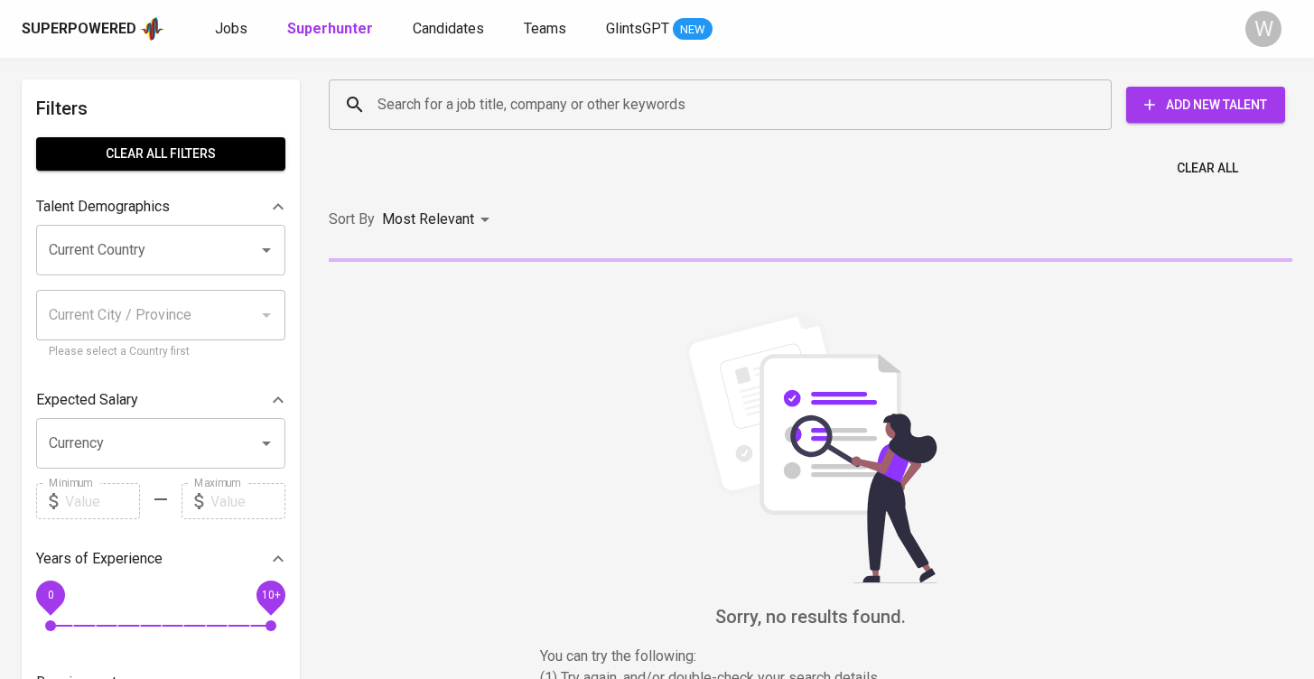
click at [407, 100] on input "Search for a job title, company or other keywords" at bounding box center [725, 105] width 704 height 34
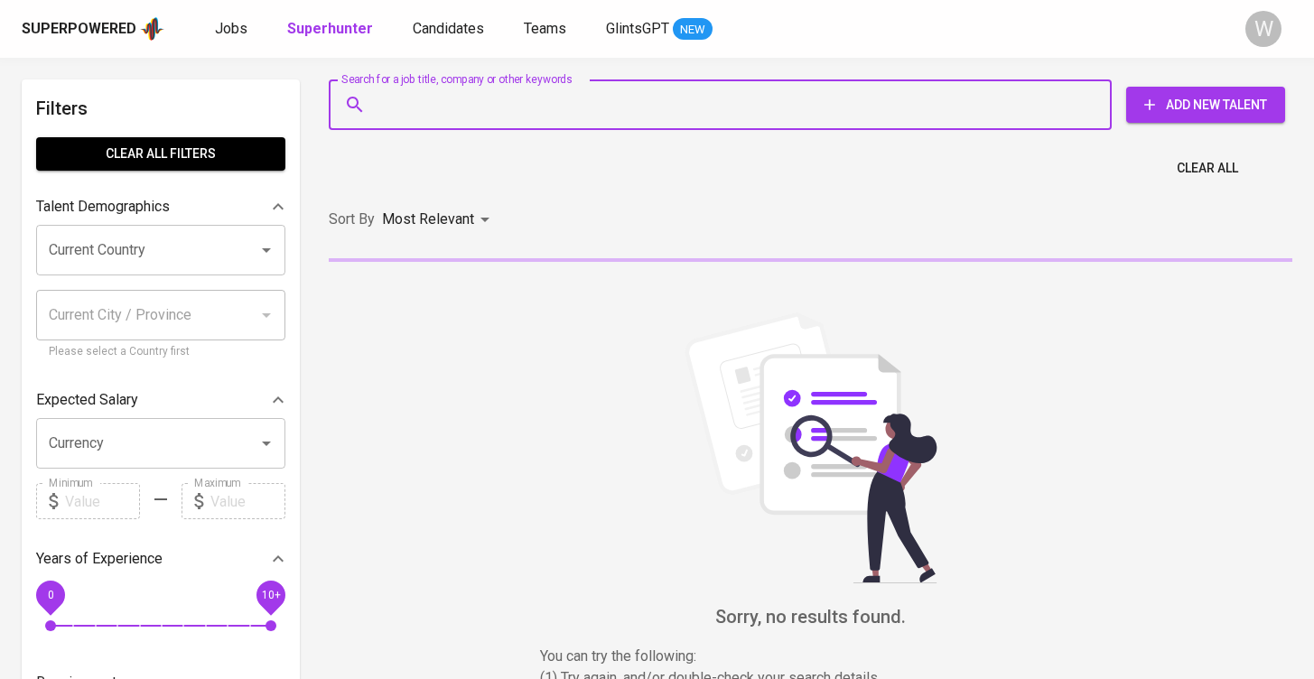
paste input "[EMAIL_ADDRESS][DOMAIN_NAME]"
type input "[EMAIL_ADDRESS][DOMAIN_NAME]"
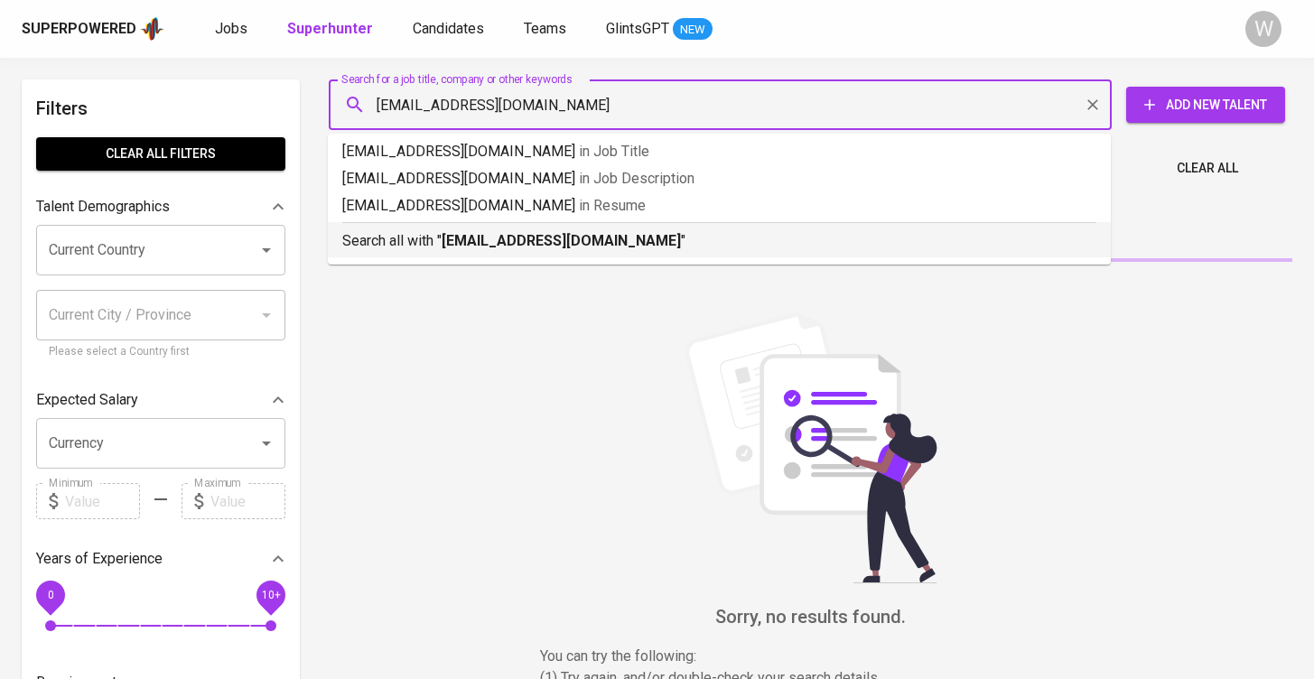
click at [461, 237] on b "[EMAIL_ADDRESS][DOMAIN_NAME]" at bounding box center [561, 240] width 239 height 17
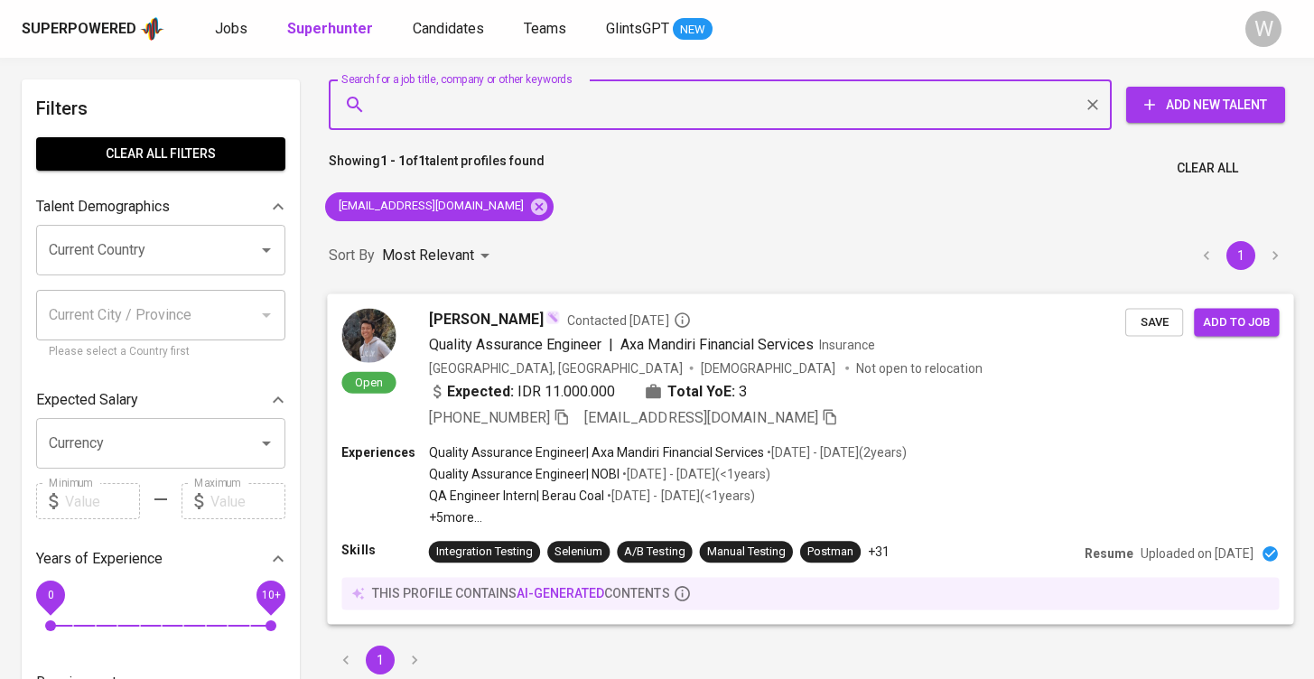
click at [555, 300] on div "Open [PERSON_NAME] Contacted [DATE] Quality Assurance Engineer | Axa Mandiri Fi…" at bounding box center [810, 369] width 966 height 150
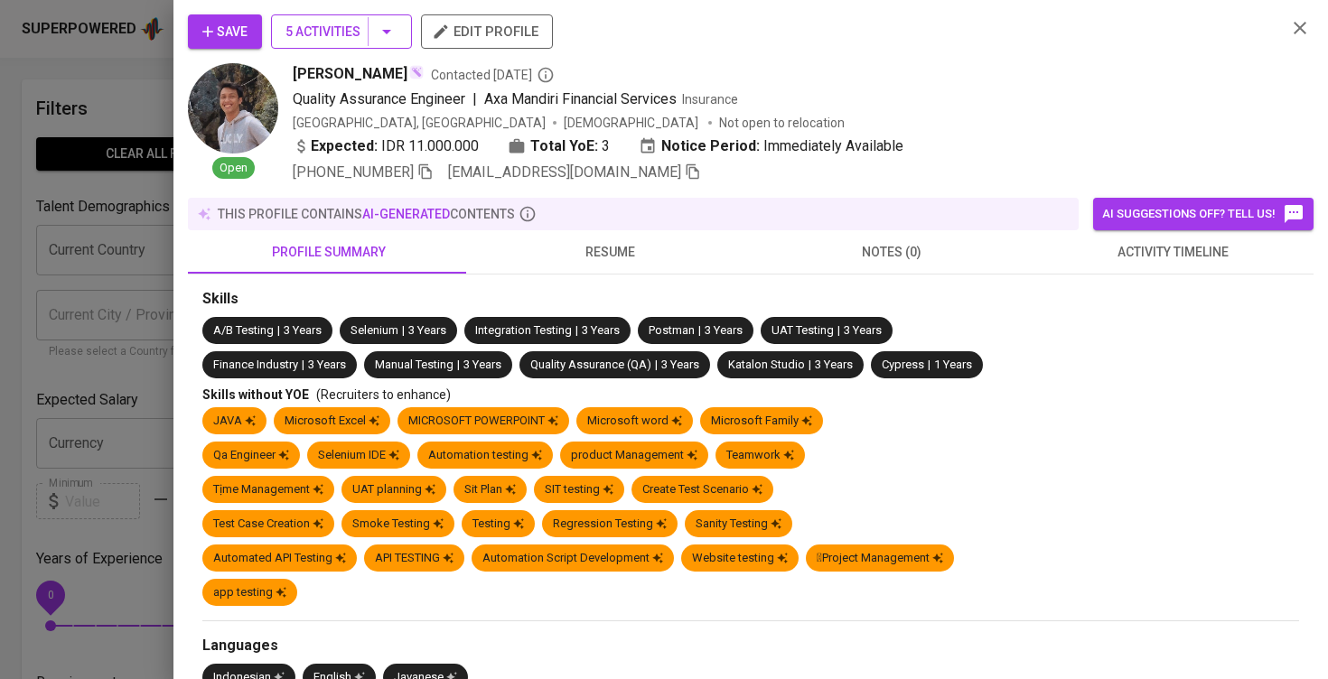
click at [377, 22] on icon "button" at bounding box center [387, 32] width 22 height 22
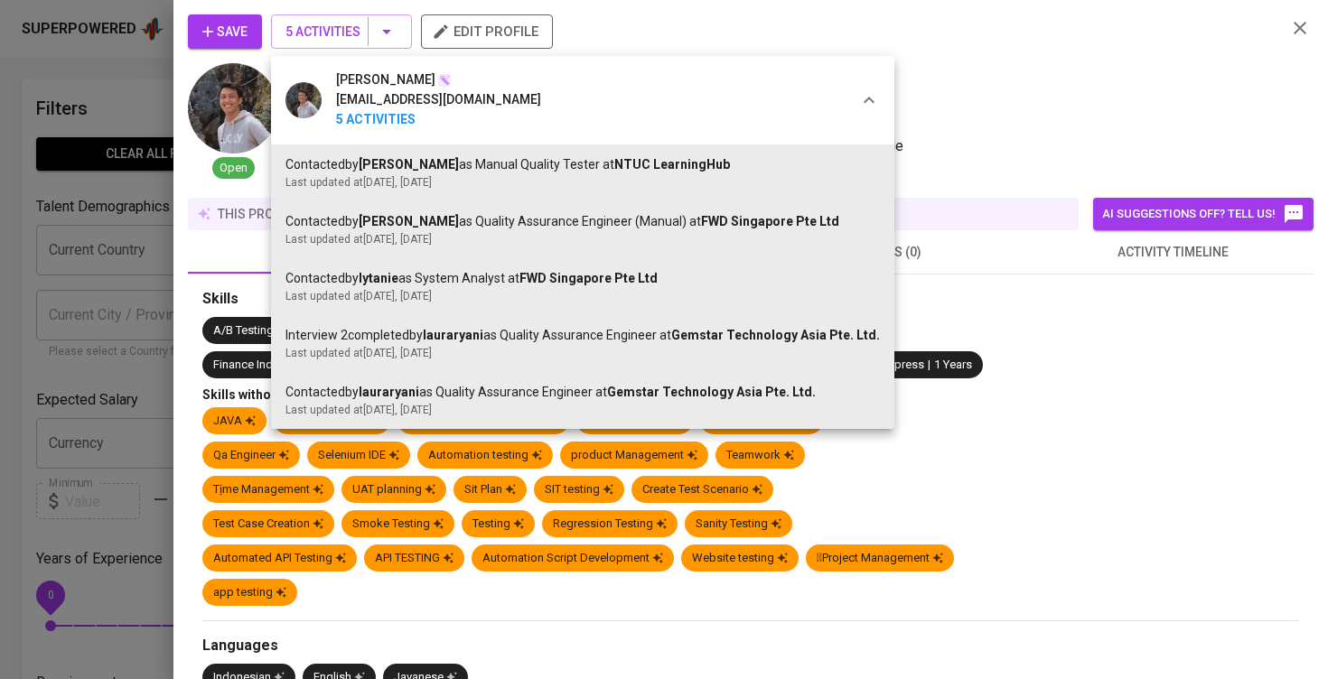
click at [1076, 230] on div at bounding box center [664, 339] width 1328 height 679
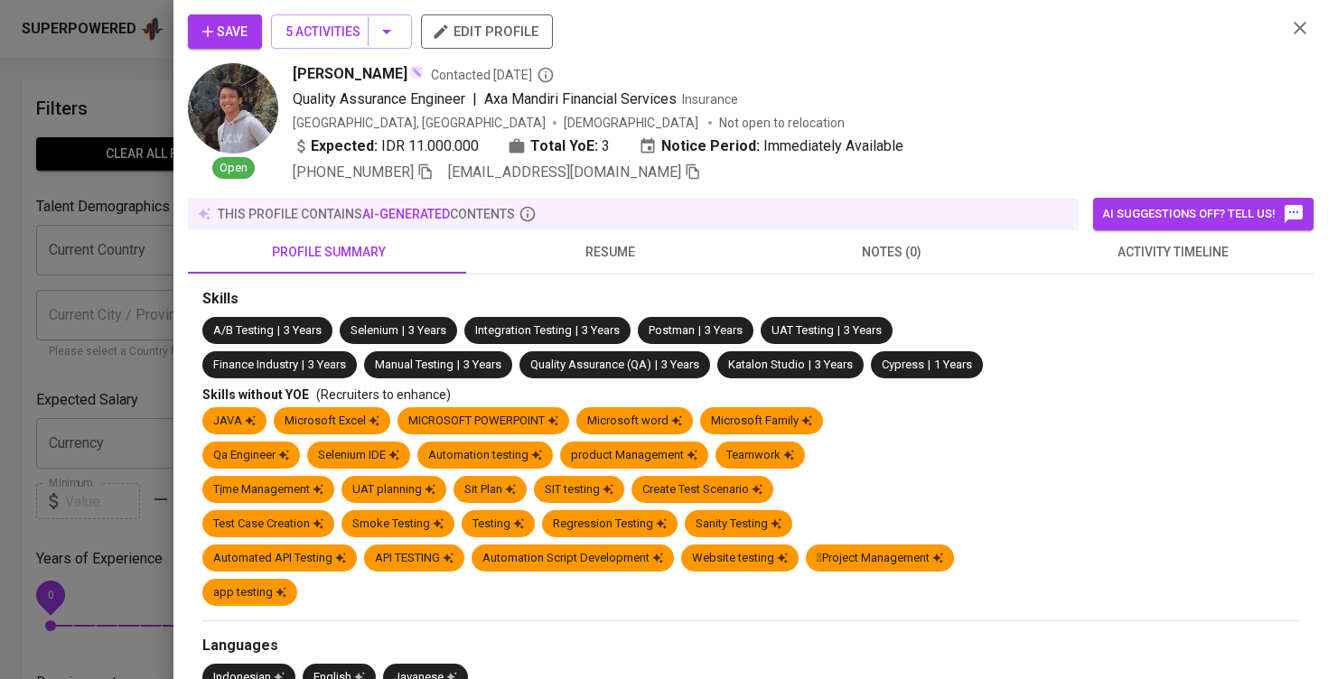
click at [1076, 230] on button "activity timeline" at bounding box center [1173, 251] width 282 height 43
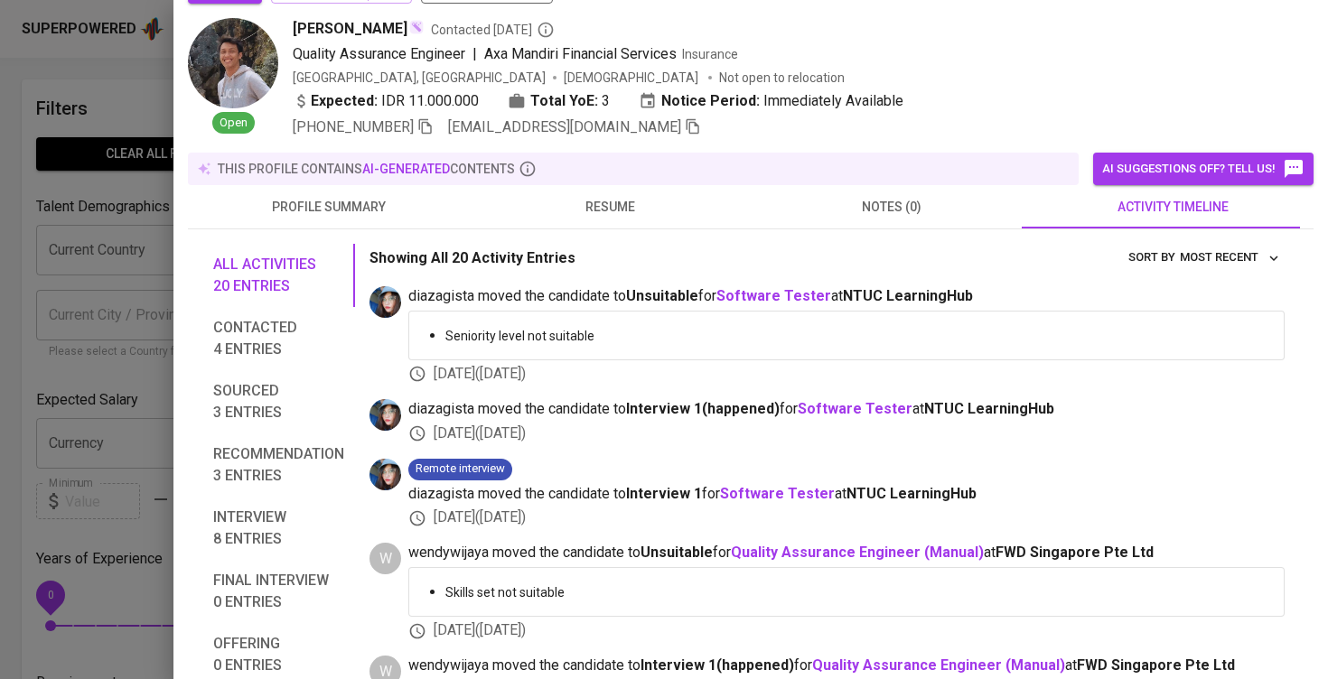
scroll to position [47, 0]
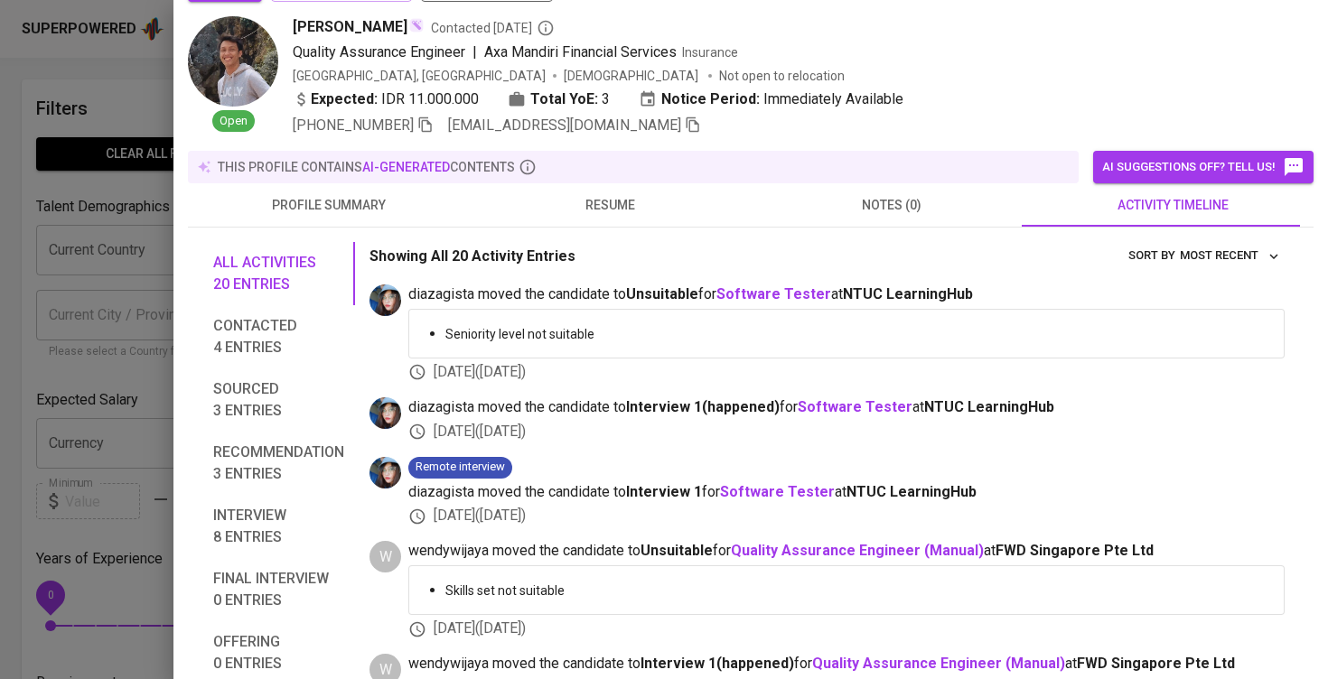
click at [237, 39] on img at bounding box center [233, 61] width 90 height 90
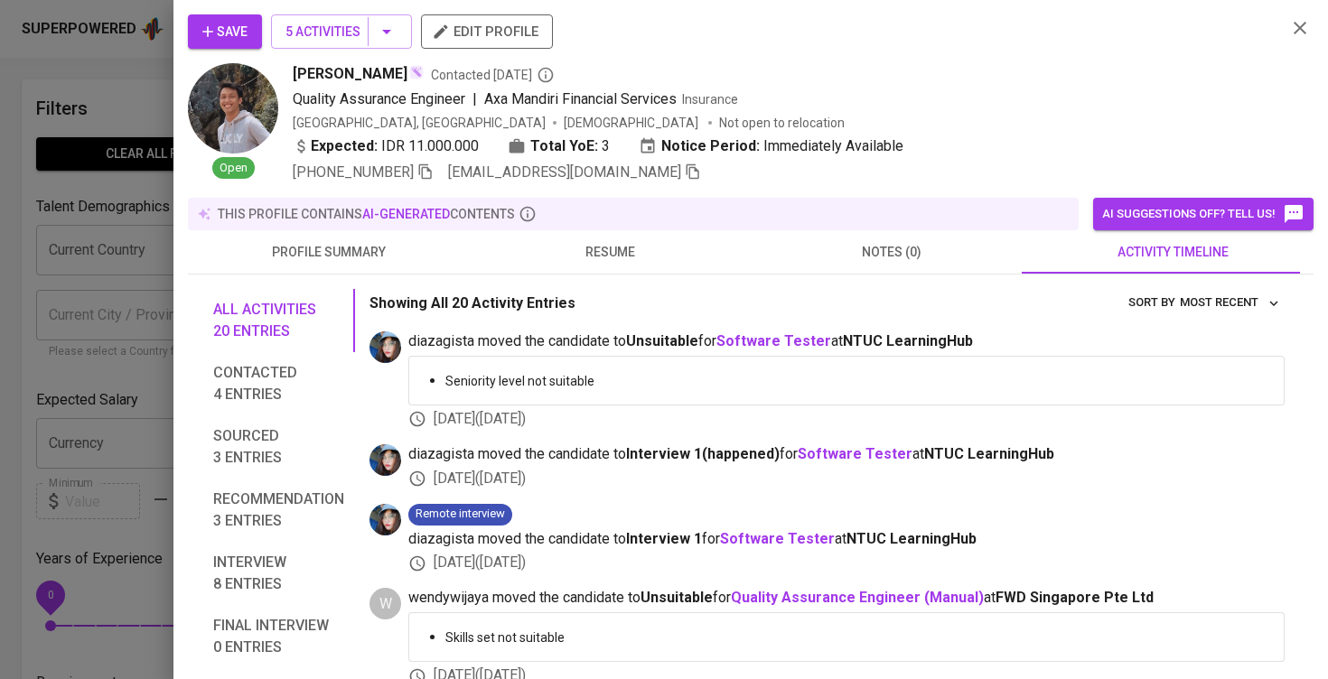
scroll to position [0, 0]
click at [422, 173] on icon "button" at bounding box center [425, 171] width 16 height 16
click at [595, 258] on span "resume" at bounding box center [610, 252] width 260 height 23
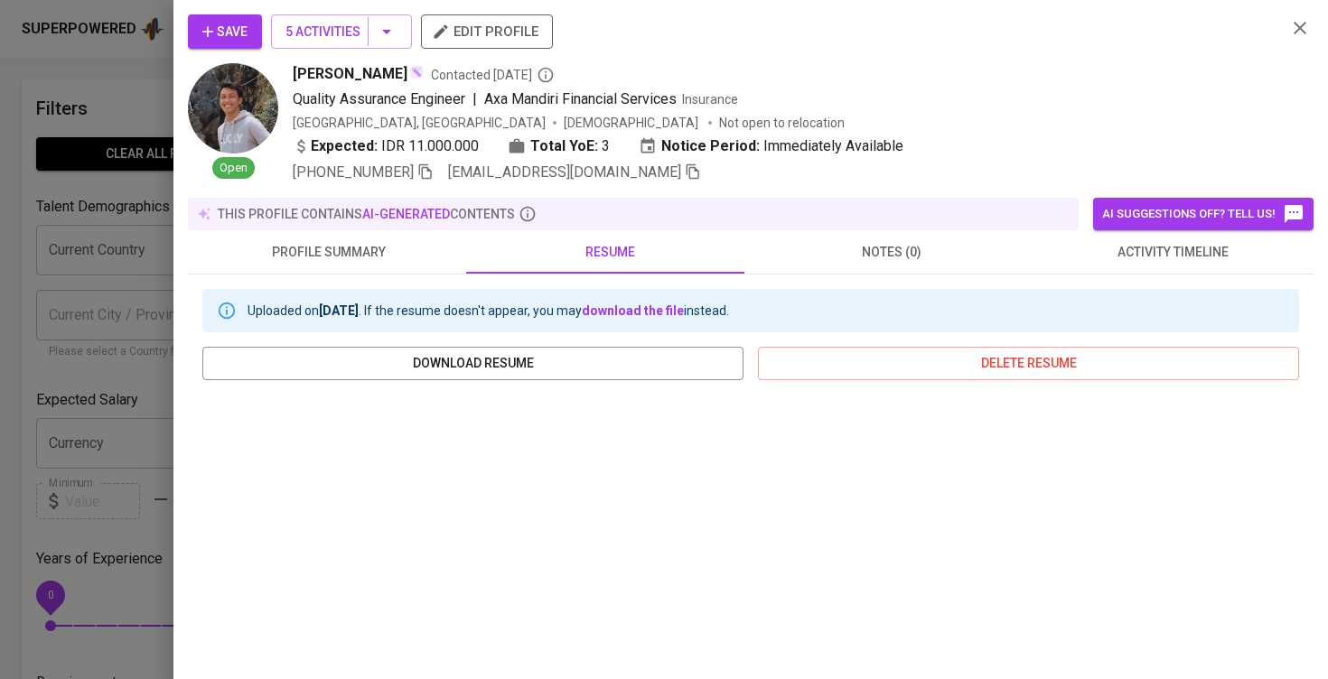
click at [244, 29] on span "Save" at bounding box center [224, 32] width 45 height 23
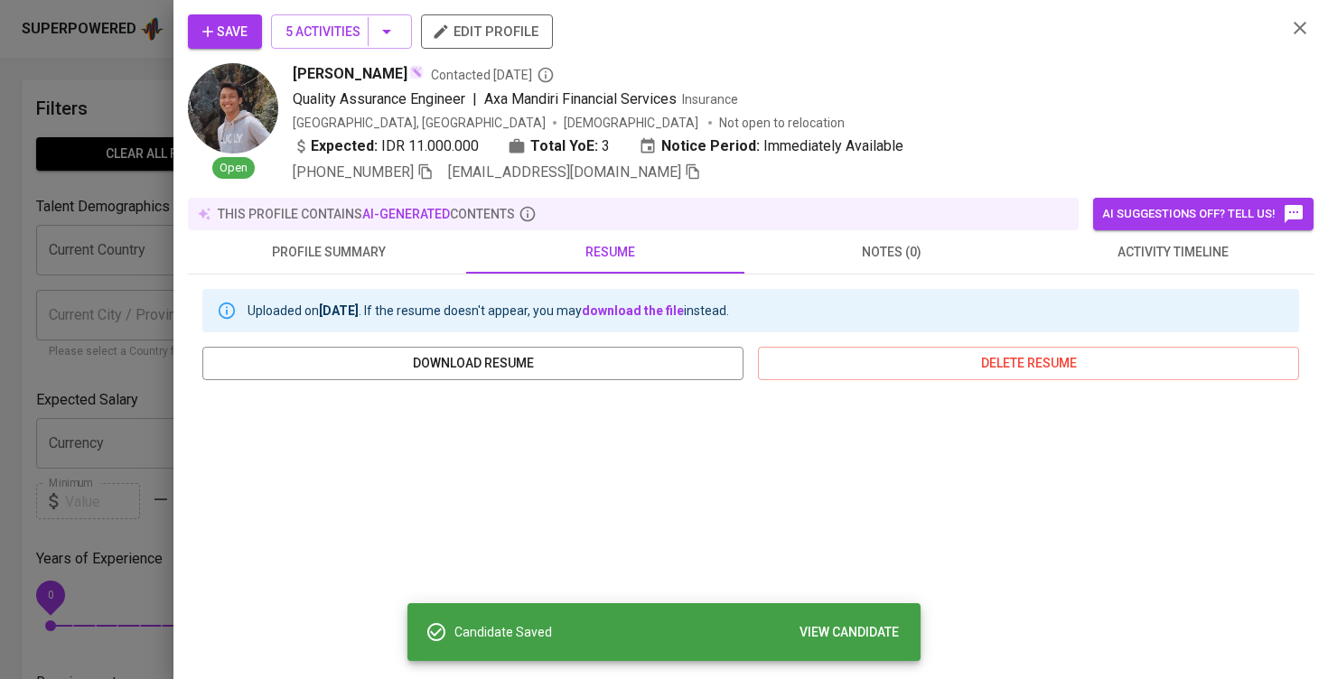
click at [66, 220] on div at bounding box center [664, 339] width 1328 height 679
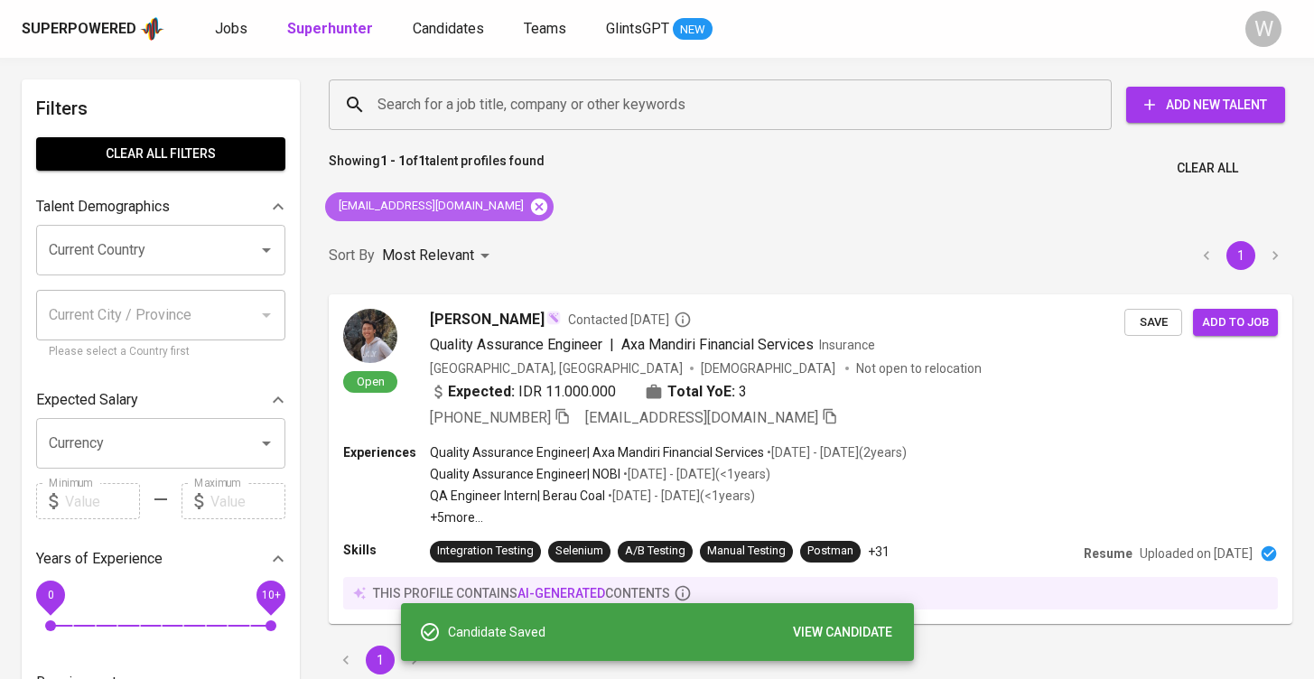
click at [529, 210] on icon at bounding box center [539, 207] width 20 height 20
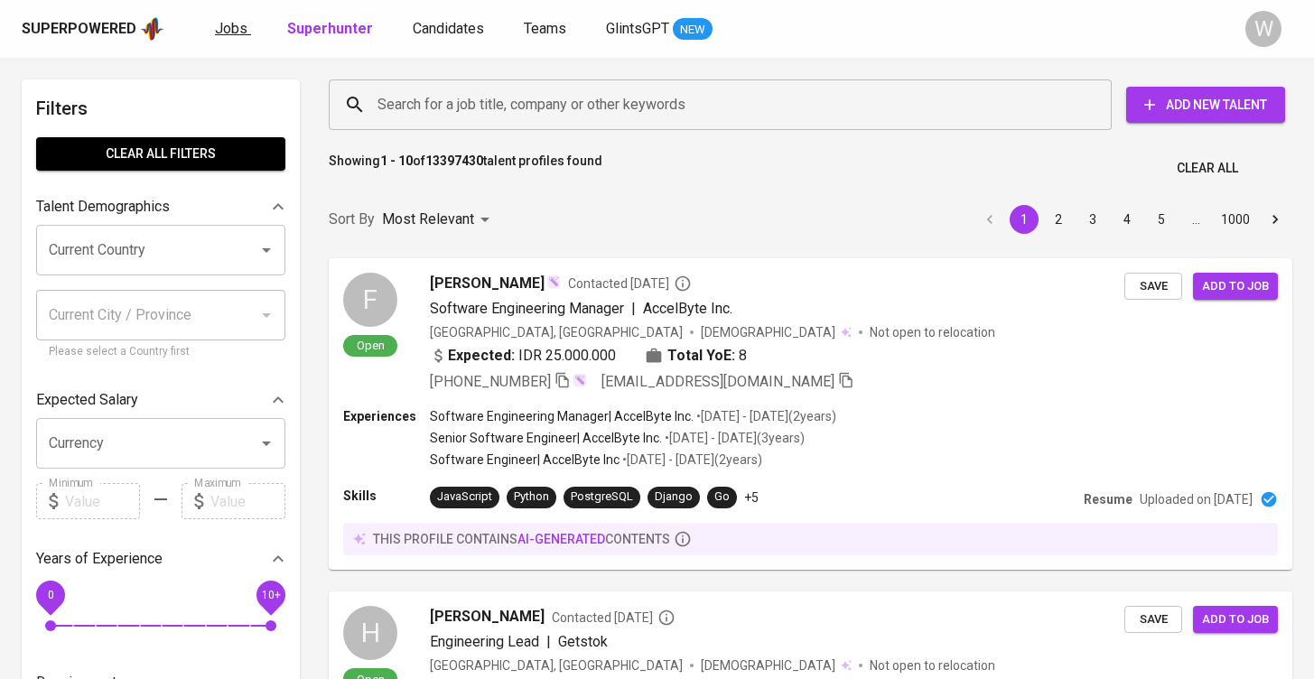
click at [224, 18] on link "Jobs" at bounding box center [233, 29] width 36 height 23
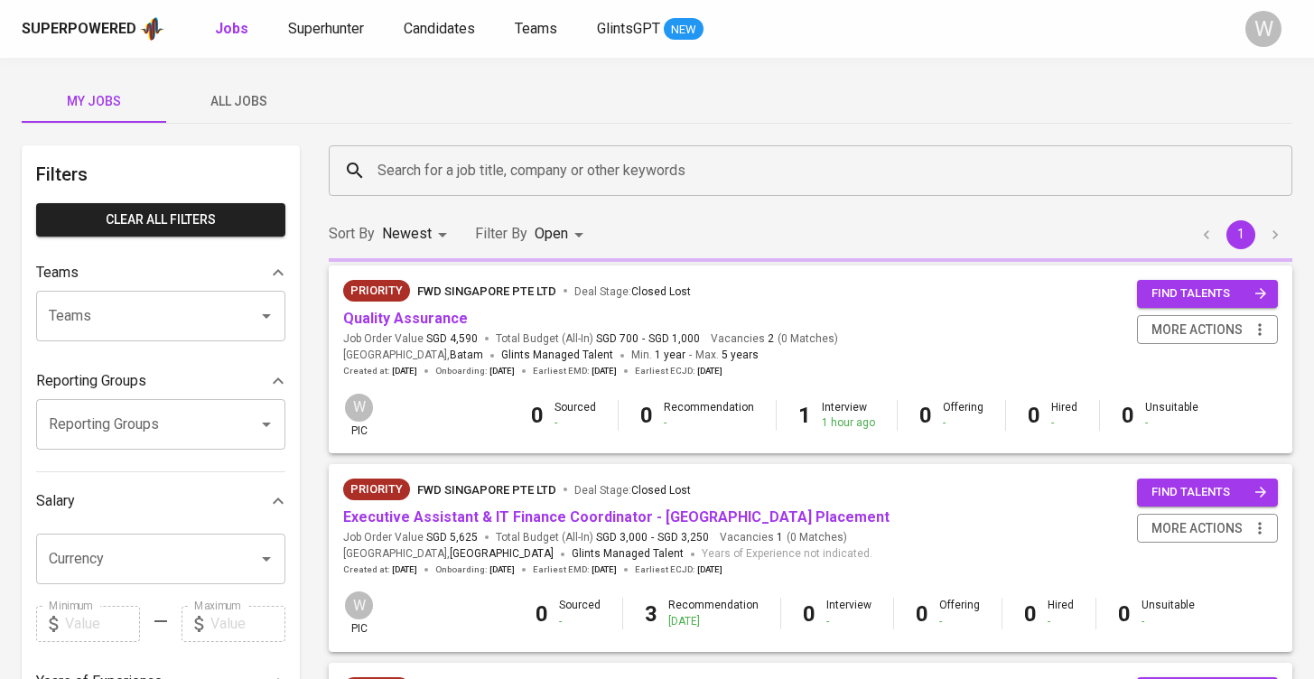
click at [274, 80] on button "All Jobs" at bounding box center [238, 100] width 145 height 43
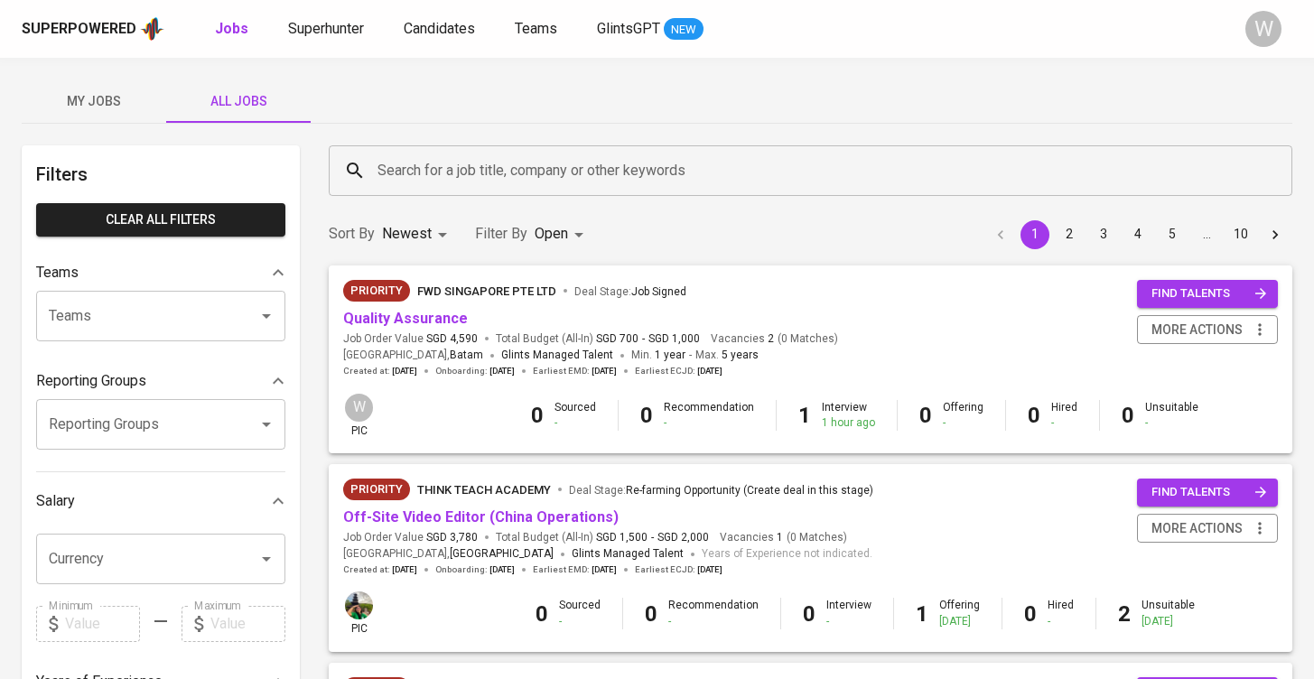
click at [447, 188] on div "Search for a job title, company or other keywords" at bounding box center [811, 170] width 964 height 51
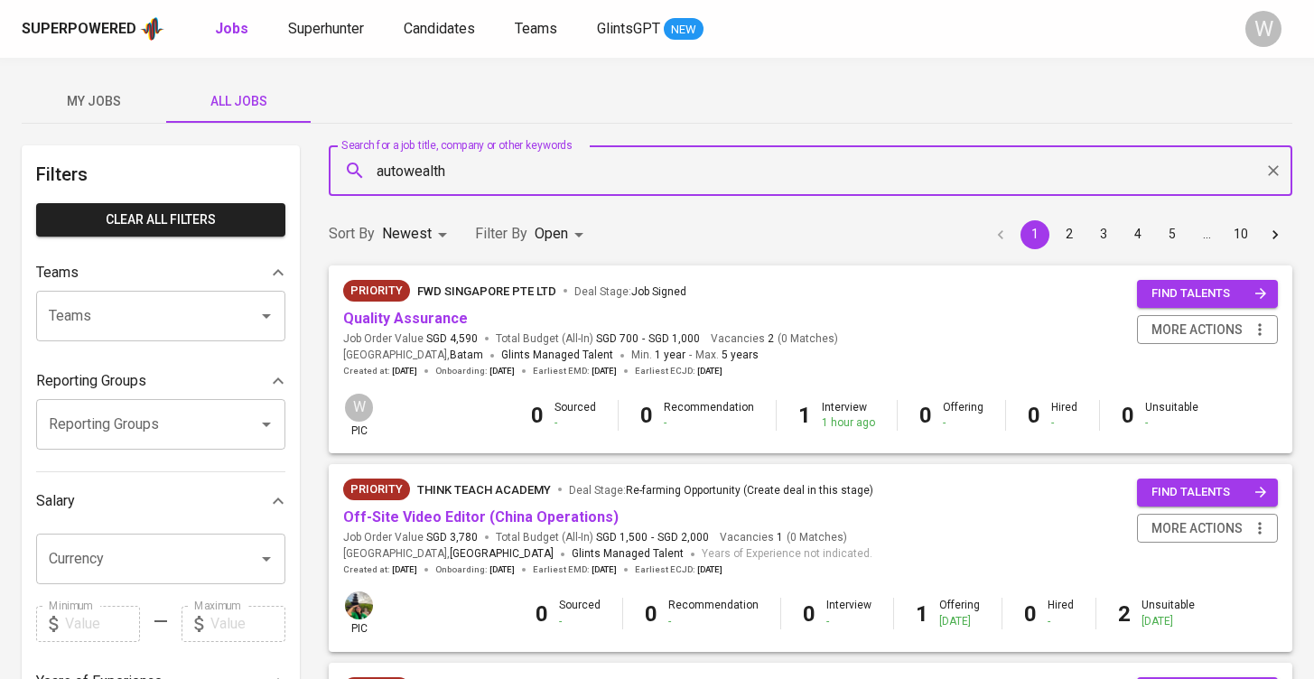
type input "autowealth"
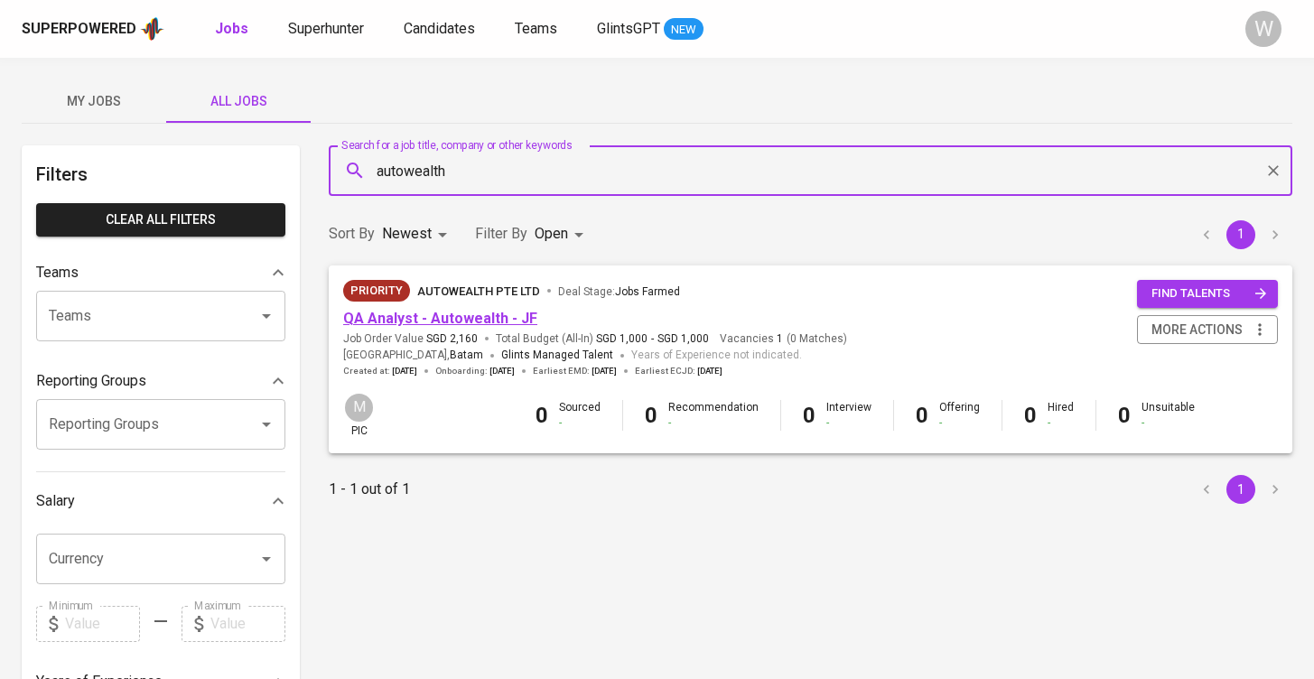
click at [447, 318] on link "QA Analyst - Autowealth - JF" at bounding box center [440, 318] width 194 height 17
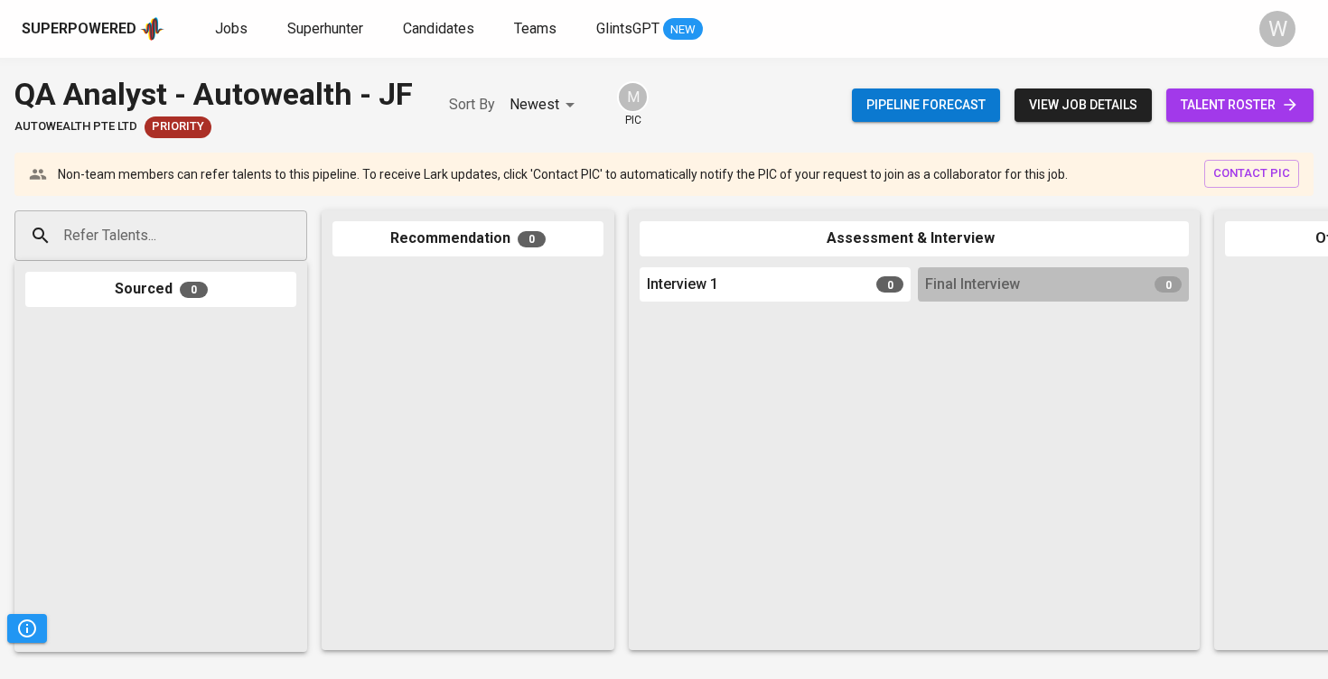
click at [1235, 108] on span "talent roster" at bounding box center [1239, 105] width 118 height 23
